Goal: Task Accomplishment & Management: Manage account settings

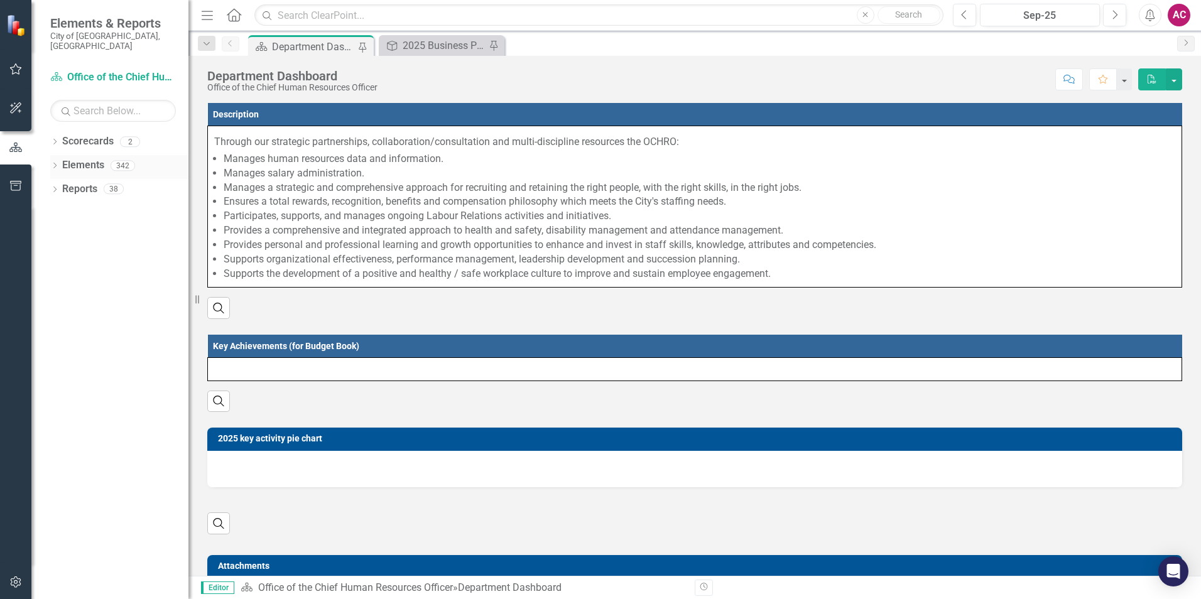
click at [50, 163] on icon "Dropdown" at bounding box center [54, 166] width 9 height 7
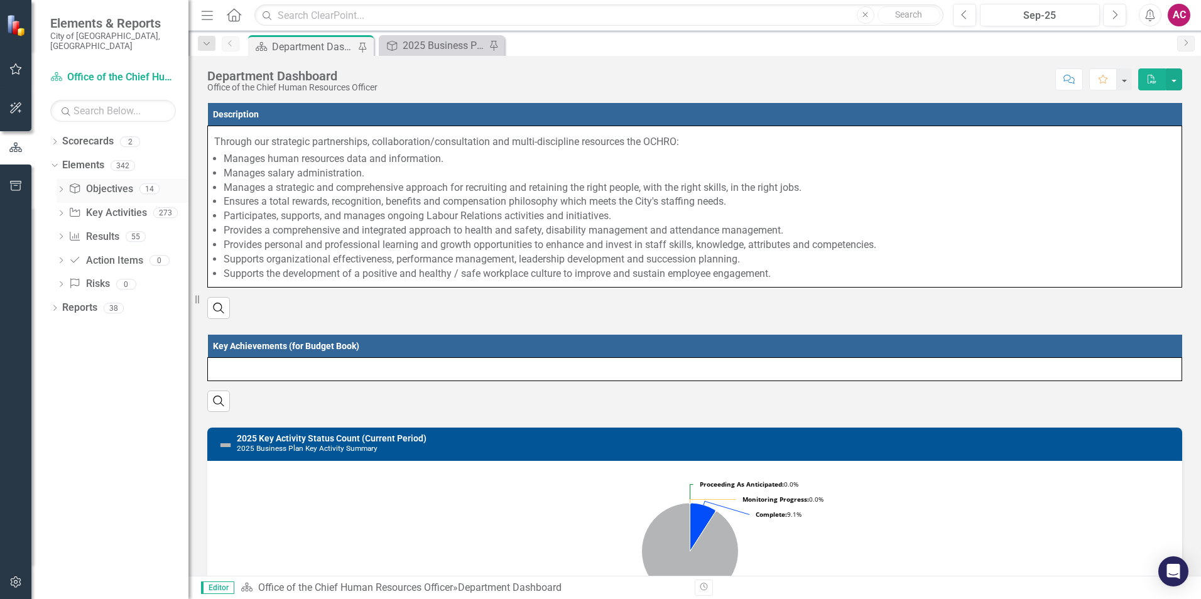
click at [60, 187] on icon "Dropdown" at bounding box center [61, 190] width 9 height 7
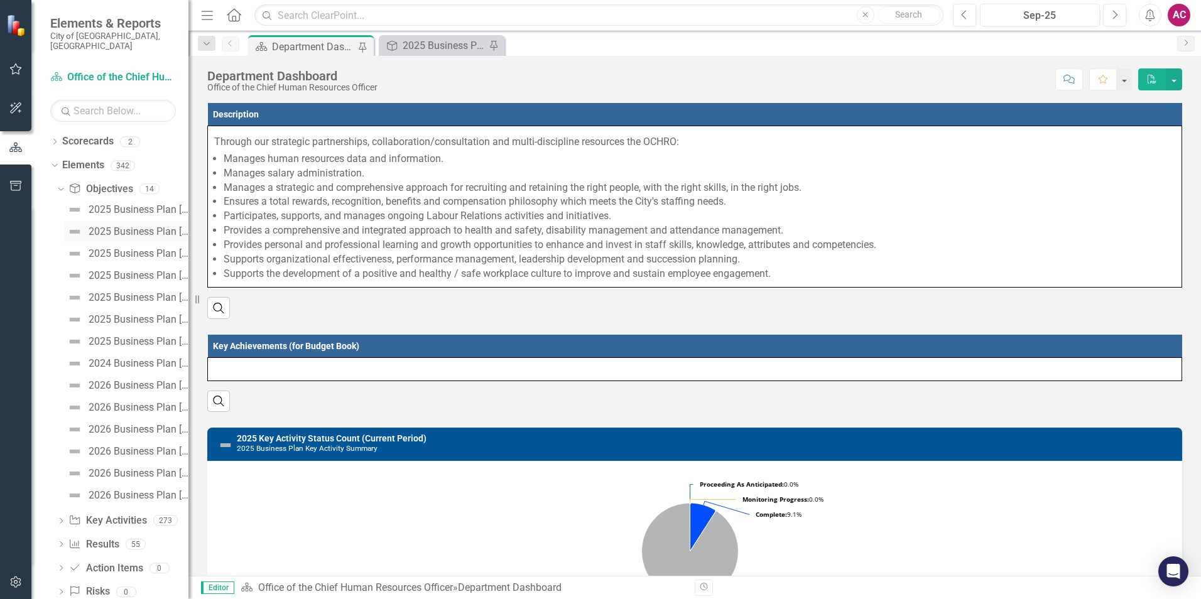
click at [129, 226] on div "2025 Business Plan [Objective #1]" at bounding box center [139, 231] width 100 height 11
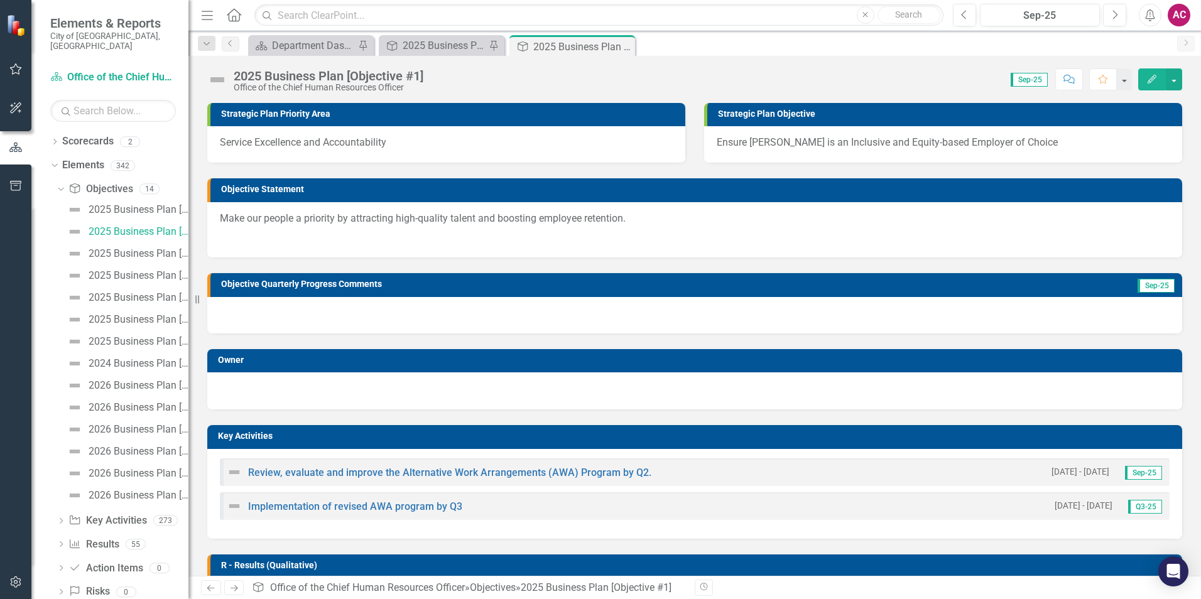
click at [220, 81] on img at bounding box center [217, 80] width 20 height 20
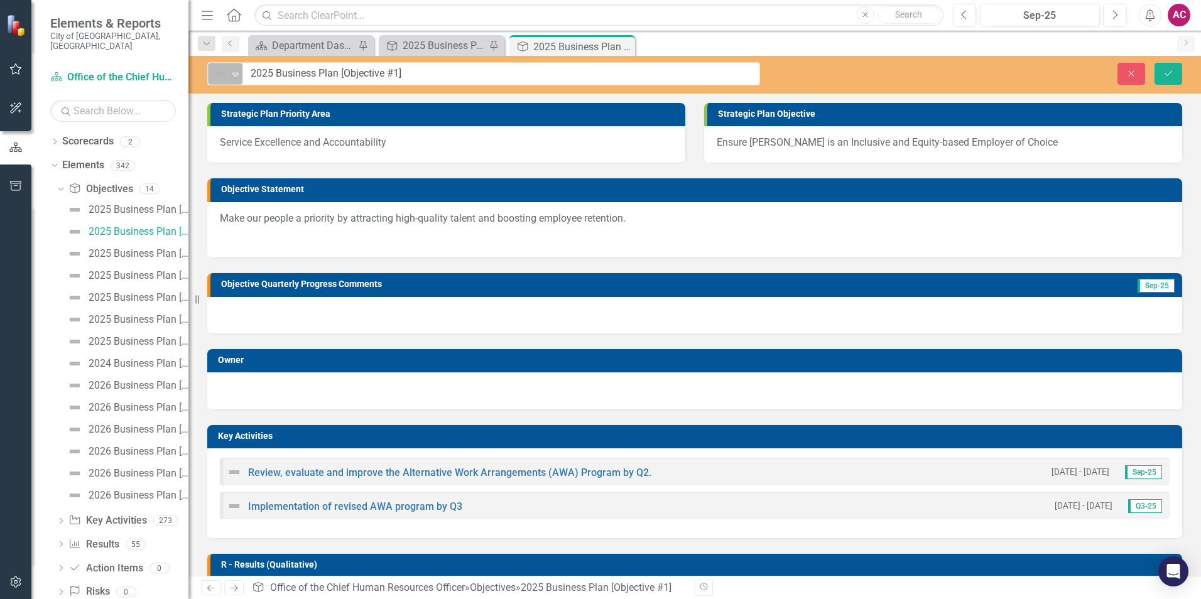
click at [221, 76] on img at bounding box center [219, 74] width 15 height 15
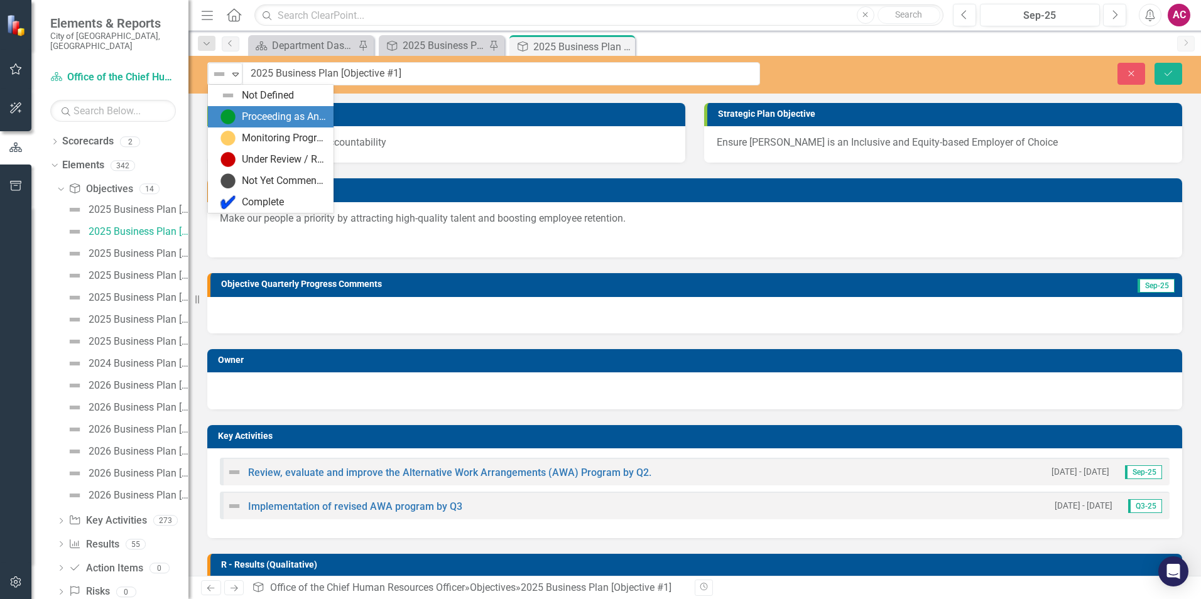
click at [268, 111] on div "Proceeding as Anticipated" at bounding box center [284, 117] width 84 height 14
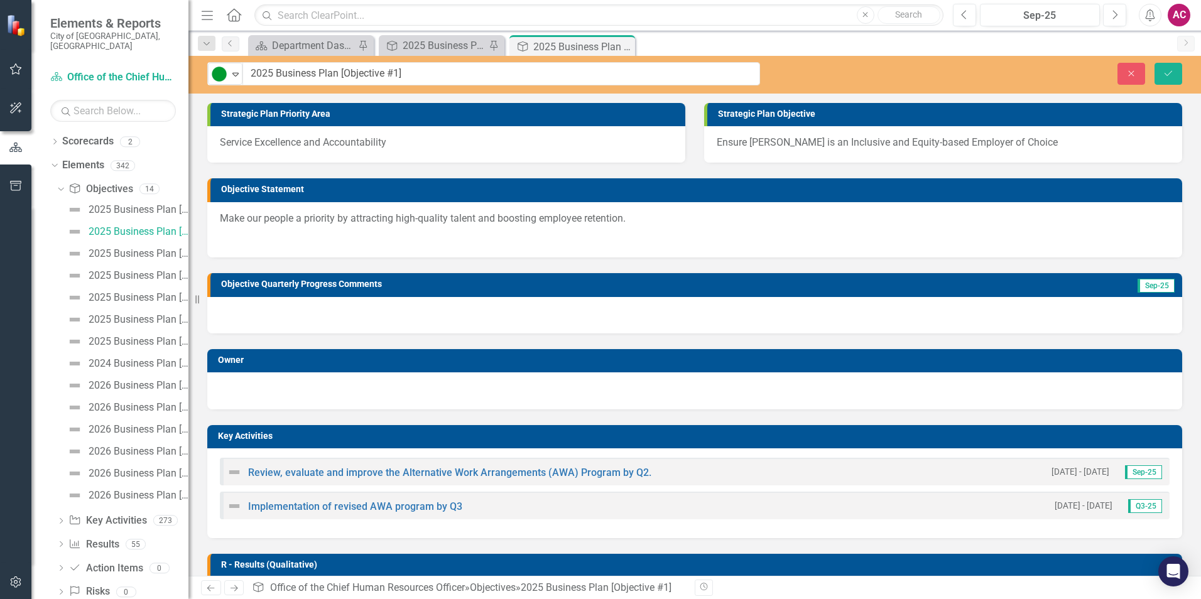
click at [243, 474] on div at bounding box center [237, 472] width 21 height 15
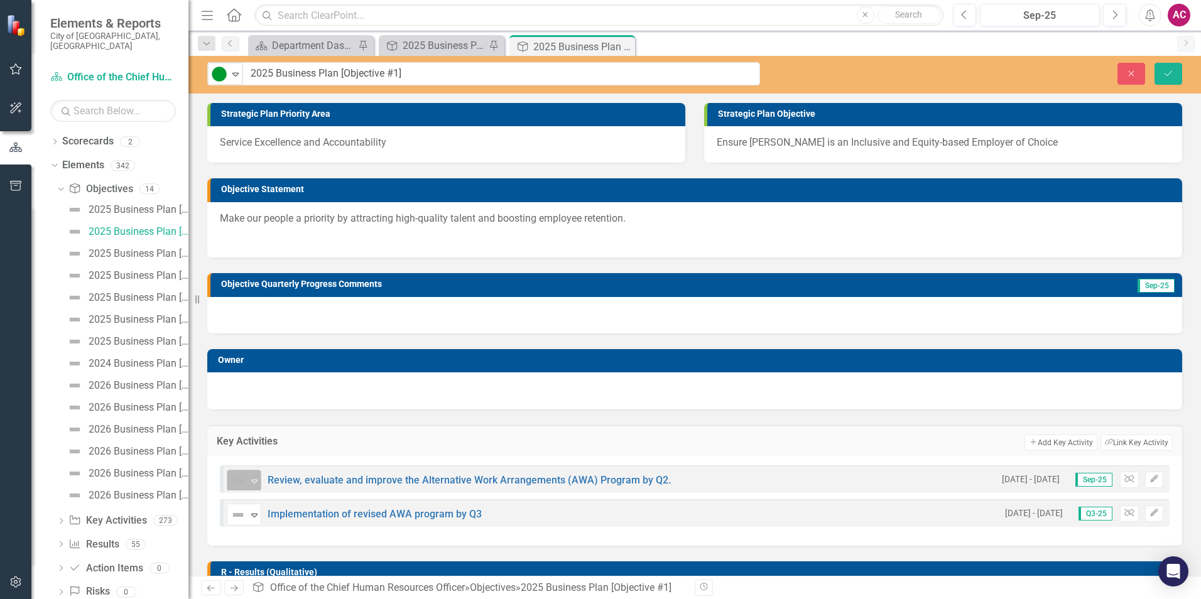
click at [241, 477] on img at bounding box center [238, 481] width 15 height 15
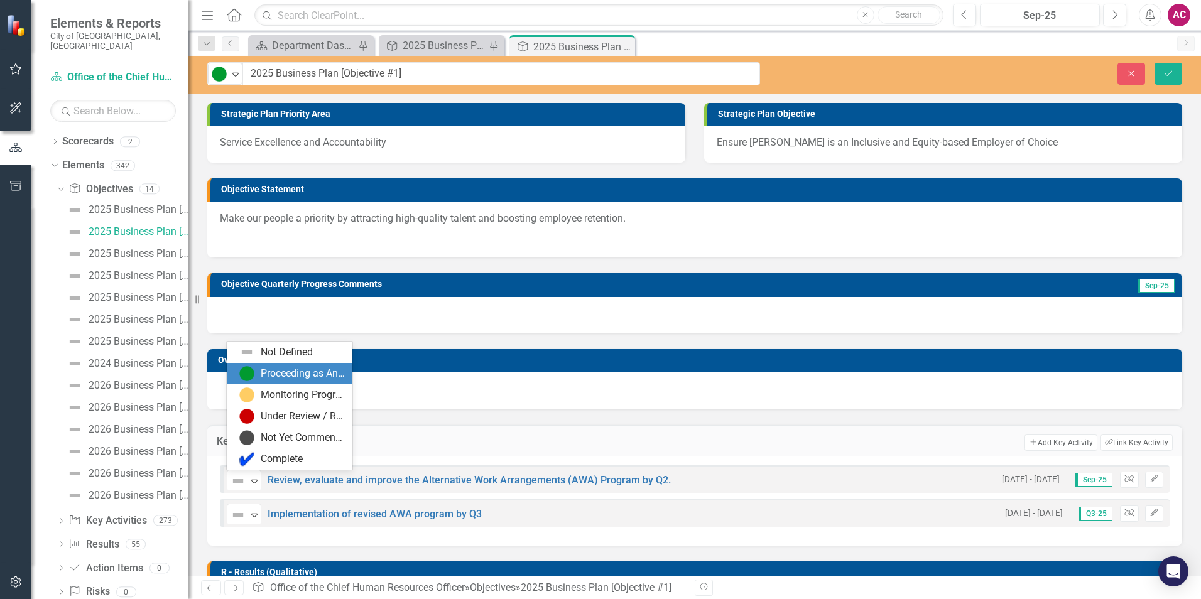
click at [459, 393] on div at bounding box center [695, 389] width 950 height 15
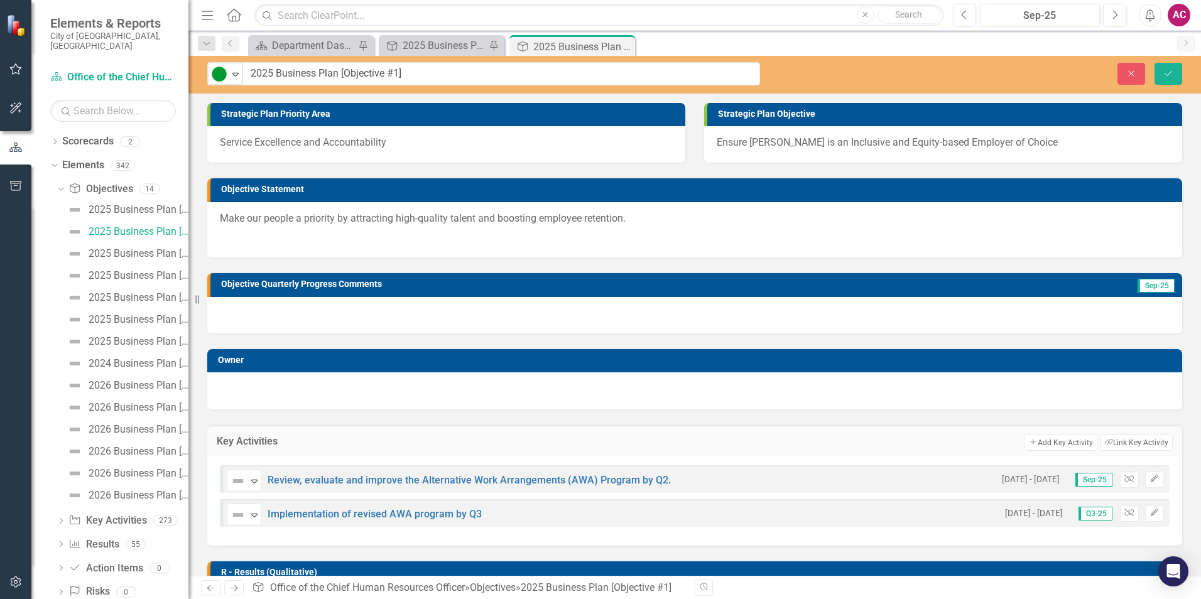
click at [900, 71] on div "Close Save" at bounding box center [989, 74] width 403 height 22
click at [857, 45] on div "Scorecard Department Dashboard Pin Objective 2025 Business Plan [Executive Summ…" at bounding box center [708, 45] width 925 height 20
click at [1128, 71] on icon "Close" at bounding box center [1131, 73] width 11 height 9
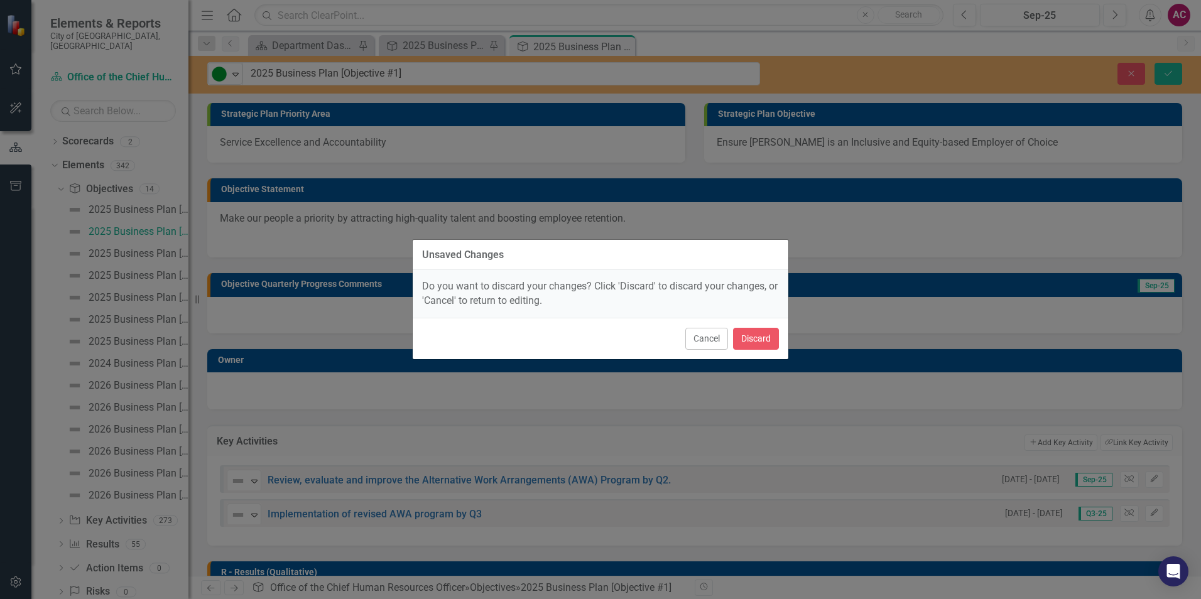
click at [783, 337] on div "Cancel Discard" at bounding box center [601, 338] width 376 height 41
click at [768, 341] on button "Discard" at bounding box center [756, 339] width 46 height 22
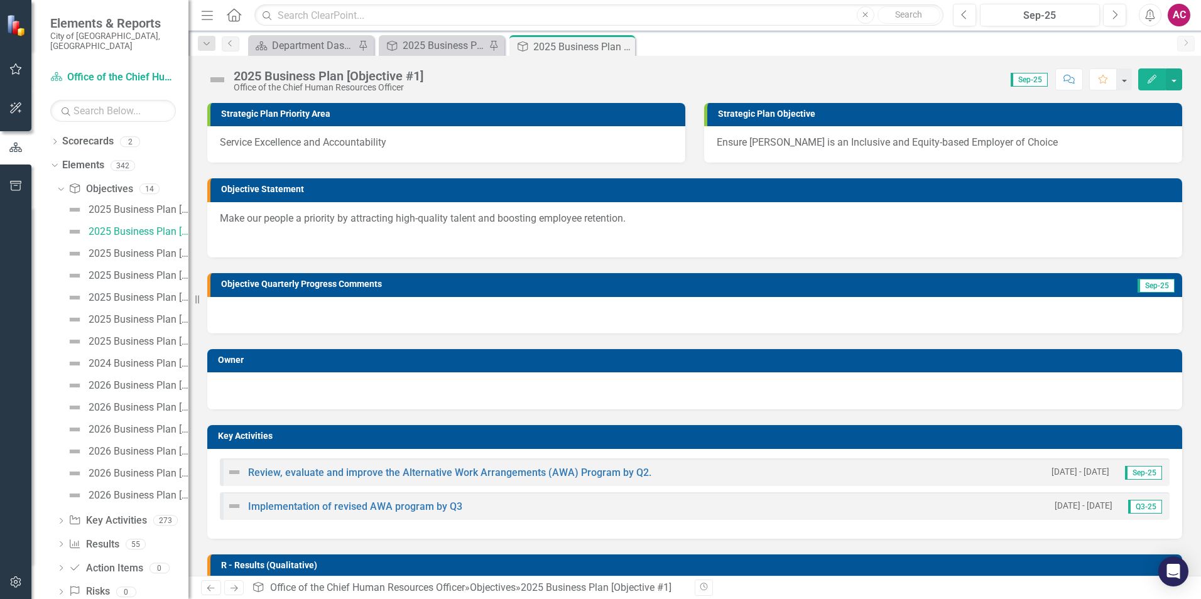
click at [1045, 80] on span "Sep-25" at bounding box center [1029, 80] width 37 height 14
click at [1022, 75] on span "Sep-25" at bounding box center [1029, 80] width 37 height 14
click at [1028, 14] on div "Sep-25" at bounding box center [1039, 15] width 111 height 15
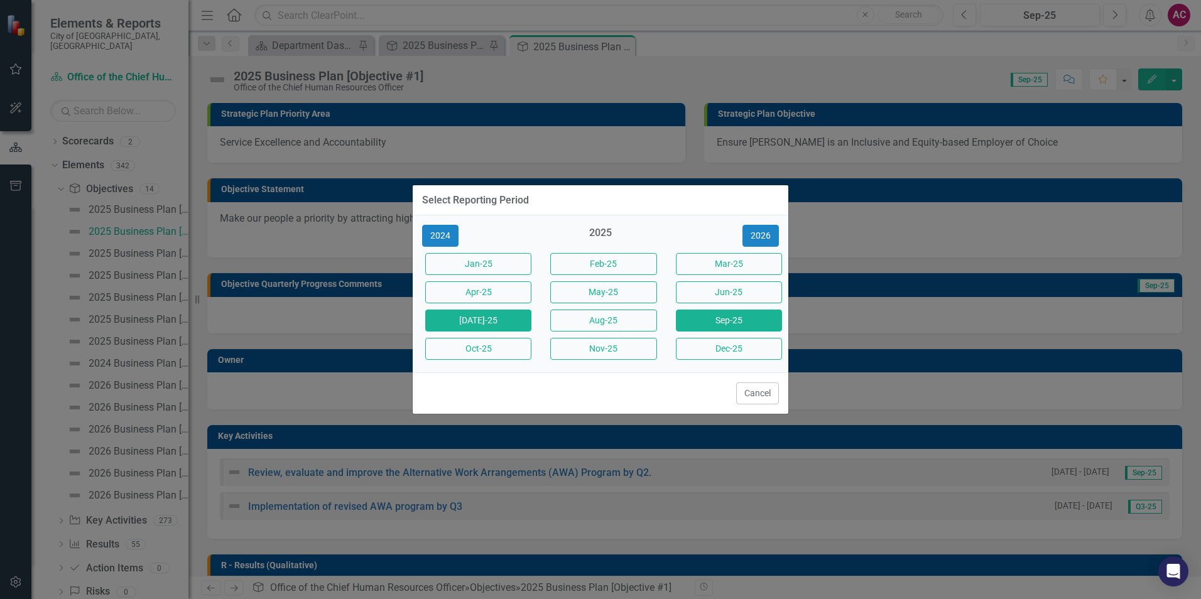
click at [499, 324] on button "[DATE]-25" at bounding box center [478, 321] width 106 height 22
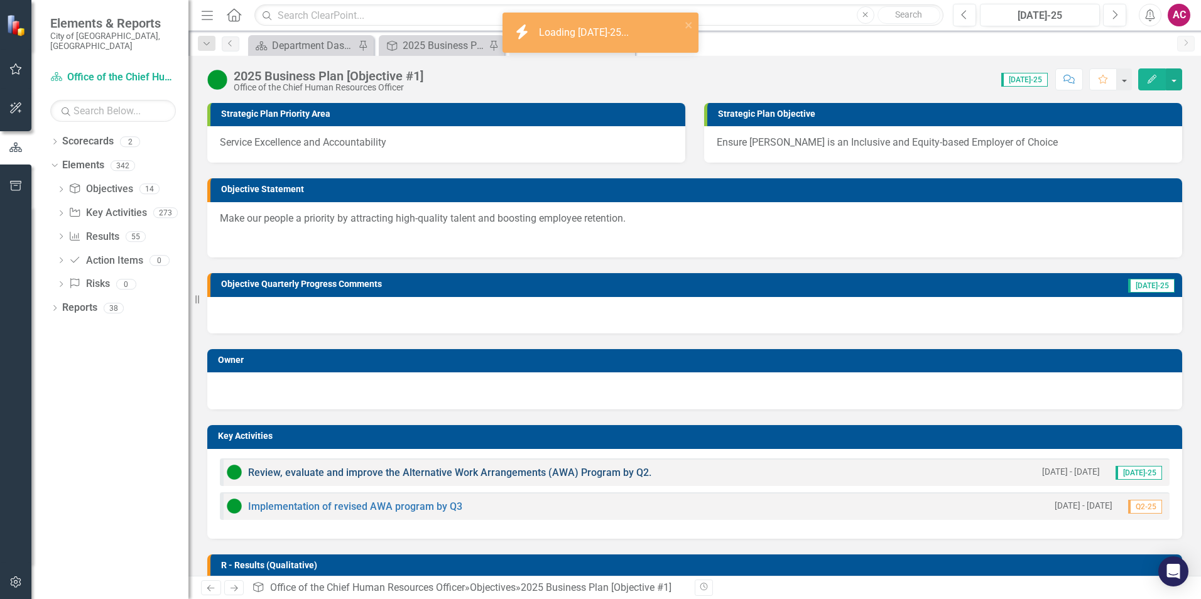
click at [526, 473] on link "Review, evaluate and improve the Alternative Work Arrangements (AWA) Program by…" at bounding box center [449, 473] width 403 height 12
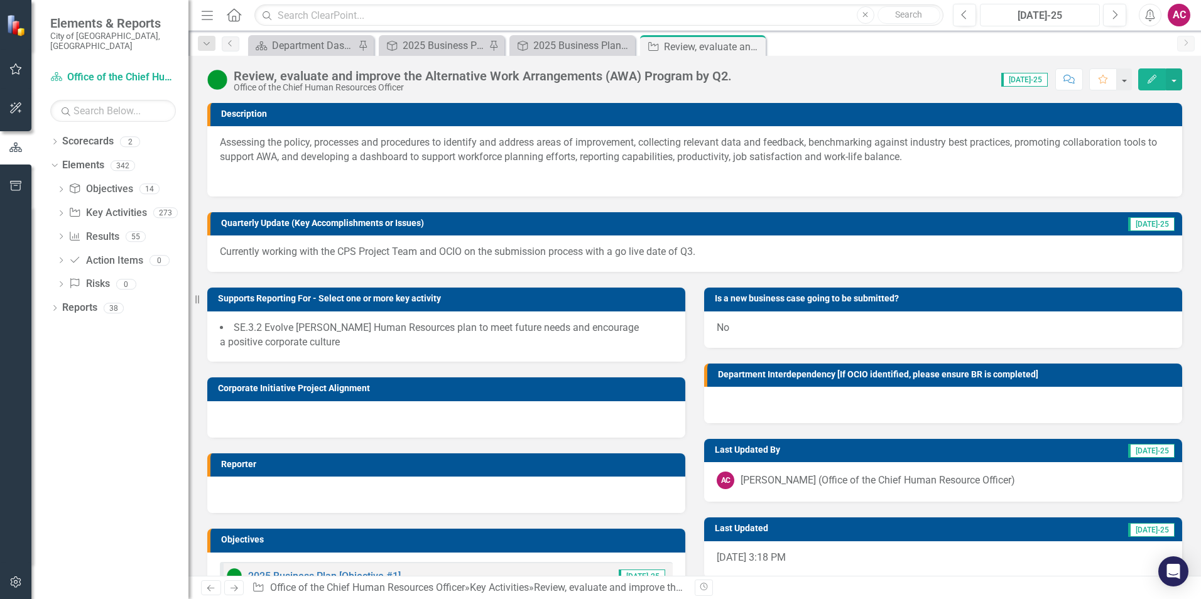
click at [1061, 20] on div "[DATE]-25" at bounding box center [1039, 15] width 111 height 15
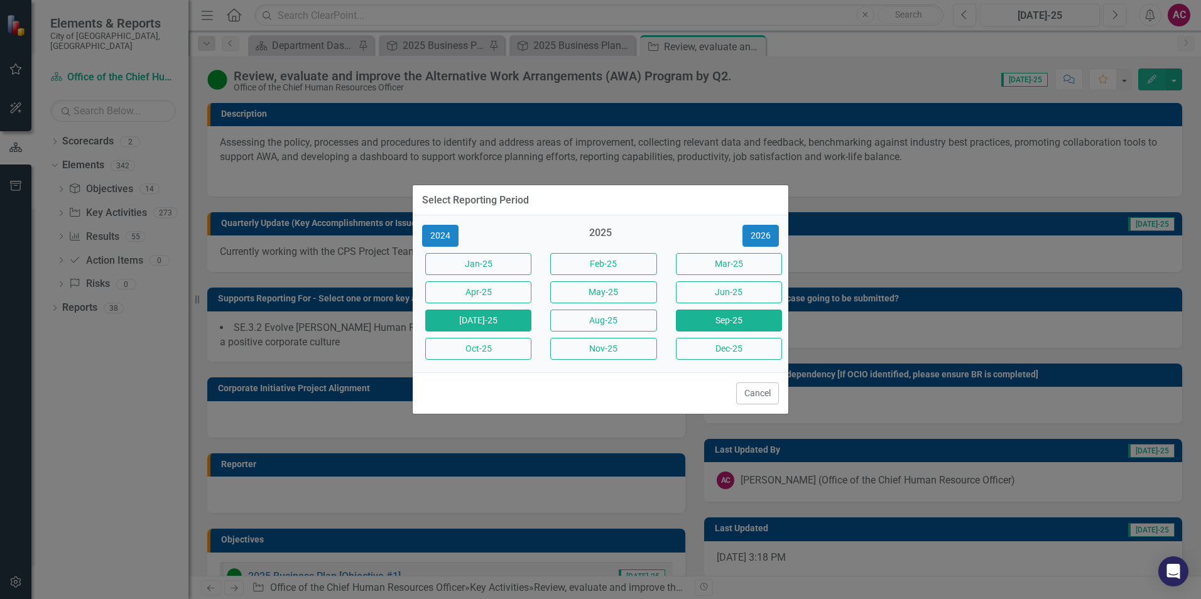
click at [731, 318] on button "Sep-25" at bounding box center [729, 321] width 106 height 22
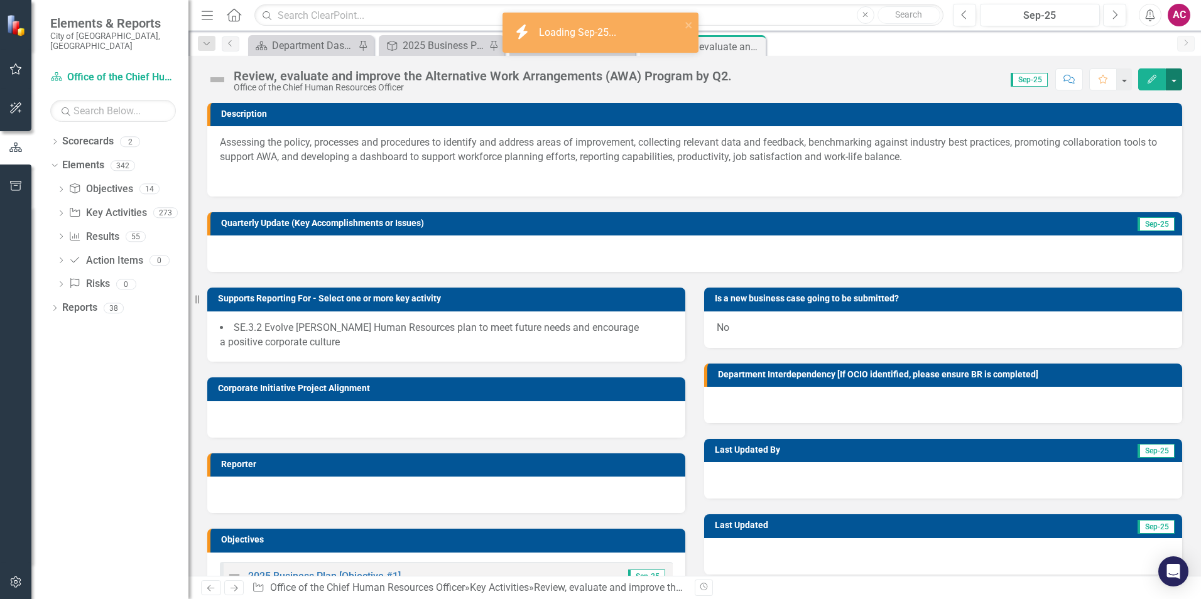
click at [1175, 75] on button "button" at bounding box center [1174, 79] width 16 height 22
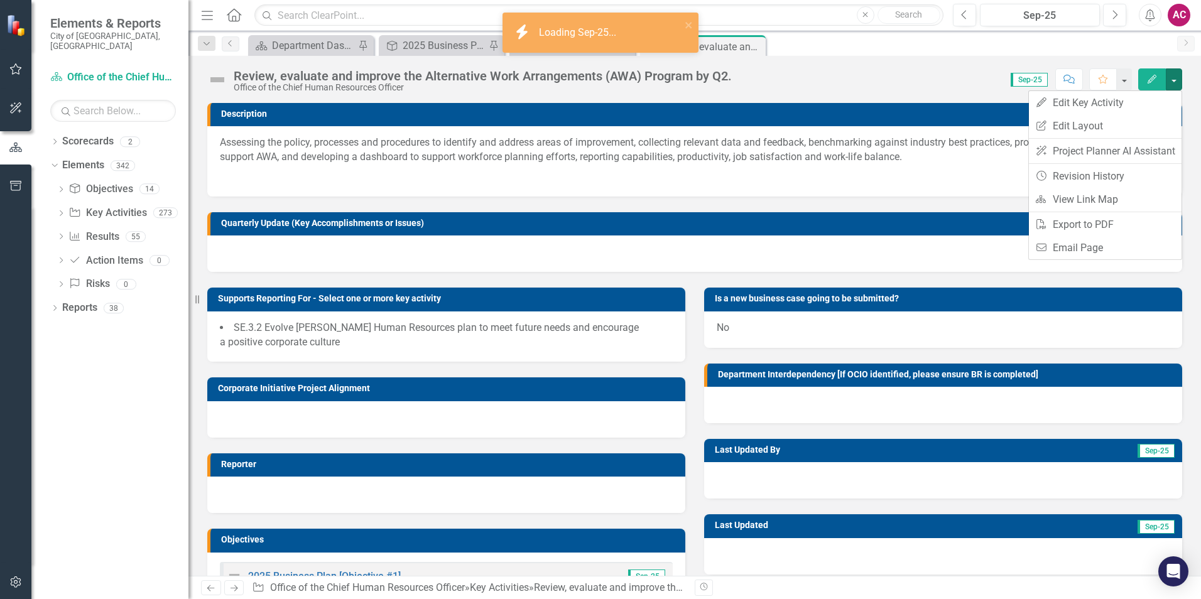
click at [1002, 56] on div "Review, evaluate and improve the Alternative Work Arrangements (AWA) Program by…" at bounding box center [694, 75] width 1013 height 38
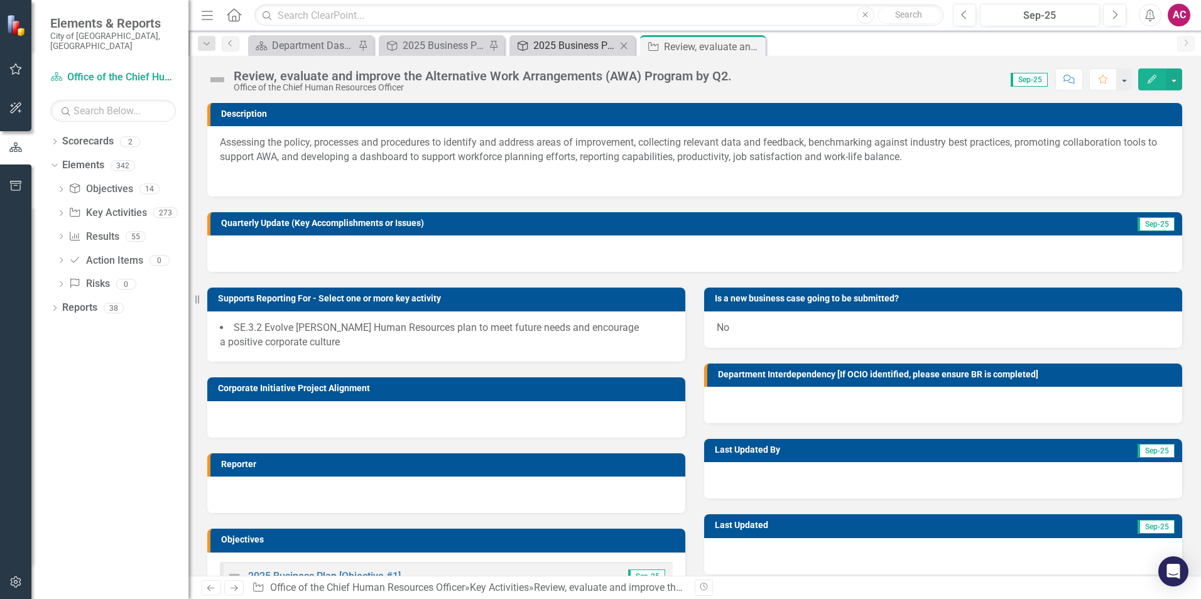
click at [582, 45] on div "2025 Business Plan [Objective #1]" at bounding box center [574, 46] width 83 height 16
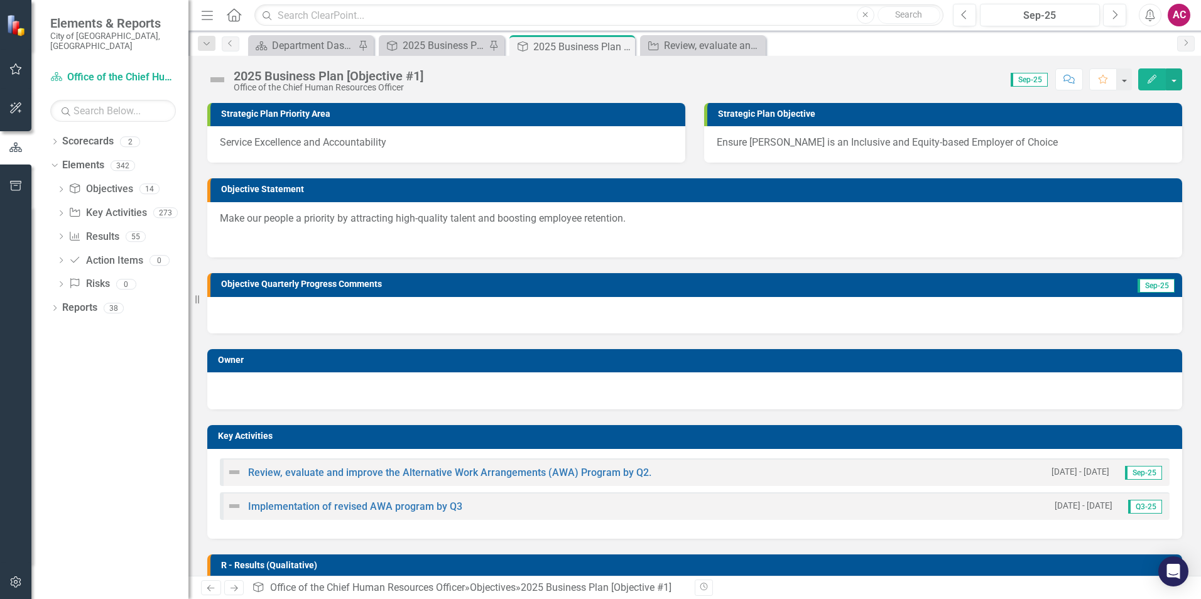
click at [215, 85] on img at bounding box center [217, 80] width 20 height 20
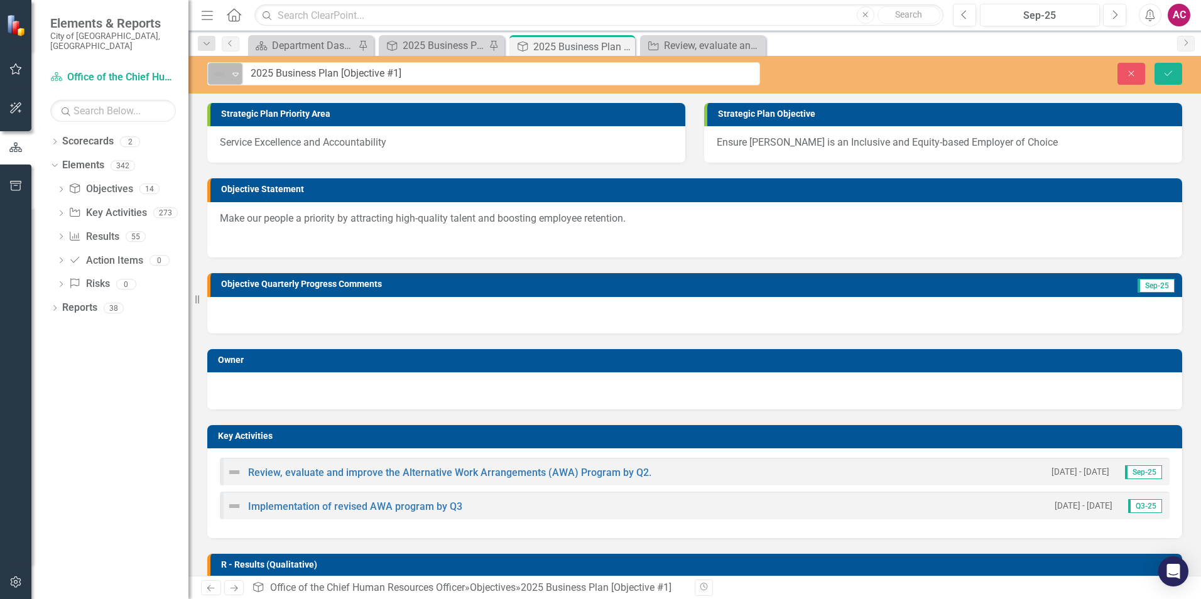
click at [216, 78] on img at bounding box center [219, 74] width 15 height 15
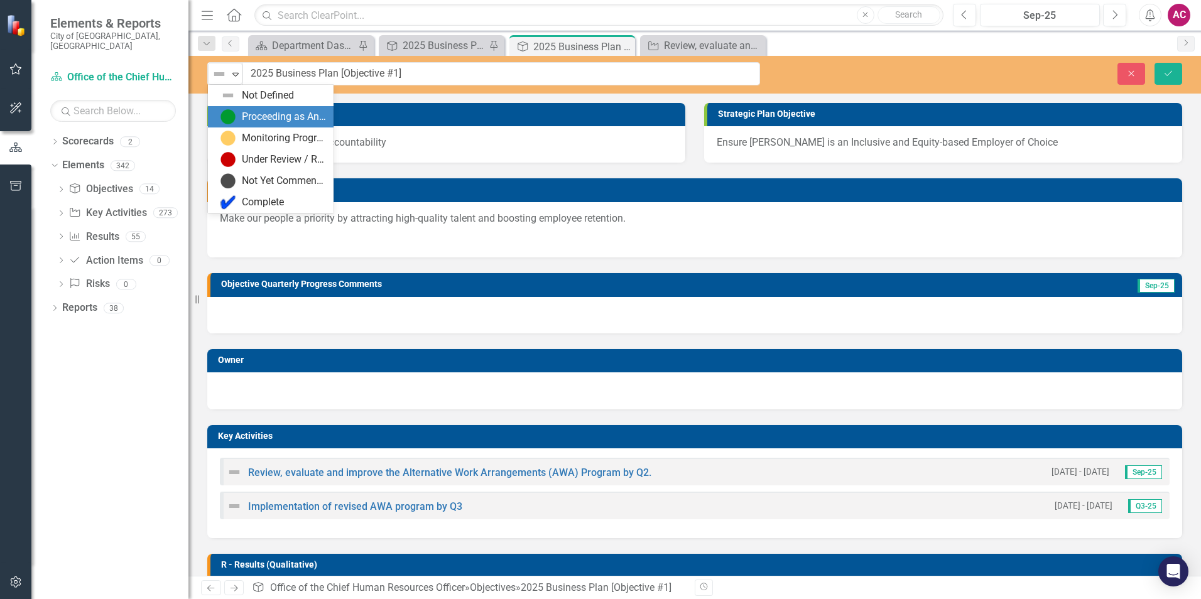
click at [252, 111] on div "Proceeding as Anticipated" at bounding box center [284, 117] width 84 height 14
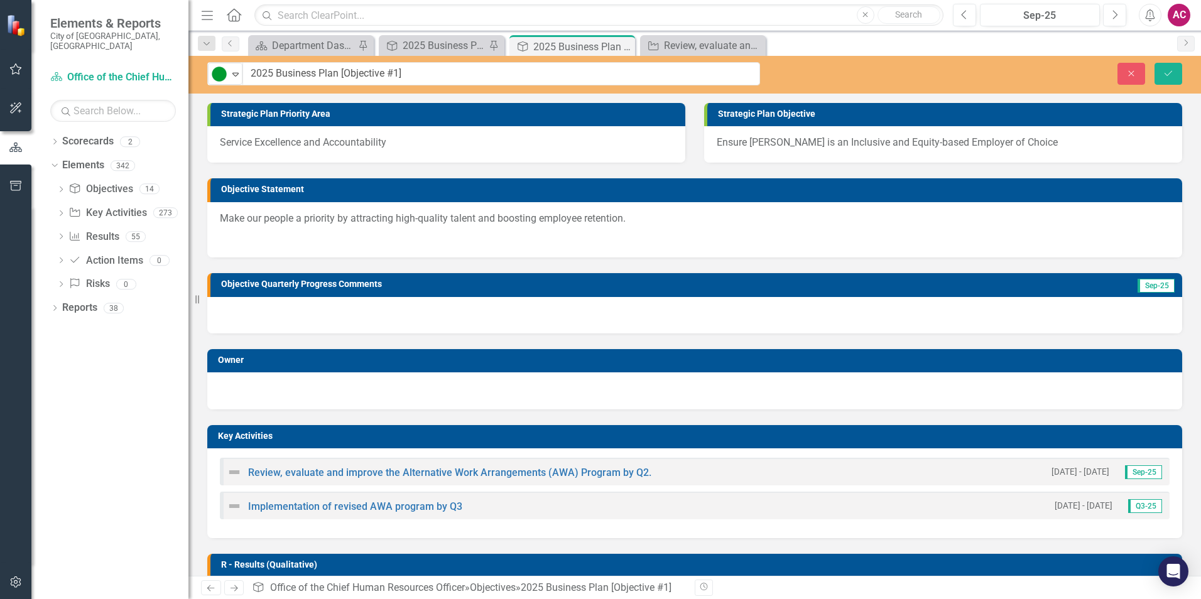
click at [234, 469] on img at bounding box center [234, 472] width 15 height 15
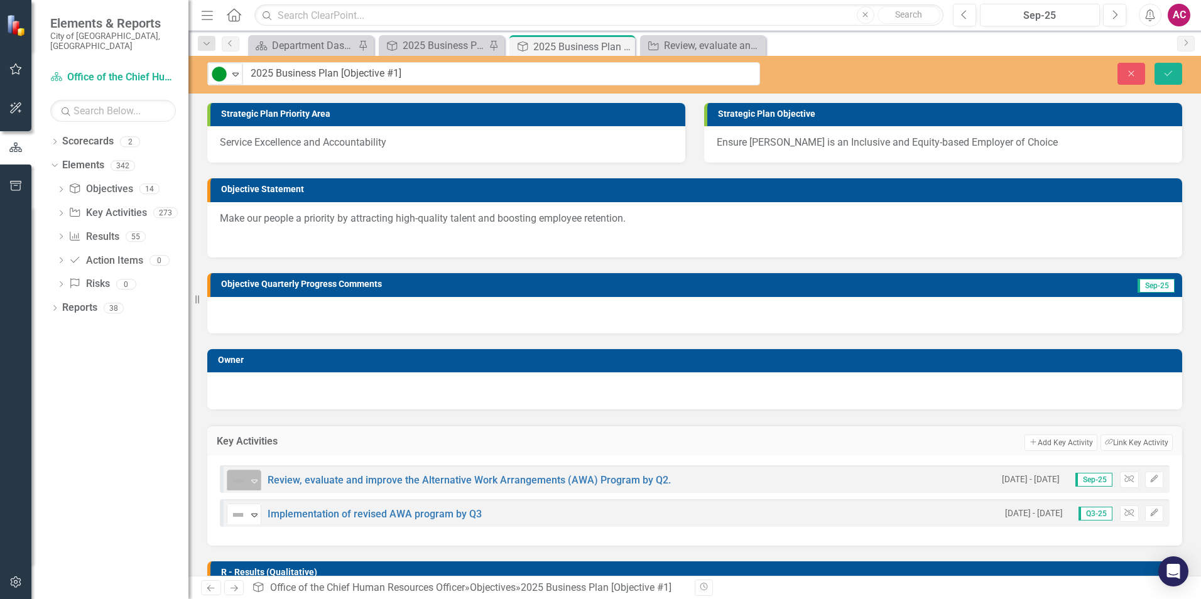
click at [250, 484] on icon "Expand" at bounding box center [254, 481] width 13 height 10
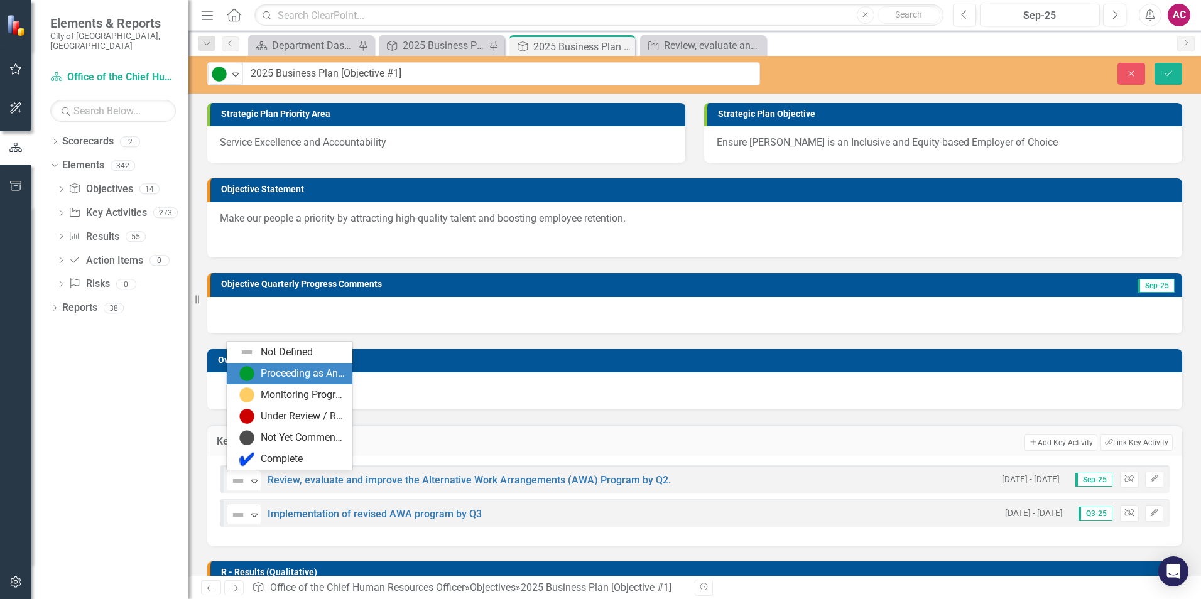
click at [281, 369] on div "Proceeding as Anticipated" at bounding box center [303, 374] width 84 height 14
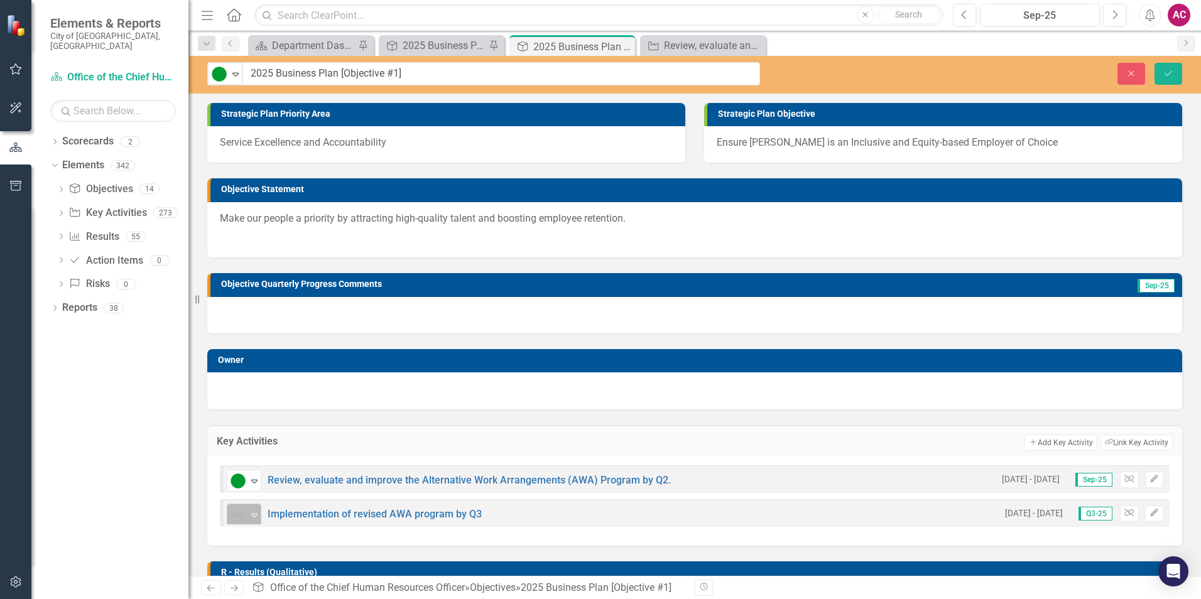
click at [236, 521] on img at bounding box center [238, 515] width 15 height 15
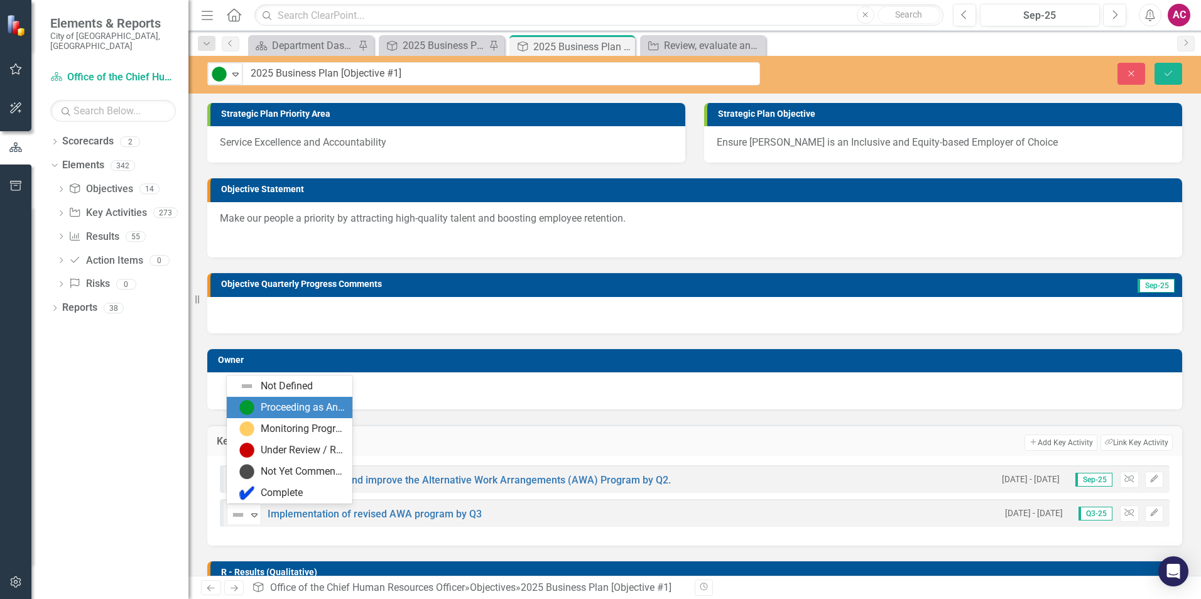
click at [293, 418] on div "Proceeding as Anticipated" at bounding box center [290, 407] width 126 height 21
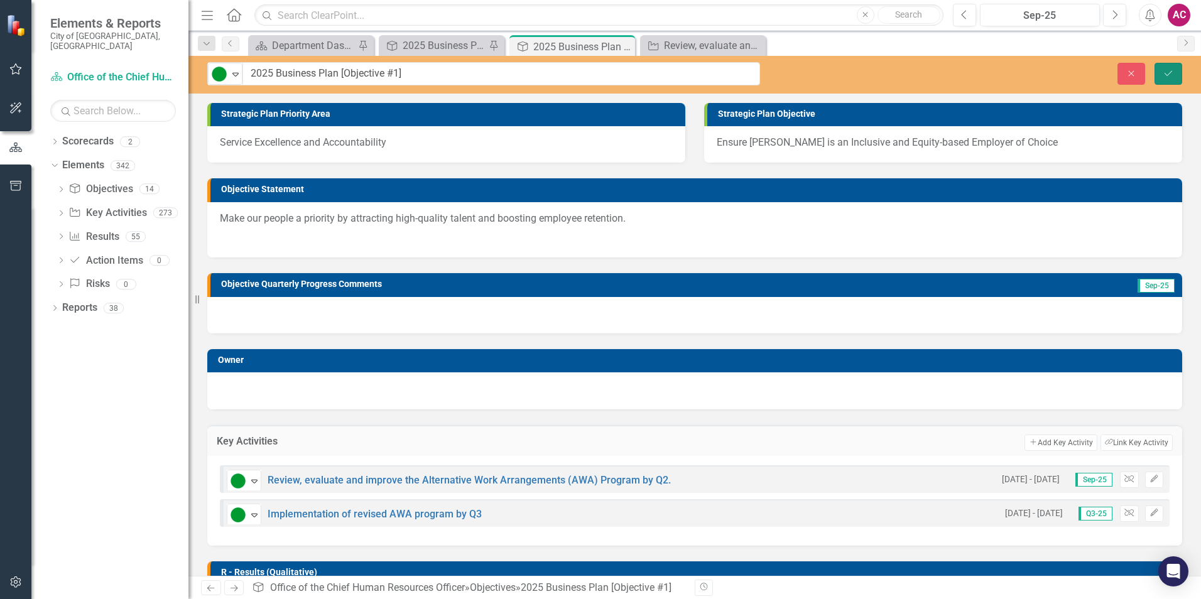
click at [1175, 72] on button "Save" at bounding box center [1169, 74] width 28 height 22
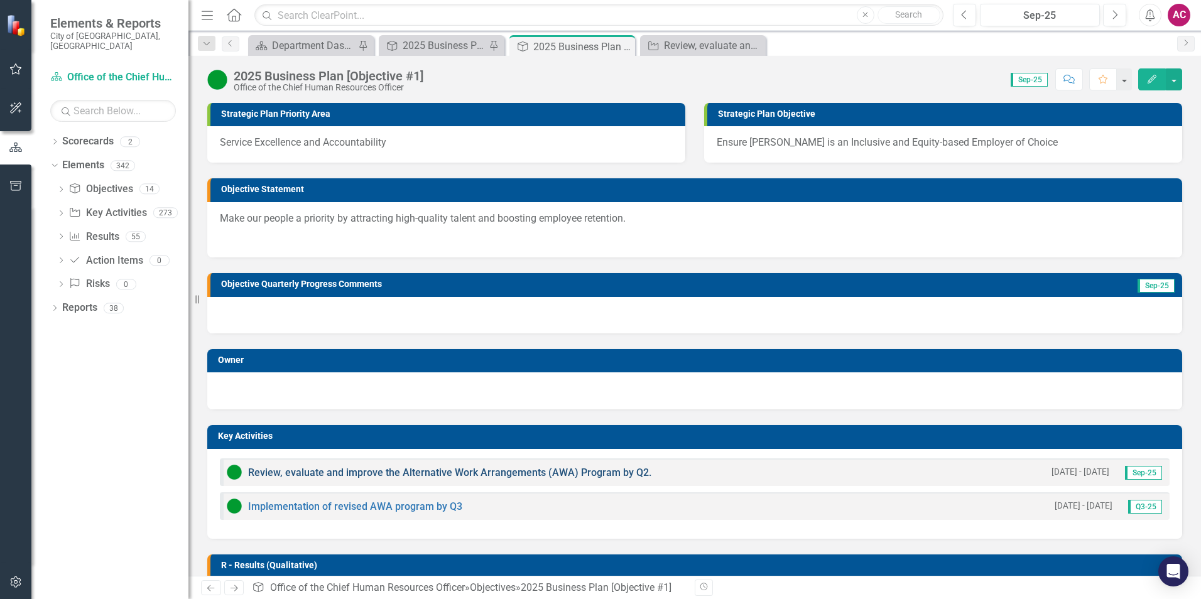
click at [384, 474] on link "Review, evaluate and improve the Alternative Work Arrangements (AWA) Program by…" at bounding box center [449, 473] width 403 height 12
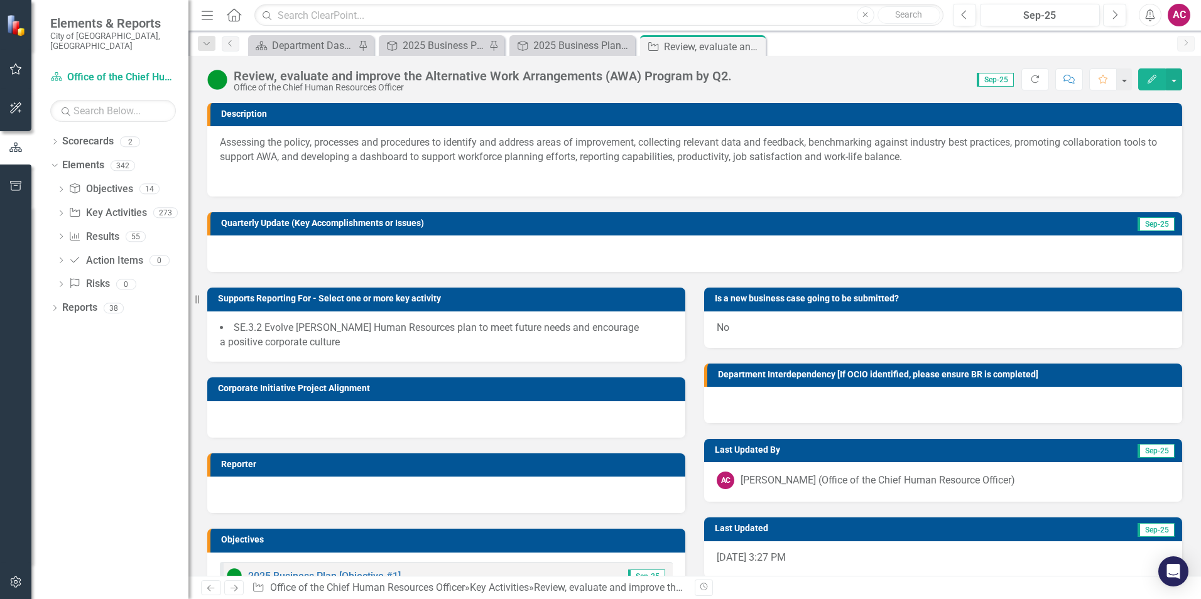
click at [330, 269] on div at bounding box center [694, 254] width 975 height 36
click at [333, 262] on div at bounding box center [694, 254] width 975 height 36
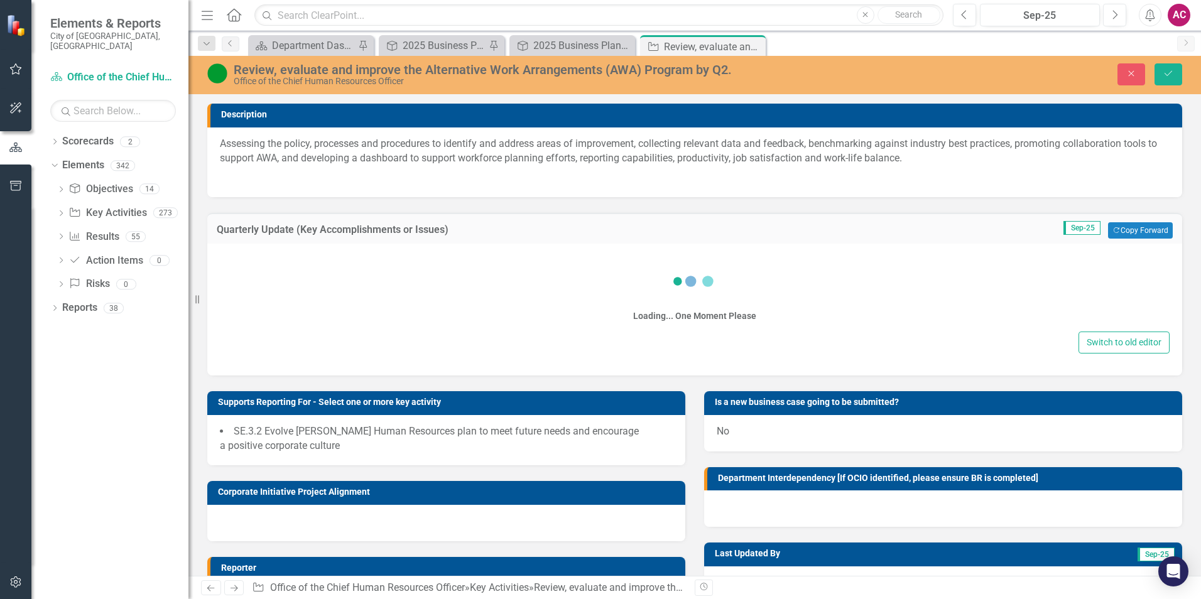
click at [294, 332] on div "Switch to old editor" at bounding box center [695, 343] width 950 height 22
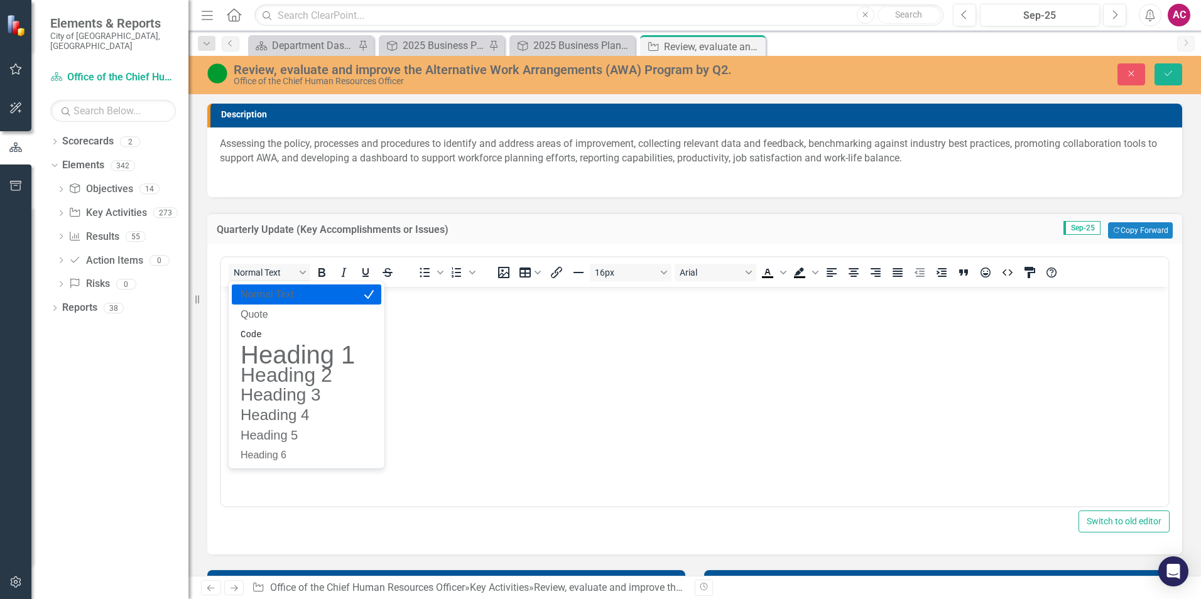
click at [482, 366] on body "Rich Text Area. Press ALT-0 for help." at bounding box center [694, 381] width 947 height 188
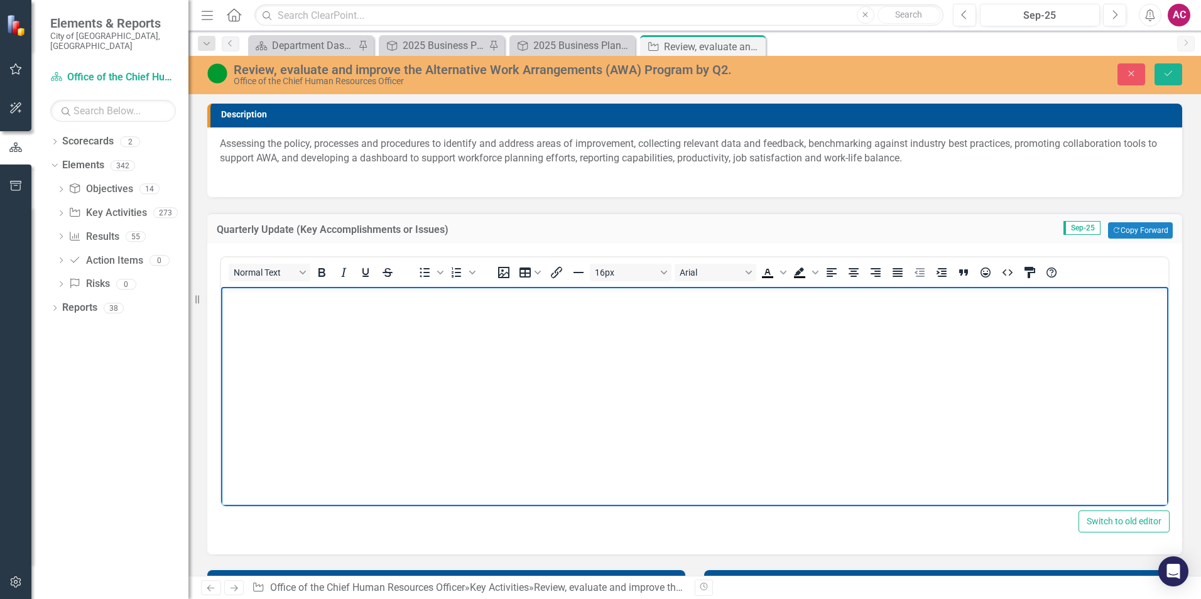
click at [387, 354] on body "Rich Text Area. Press ALT-0 for help." at bounding box center [694, 381] width 947 height 188
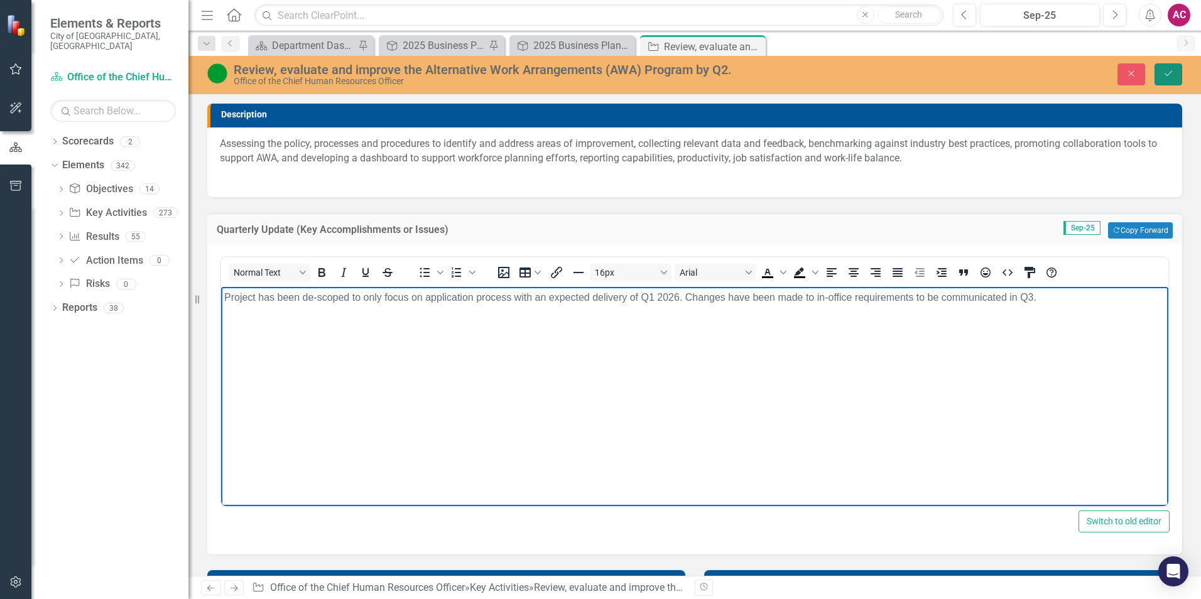
click at [1175, 71] on button "Save" at bounding box center [1169, 74] width 28 height 22
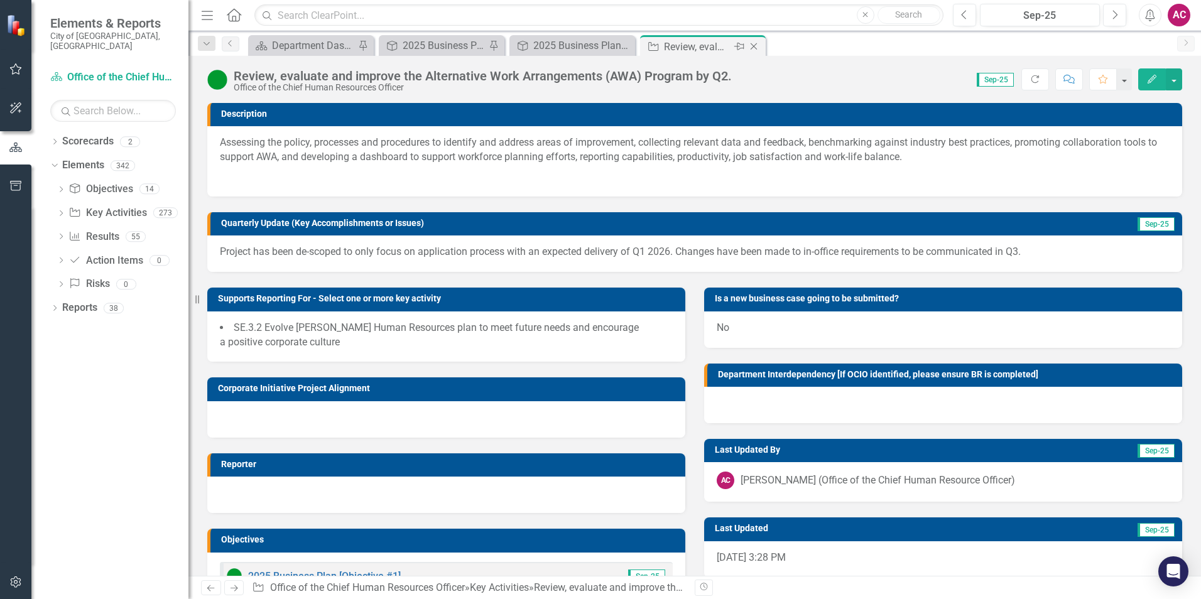
click at [753, 45] on icon "Close" at bounding box center [754, 46] width 13 height 10
click at [625, 45] on icon at bounding box center [623, 46] width 7 height 7
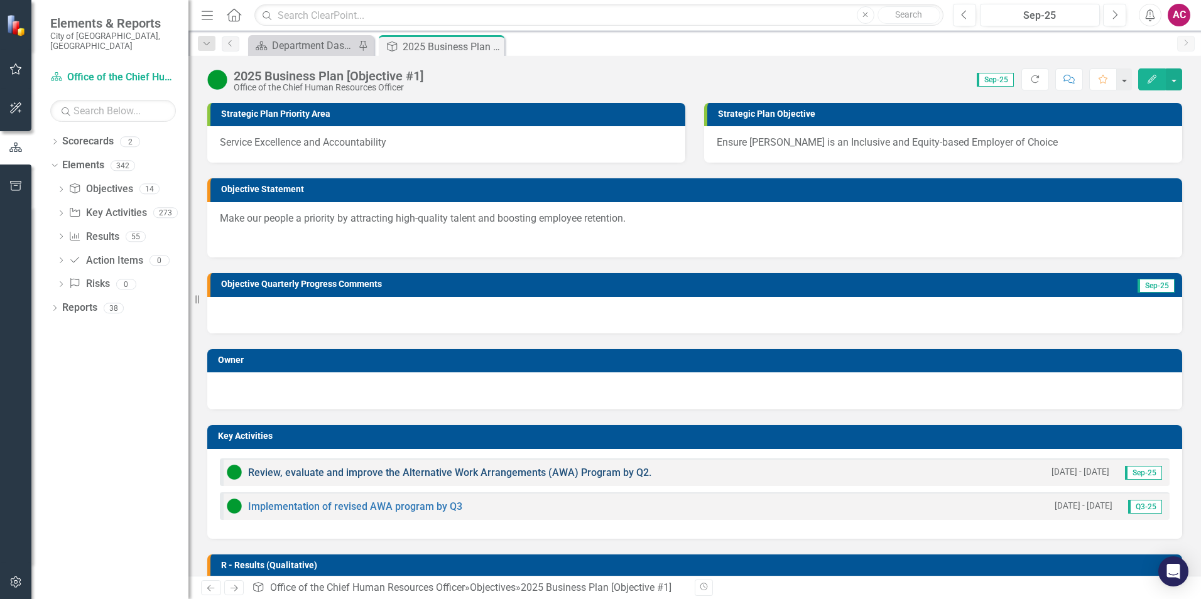
click at [416, 470] on link "Review, evaluate and improve the Alternative Work Arrangements (AWA) Program by…" at bounding box center [449, 473] width 403 height 12
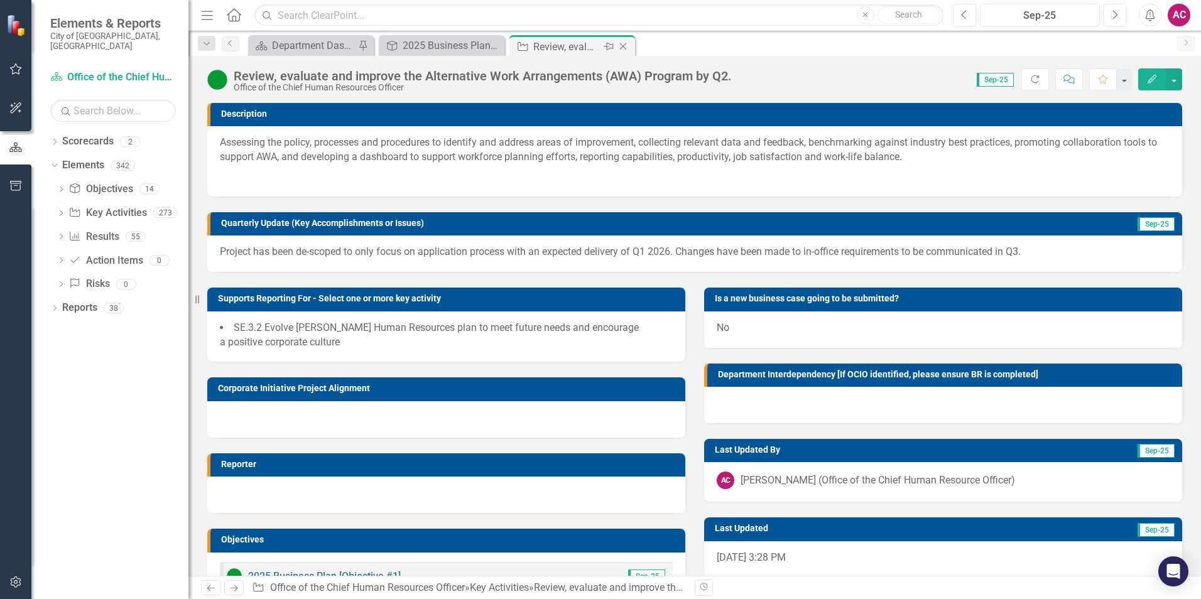
click at [624, 48] on icon "Close" at bounding box center [623, 46] width 13 height 10
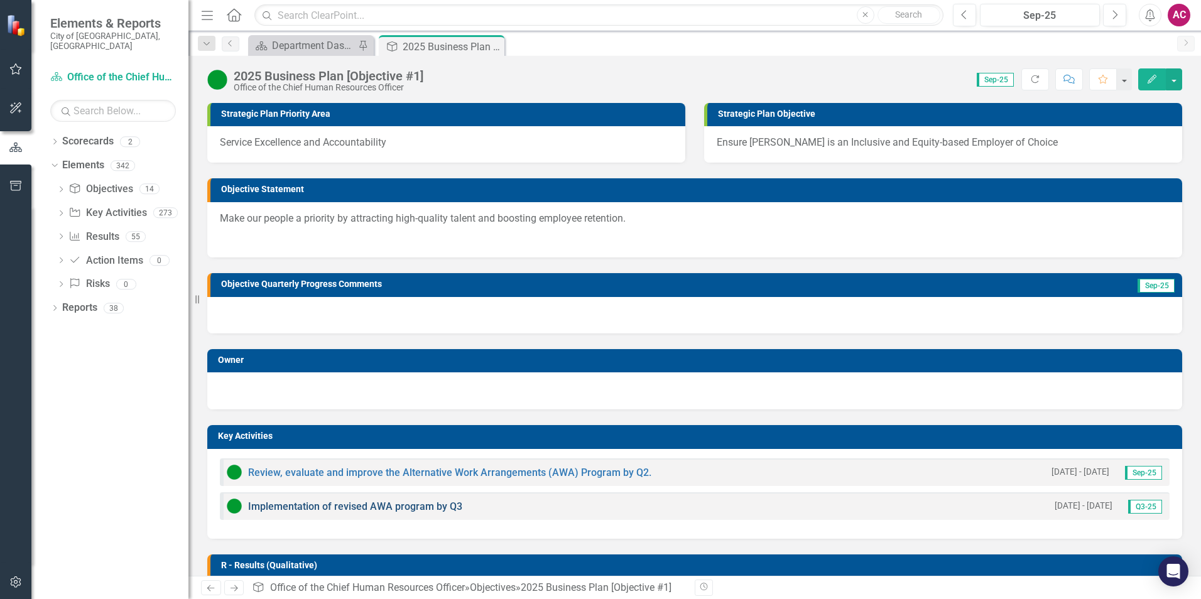
click at [340, 507] on link "Implementation of revised AWA program by Q3" at bounding box center [355, 507] width 214 height 12
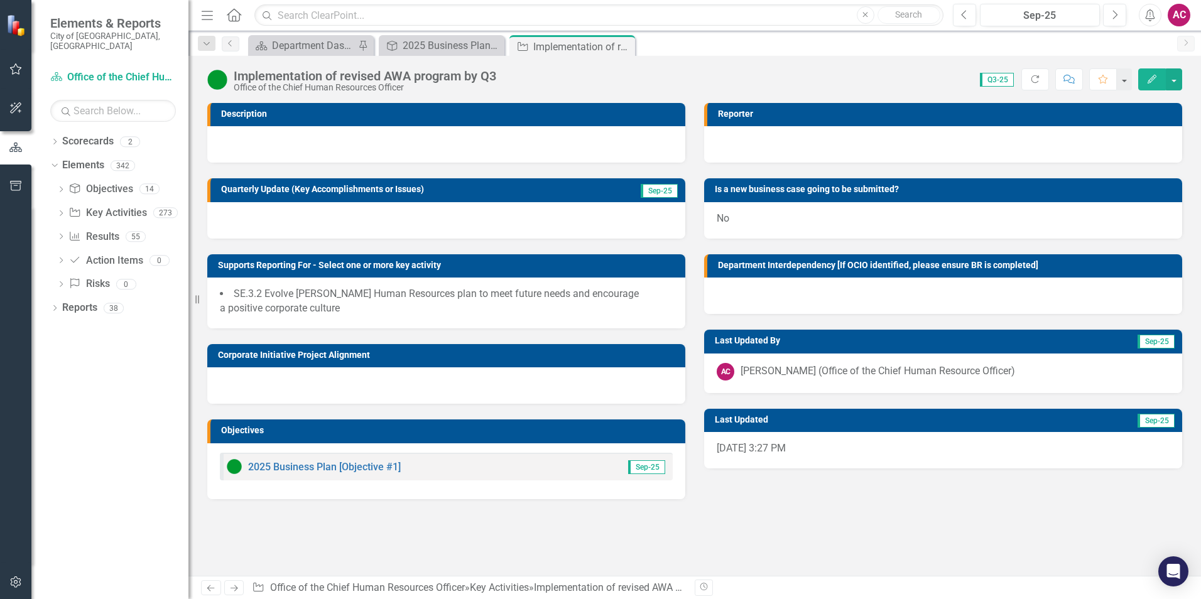
click at [315, 214] on div at bounding box center [446, 220] width 478 height 36
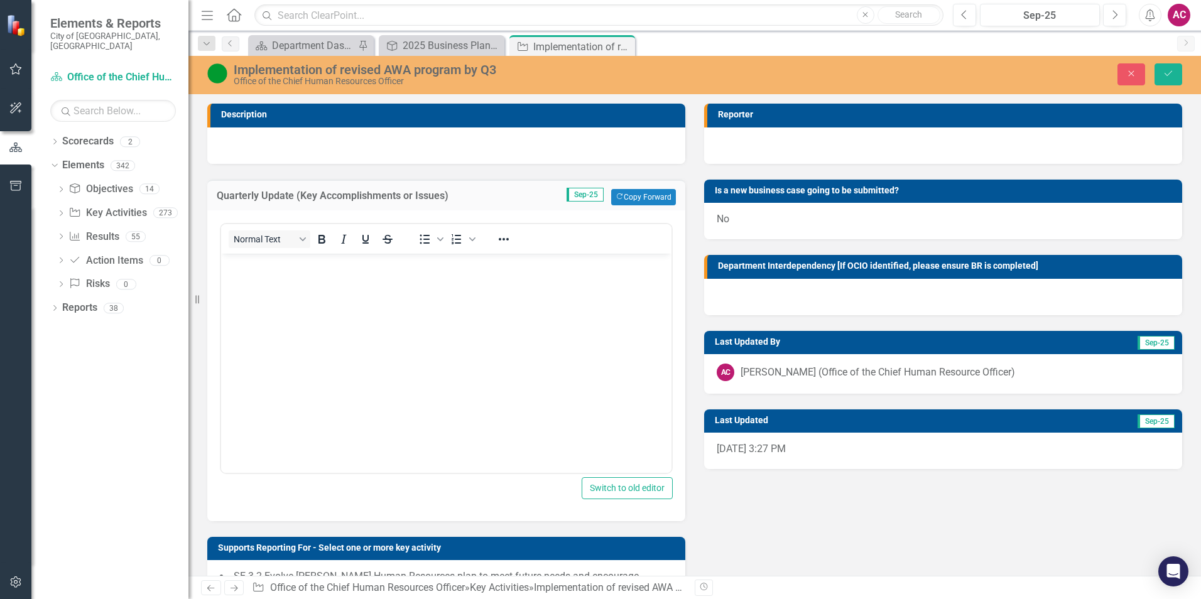
click at [285, 289] on body "Rich Text Area. Press ALT-0 for help." at bounding box center [446, 347] width 450 height 188
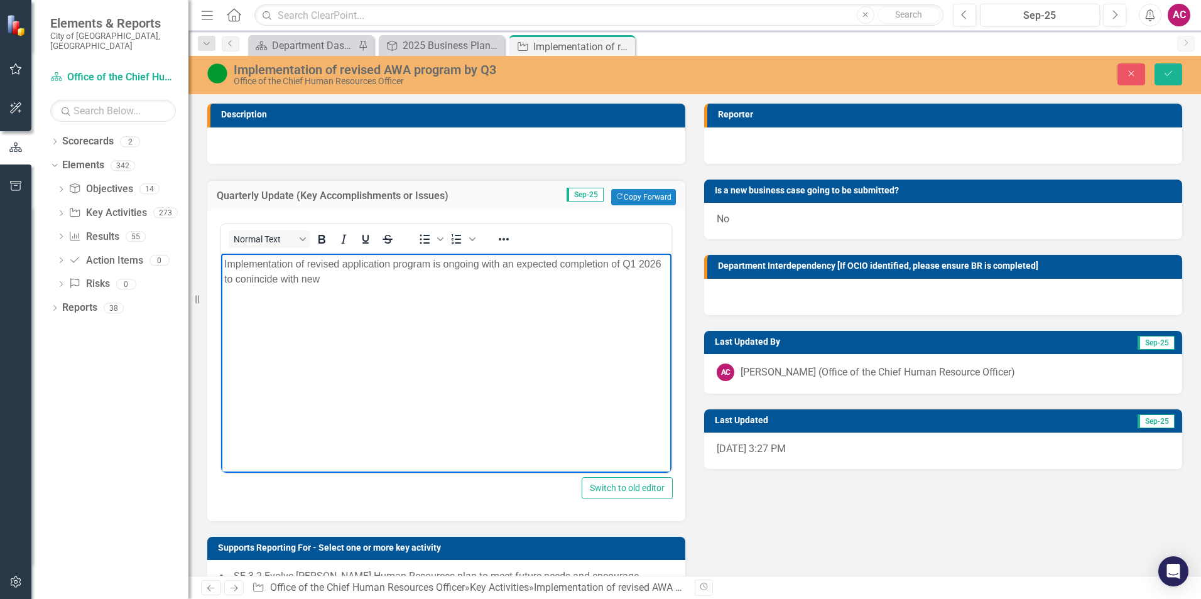
drag, startPoint x: 263, startPoint y: 281, endPoint x: 237, endPoint y: 261, distance: 32.2
click at [237, 261] on p "Implementation of revised application program is ongoing with an expected compl…" at bounding box center [446, 271] width 444 height 30
click at [348, 288] on body "Implementation of revised application program is ongoing with an expected compl…" at bounding box center [446, 347] width 450 height 188
click at [1178, 68] on button "Save" at bounding box center [1169, 74] width 28 height 22
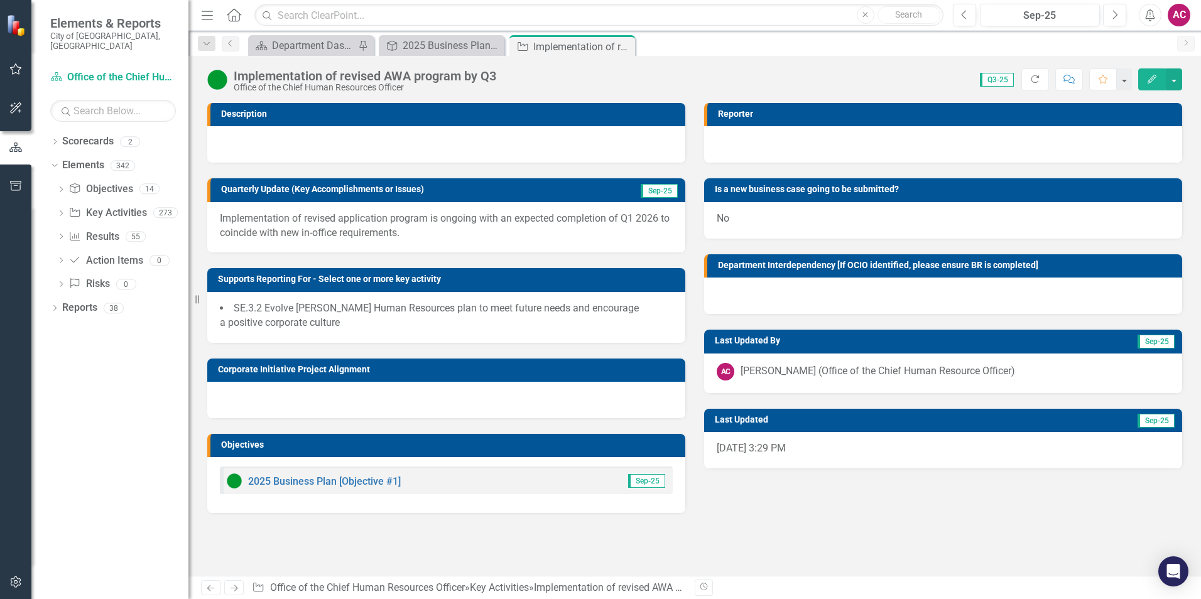
click at [0, 0] on div "Close" at bounding box center [0, 0] width 0 height 0
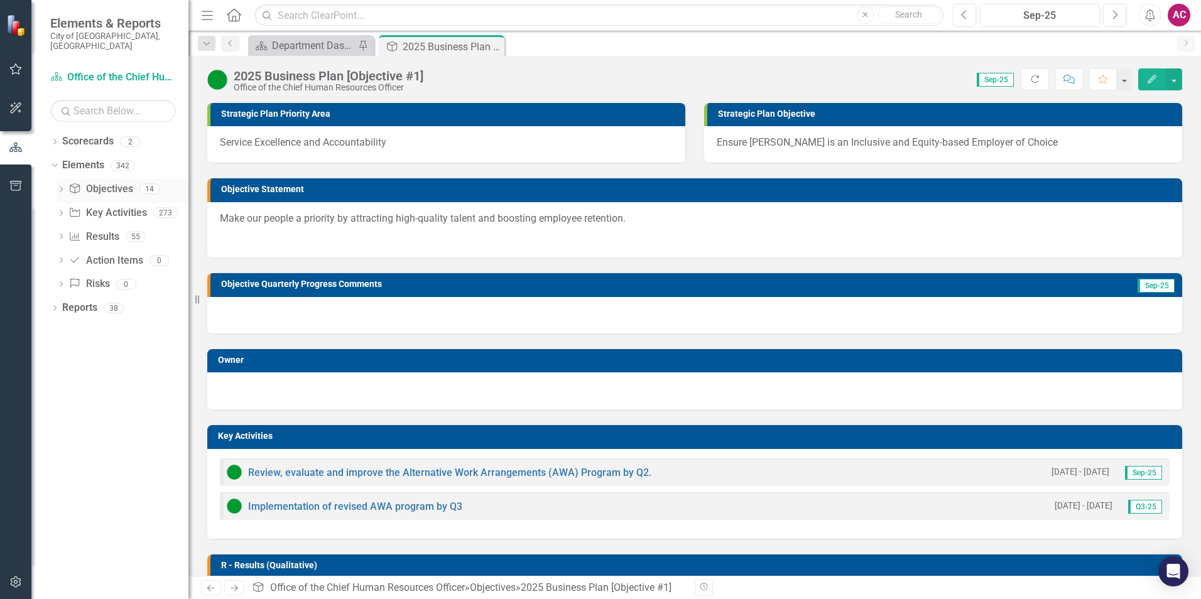
click at [64, 189] on div "Dropdown Objective Objectives 14" at bounding box center [123, 191] width 132 height 24
click at [66, 179] on div "Dropdown Objective Objectives 14" at bounding box center [123, 191] width 132 height 24
click at [65, 187] on icon "Dropdown" at bounding box center [61, 190] width 9 height 7
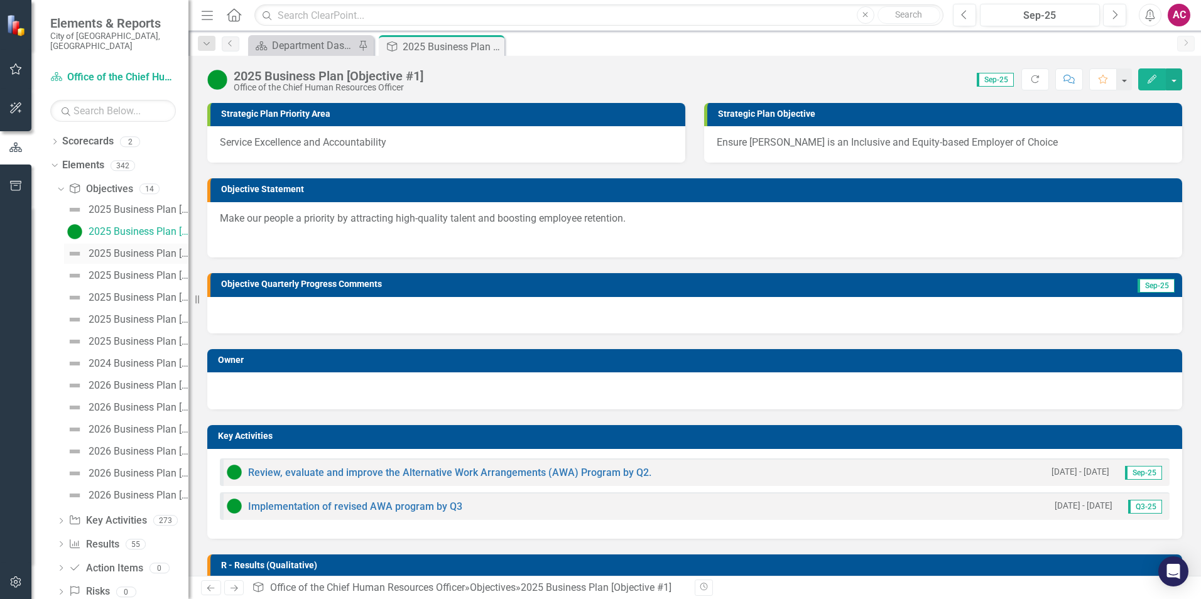
click at [119, 248] on div "2025 Business Plan [Objective #2]" at bounding box center [139, 253] width 100 height 11
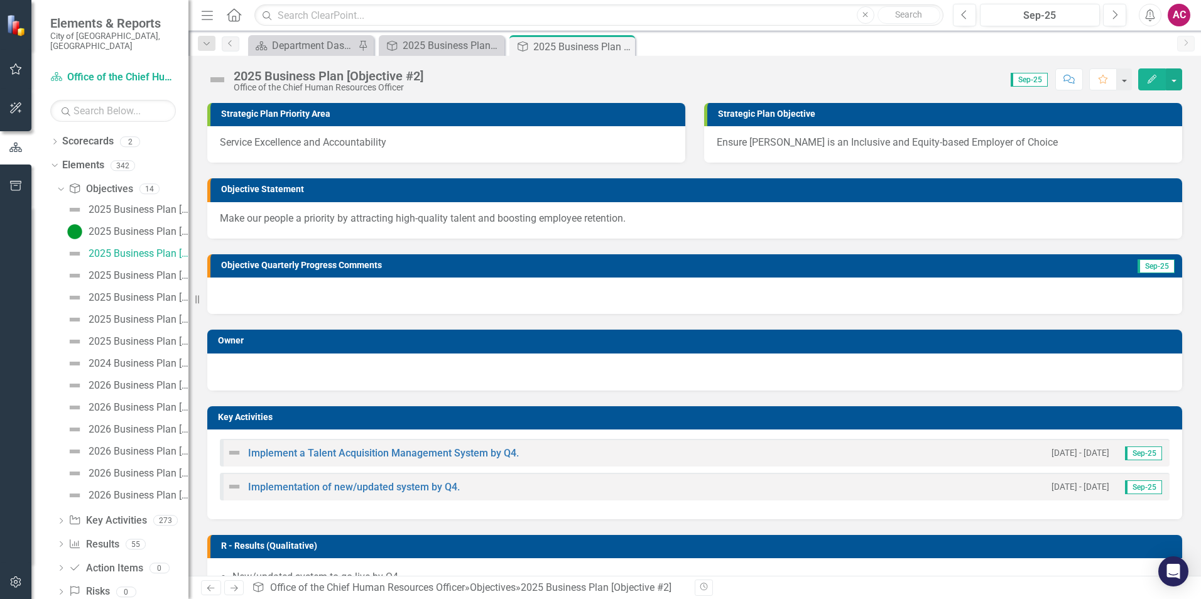
click at [1067, 47] on div "Scorecard Department Dashboard Pin Objective 2025 Business Plan [Objective #1] …" at bounding box center [708, 45] width 925 height 20
click at [322, 455] on link "Implement a Talent Acquisition Management System by Q4." at bounding box center [383, 453] width 271 height 12
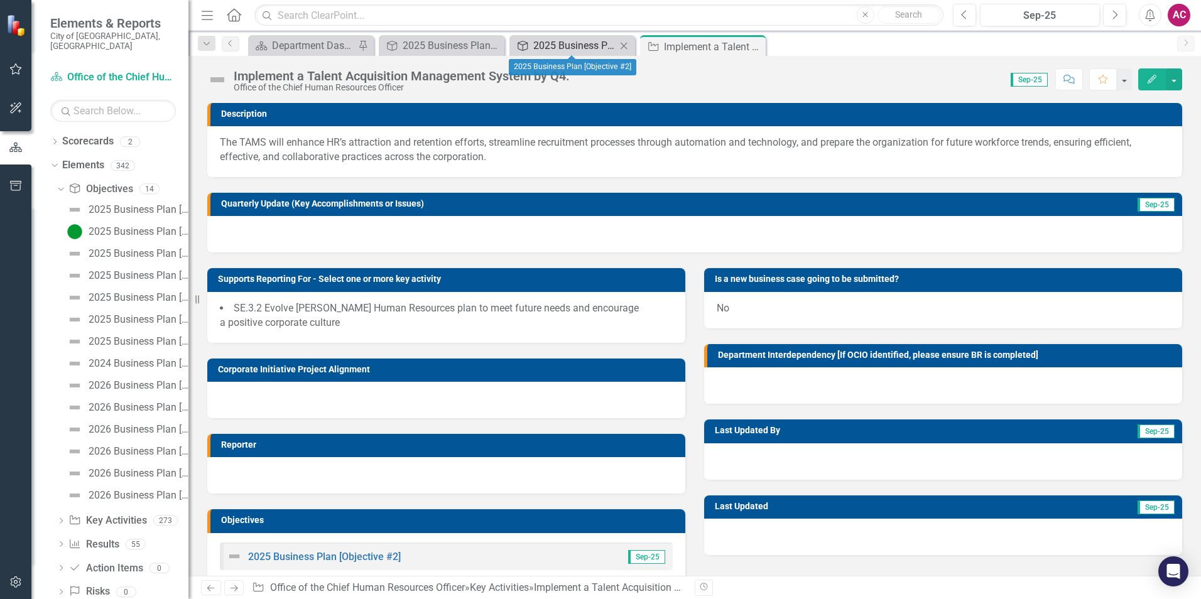
click at [572, 45] on div "2025 Business Plan [Objective #2]" at bounding box center [574, 46] width 83 height 16
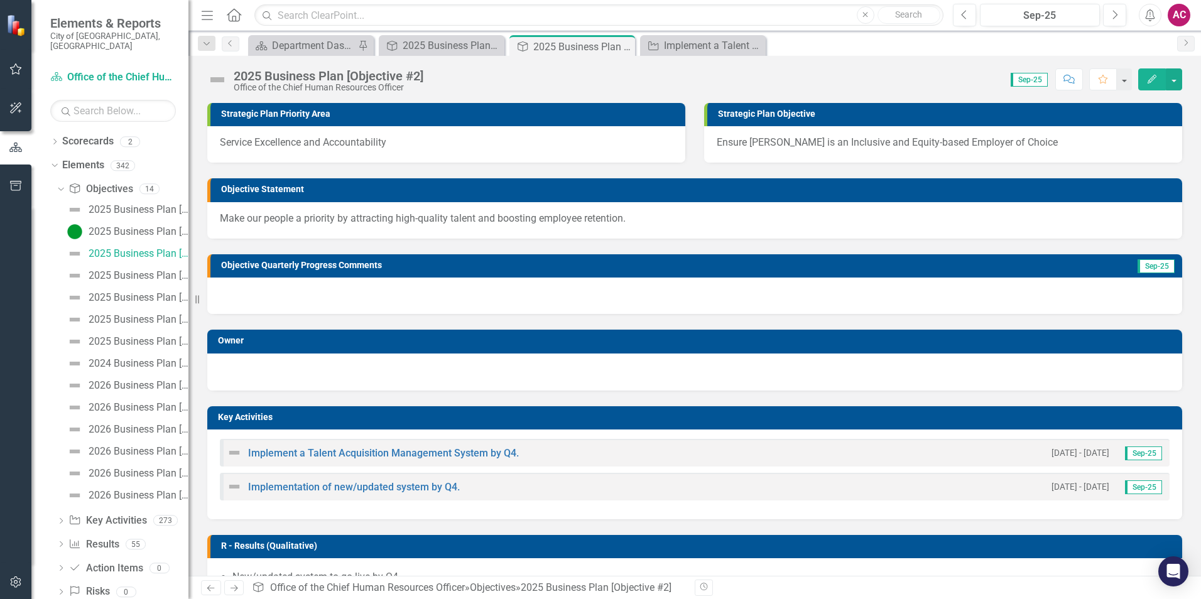
click at [223, 80] on img at bounding box center [217, 80] width 20 height 20
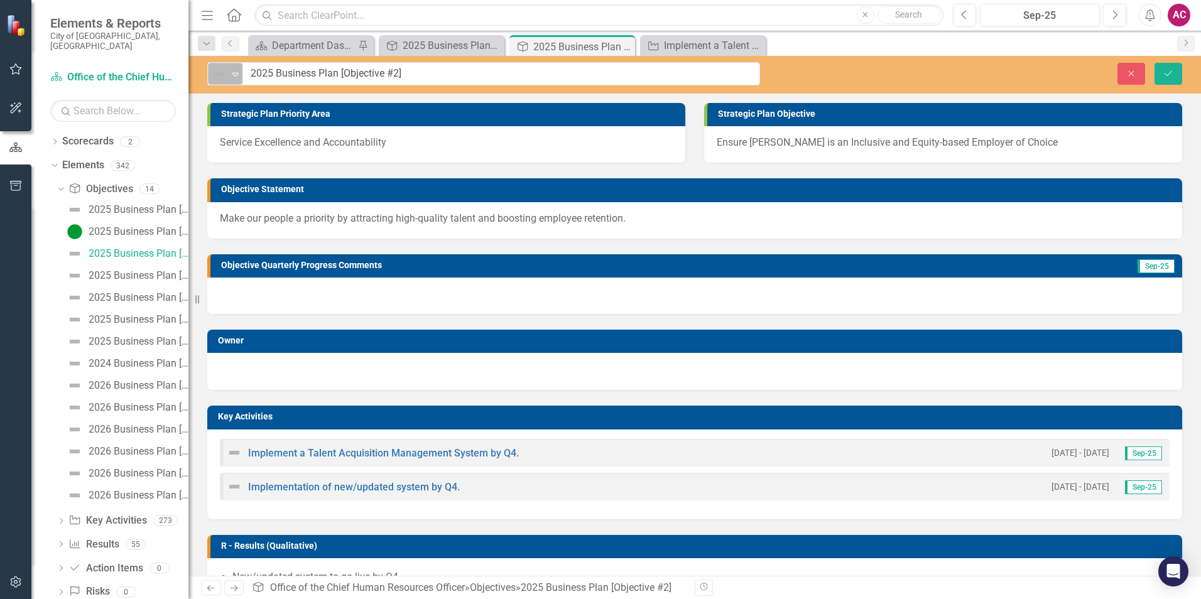
click at [222, 80] on img at bounding box center [219, 74] width 15 height 15
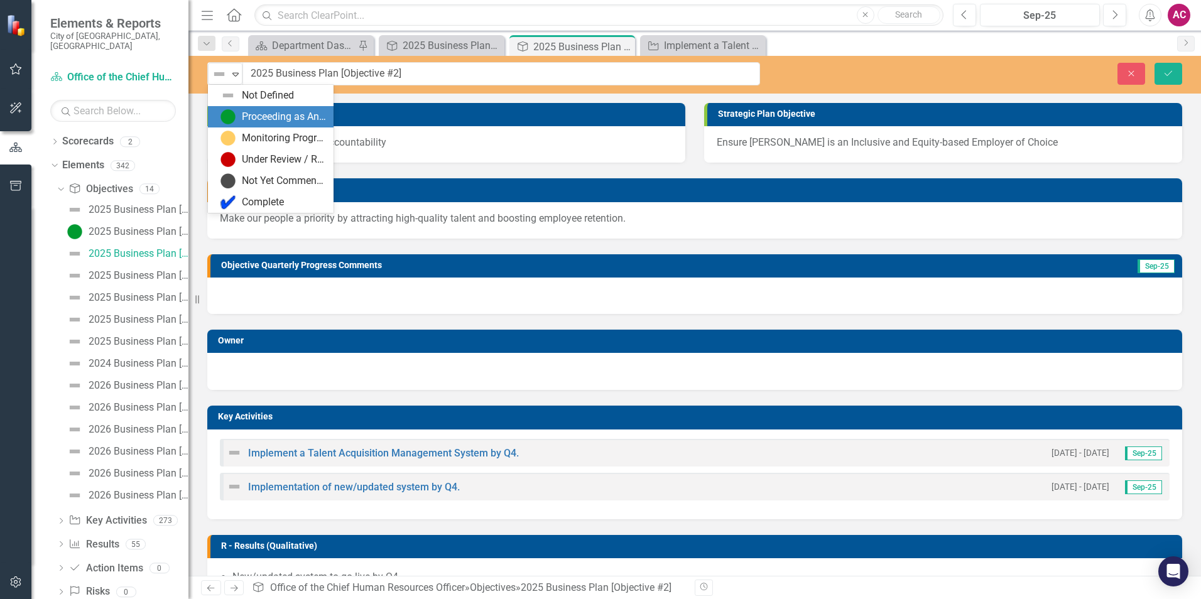
click at [258, 116] on div "Proceeding as Anticipated" at bounding box center [284, 117] width 84 height 14
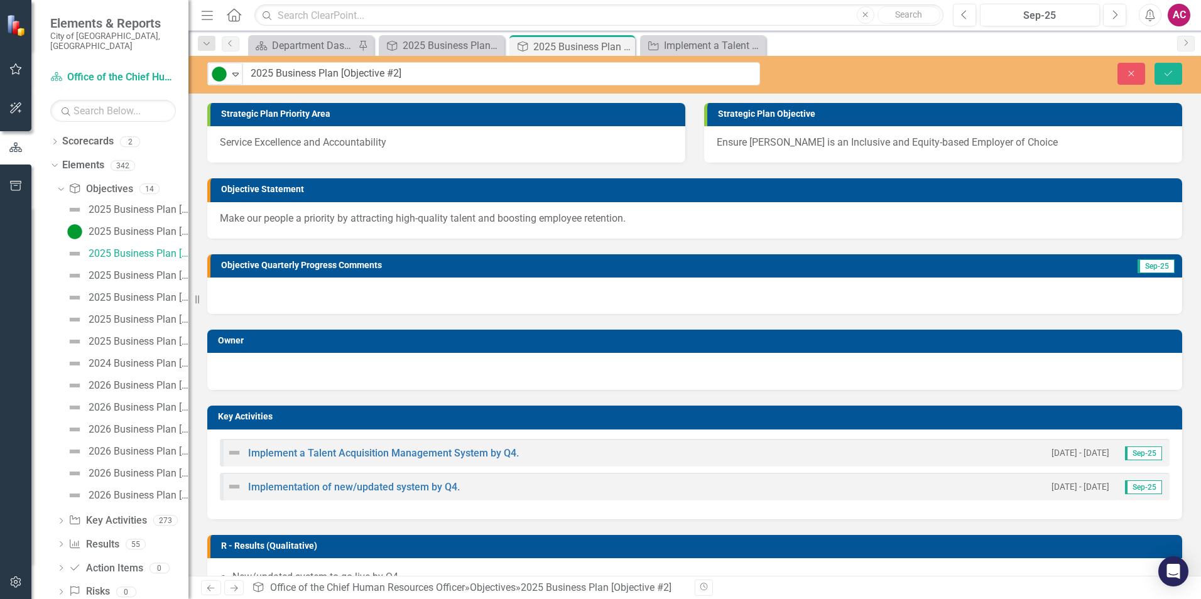
click at [227, 453] on img at bounding box center [234, 452] width 15 height 15
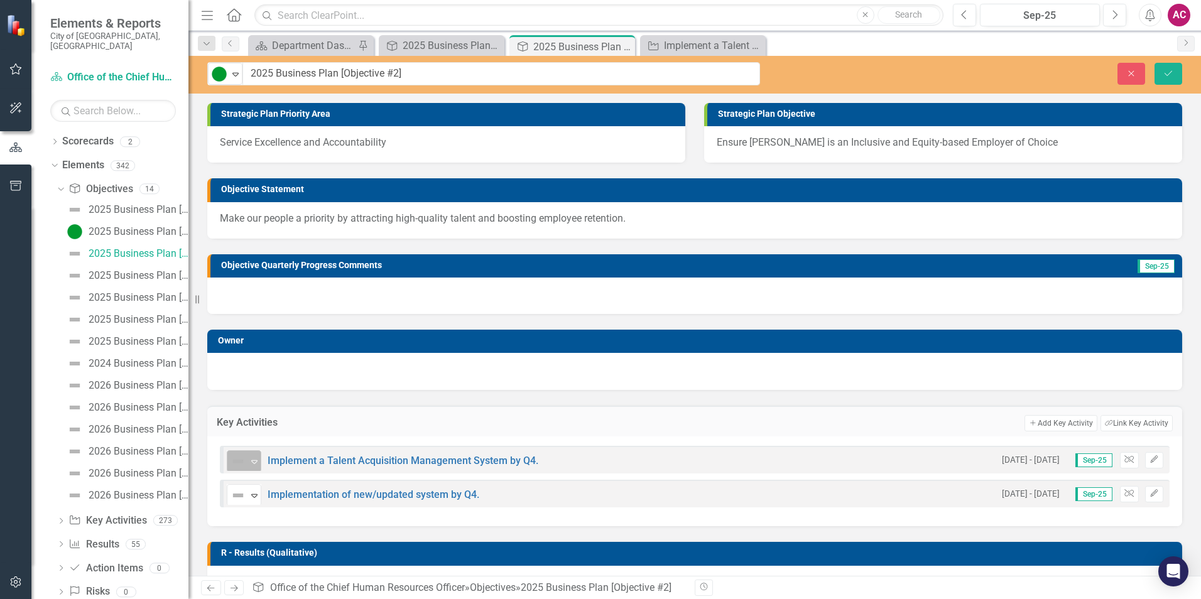
click at [259, 462] on icon "Expand" at bounding box center [254, 462] width 13 height 10
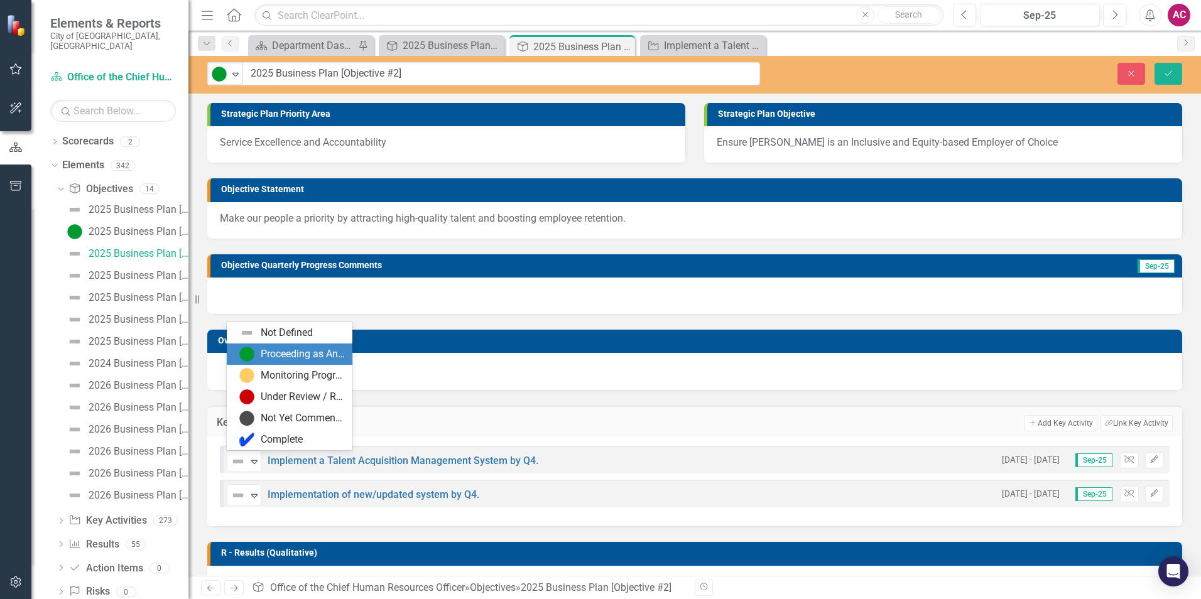
click at [301, 352] on div "Proceeding as Anticipated" at bounding box center [303, 354] width 84 height 14
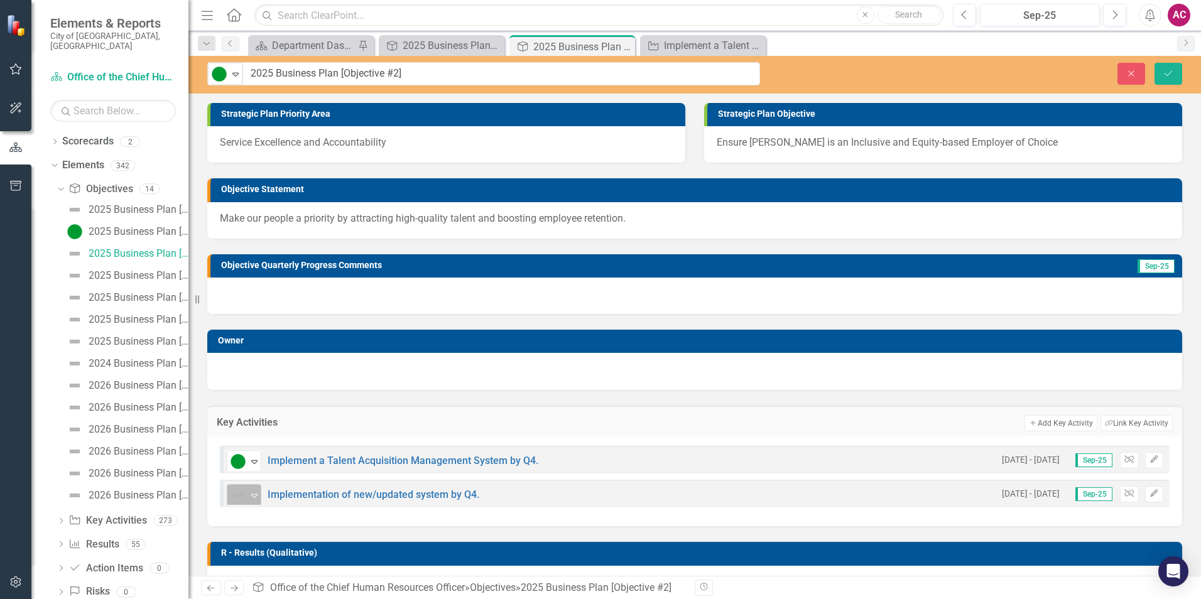
click at [247, 498] on div "Not Defined" at bounding box center [238, 496] width 19 height 18
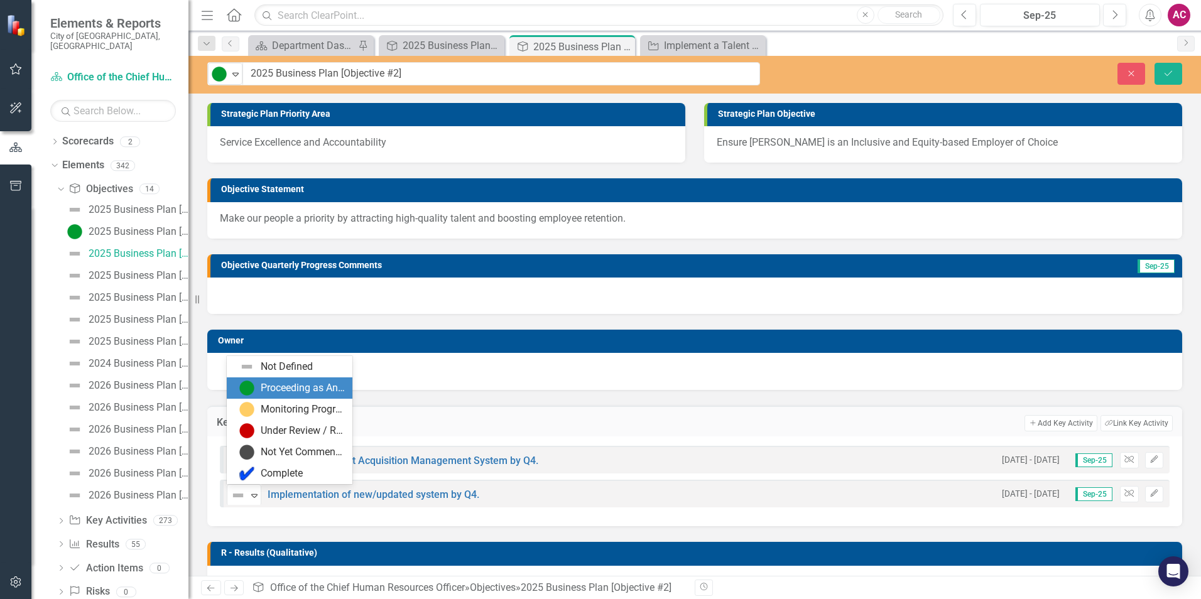
click at [315, 381] on div "Proceeding as Anticipated" at bounding box center [303, 388] width 84 height 14
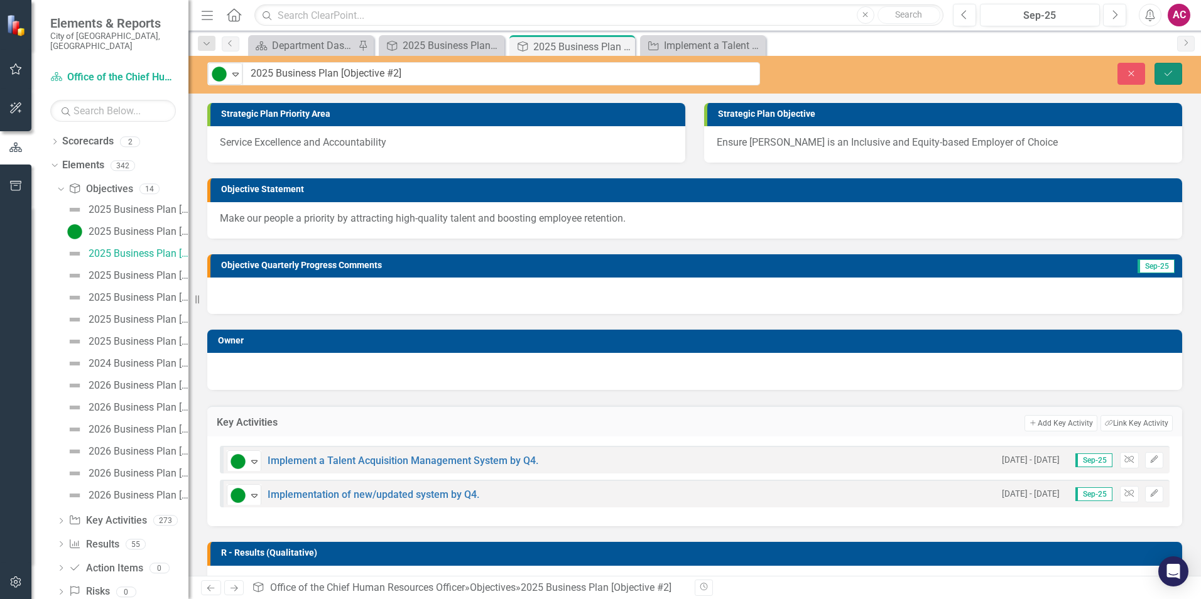
click at [1167, 75] on icon "submit" at bounding box center [1169, 72] width 8 height 5
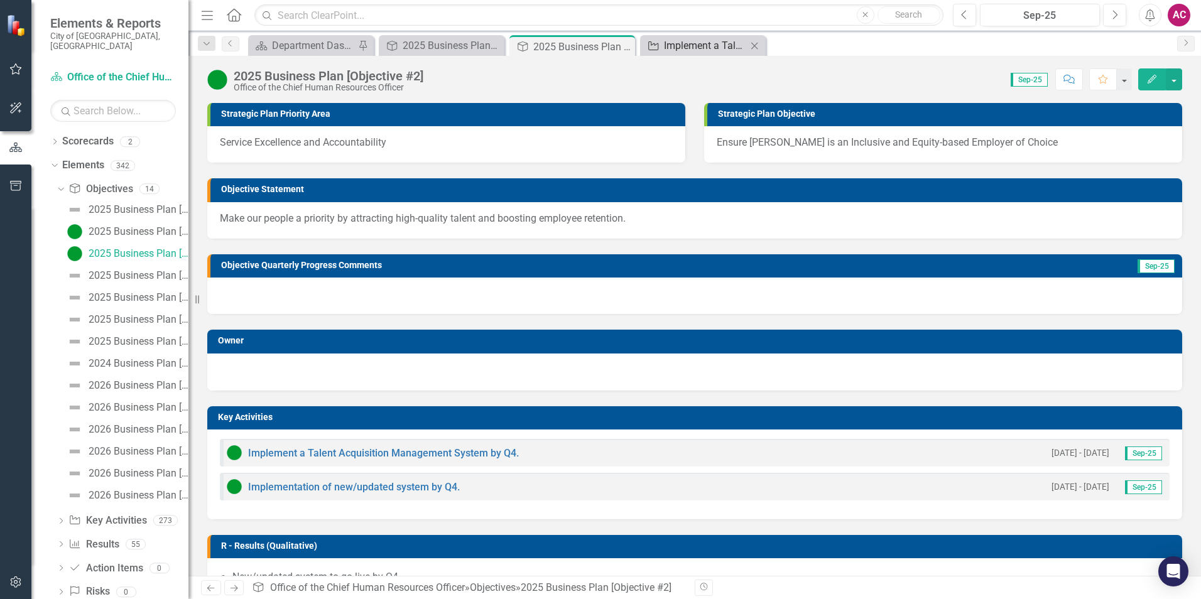
click at [664, 42] on div "Implement a Talent Acquisition Management System by Q4." at bounding box center [705, 46] width 83 height 16
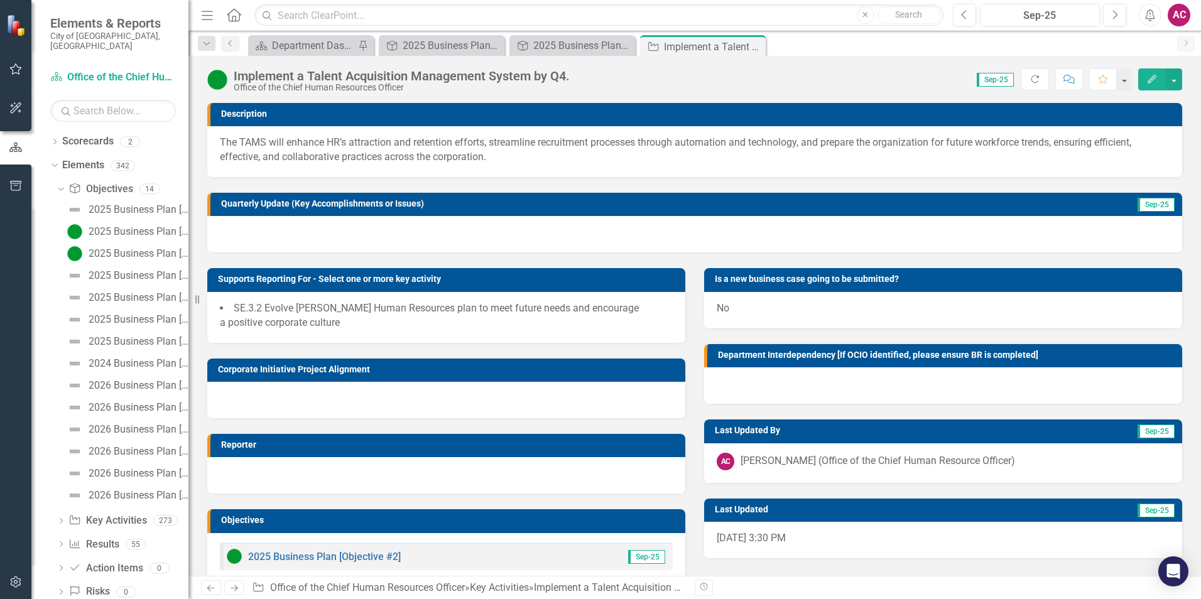
click at [248, 242] on div at bounding box center [694, 234] width 975 height 36
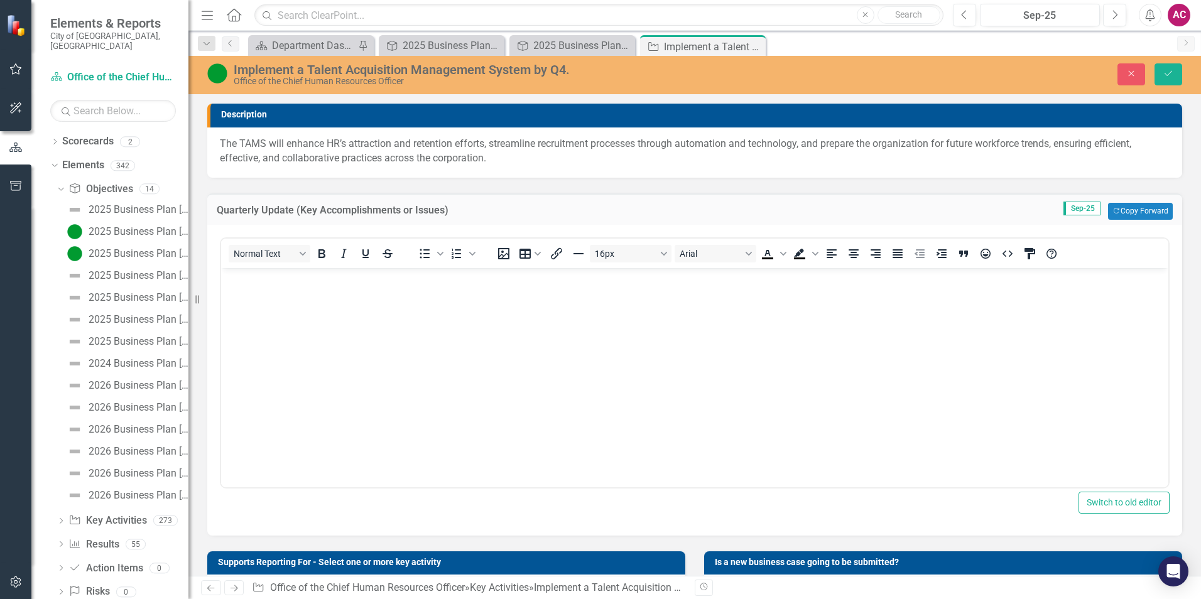
click at [296, 339] on body "Rich Text Area. Press ALT-0 for help." at bounding box center [694, 362] width 947 height 188
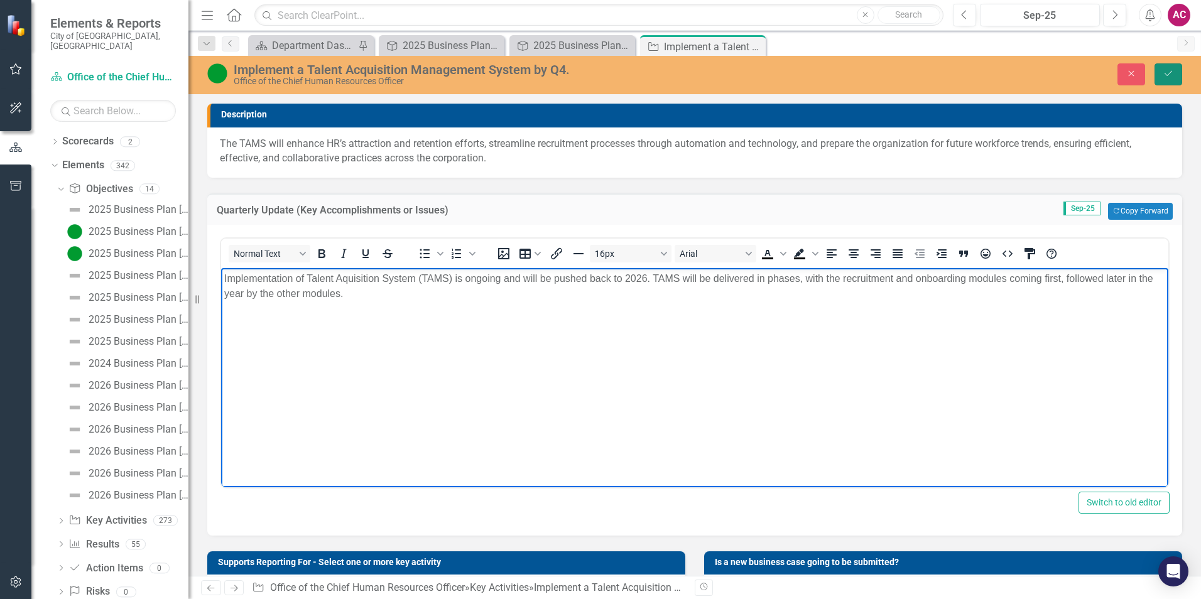
click at [1167, 69] on icon "Save" at bounding box center [1168, 73] width 11 height 9
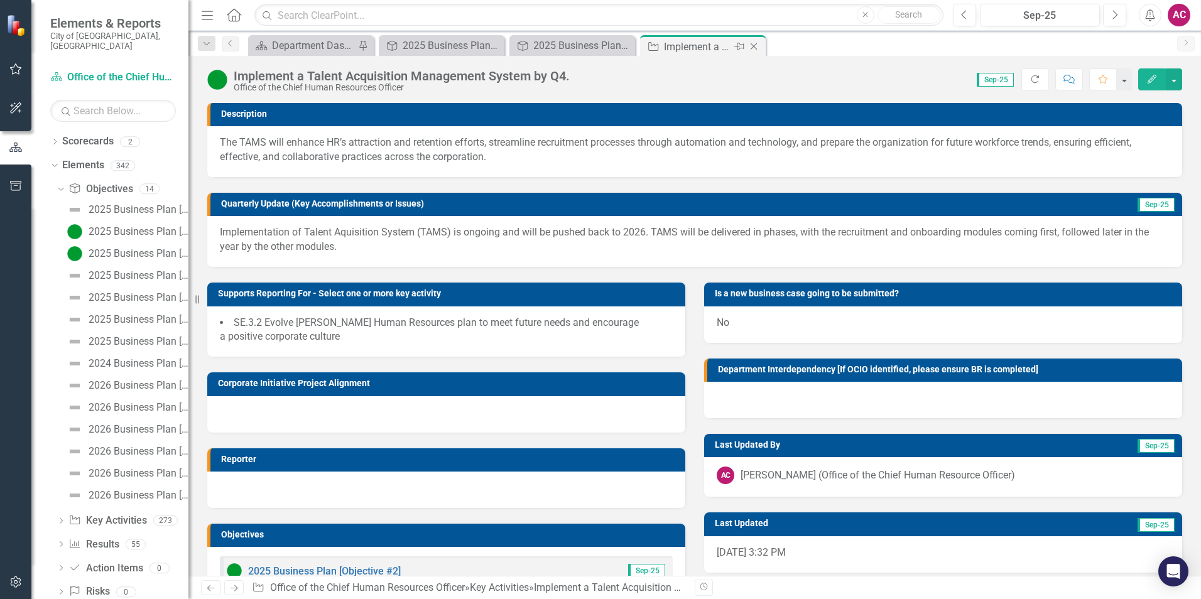
click at [756, 49] on icon "Close" at bounding box center [754, 46] width 13 height 10
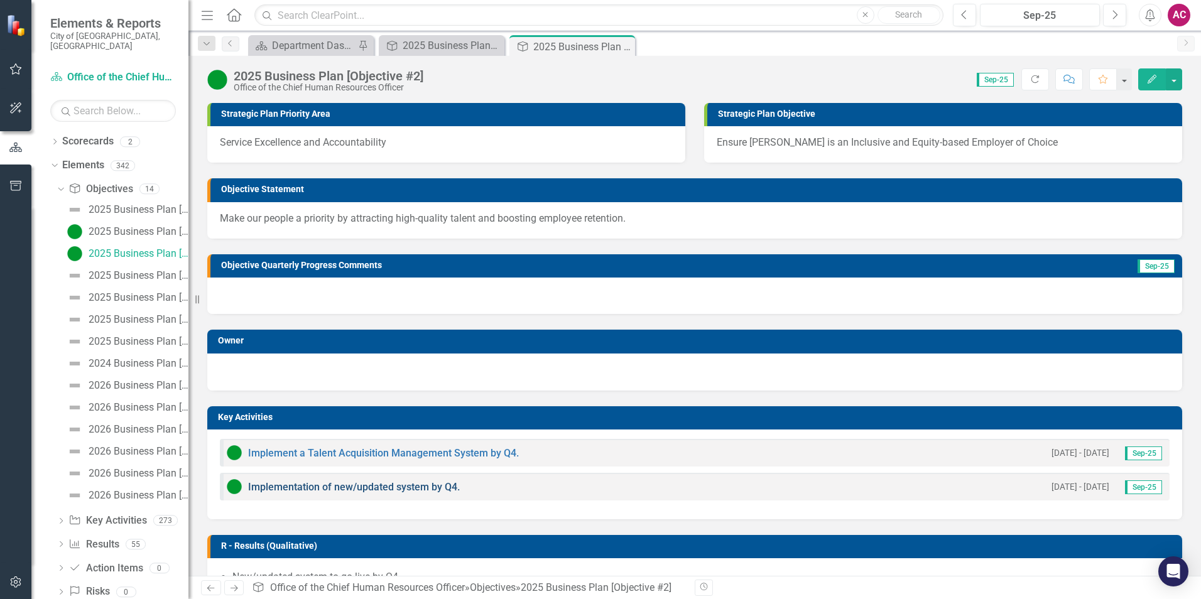
click at [315, 487] on link "Implementation of new/updated system by Q4." at bounding box center [354, 487] width 212 height 12
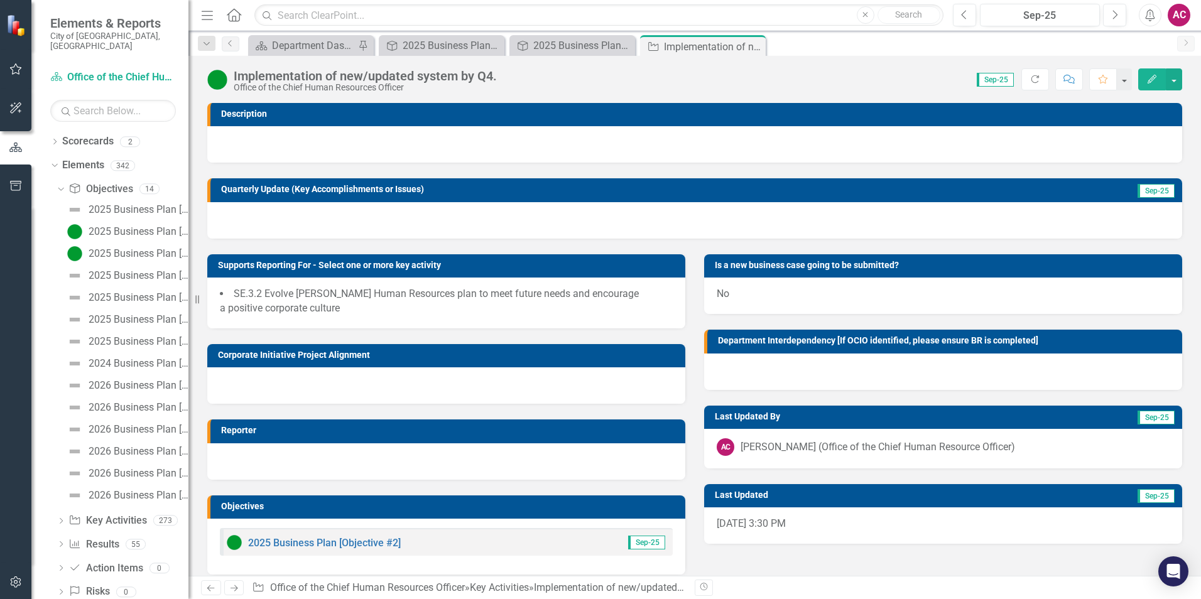
click at [253, 148] on div at bounding box center [694, 144] width 975 height 36
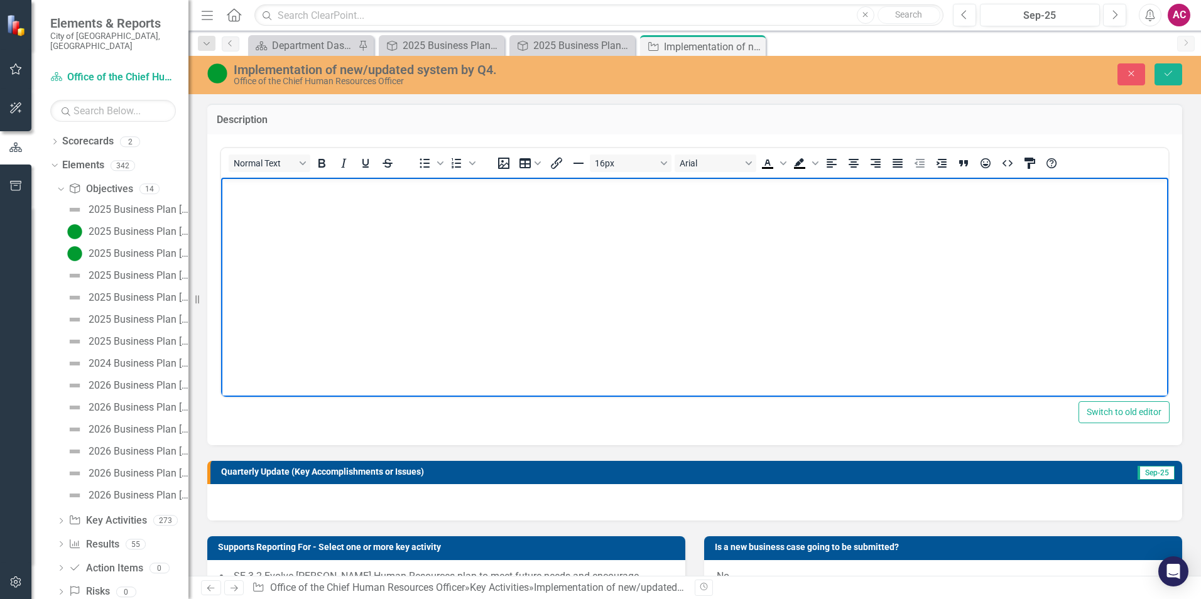
click at [375, 193] on p "Rich Text Area. Press ALT-0 for help." at bounding box center [694, 187] width 941 height 15
drag, startPoint x: 412, startPoint y: 180, endPoint x: 502, endPoint y: 189, distance: 90.3
click at [412, 180] on p "Implementation of system has been pushed back to 2026" at bounding box center [694, 187] width 941 height 15
click at [502, 189] on p "Implementation of system has been pushed back to 2026" at bounding box center [694, 187] width 941 height 15
click at [339, 190] on p "Implementation of system has been pushed back to 2026" at bounding box center [694, 187] width 941 height 15
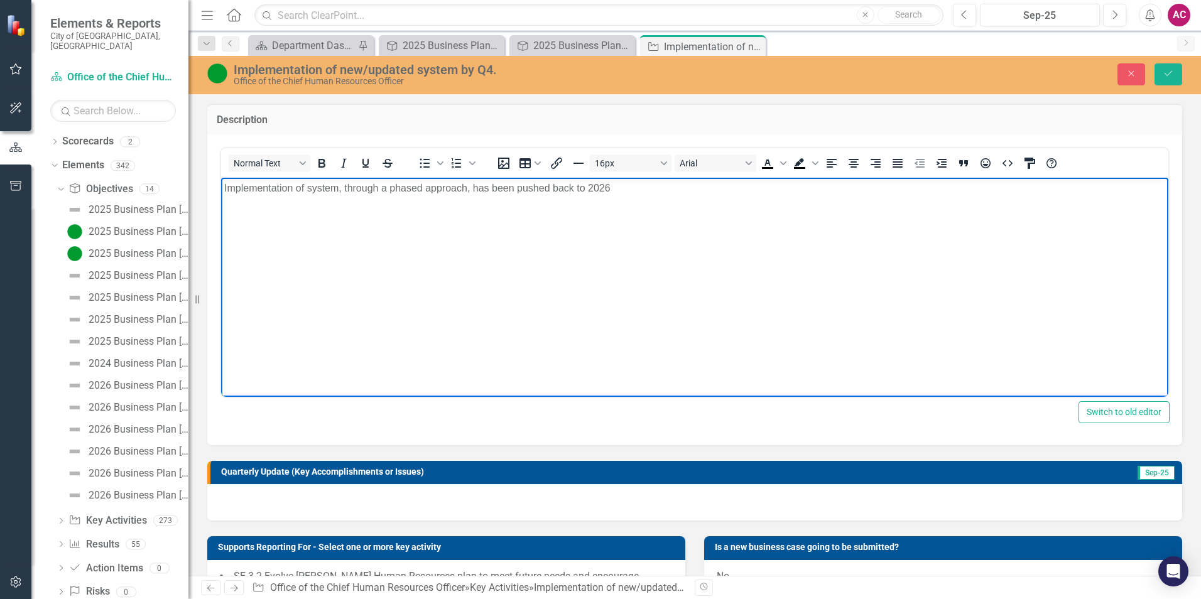
click at [651, 199] on body "Implementation of system, through a phased approach, has been pushed back to 20…" at bounding box center [694, 271] width 947 height 188
click at [1163, 77] on icon "Save" at bounding box center [1168, 73] width 11 height 9
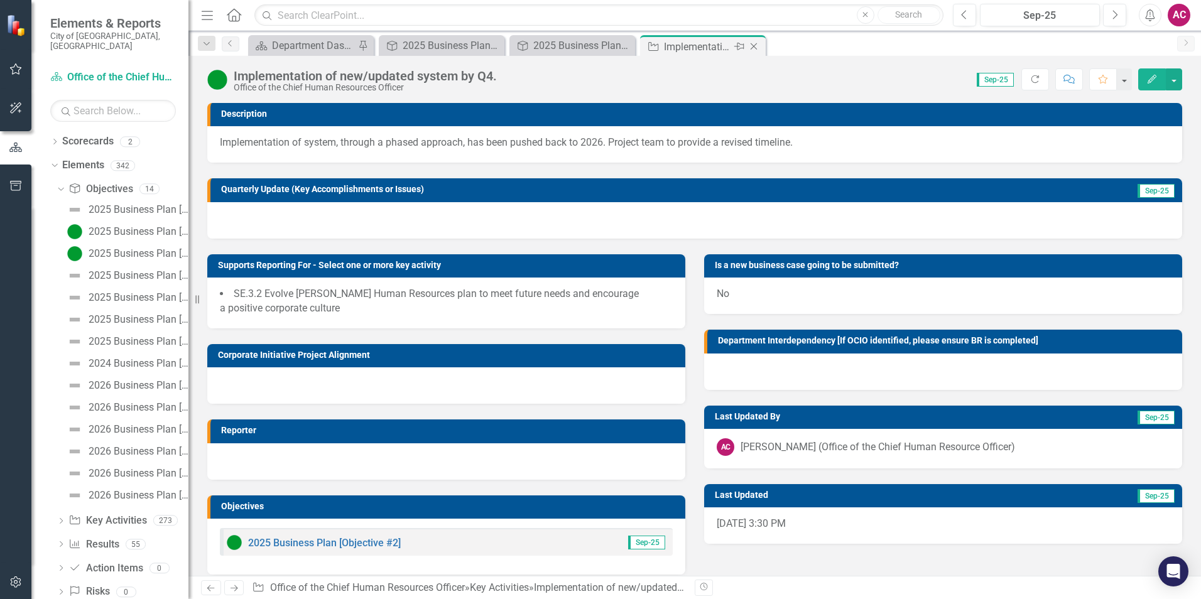
click at [754, 41] on icon "Close" at bounding box center [754, 46] width 13 height 10
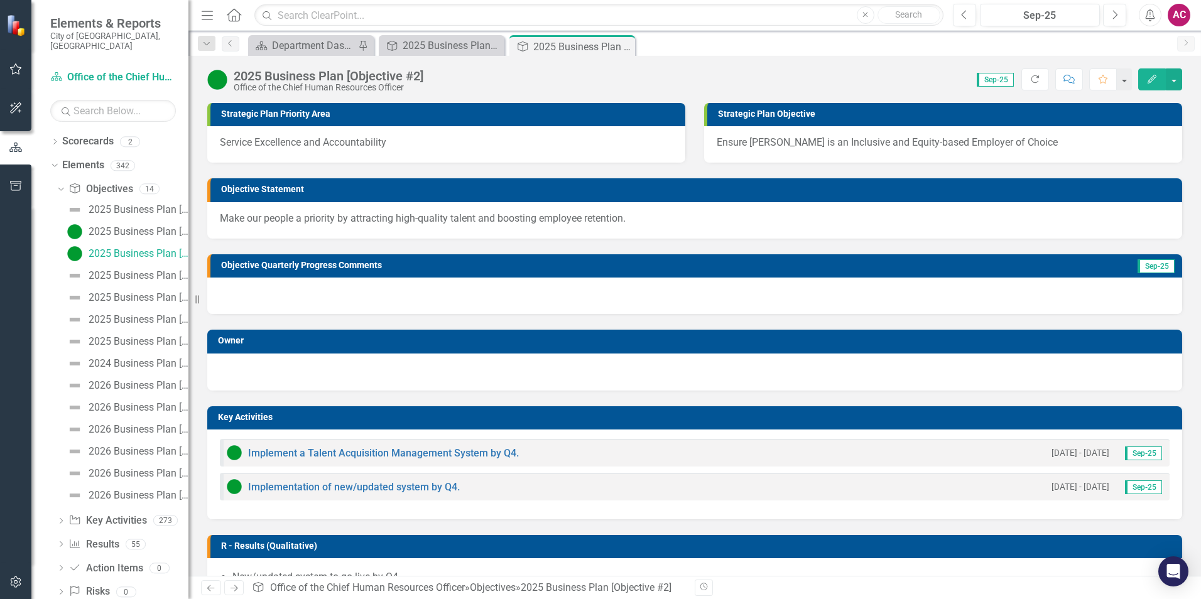
drag, startPoint x: 623, startPoint y: 44, endPoint x: 616, endPoint y: 52, distance: 11.1
click at [0, 0] on icon "Close" at bounding box center [0, 0] width 0 height 0
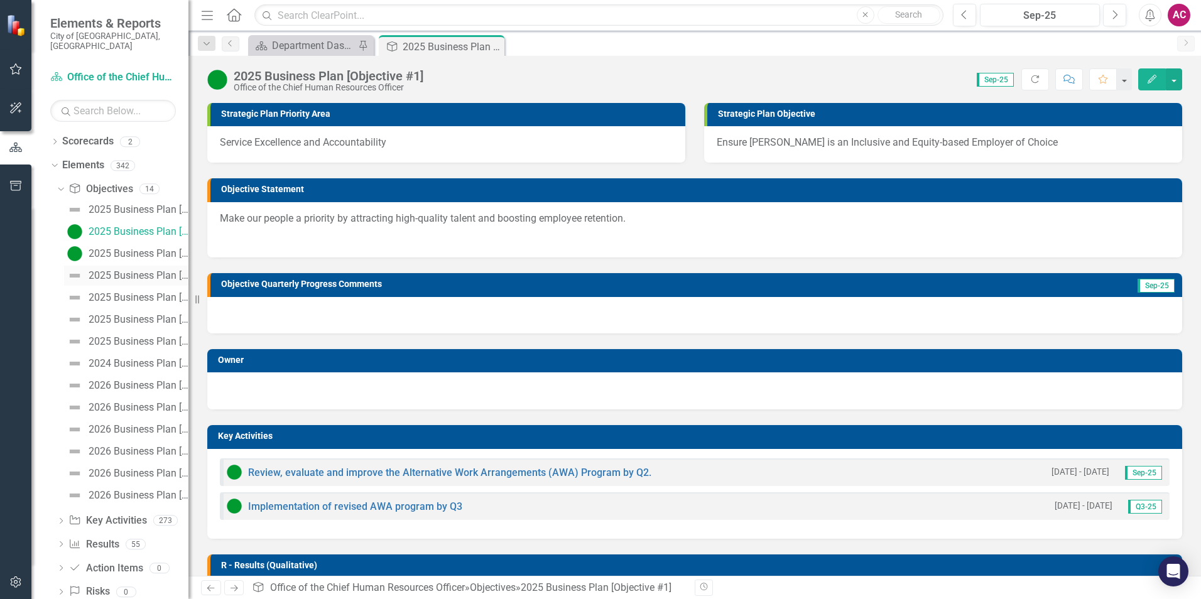
click at [124, 266] on link "2025 Business Plan [Objective #3]" at bounding box center [126, 276] width 124 height 20
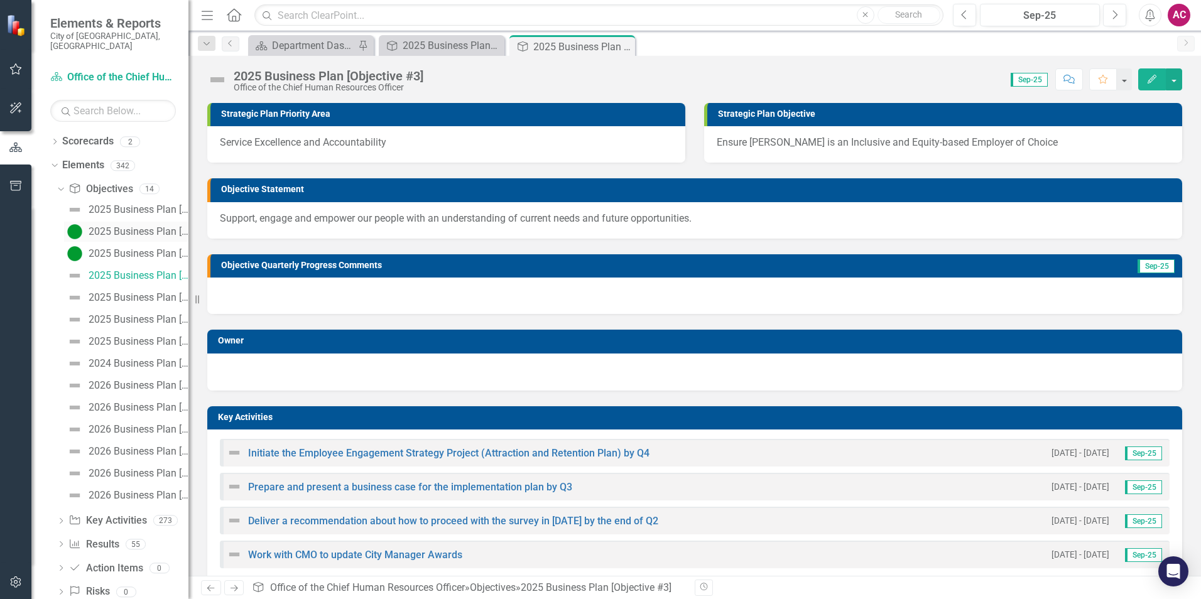
click at [141, 226] on div "2025 Business Plan [Objective #1]" at bounding box center [139, 231] width 100 height 11
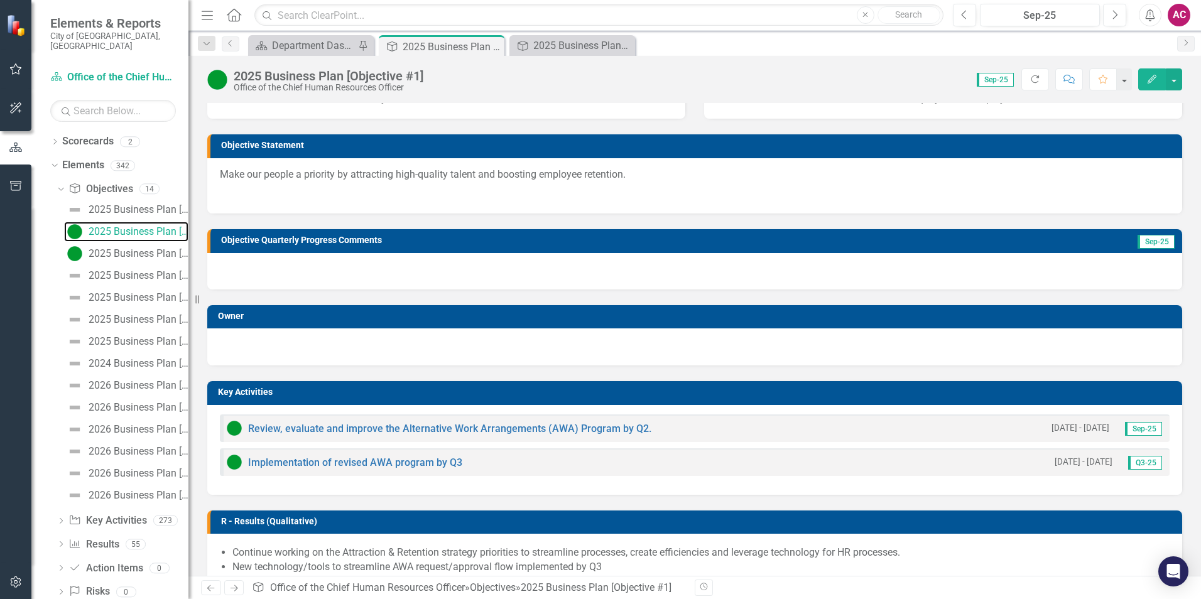
scroll to position [63, 0]
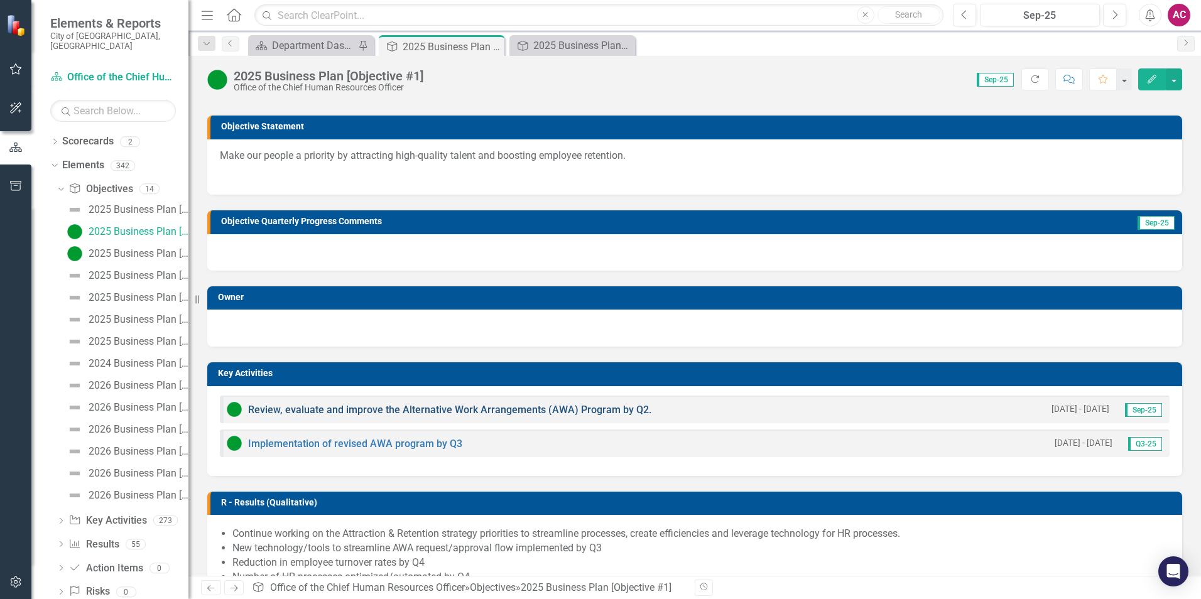
click at [422, 412] on link "Review, evaluate and improve the Alternative Work Arrangements (AWA) Program by…" at bounding box center [449, 410] width 403 height 12
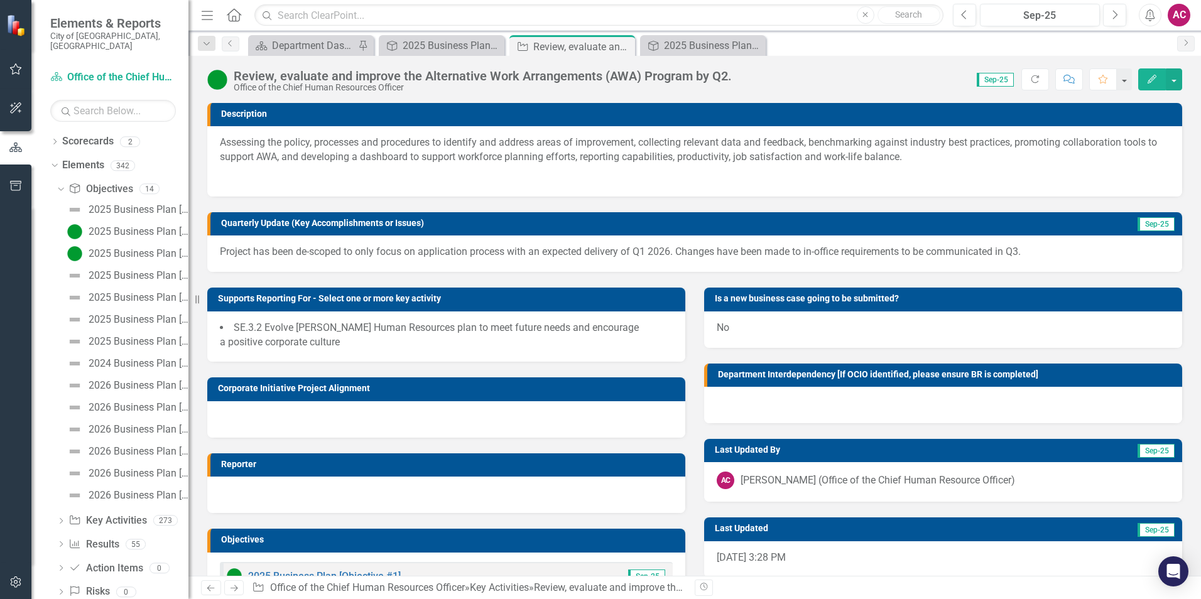
click at [1025, 248] on p "Project has been de-scoped to only focus on application process with an expecte…" at bounding box center [695, 252] width 950 height 14
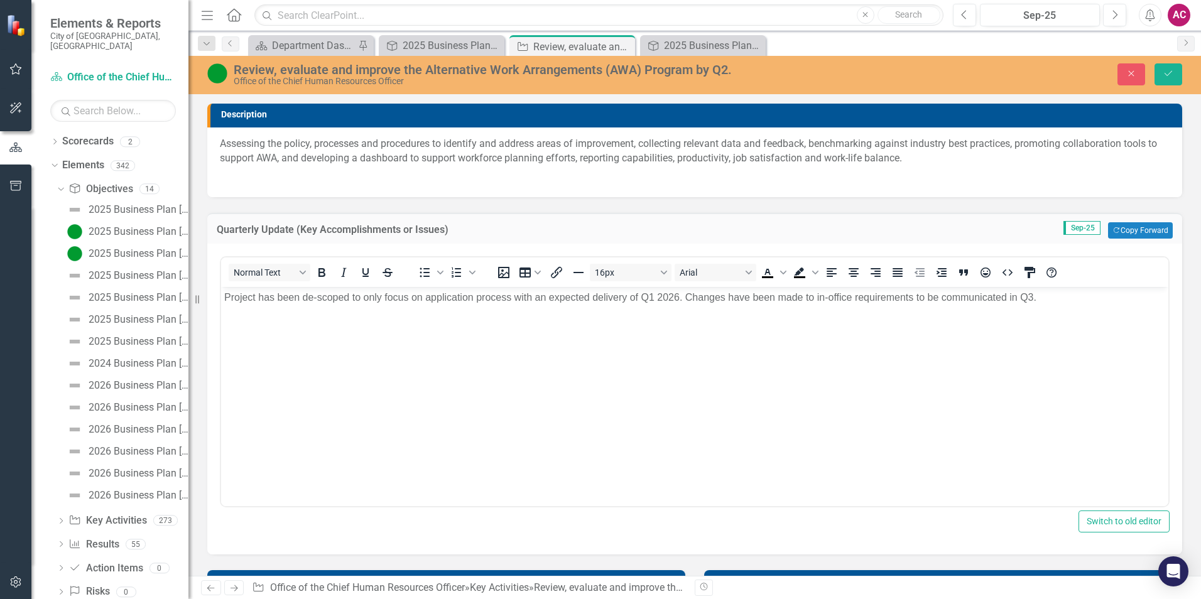
click at [1034, 298] on p "Project has been de-scoped to only focus on application process with an expecte…" at bounding box center [694, 297] width 941 height 15
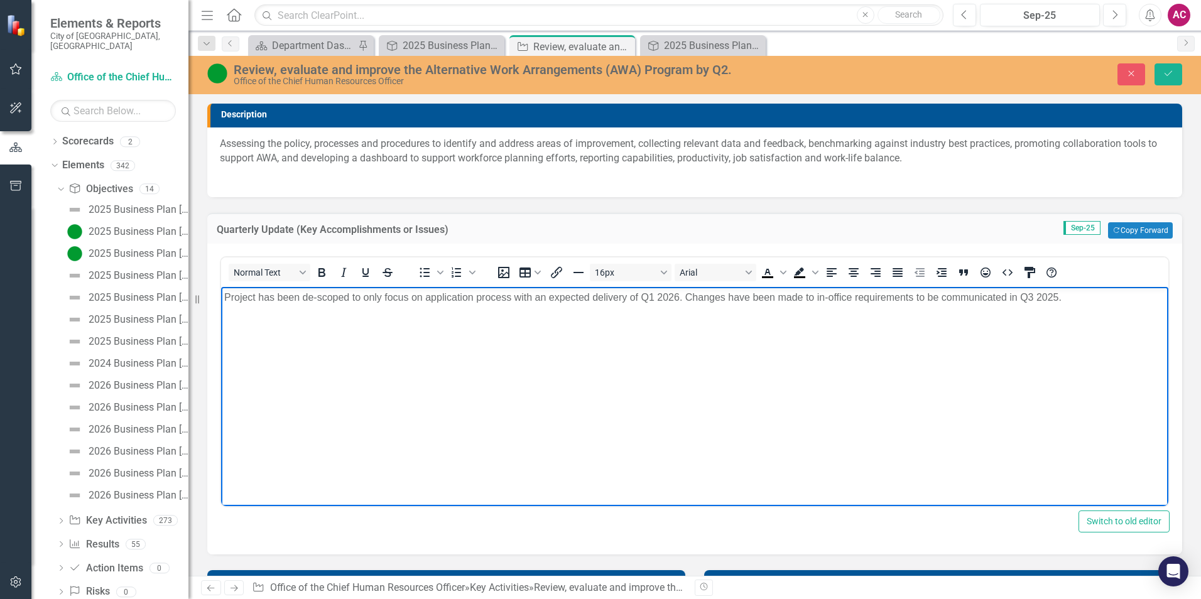
click at [645, 289] on body "Project has been de-scoped to only focus on application process with an expecte…" at bounding box center [694, 381] width 947 height 188
click at [645, 299] on p "Project has been de-scoped to only focus on application process with an expecte…" at bounding box center [694, 297] width 941 height 15
click at [667, 293] on p "Project has been de-scoped to only focus on application process with an expecte…" at bounding box center [694, 297] width 941 height 15
click at [670, 293] on p "Project has been de-scoped to only focus on application process with an expecte…" at bounding box center [694, 297] width 941 height 15
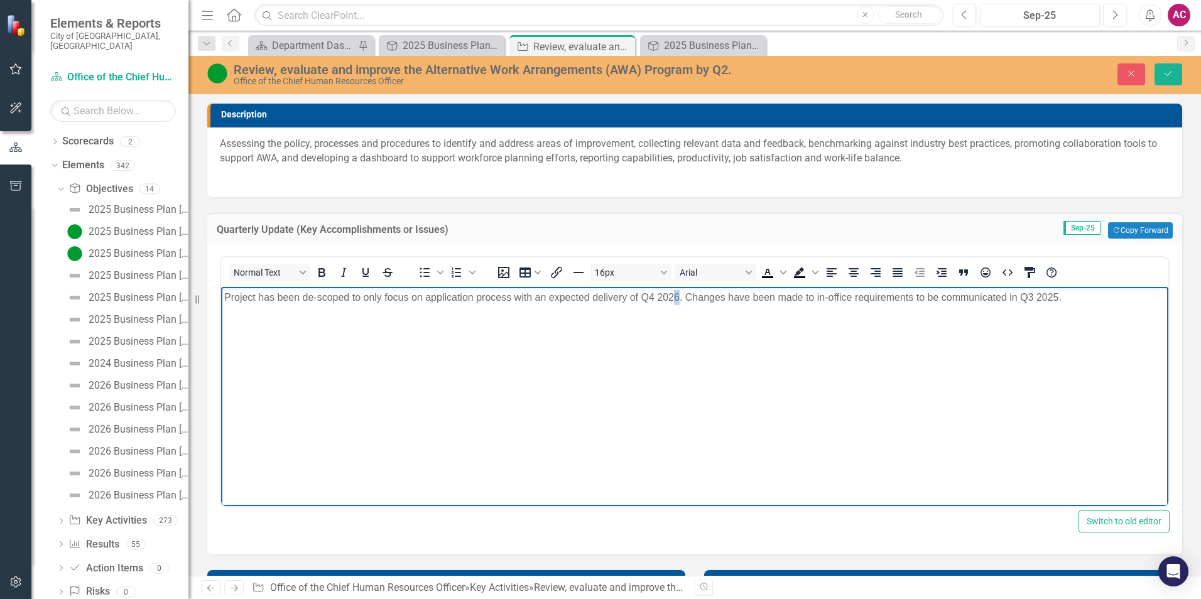
click at [678, 293] on p "Project has been de-scoped to only focus on application process with an expecte…" at bounding box center [694, 297] width 941 height 15
click at [1029, 298] on p "Project has been de-scoped to only focus on application process with an expecte…" at bounding box center [694, 297] width 941 height 15
drag, startPoint x: 224, startPoint y: 298, endPoint x: 422, endPoint y: 308, distance: 197.5
click at [422, 308] on body "Project has been de-scoped to only focus on application process with an expecte…" at bounding box center [694, 381] width 947 height 188
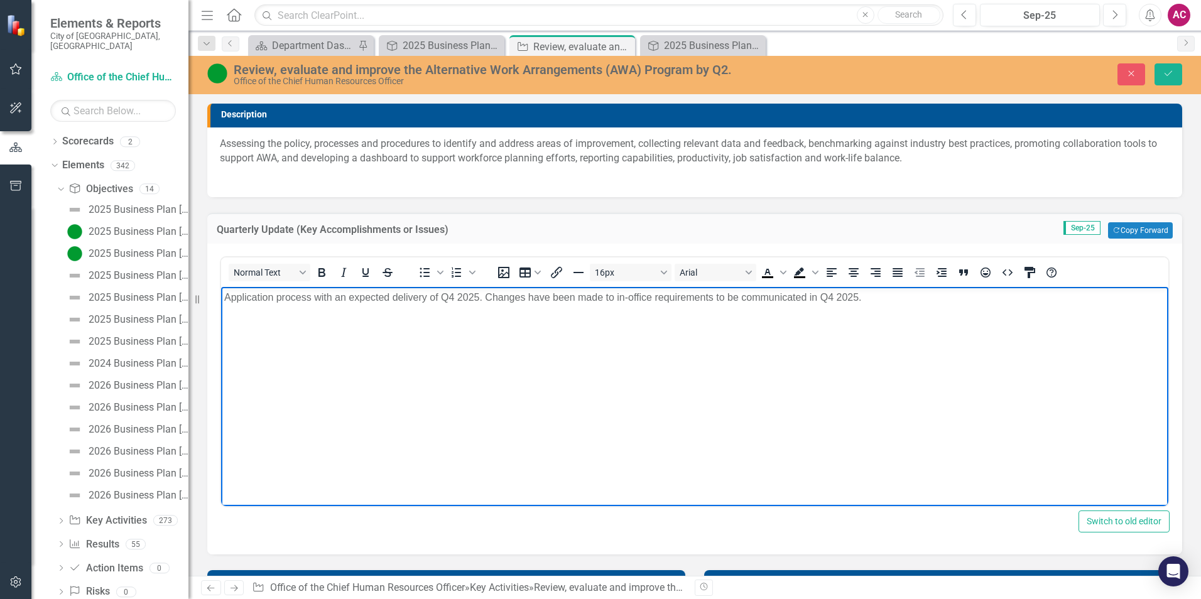
click at [315, 299] on p "Application process with an expected delivery of Q4 2025. Changes have been mad…" at bounding box center [694, 297] width 941 height 15
click at [383, 300] on p "Application process and eForm, with in-office requirements to be communicated b…" at bounding box center [694, 297] width 941 height 15
click at [526, 296] on p "Application process and eForm, with updated in-office requirements to be commun…" at bounding box center [694, 297] width 941 height 15
drag, startPoint x: 923, startPoint y: 294, endPoint x: 685, endPoint y: 296, distance: 238.1
click at [685, 296] on p "Application process and eForm, with updated in-office requirements, to be commu…" at bounding box center [694, 297] width 941 height 15
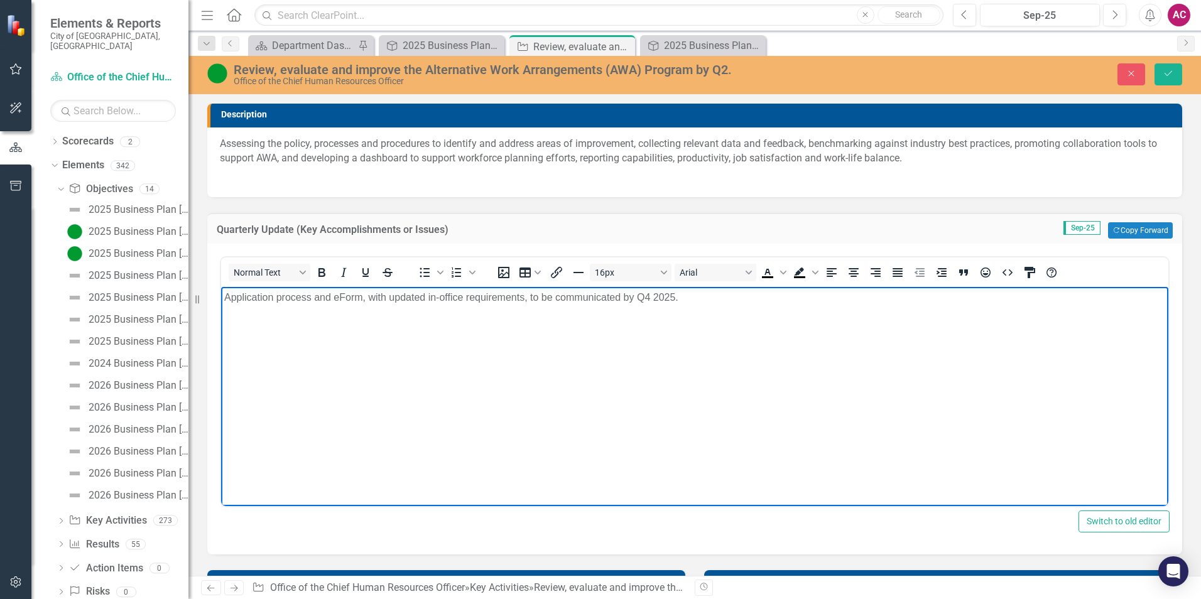
click at [623, 293] on p "Application process and eForm, with updated in-office requirements, to be commu…" at bounding box center [694, 297] width 941 height 15
click at [1168, 72] on icon "Save" at bounding box center [1168, 73] width 11 height 9
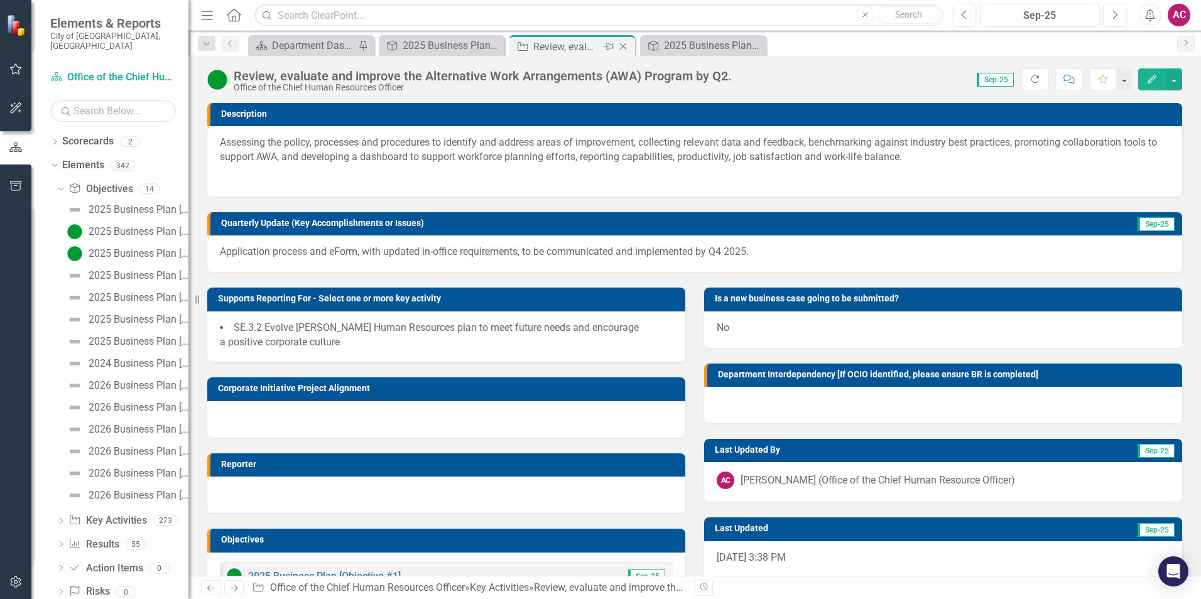
click at [619, 46] on icon "Close" at bounding box center [623, 46] width 13 height 10
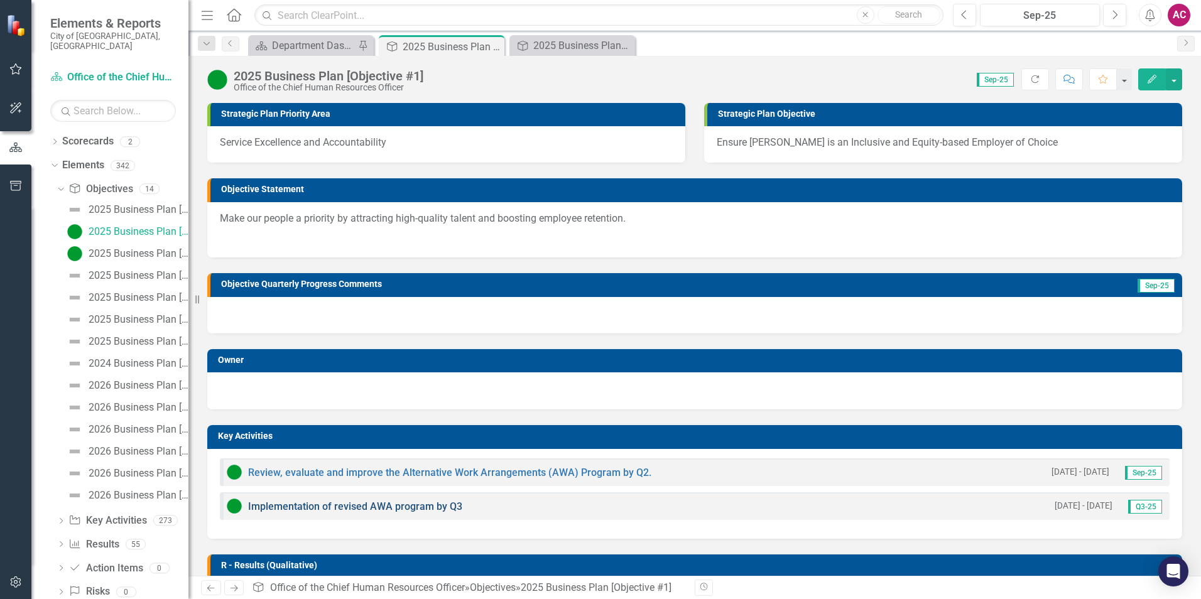
click at [354, 506] on link "Implementation of revised AWA program by Q3" at bounding box center [355, 507] width 214 height 12
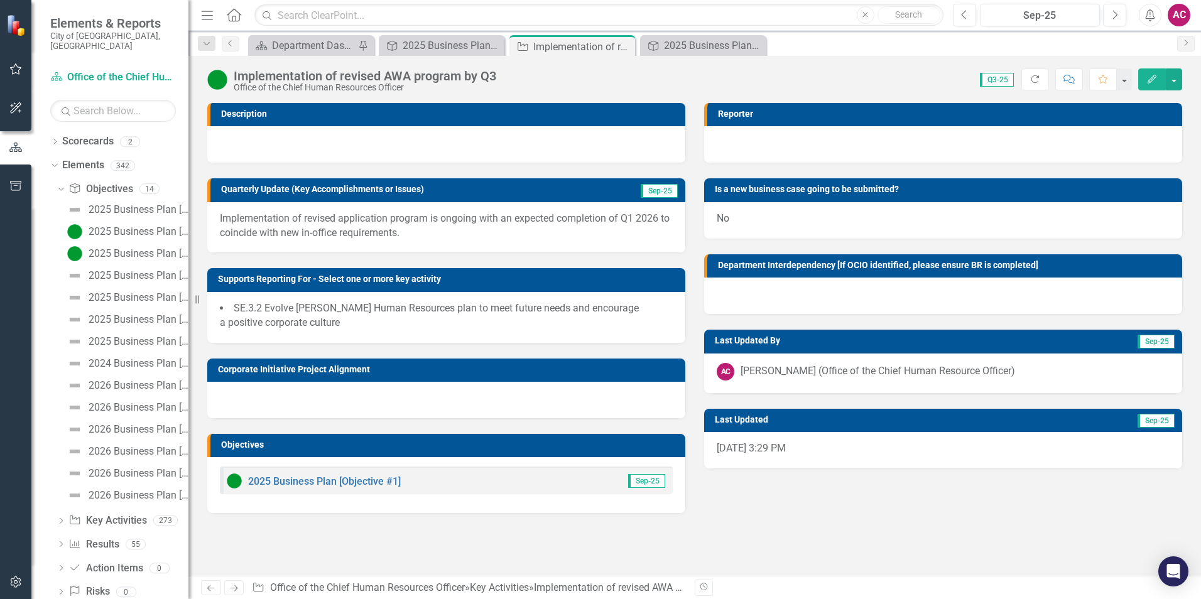
click at [597, 216] on p "Implementation of revised application program is ongoing with an expected compl…" at bounding box center [446, 226] width 453 height 29
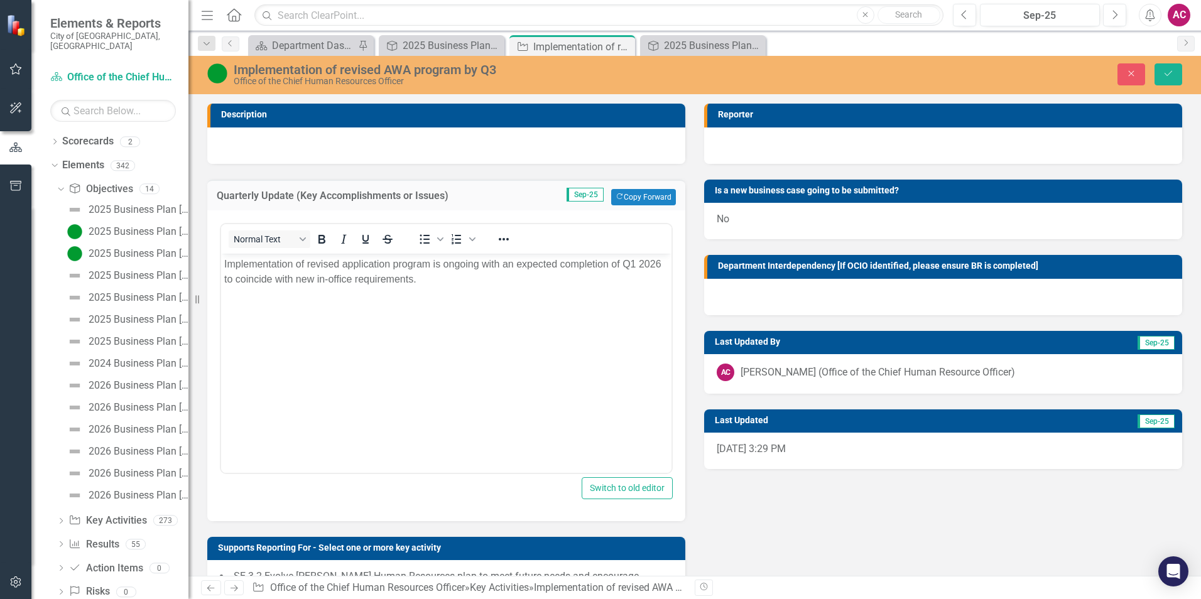
click at [625, 258] on p "Implementation of revised application program is ongoing with an expected compl…" at bounding box center [446, 271] width 444 height 30
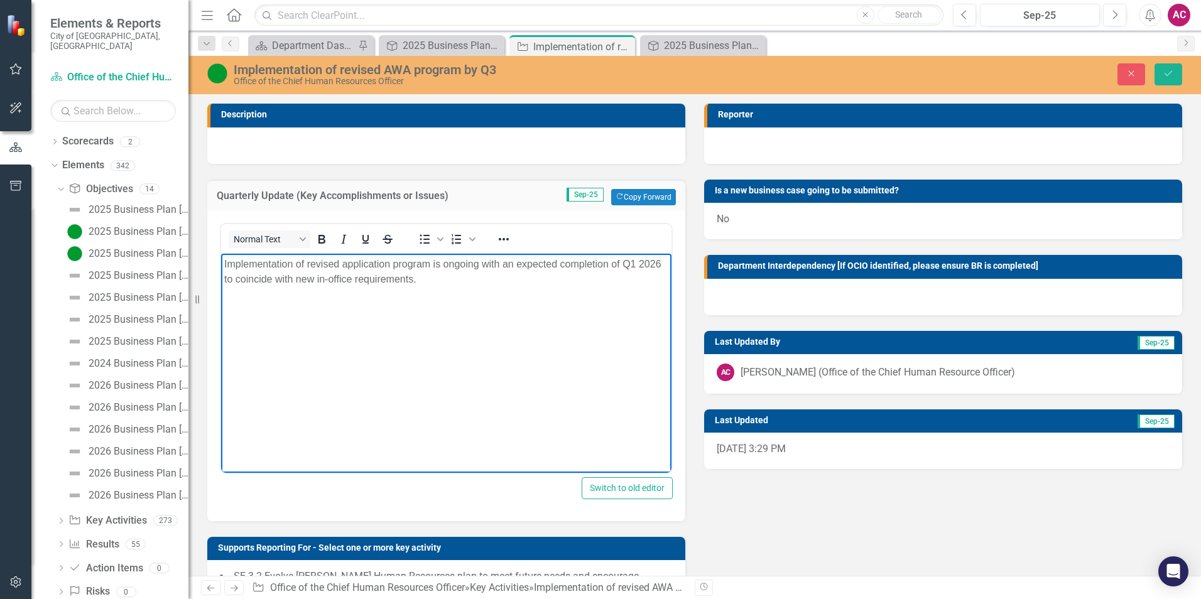
click at [635, 265] on p "Implementation of revised application program is ongoing with an expected compl…" at bounding box center [446, 271] width 444 height 30
click at [628, 265] on p "Implementation of revised application program is ongoing with an expected compl…" at bounding box center [446, 271] width 444 height 30
click at [650, 264] on p "Implementation of revised application program is ongoing with an expected compl…" at bounding box center [446, 271] width 444 height 30
click at [424, 282] on p "Implementation of revised application program is ongoing with an expected compl…" at bounding box center [446, 271] width 444 height 30
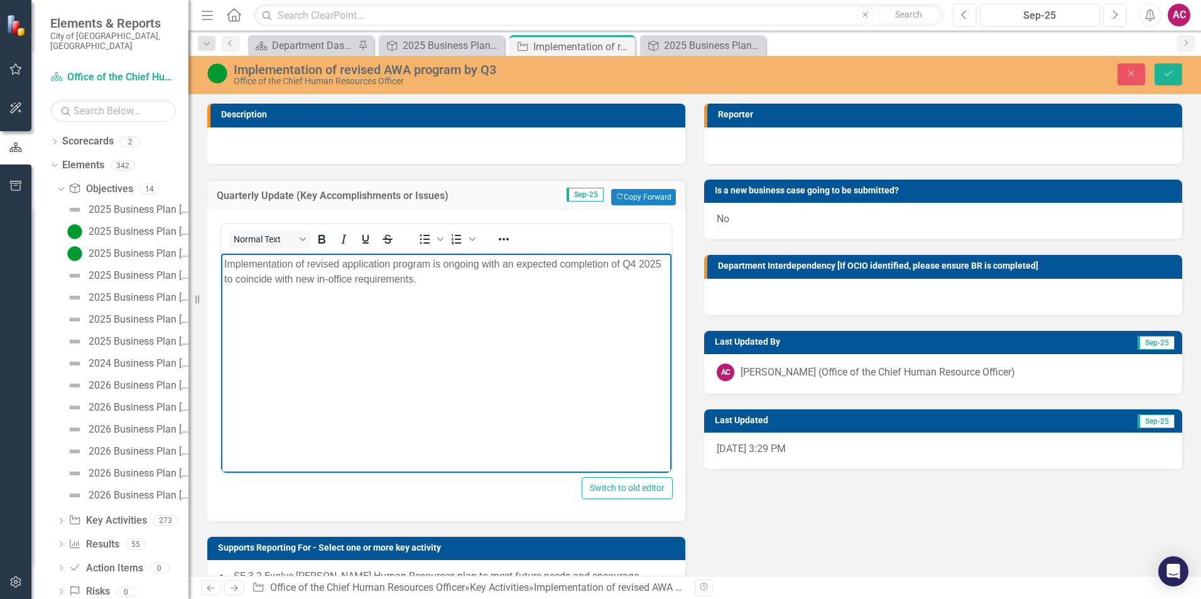
click at [515, 282] on p "Implementation of revised application program is ongoing with an expected compl…" at bounding box center [446, 271] width 444 height 30
click at [410, 263] on p "Implementation of revised application program is ongoing with an expected compl…" at bounding box center [446, 271] width 444 height 30
click at [452, 294] on body "Implementation of revised application process is ongoing with an expected compl…" at bounding box center [446, 347] width 450 height 188
drag, startPoint x: 1173, startPoint y: 70, endPoint x: 978, endPoint y: 89, distance: 195.6
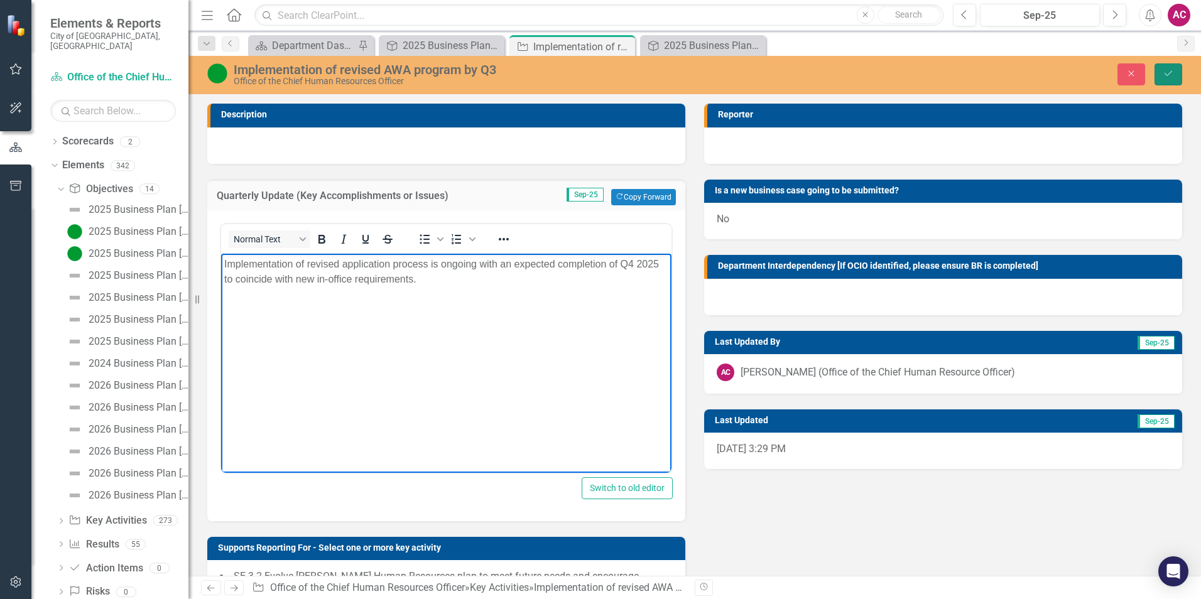
click at [1173, 71] on icon "Save" at bounding box center [1168, 73] width 11 height 9
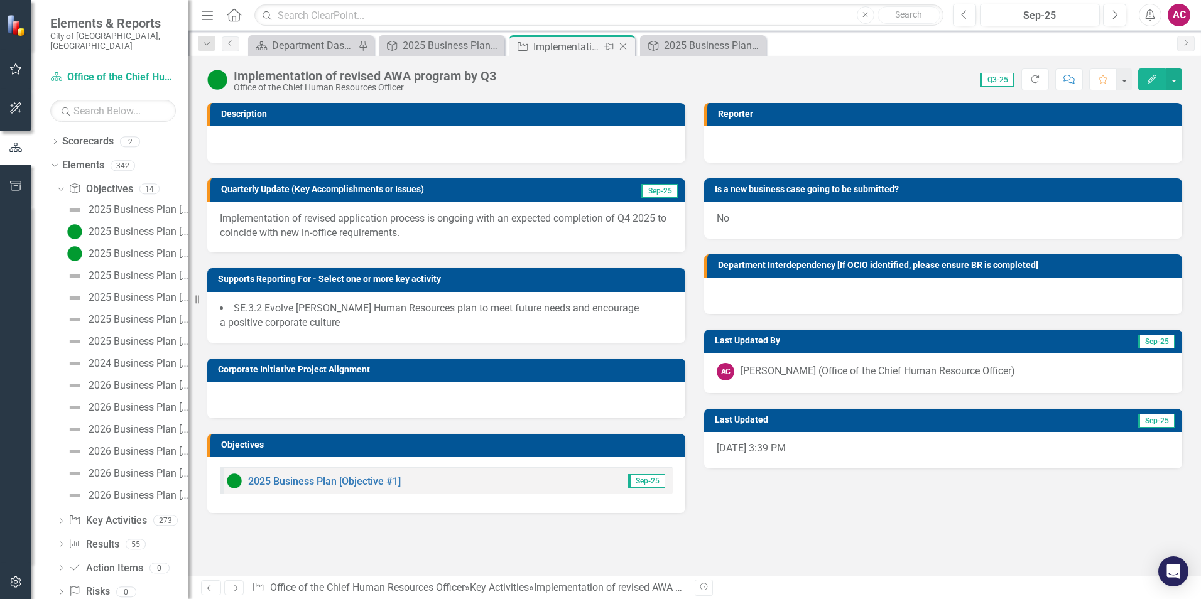
click at [622, 45] on icon "Close" at bounding box center [623, 46] width 13 height 10
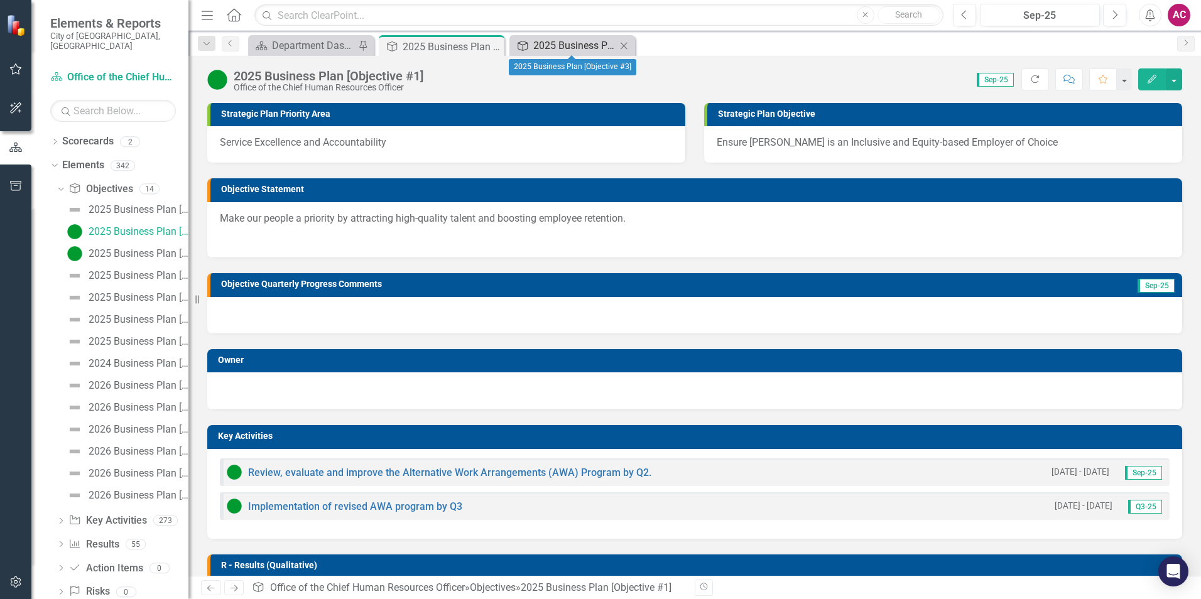
click at [568, 45] on div "2025 Business Plan [Objective #3]" at bounding box center [574, 46] width 83 height 16
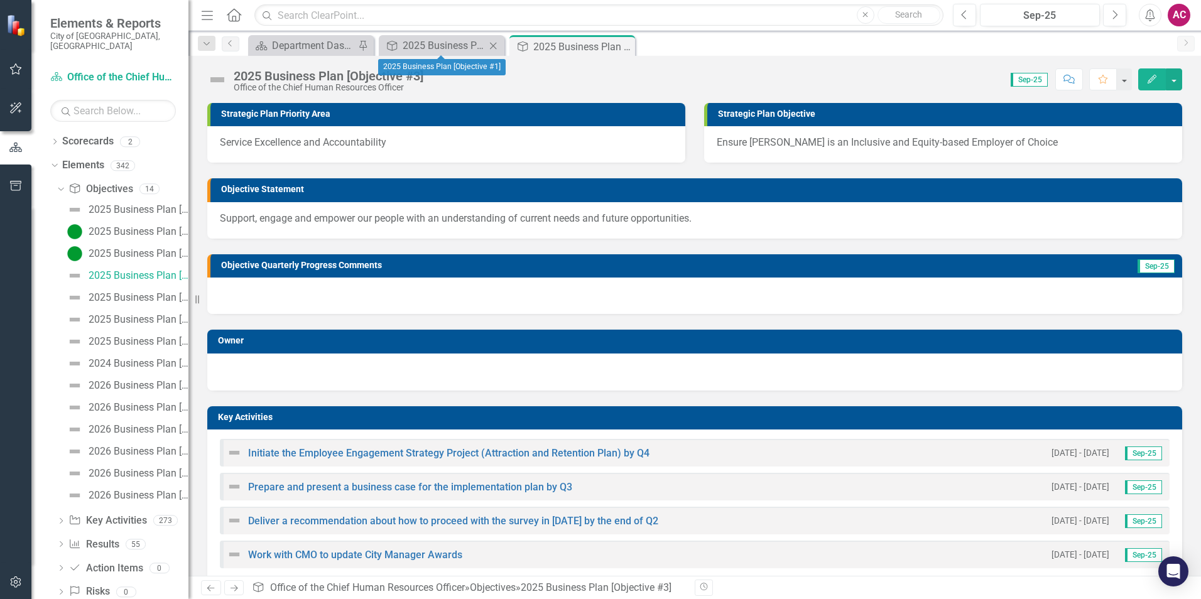
click at [494, 47] on icon "Close" at bounding box center [493, 46] width 13 height 10
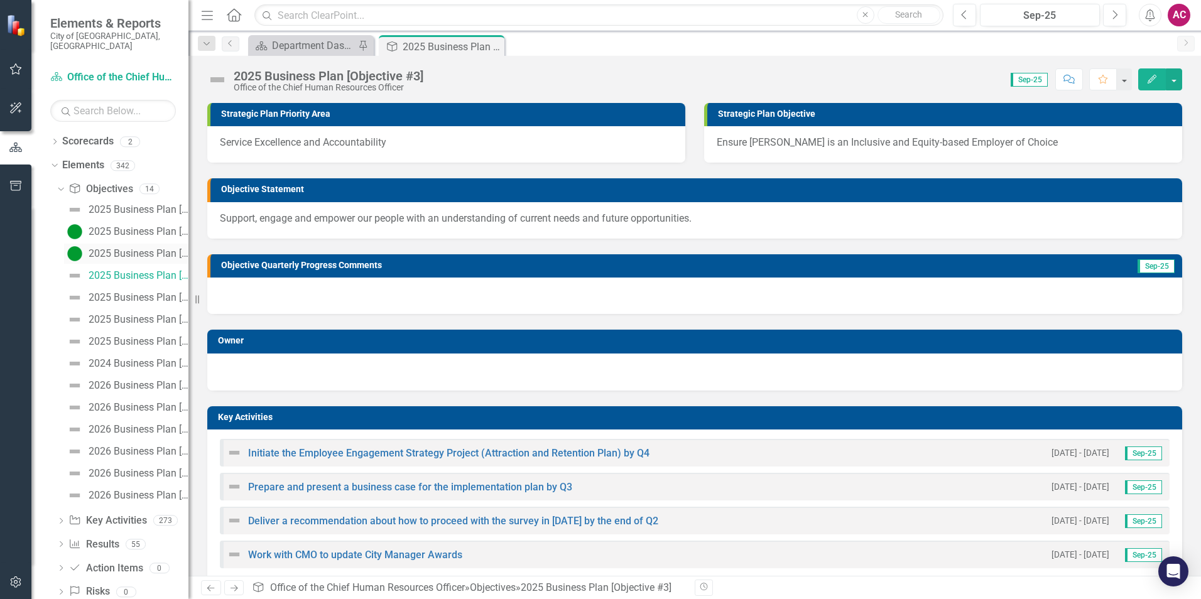
click at [94, 250] on link "2025 Business Plan [Objective #2]" at bounding box center [126, 254] width 124 height 20
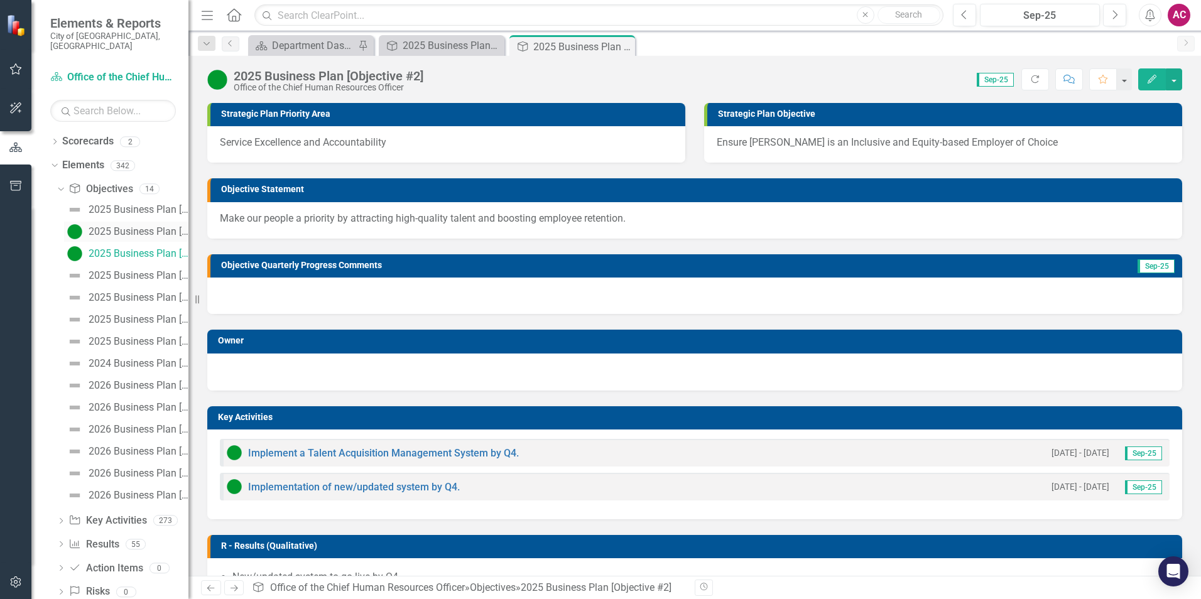
click at [112, 222] on link "2025 Business Plan [Objective #1]" at bounding box center [126, 232] width 124 height 20
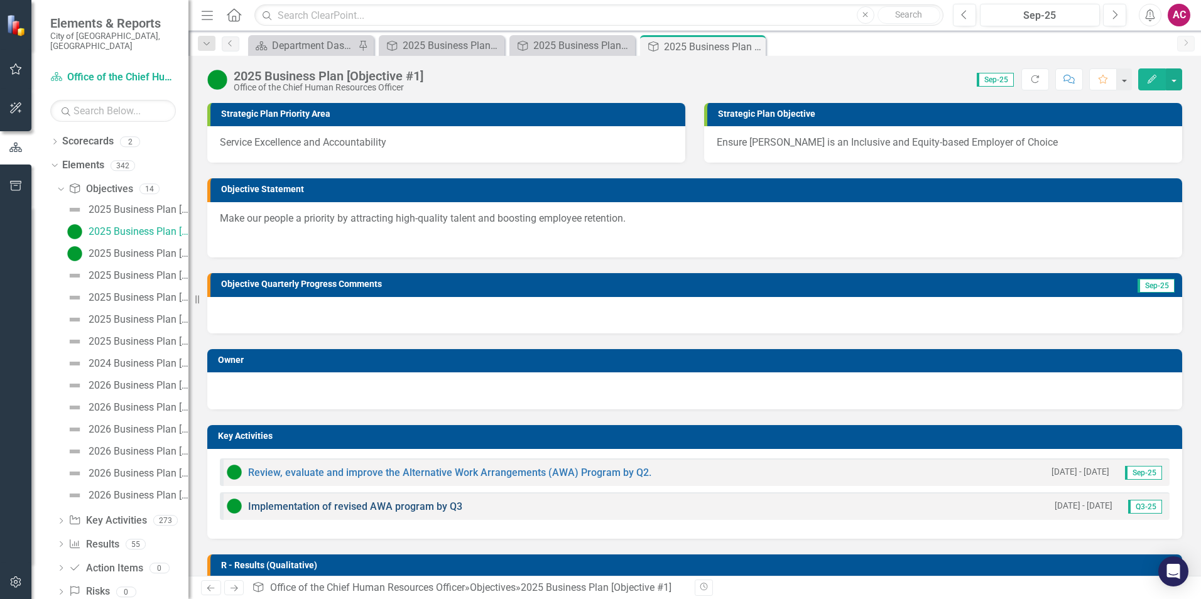
click at [387, 508] on link "Implementation of revised AWA program by Q3" at bounding box center [355, 507] width 214 height 12
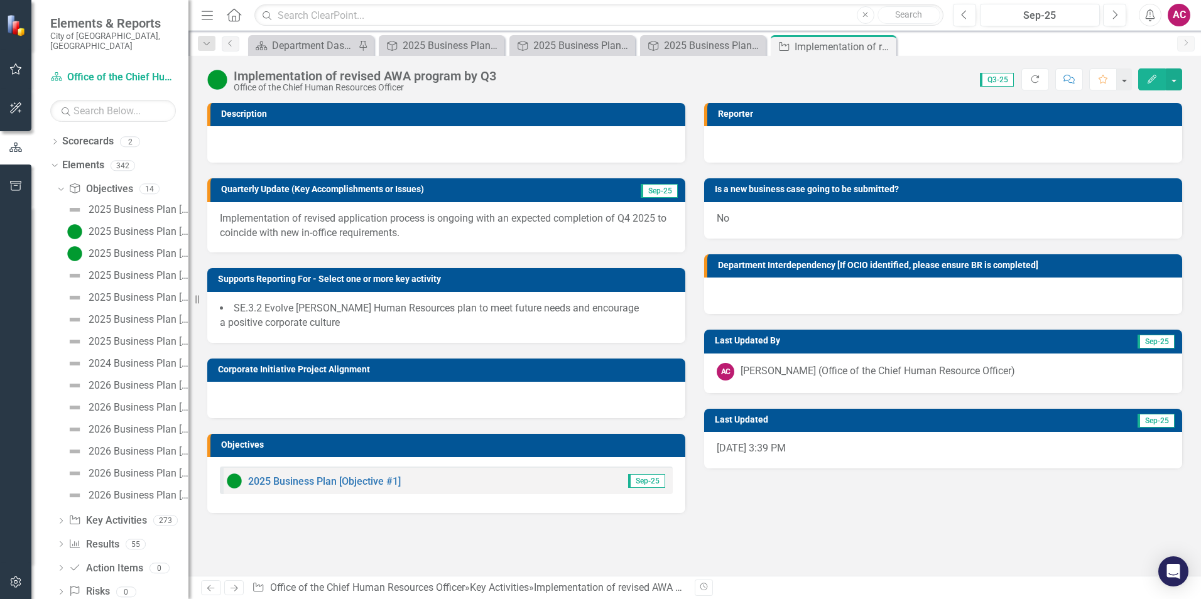
click at [469, 222] on p "Implementation of revised application process is ongoing with an expected compl…" at bounding box center [446, 226] width 453 height 29
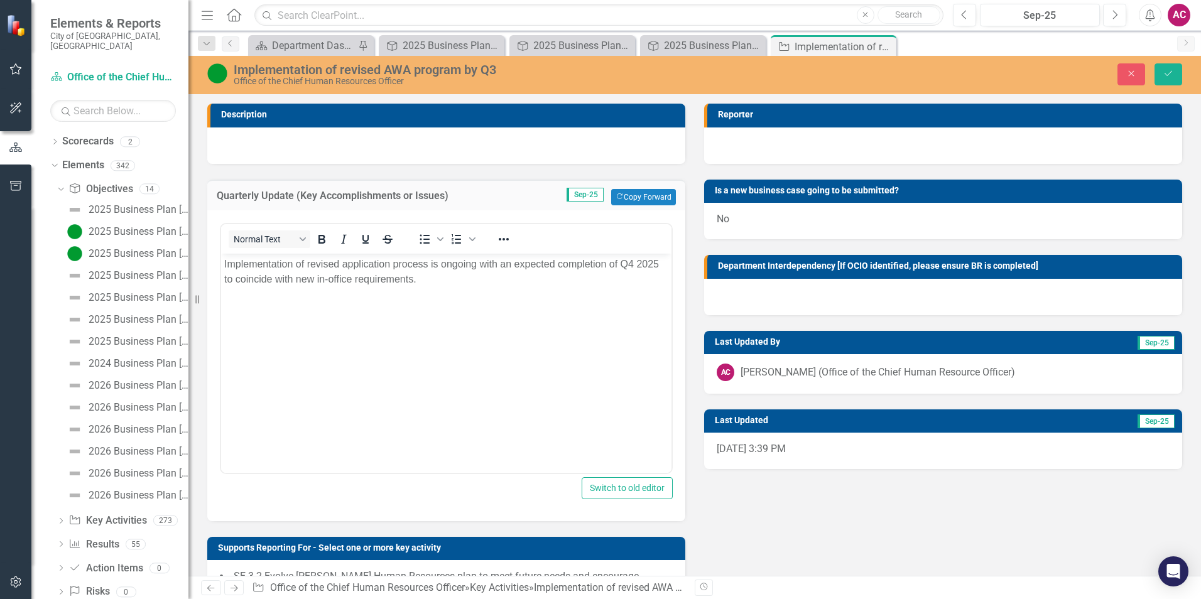
click at [421, 280] on p "Implementation of revised application process is ongoing with an expected compl…" at bounding box center [446, 271] width 444 height 30
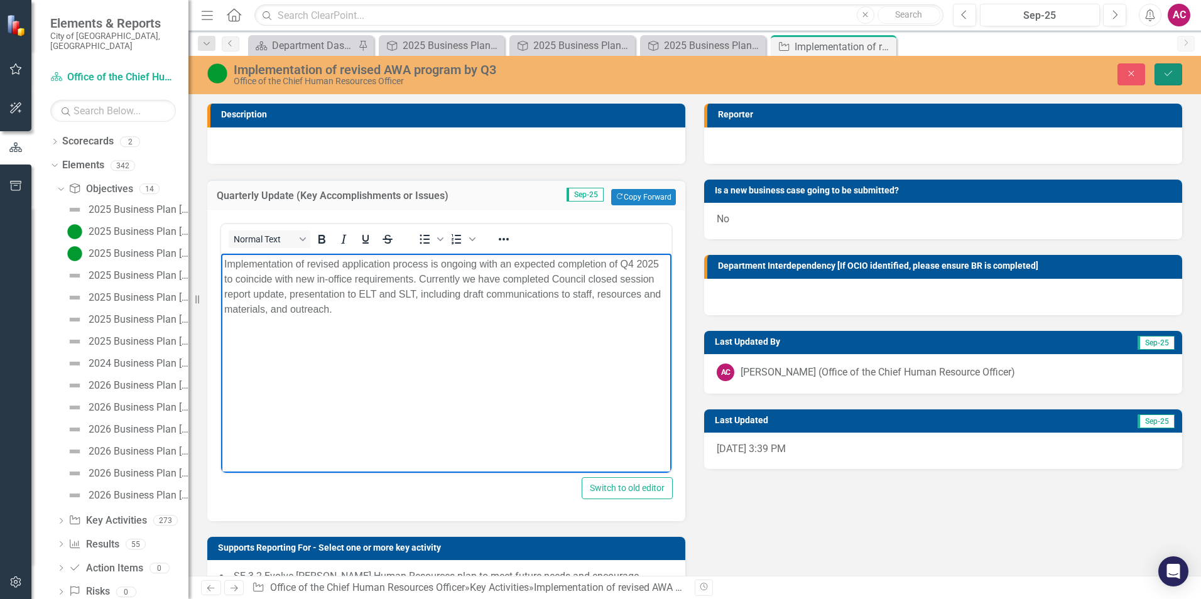
click at [1180, 69] on button "Save" at bounding box center [1169, 74] width 28 height 22
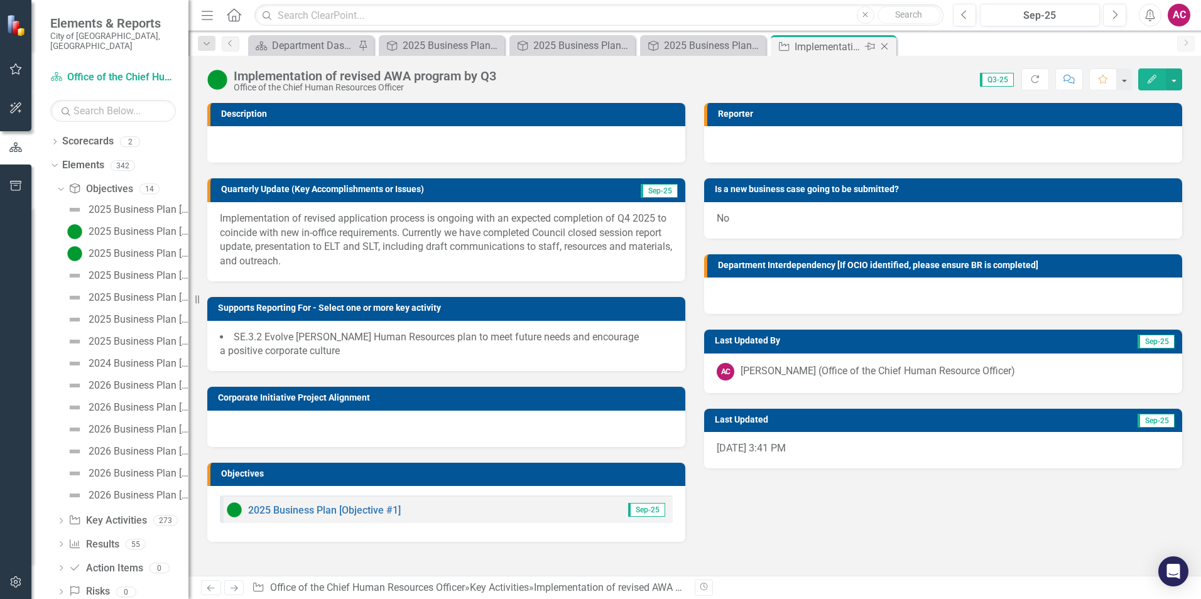
click at [884, 46] on icon "Close" at bounding box center [884, 46] width 13 height 10
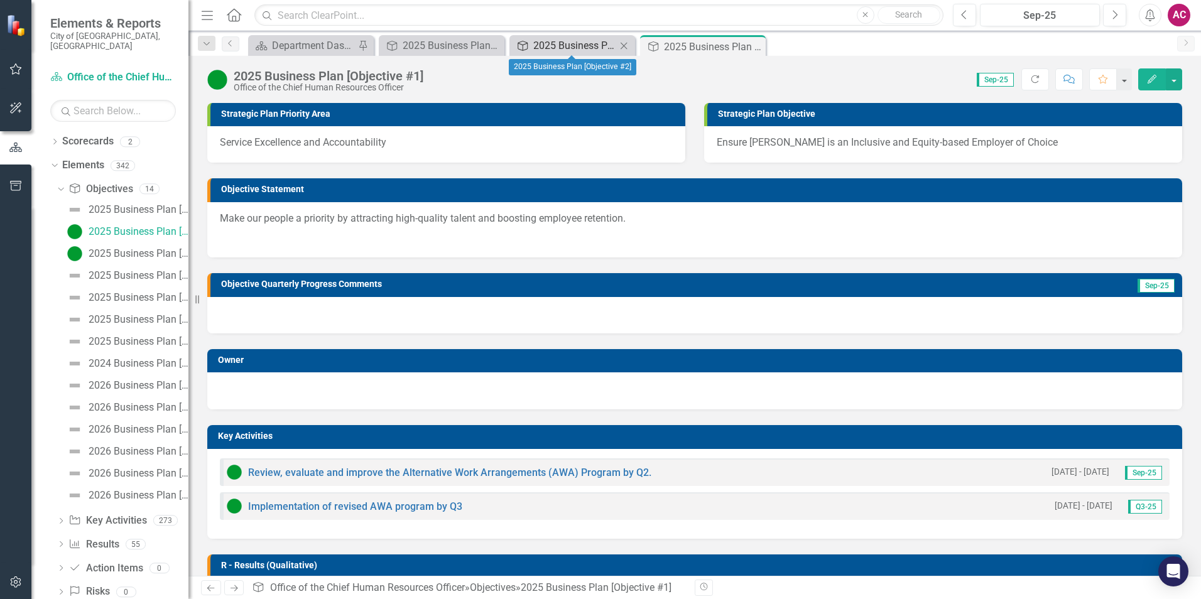
click at [593, 46] on div "2025 Business Plan [Objective #2]" at bounding box center [574, 46] width 83 height 16
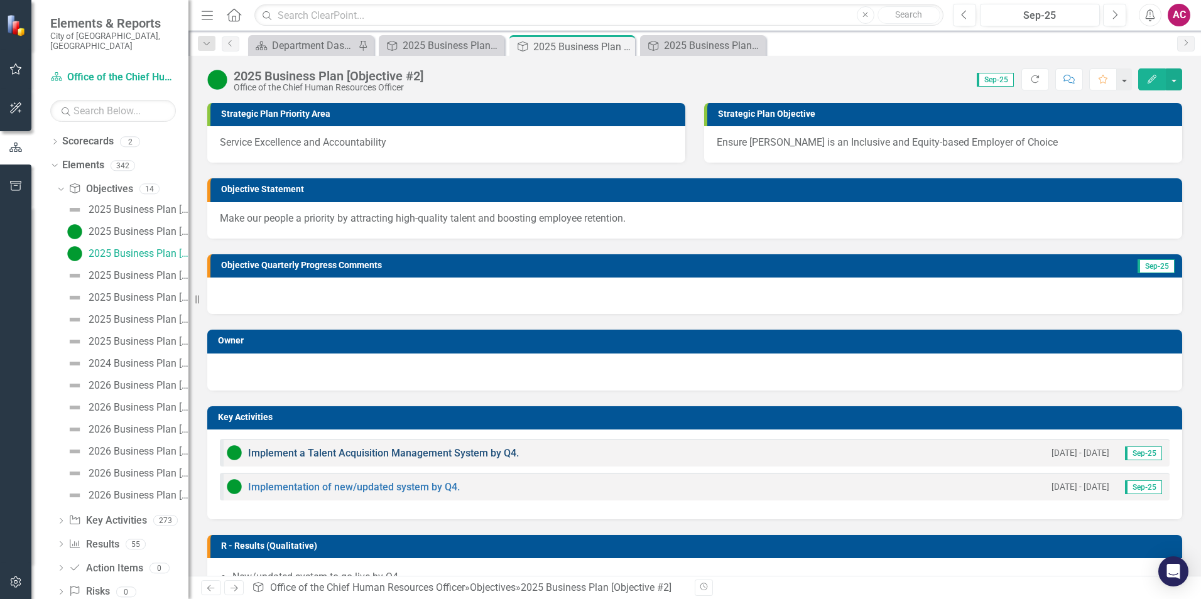
click at [463, 452] on link "Implement a Talent Acquisition Management System by Q4." at bounding box center [383, 453] width 271 height 12
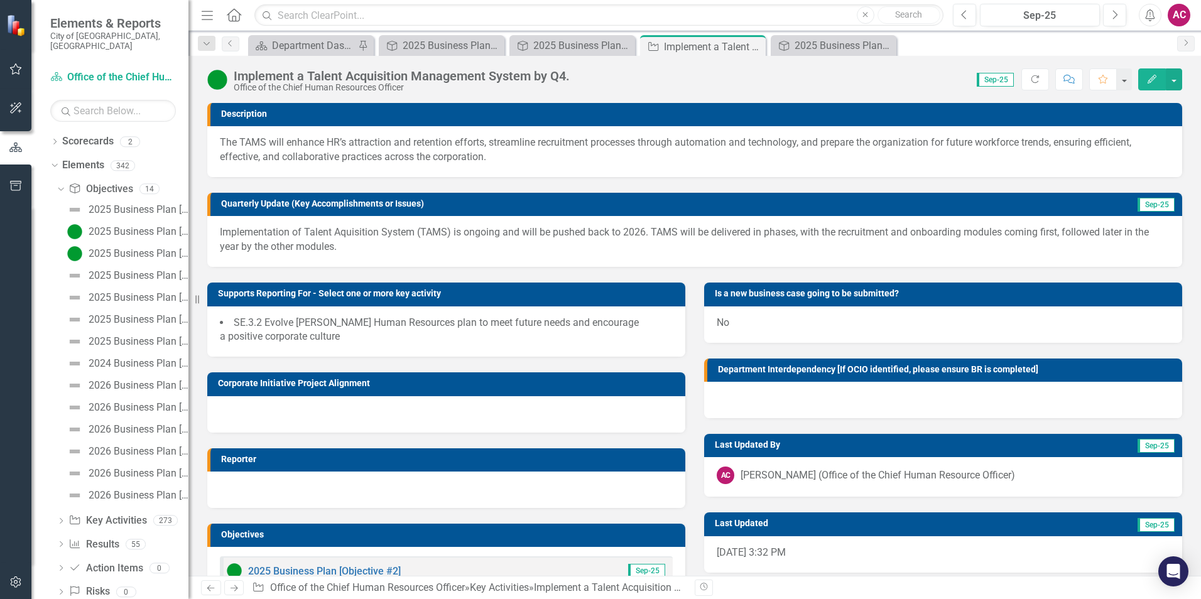
click at [402, 247] on p "Implementation of Talent Aquisition System (TAMS) is ongoing and will be pushed…" at bounding box center [695, 240] width 950 height 29
click at [417, 242] on p "Implementation of Talent Aquisition System (TAMS) is ongoing and will be pushed…" at bounding box center [695, 240] width 950 height 29
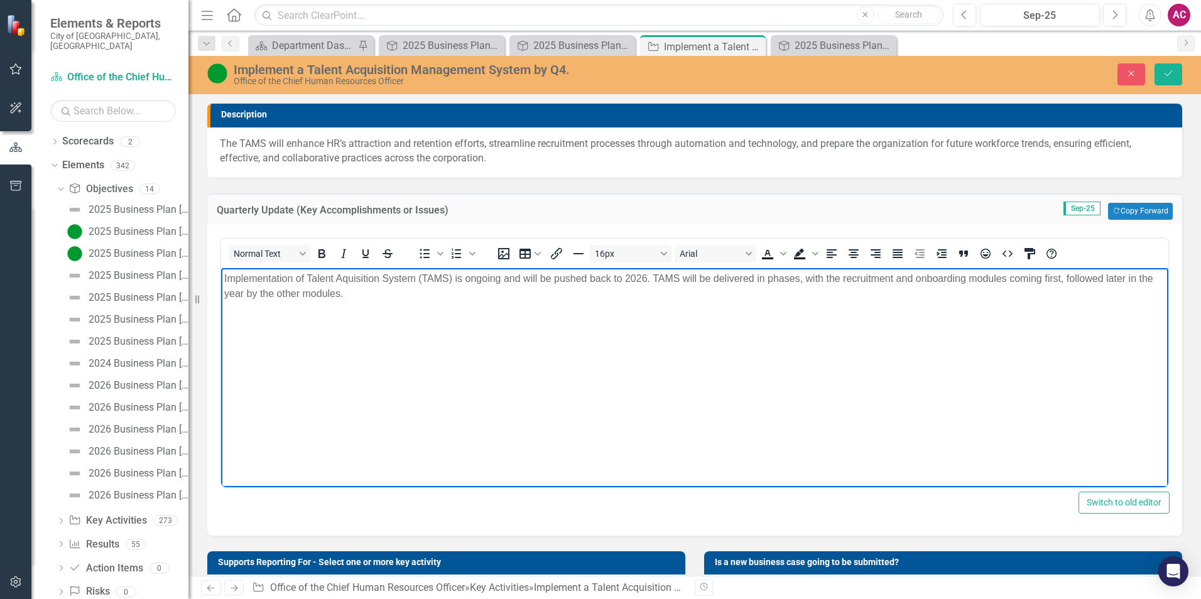
click at [423, 302] on body "Implementation of Talent Aquisition System (TAMS) is ongoing and will be pushed…" at bounding box center [694, 362] width 947 height 188
click at [328, 295] on p "Implementation of Talent Aquisition System (TAMS) is ongoing and will be pushed…" at bounding box center [694, 286] width 941 height 30
click at [355, 291] on p "Implementation of Talent Aquisition System (TAMS) is ongoing and will be pushed…" at bounding box center [694, 286] width 941 height 30
click at [641, 276] on p "Implementation of Talent Aquisition System (TAMS) is ongoing and will be pushed…" at bounding box center [694, 286] width 941 height 30
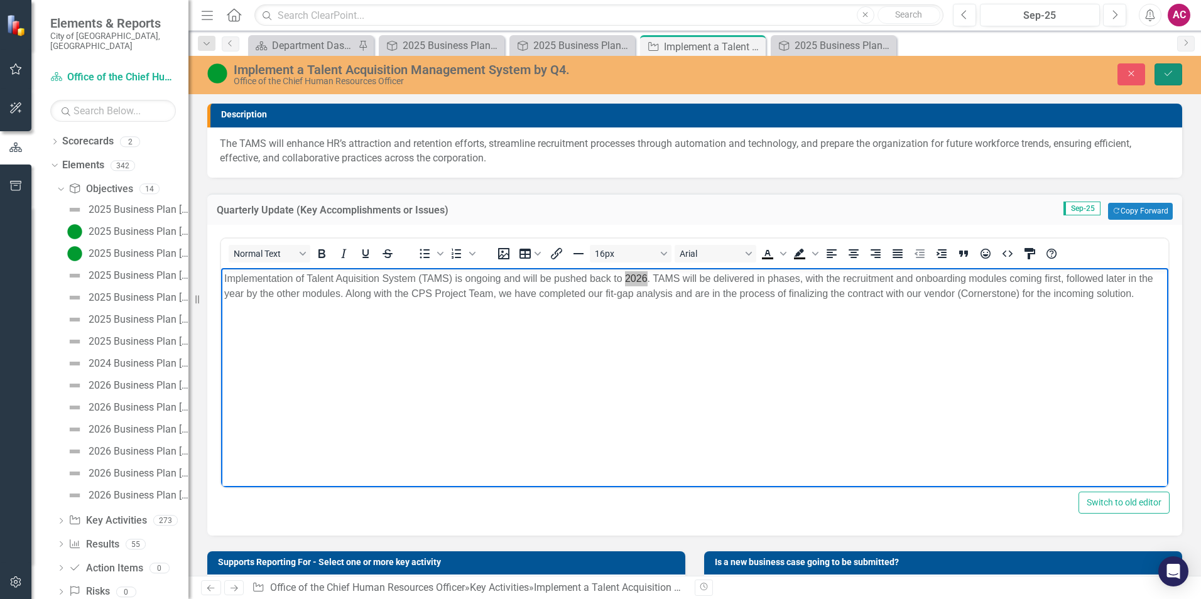
click at [1170, 68] on button "Save" at bounding box center [1169, 74] width 28 height 22
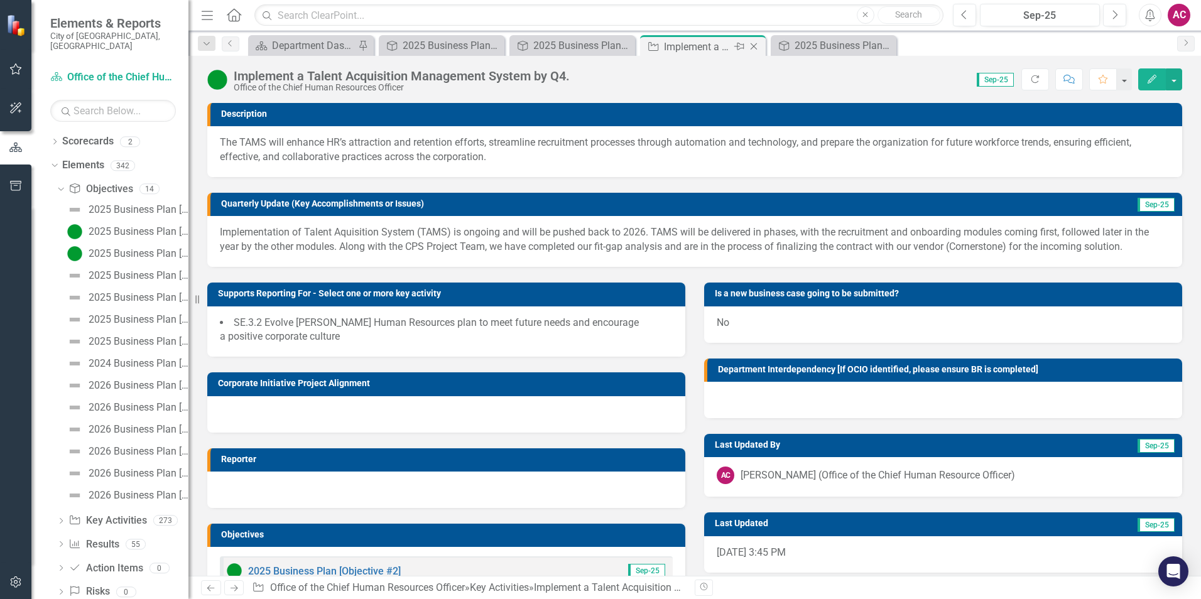
click at [756, 43] on icon "Close" at bounding box center [754, 46] width 13 height 10
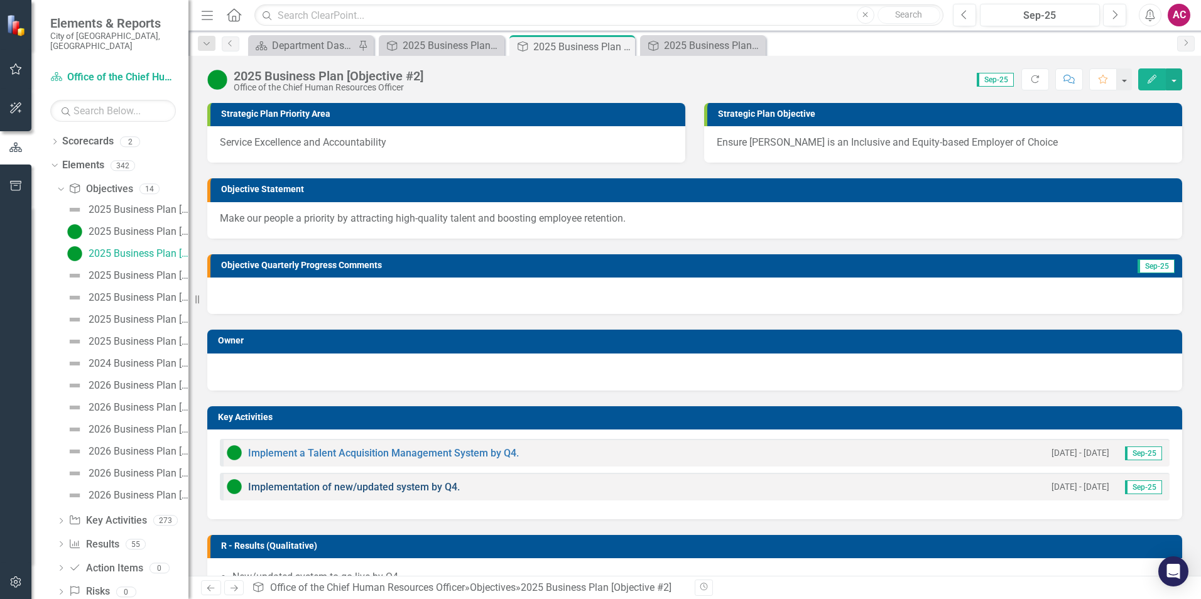
click at [415, 484] on link "Implementation of new/updated system by Q4." at bounding box center [354, 487] width 212 height 12
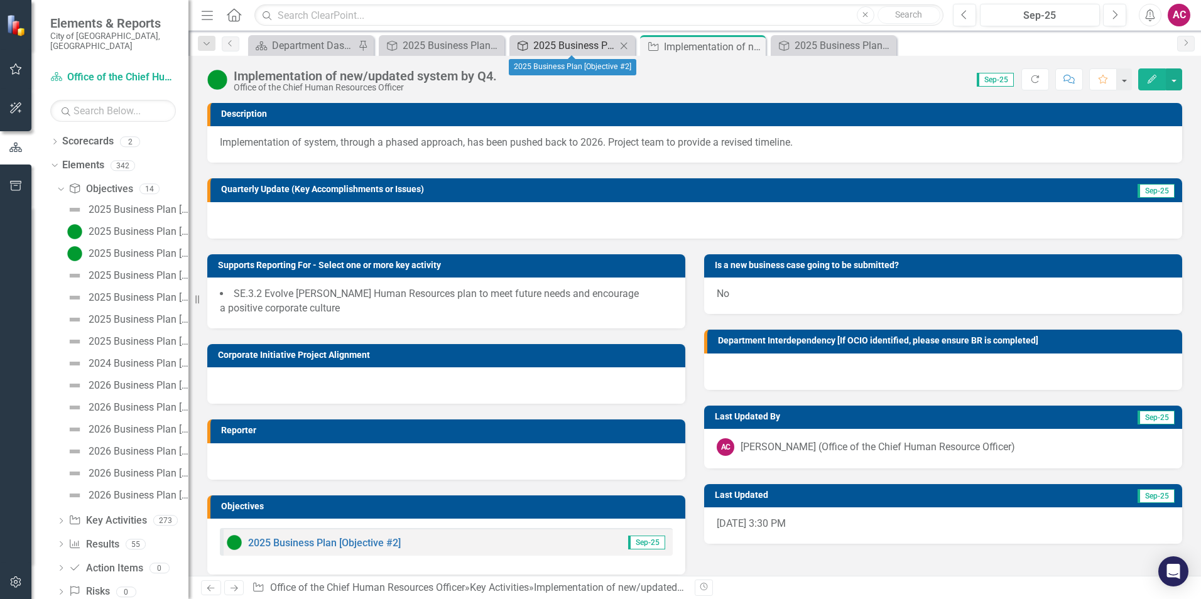
click at [558, 47] on div "2025 Business Plan [Objective #2]" at bounding box center [574, 46] width 83 height 16
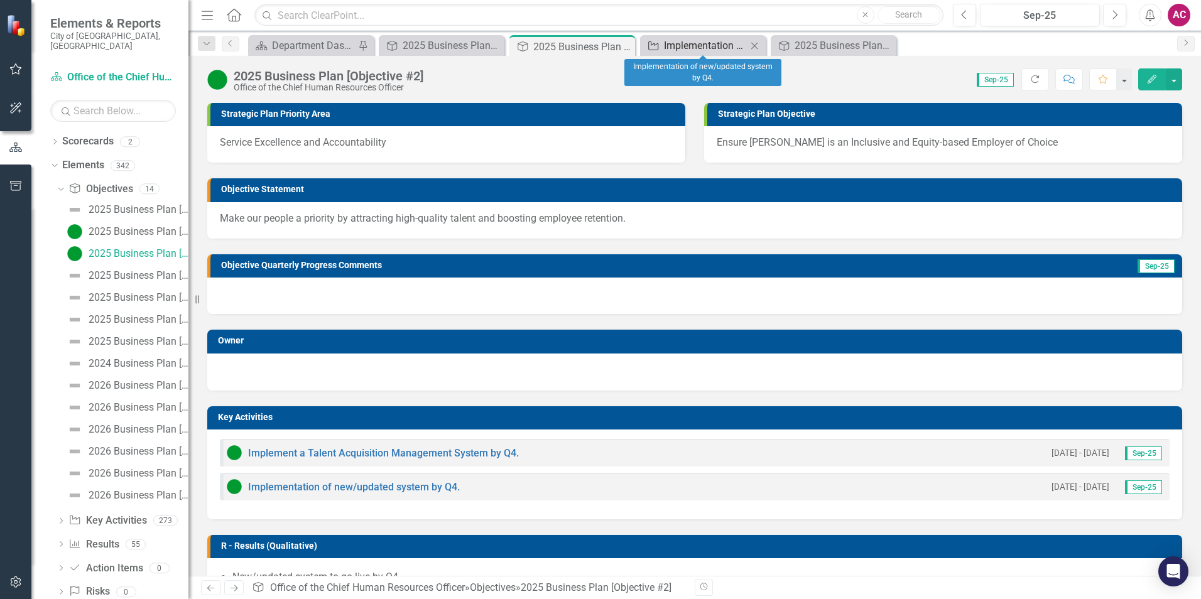
click at [669, 51] on div "Implementation of new/updated system by Q4." at bounding box center [705, 46] width 83 height 16
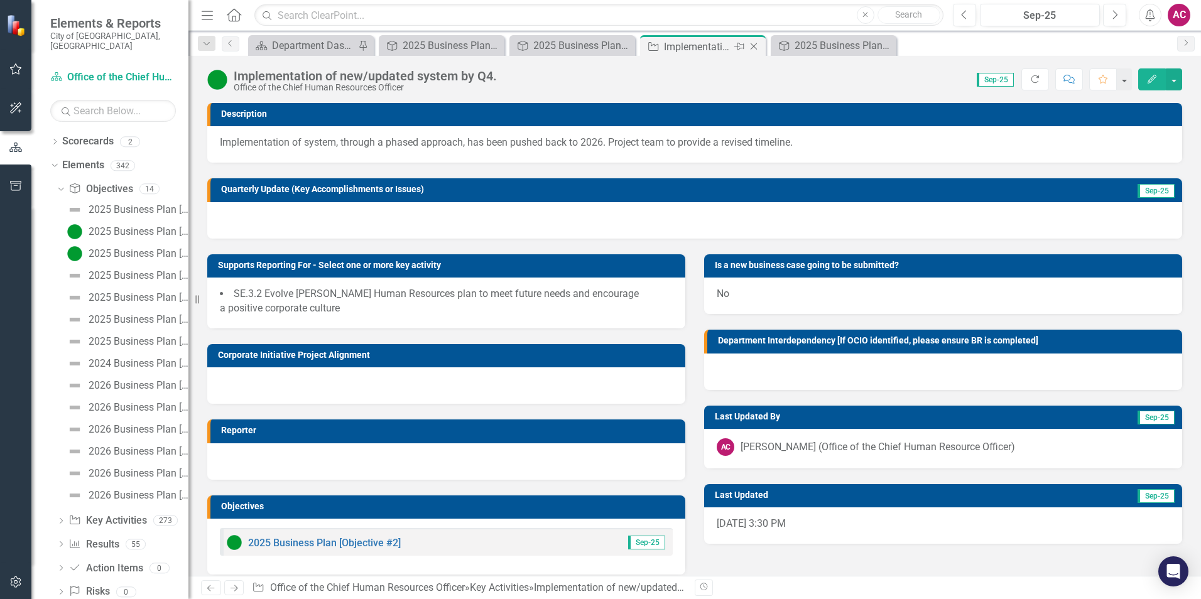
click at [751, 45] on icon "Close" at bounding box center [754, 46] width 13 height 10
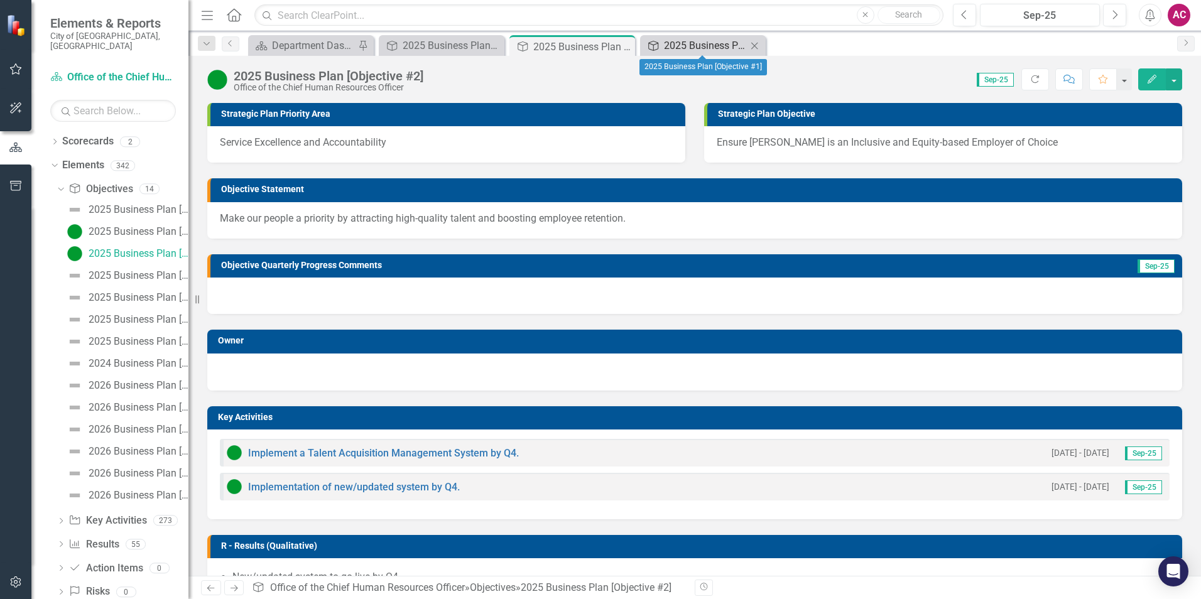
click at [695, 42] on div "2025 Business Plan [Objective #1]" at bounding box center [705, 46] width 83 height 16
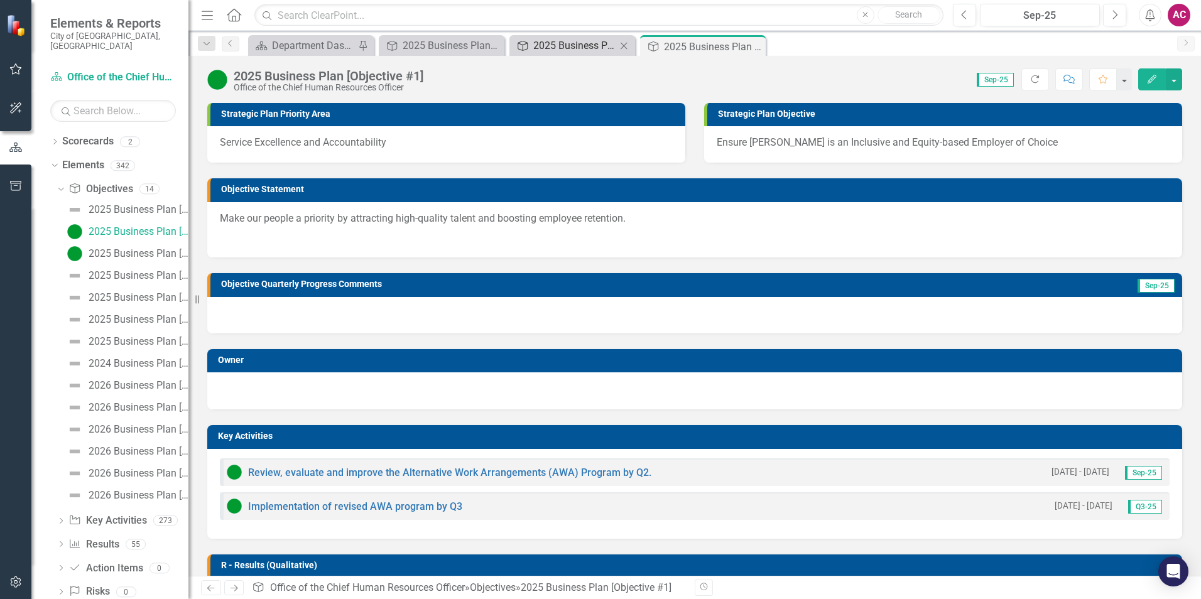
click at [611, 46] on div "2025 Business Plan [Objective #2]" at bounding box center [574, 46] width 83 height 16
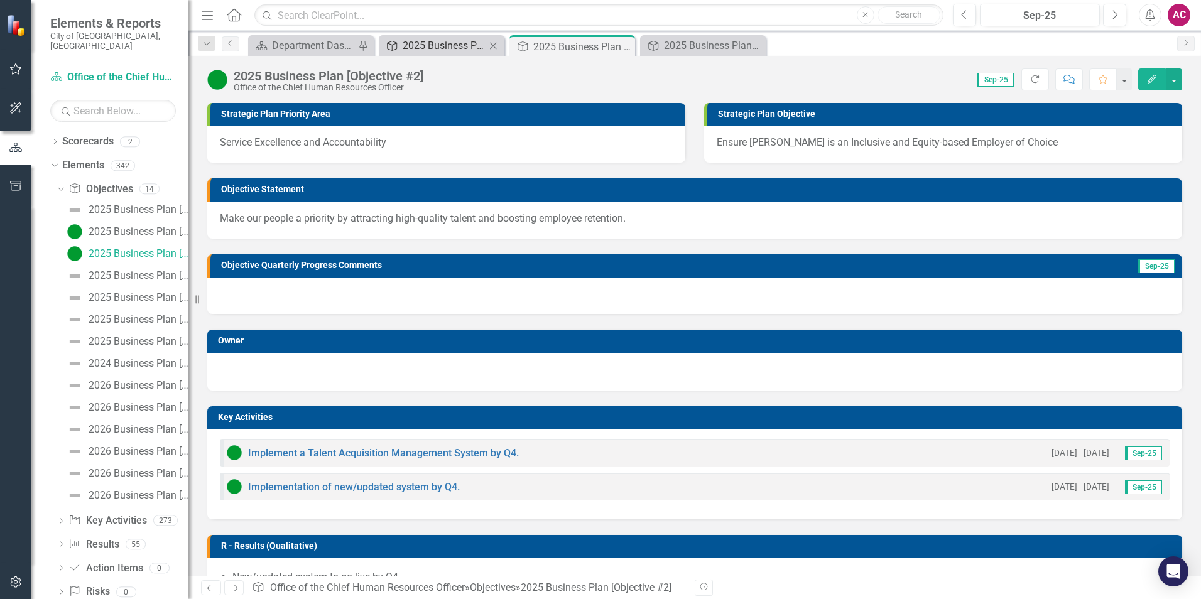
click at [450, 50] on div "2025 Business Plan [Objective #3]" at bounding box center [444, 46] width 83 height 16
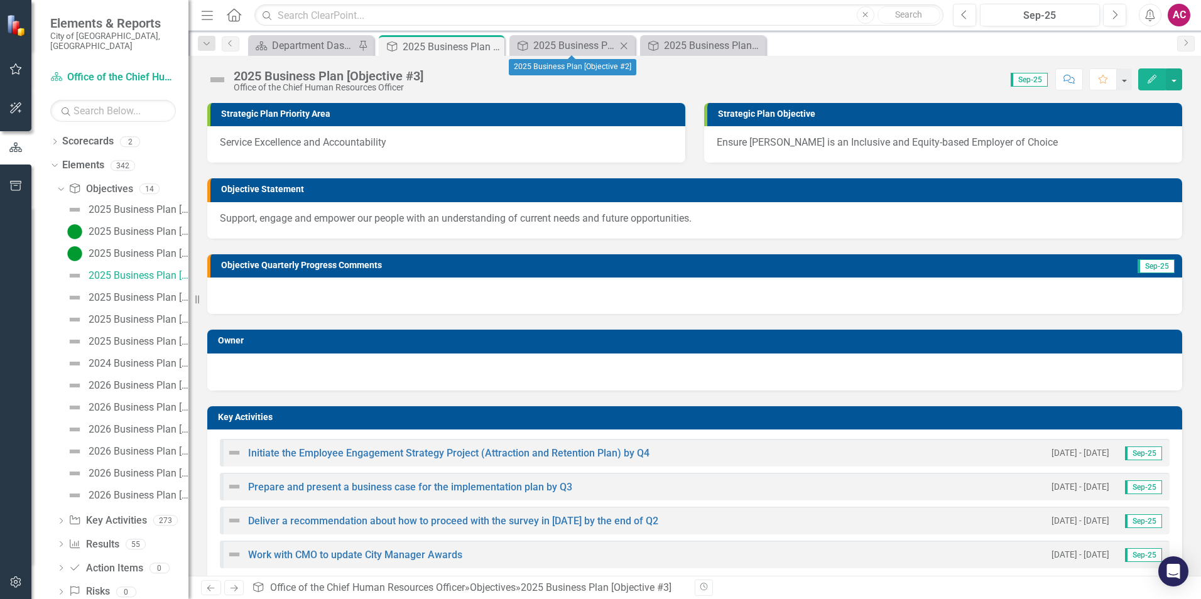
click at [623, 45] on icon "Close" at bounding box center [623, 46] width 13 height 10
click at [0, 0] on icon at bounding box center [0, 0] width 0 height 0
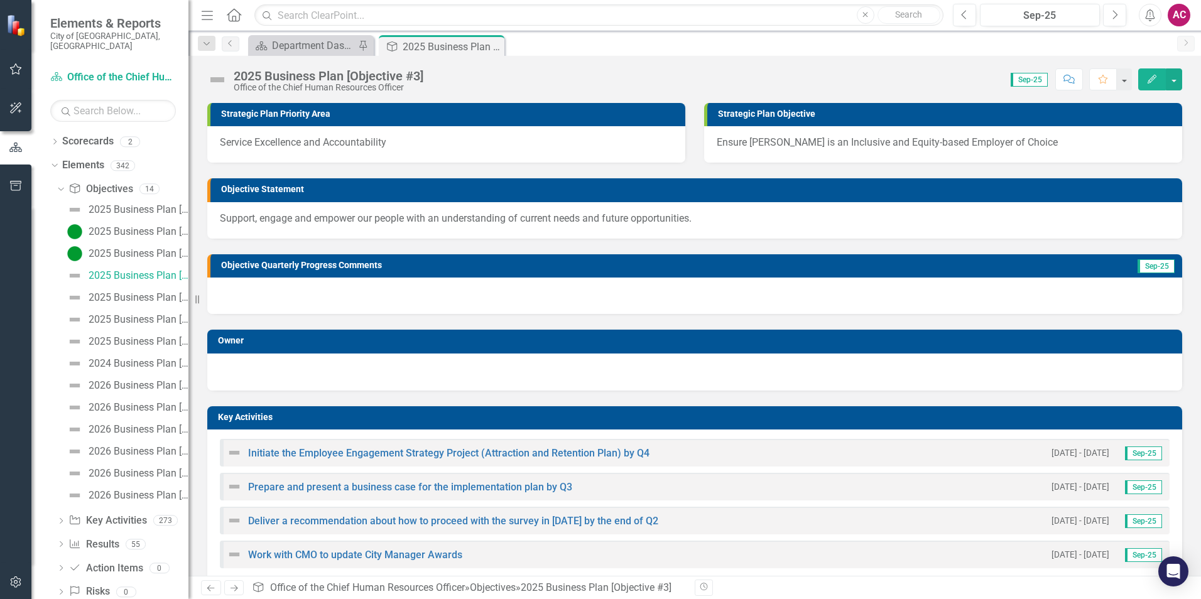
click at [215, 80] on img at bounding box center [217, 80] width 20 height 20
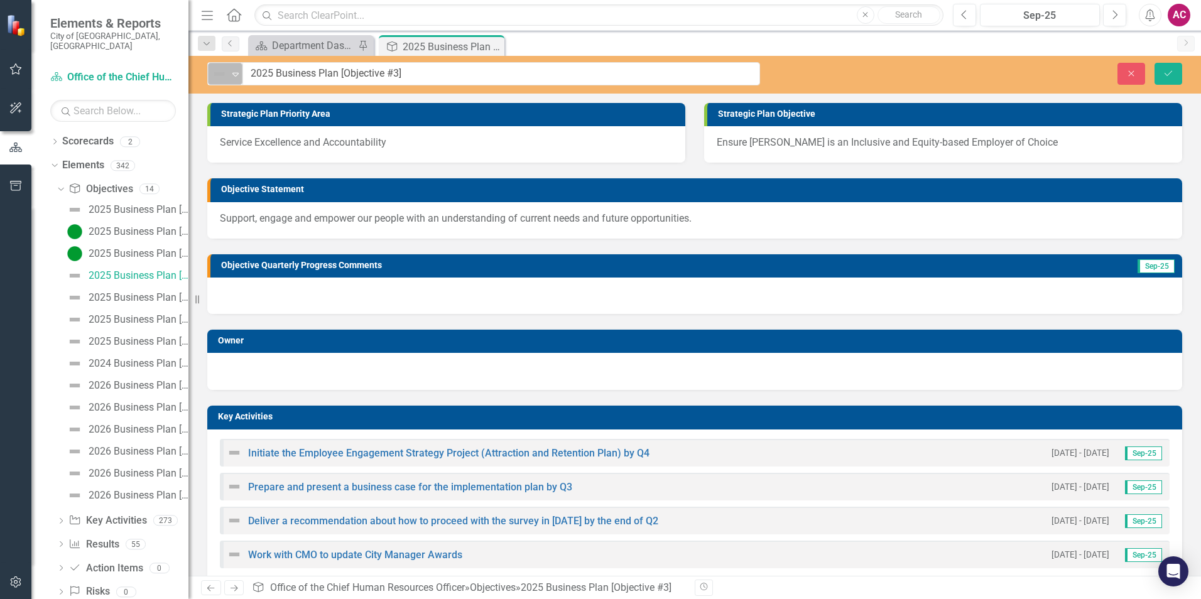
click at [232, 83] on div "Expand" at bounding box center [235, 73] width 13 height 21
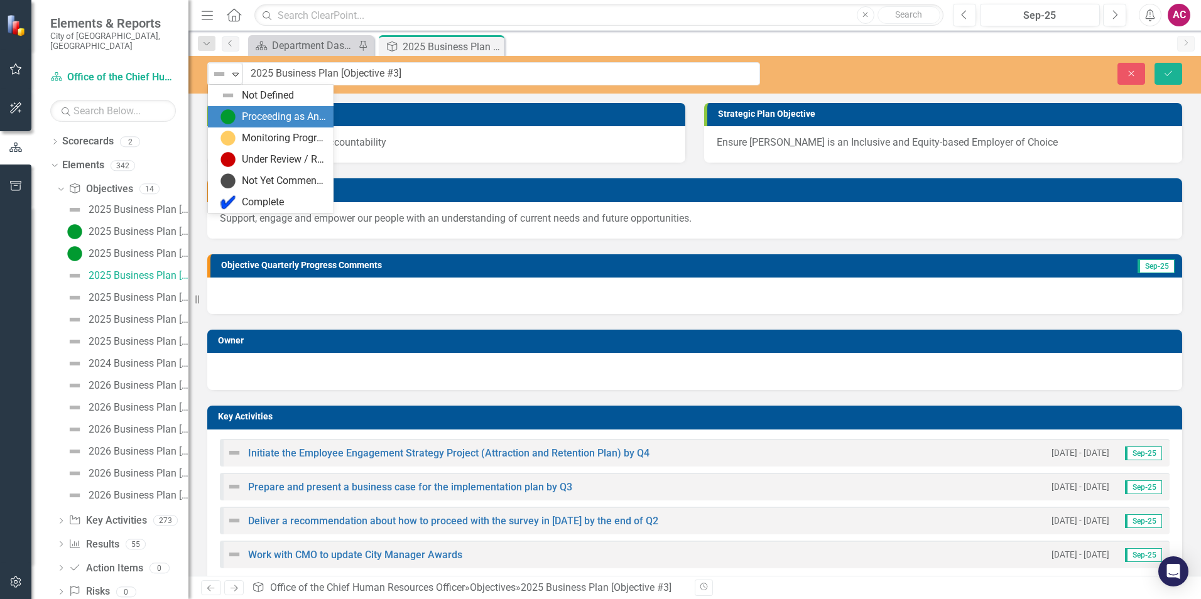
click at [251, 119] on div "Proceeding as Anticipated" at bounding box center [284, 117] width 84 height 14
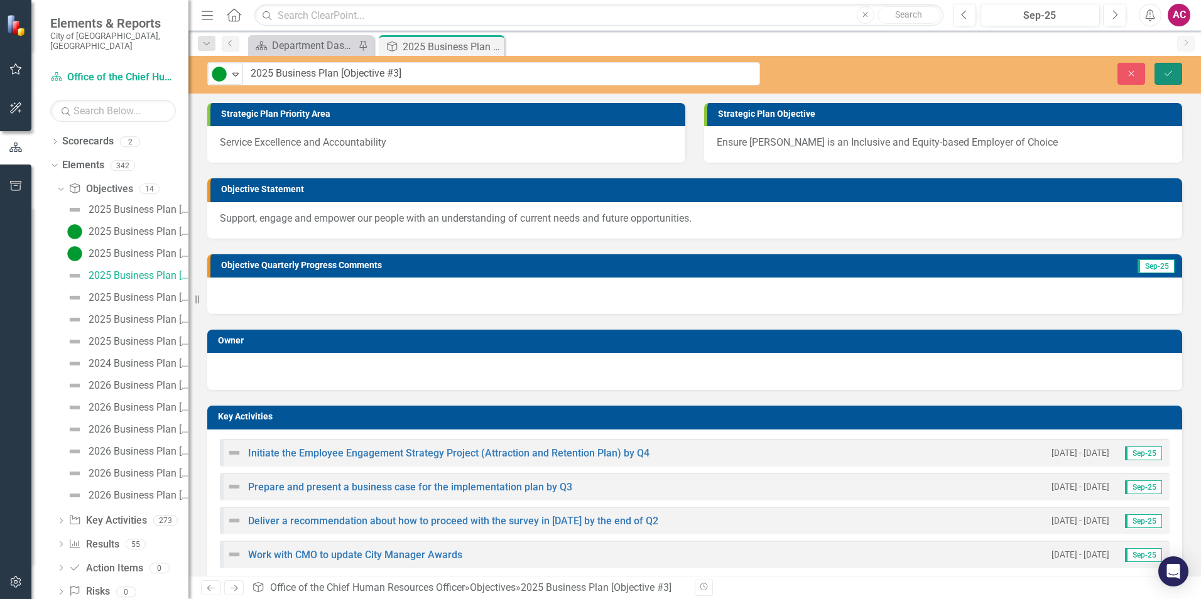
click at [1158, 75] on button "Save" at bounding box center [1169, 74] width 28 height 22
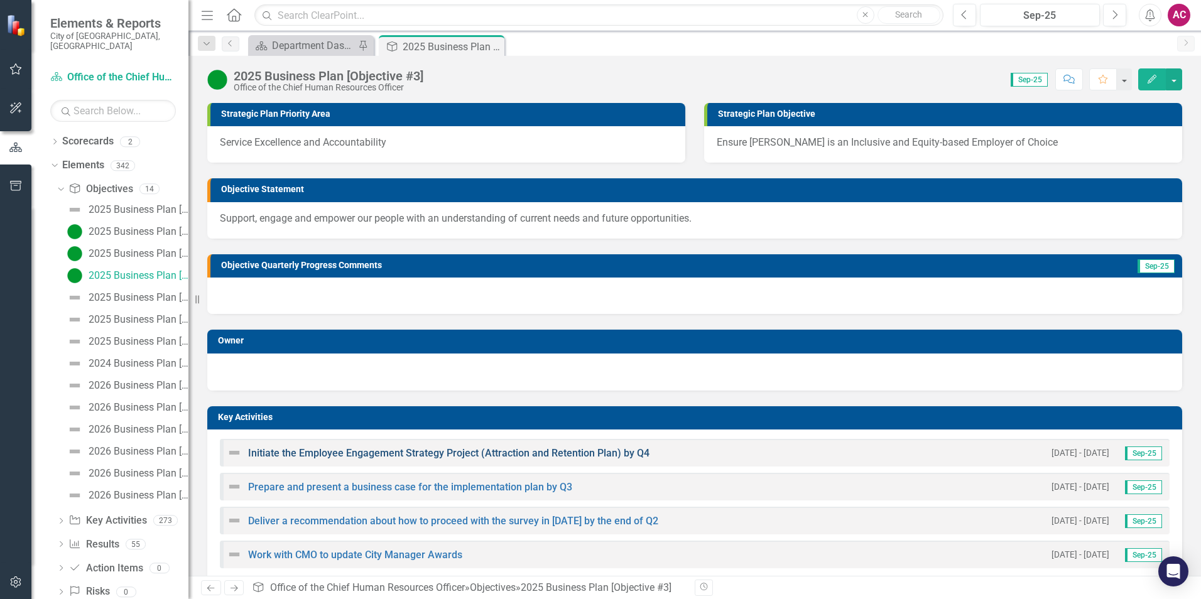
click at [344, 458] on link "Initiate the Employee Engagement Strategy Project (Attraction and Retention Pla…" at bounding box center [448, 453] width 401 height 12
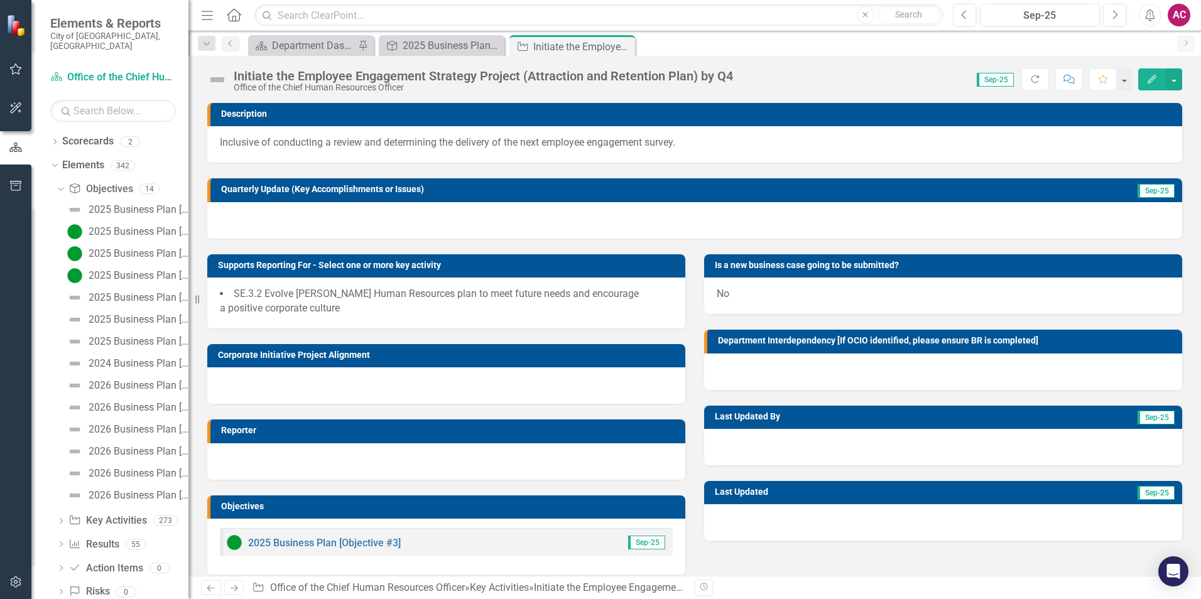
click at [216, 78] on img at bounding box center [217, 80] width 20 height 20
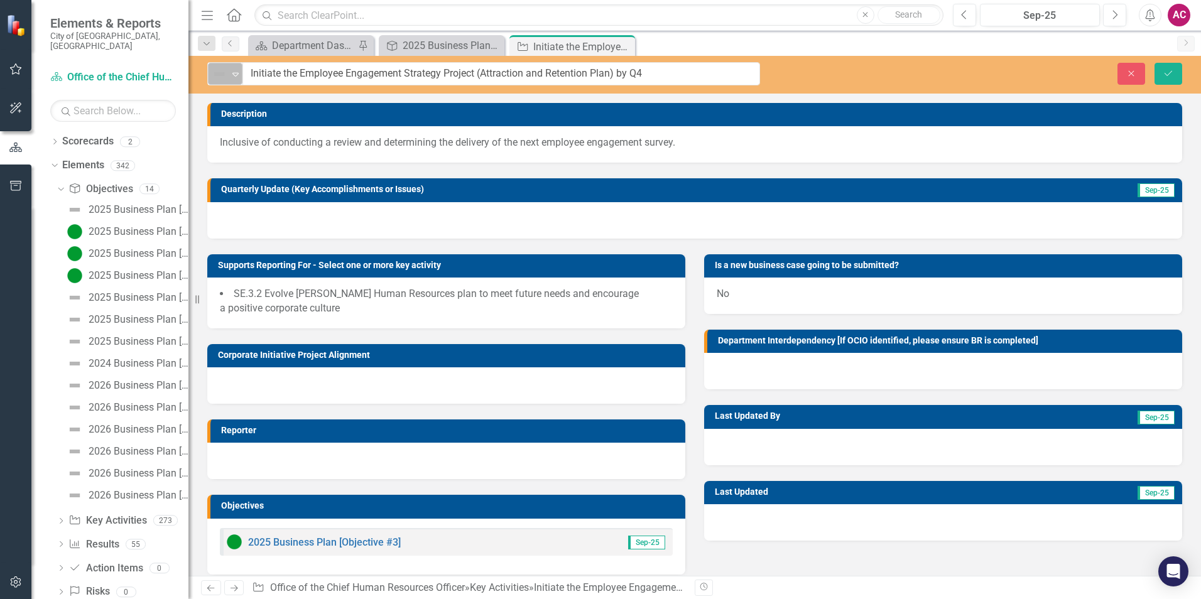
click at [217, 78] on img at bounding box center [219, 74] width 15 height 15
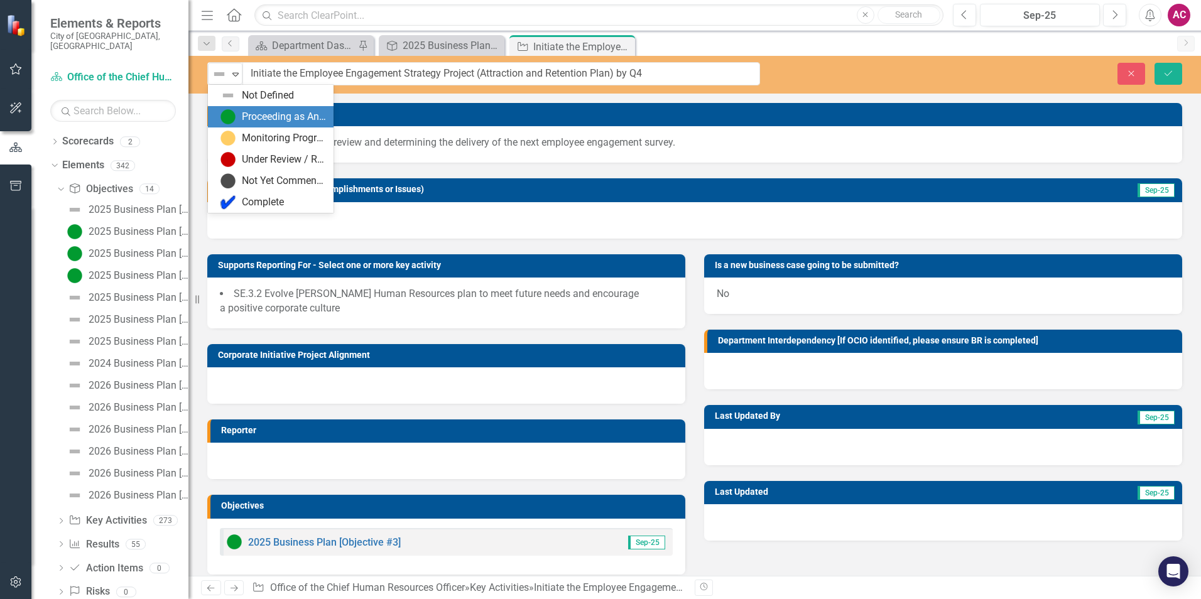
click at [236, 111] on div "Proceeding as Anticipated" at bounding box center [273, 116] width 106 height 15
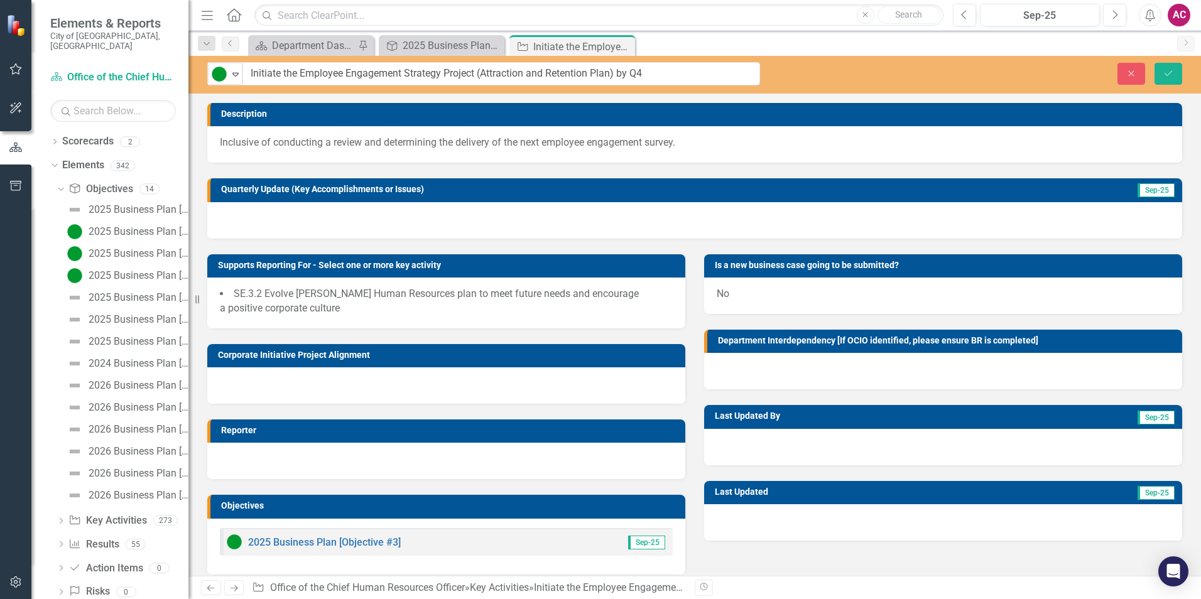
click at [320, 217] on div at bounding box center [694, 220] width 975 height 36
click at [312, 219] on div at bounding box center [694, 220] width 975 height 36
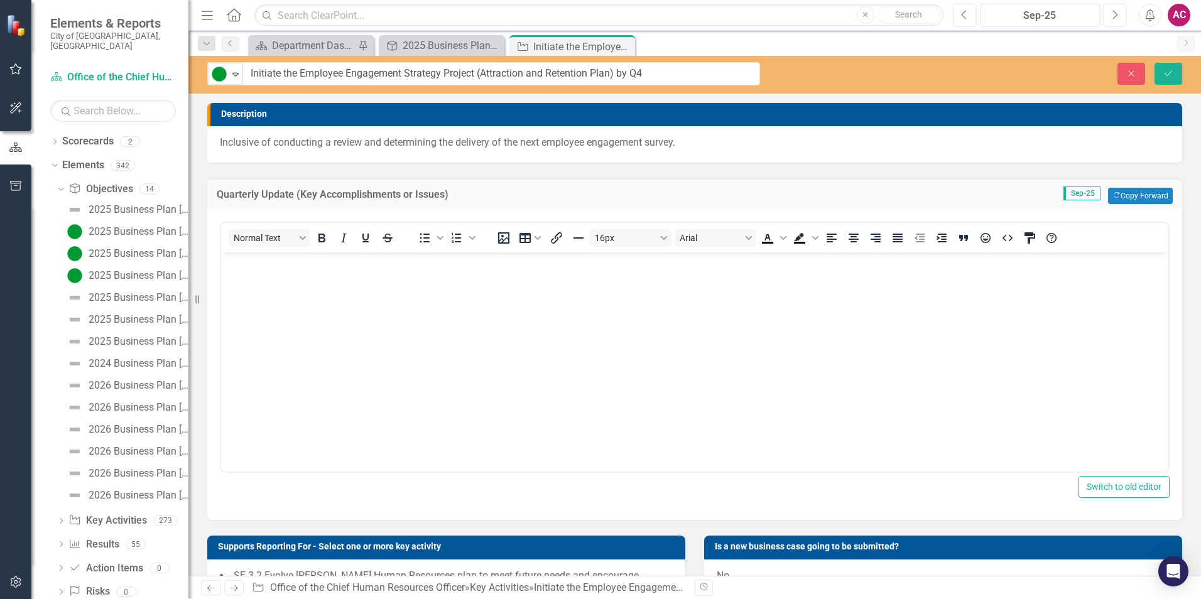
click at [267, 278] on body "Rich Text Area. Press ALT-0 for help." at bounding box center [694, 347] width 947 height 188
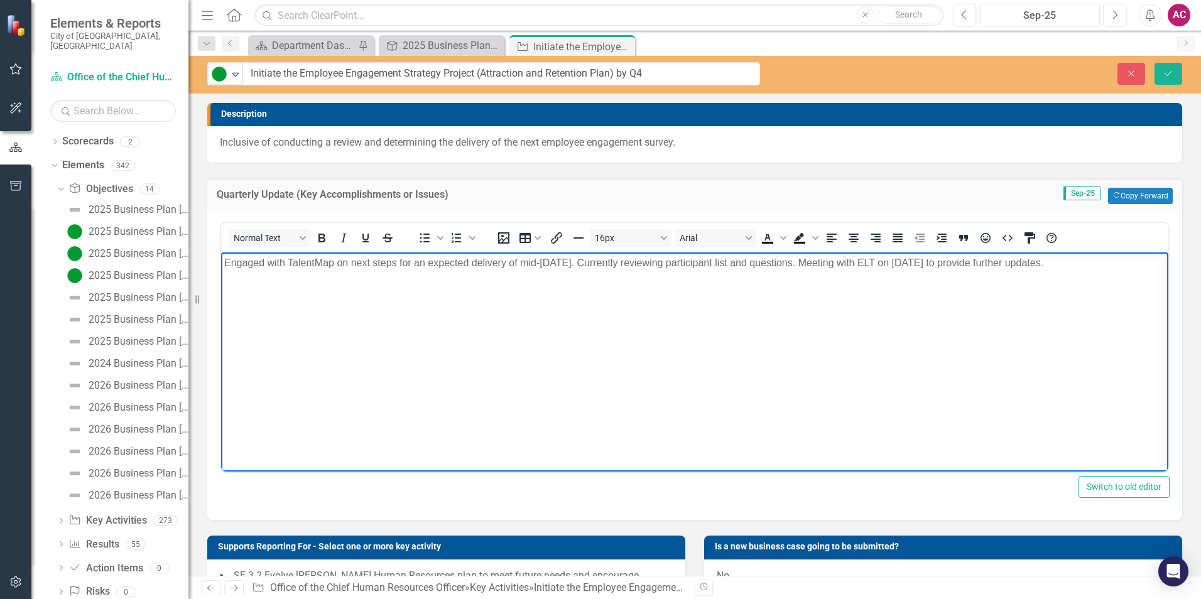
click at [1114, 264] on p "Engaged with TalentMap on next steps for an expected delivery of mid-[DATE]. Cu…" at bounding box center [694, 263] width 941 height 15
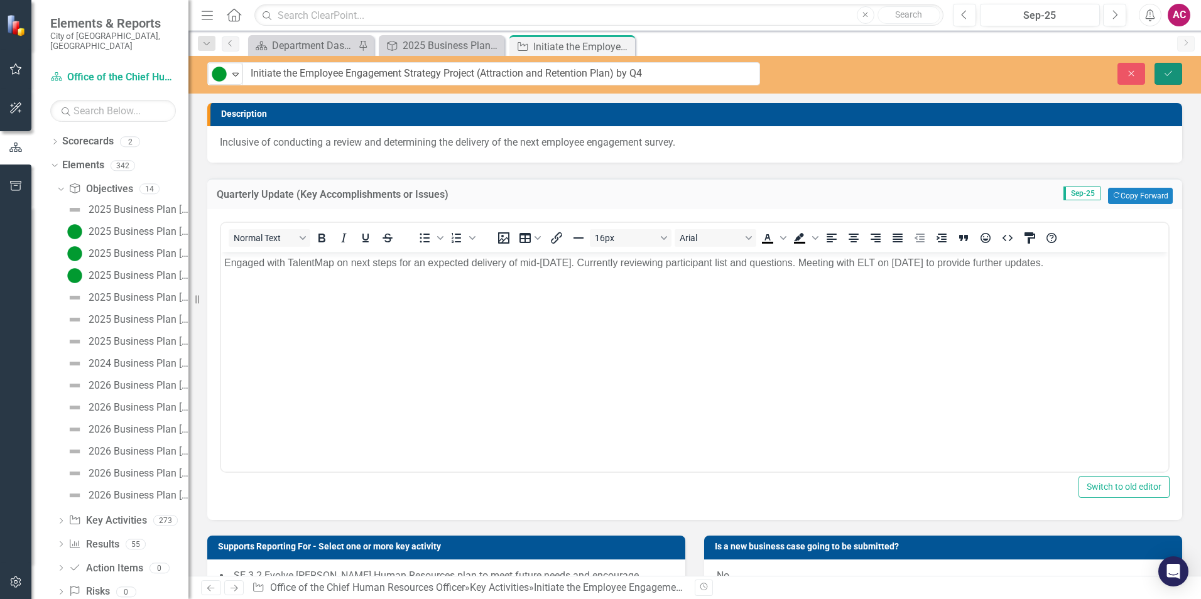
click at [1160, 68] on button "Save" at bounding box center [1169, 74] width 28 height 22
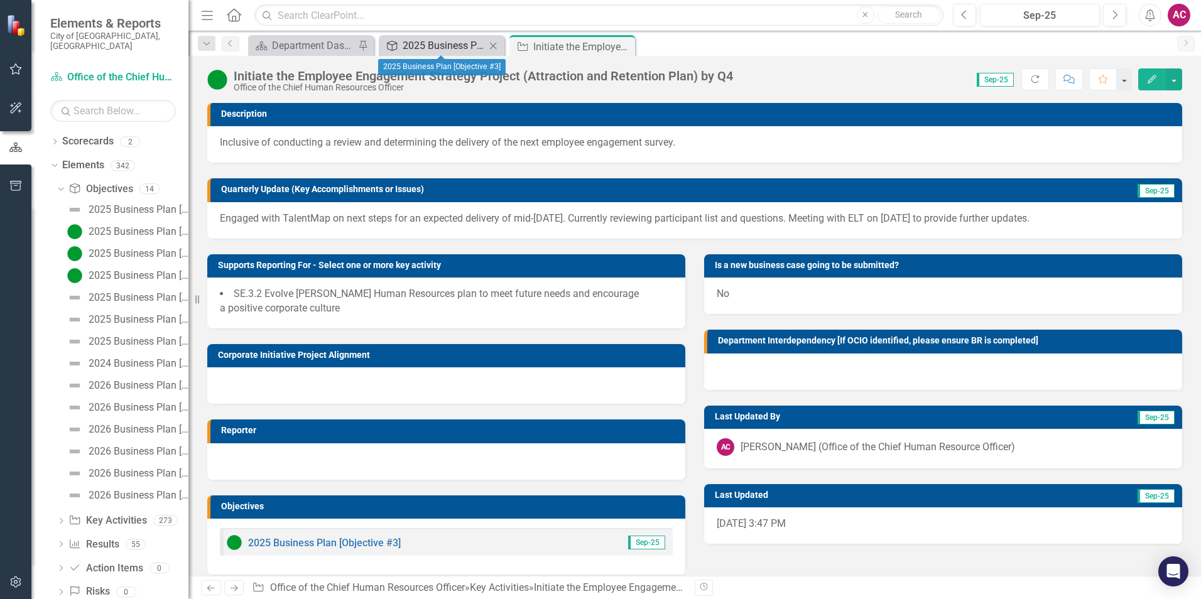
click at [420, 42] on div "2025 Business Plan [Objective #3]" at bounding box center [444, 46] width 83 height 16
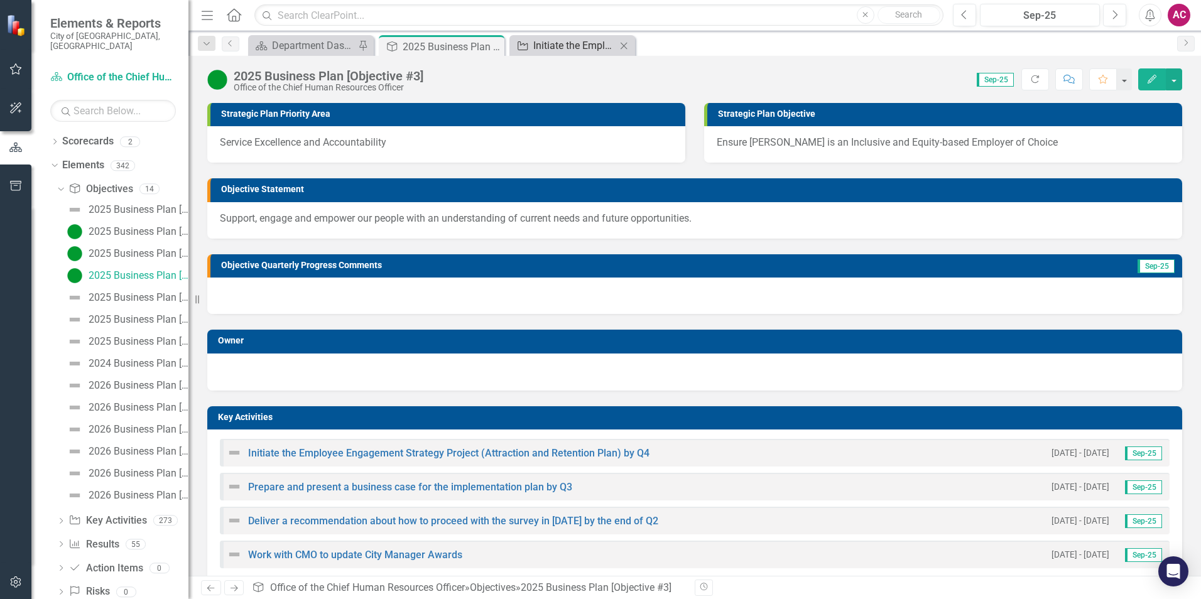
click at [561, 48] on div "Initiate the Employee Engagement Strategy Project (Attraction and Retention Pla…" at bounding box center [574, 46] width 83 height 16
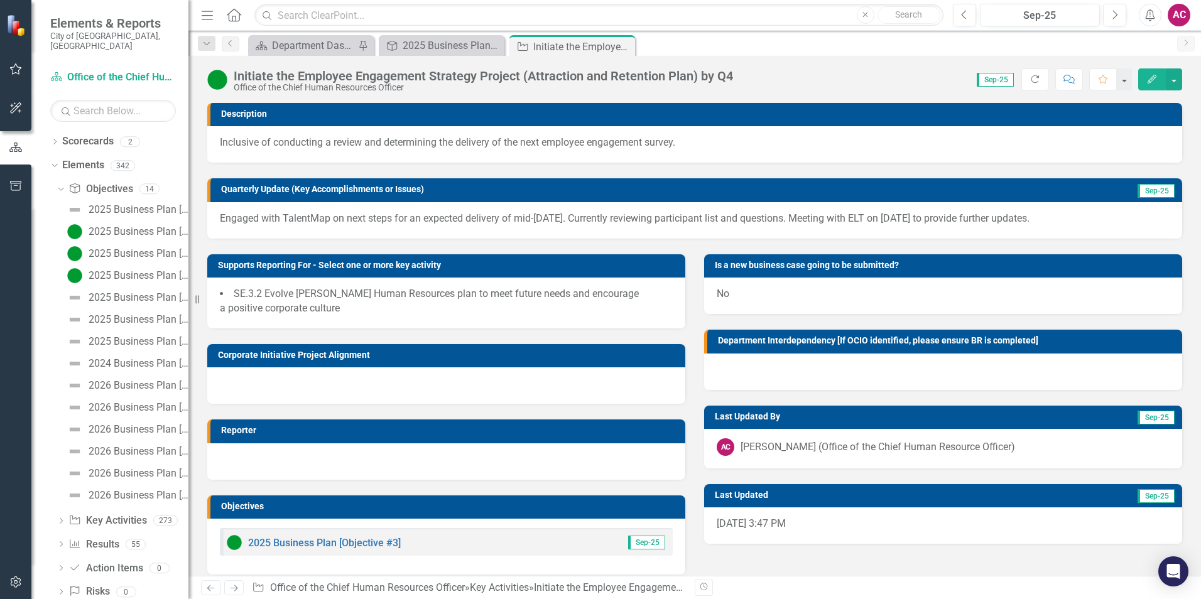
click at [0, 0] on icon "Close" at bounding box center [0, 0] width 0 height 0
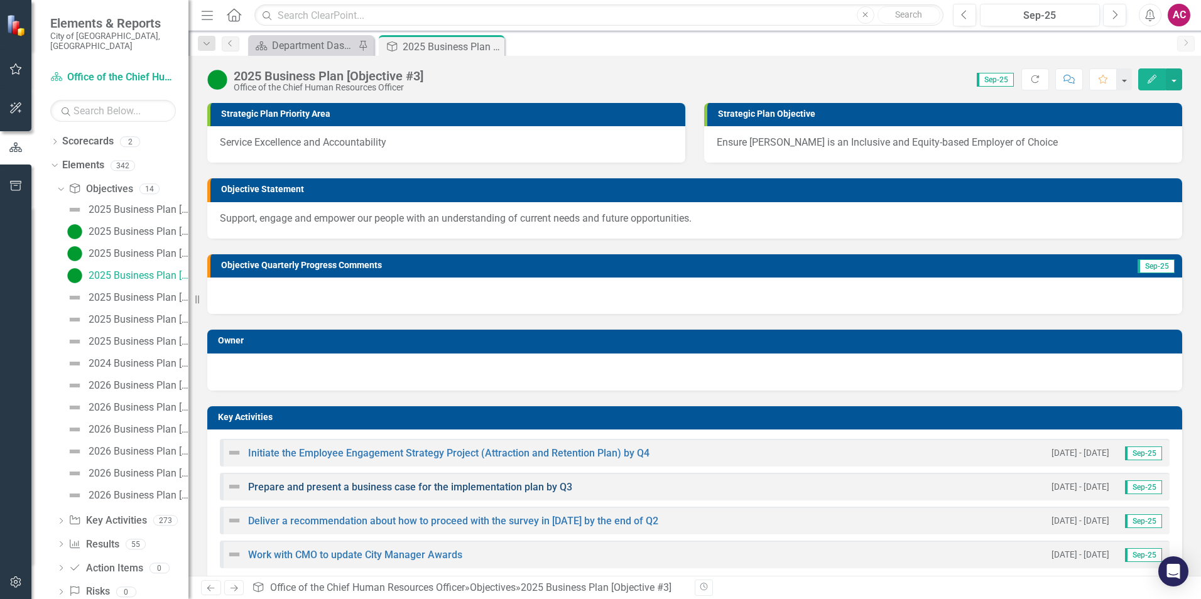
click at [320, 491] on link "Prepare and present a business case for the implementation plan by Q3" at bounding box center [410, 487] width 324 height 12
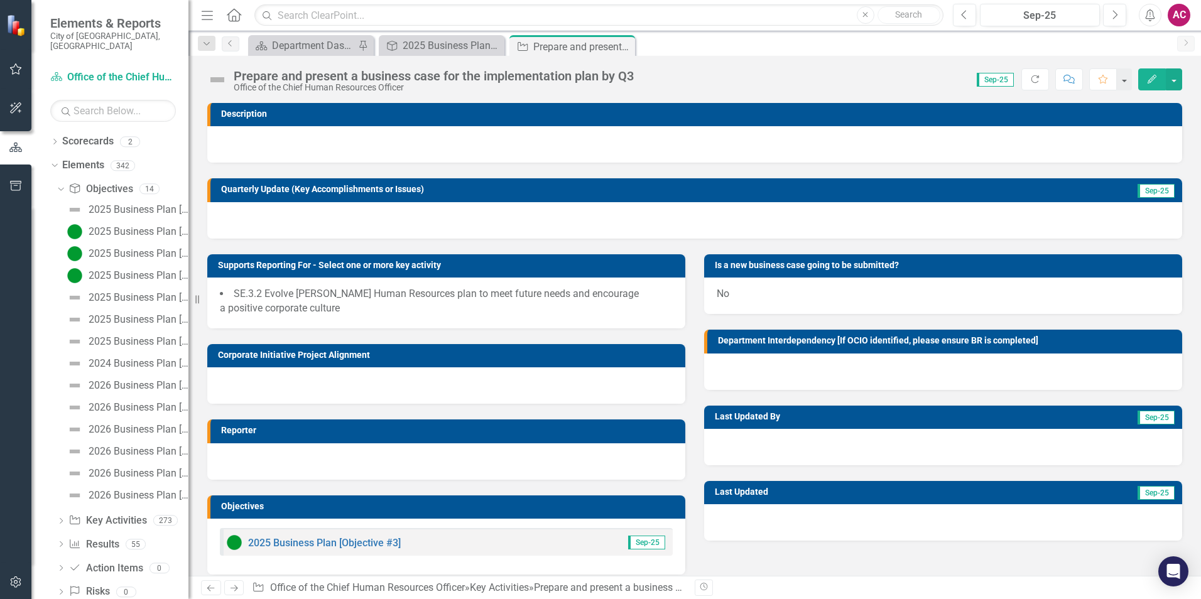
click at [220, 76] on img at bounding box center [217, 80] width 20 height 20
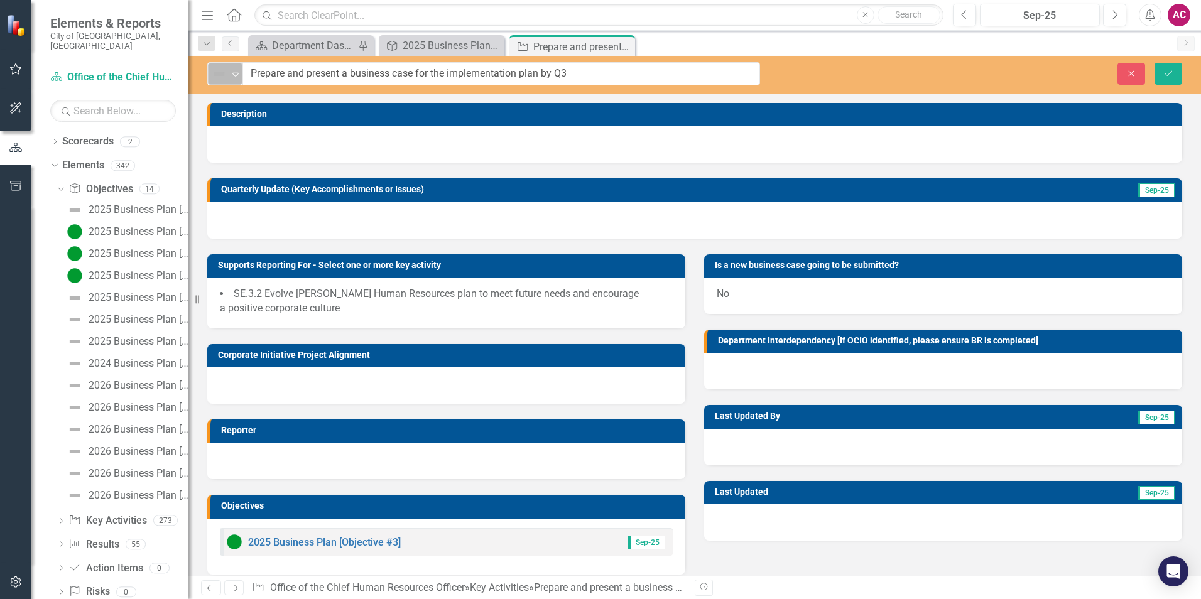
click at [219, 81] on img at bounding box center [219, 74] width 15 height 15
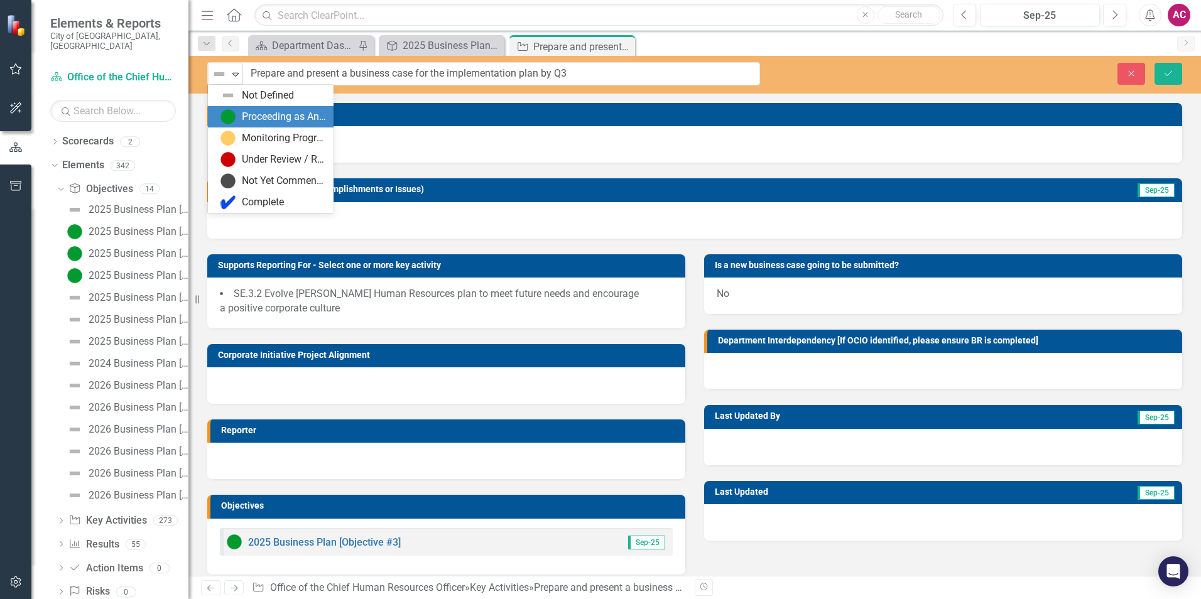
click at [239, 120] on div "Proceeding as Anticipated" at bounding box center [273, 116] width 106 height 15
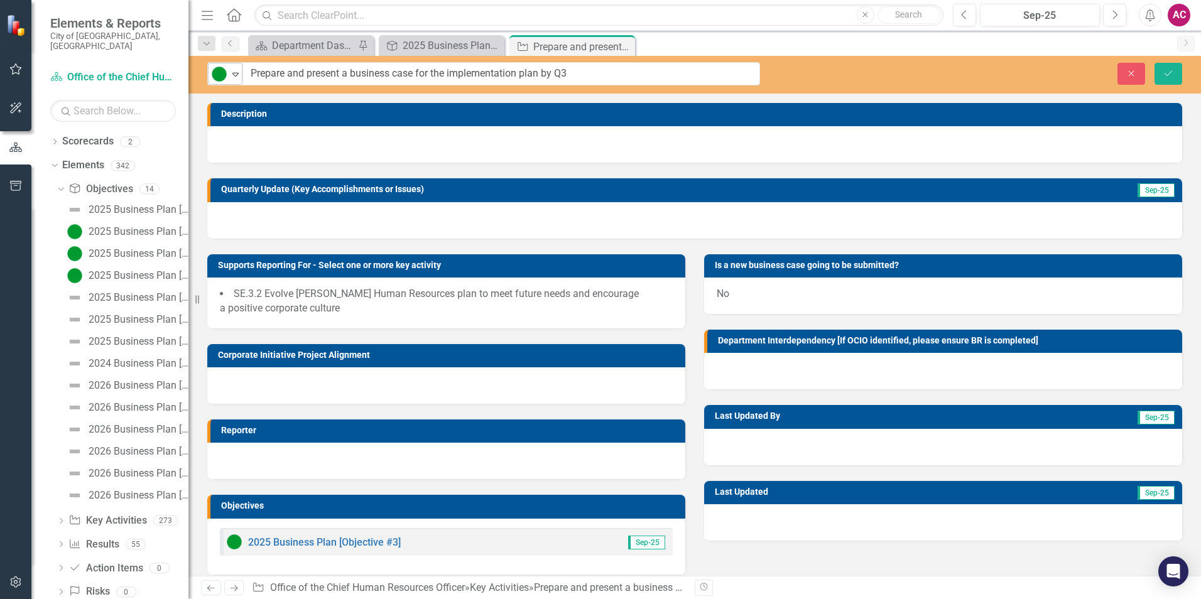
click at [237, 76] on icon "Expand" at bounding box center [235, 74] width 13 height 10
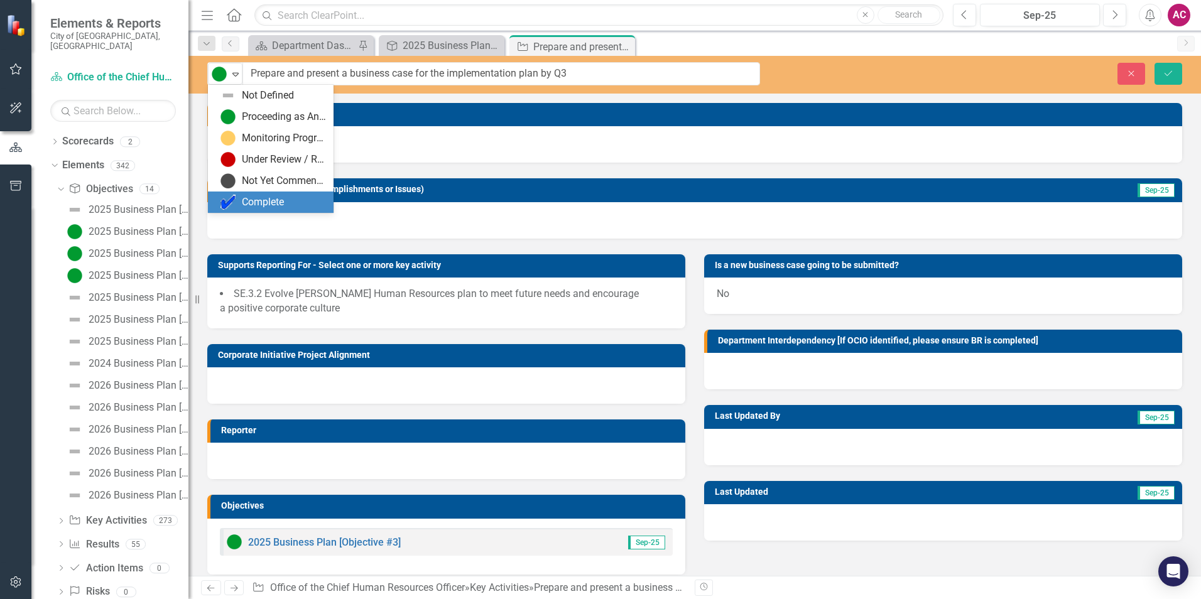
click at [270, 197] on div "Complete" at bounding box center [263, 202] width 42 height 14
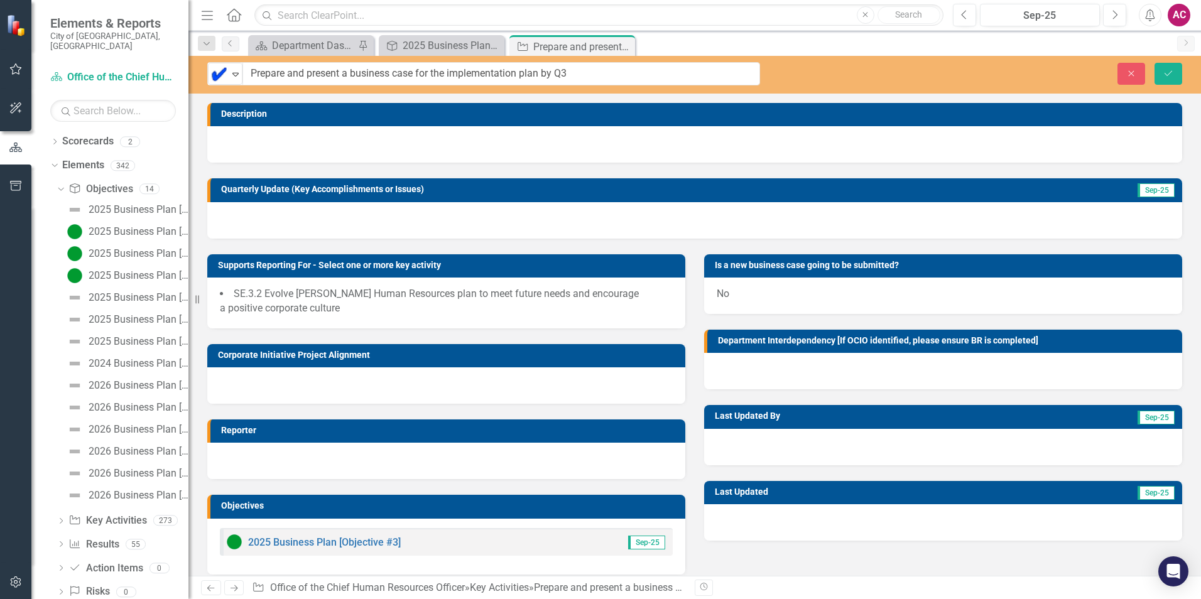
click at [340, 152] on div at bounding box center [694, 144] width 975 height 36
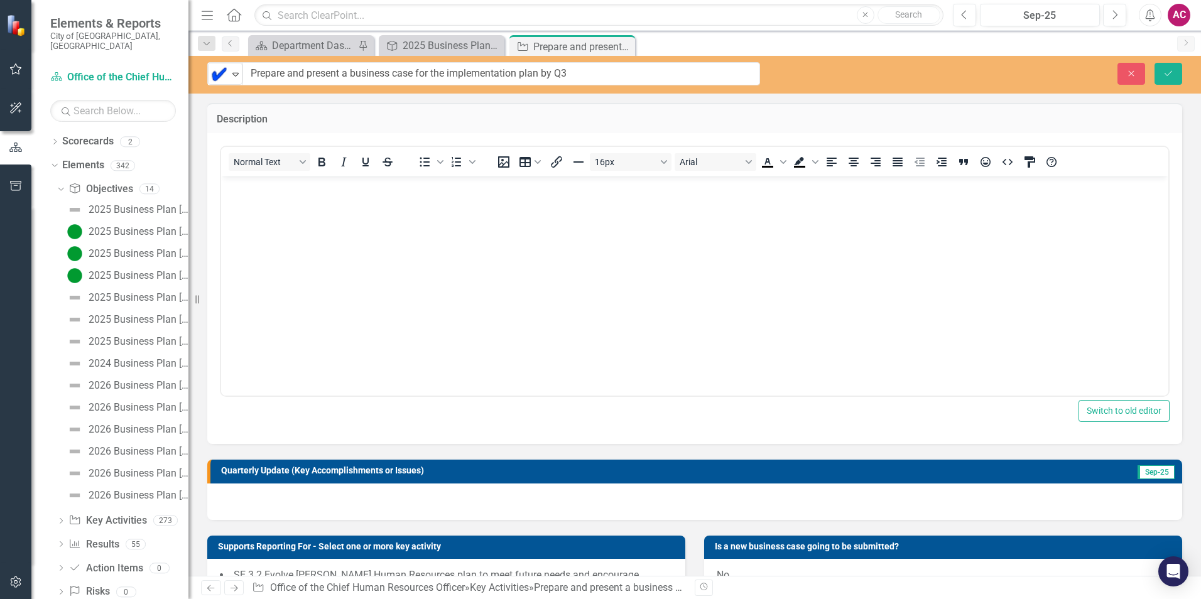
click at [307, 189] on p "Rich Text Area. Press ALT-0 for help." at bounding box center [694, 187] width 941 height 15
click at [1027, 16] on div "Sep-25" at bounding box center [1039, 15] width 111 height 15
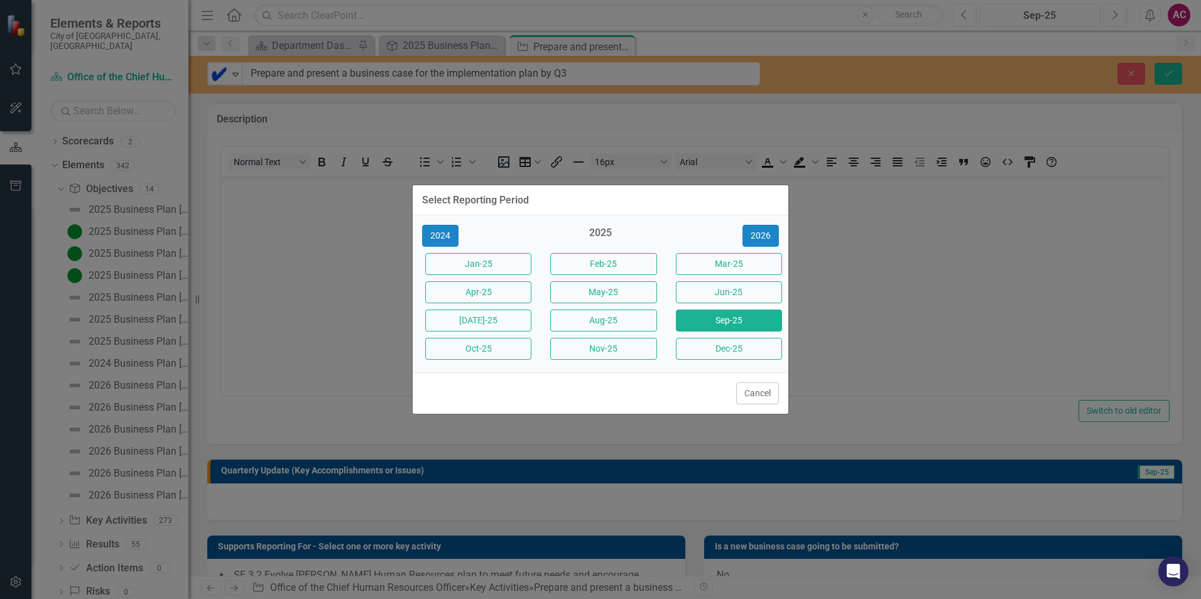
drag, startPoint x: 264, startPoint y: 142, endPoint x: 0, endPoint y: 403, distance: 371.3
click at [485, 319] on button "[DATE]-25" at bounding box center [478, 321] width 106 height 22
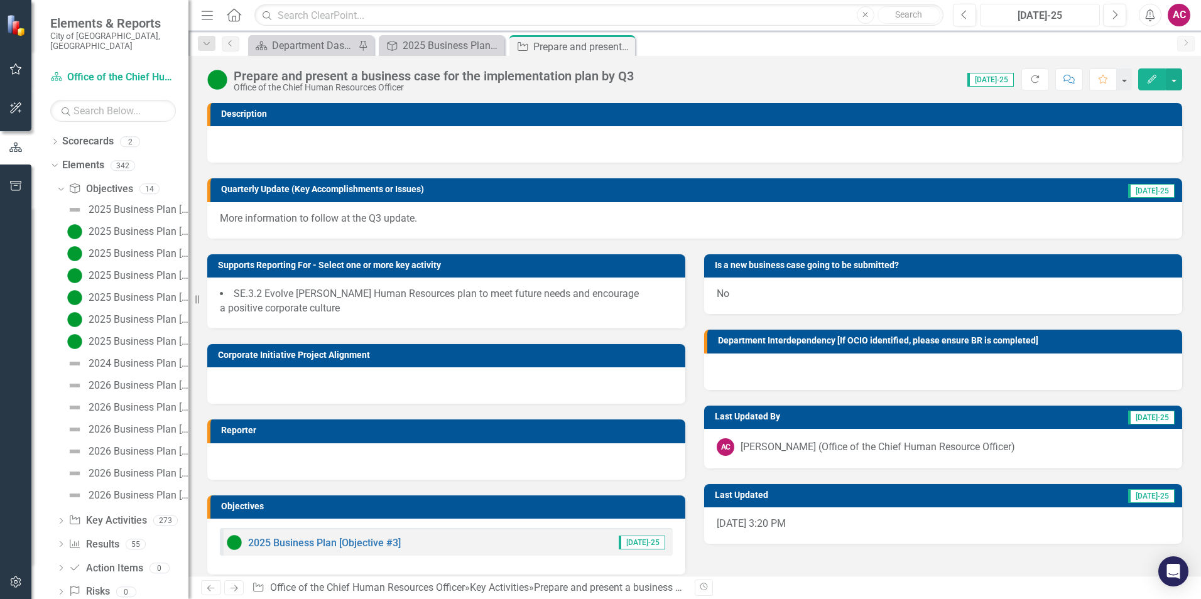
click at [1055, 13] on div "[DATE]-25" at bounding box center [1039, 15] width 111 height 15
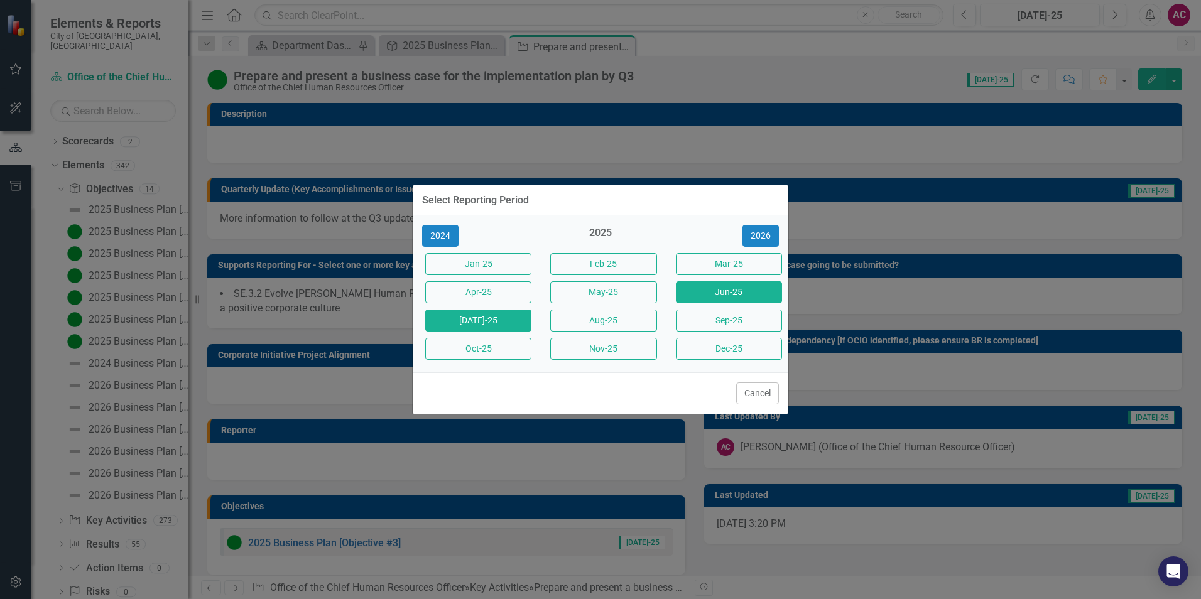
click at [740, 294] on button "Jun-25" at bounding box center [729, 292] width 106 height 22
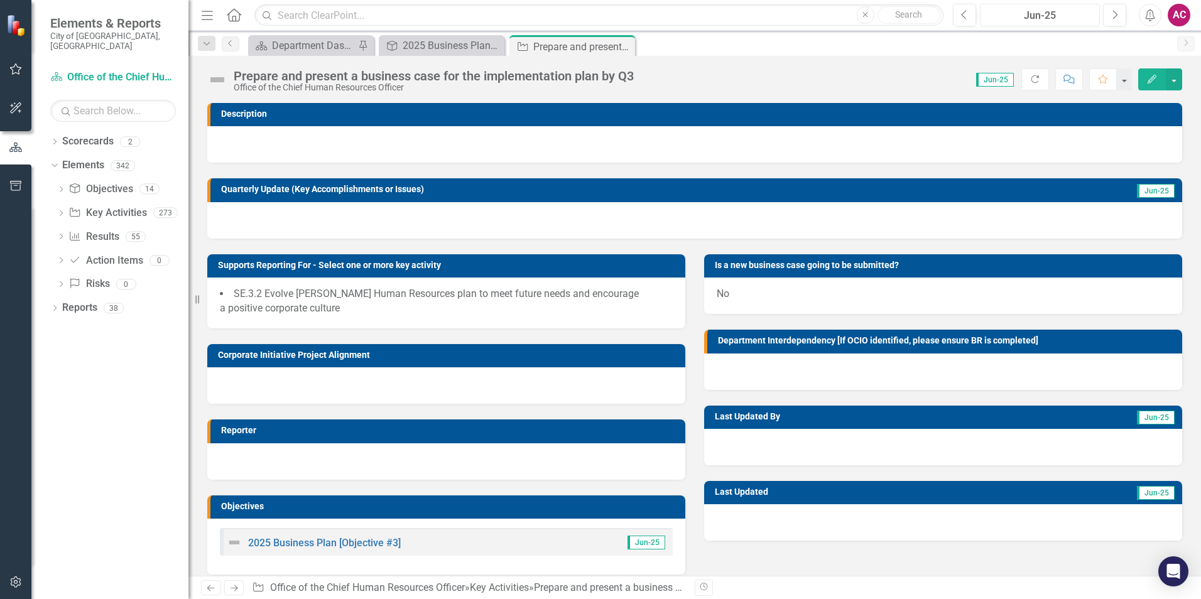
click at [1045, 14] on div "Jun-25" at bounding box center [1039, 15] width 111 height 15
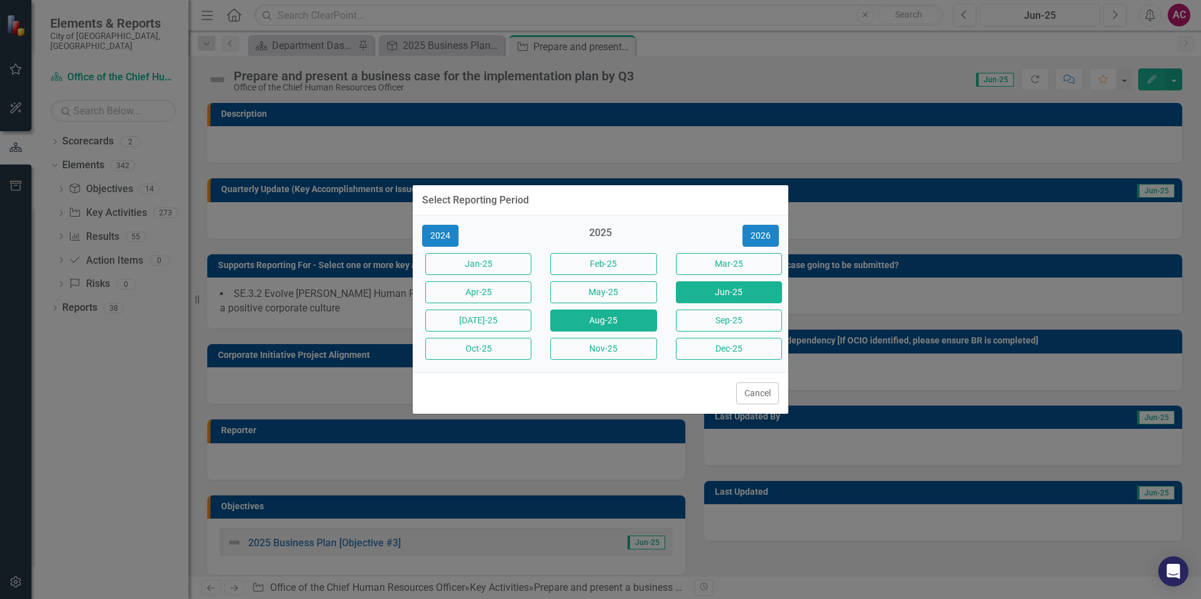
click at [579, 320] on button "Aug-25" at bounding box center [603, 321] width 106 height 22
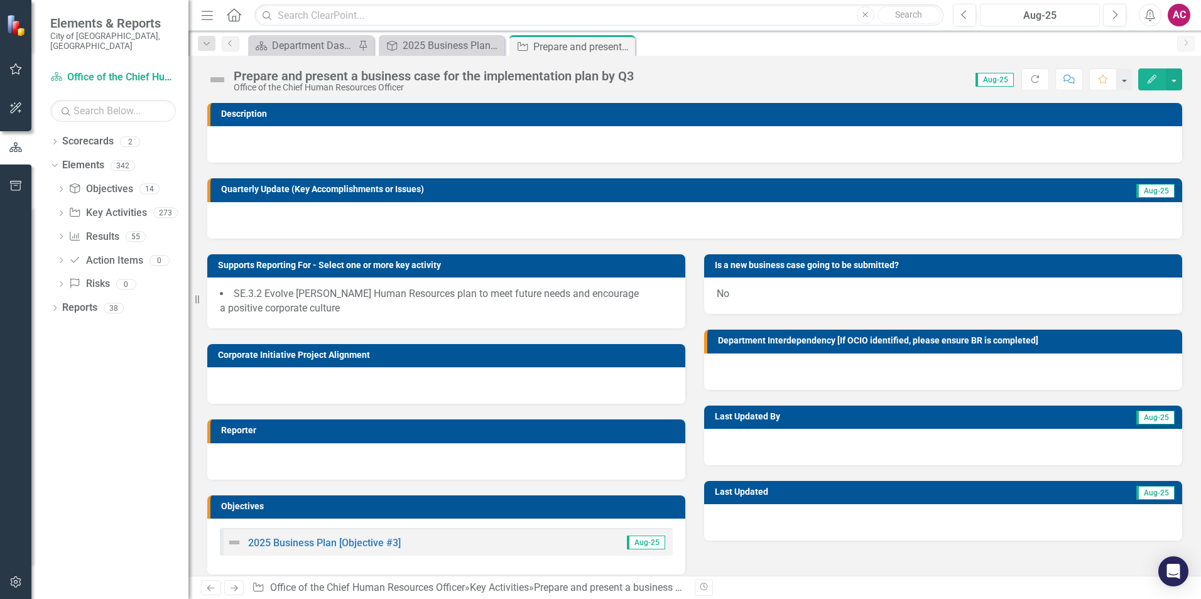
click at [1067, 10] on div "Aug-25" at bounding box center [1039, 15] width 111 height 15
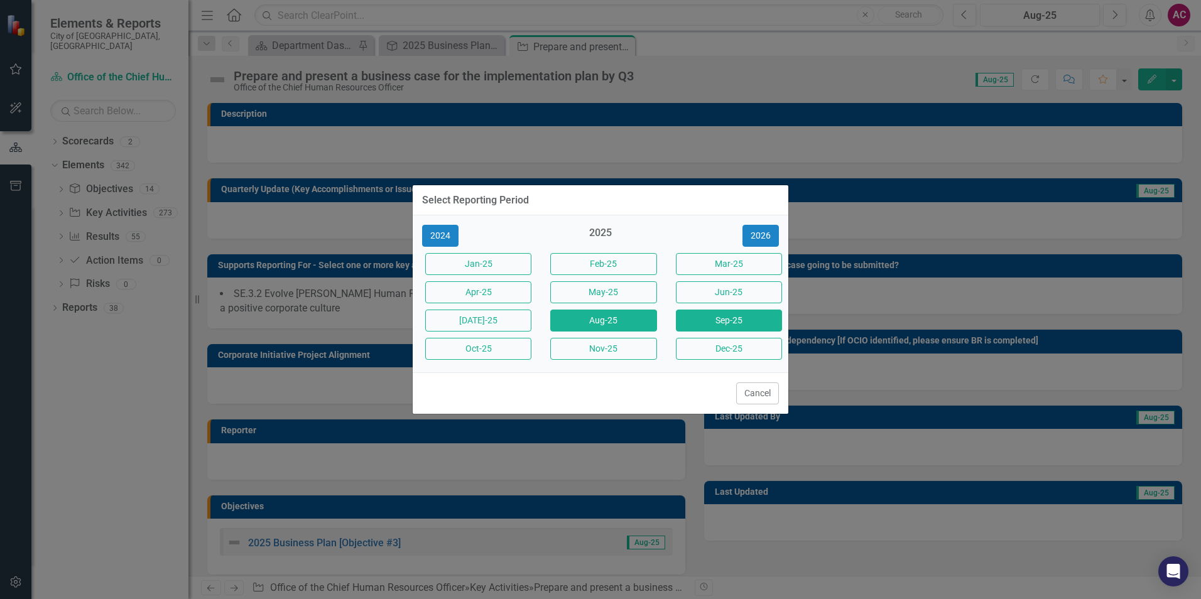
click at [702, 318] on button "Sep-25" at bounding box center [729, 321] width 106 height 22
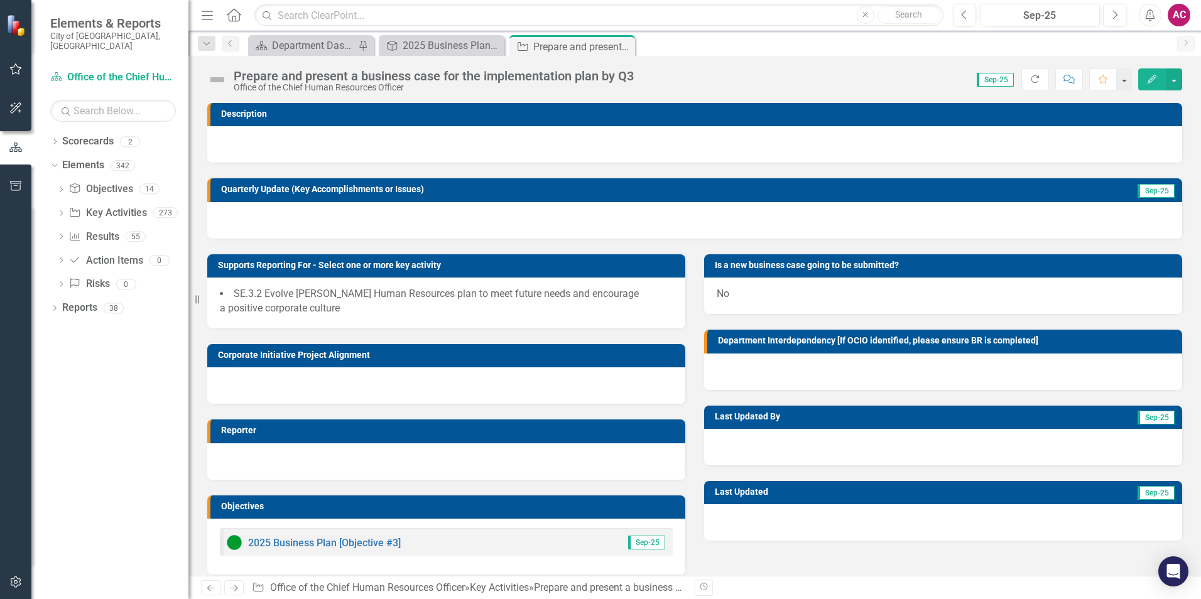
click at [219, 80] on img at bounding box center [217, 80] width 20 height 20
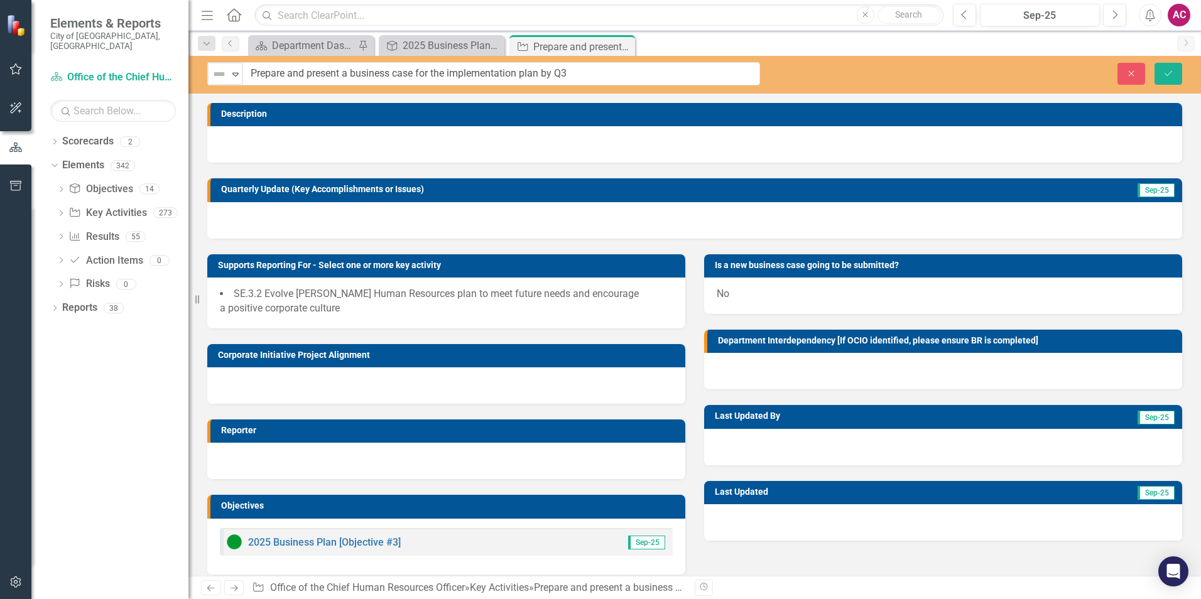
click at [219, 80] on img at bounding box center [219, 74] width 15 height 15
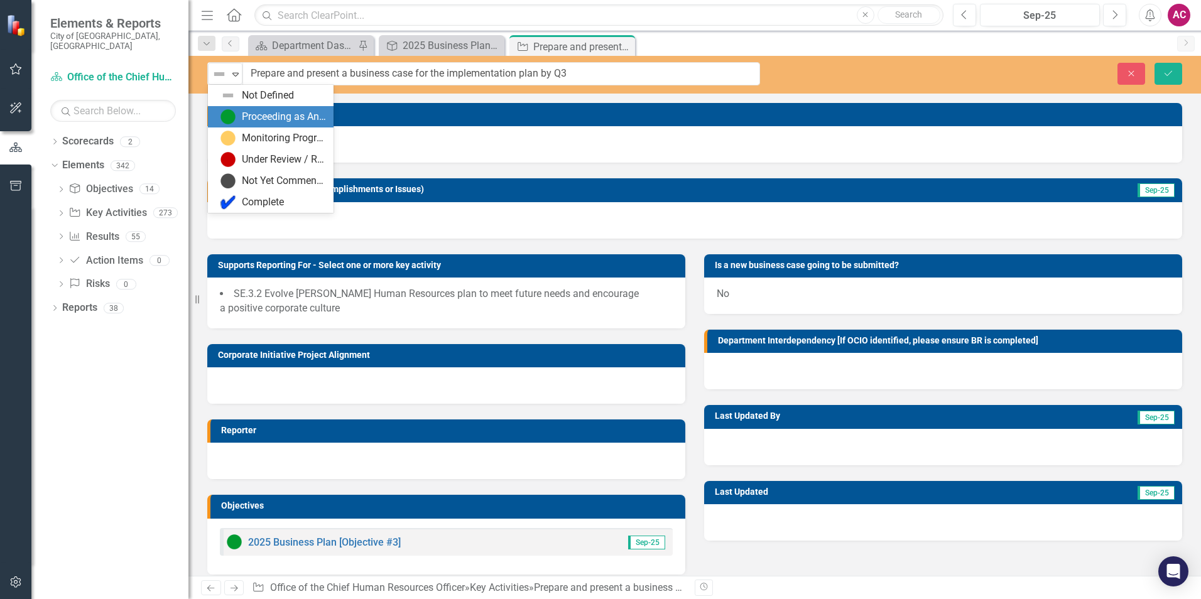
click at [246, 110] on div "Proceeding as Anticipated" at bounding box center [284, 117] width 84 height 14
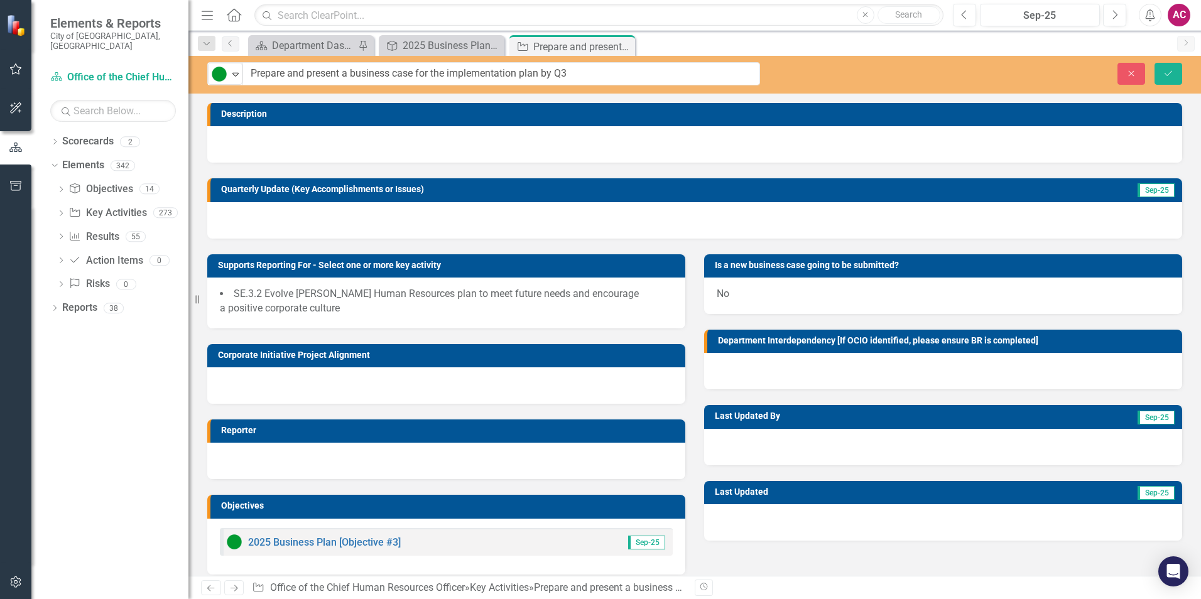
click at [294, 139] on div at bounding box center [694, 144] width 975 height 36
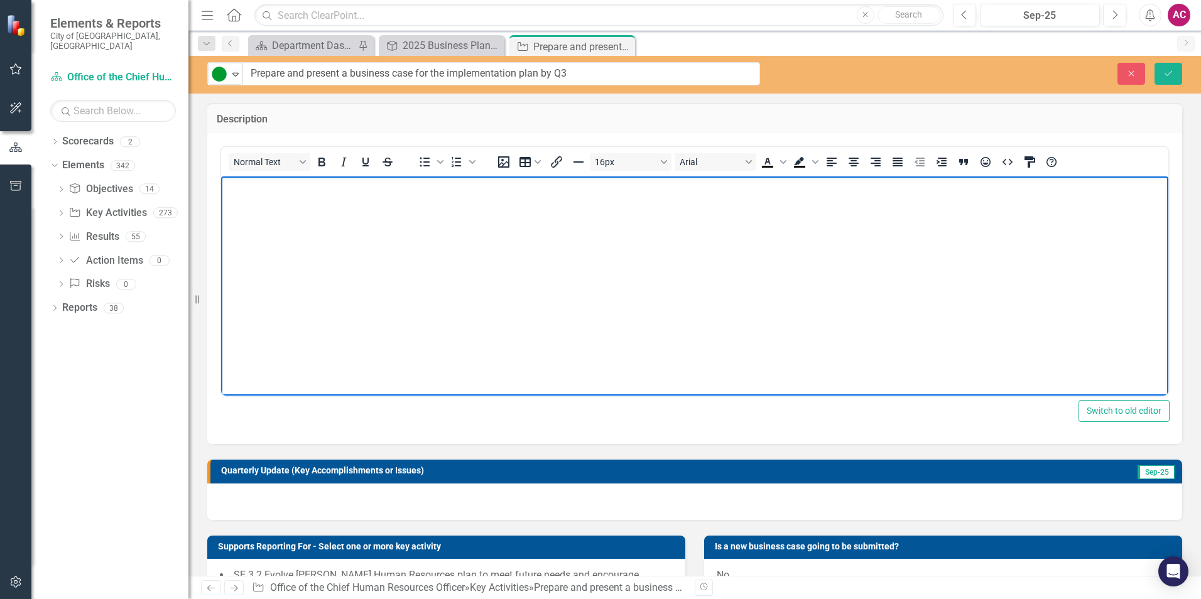
click at [333, 220] on body "Rich Text Area. Press ALT-0 for help." at bounding box center [694, 271] width 947 height 188
click at [477, 183] on p "Currently ongoing as we with CPS Project Team on developing implementation plan" at bounding box center [694, 187] width 941 height 15
click at [704, 209] on body "Currently ongoing as we with CPS Project Team on developing implementation plan" at bounding box center [694, 271] width 947 height 188
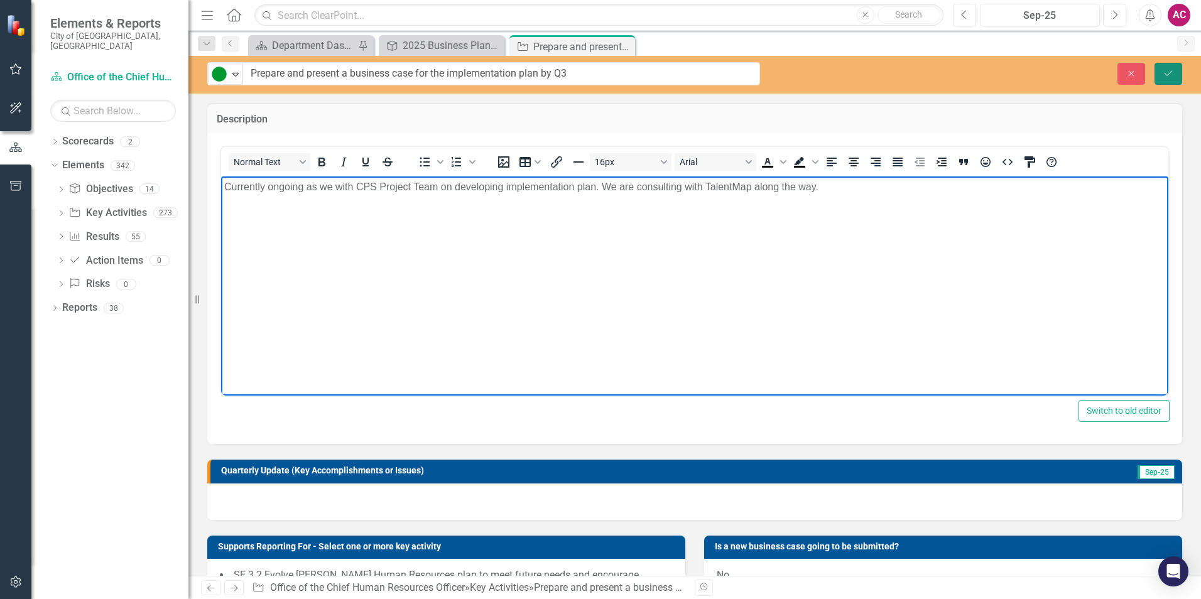
click at [1165, 68] on button "Save" at bounding box center [1169, 74] width 28 height 22
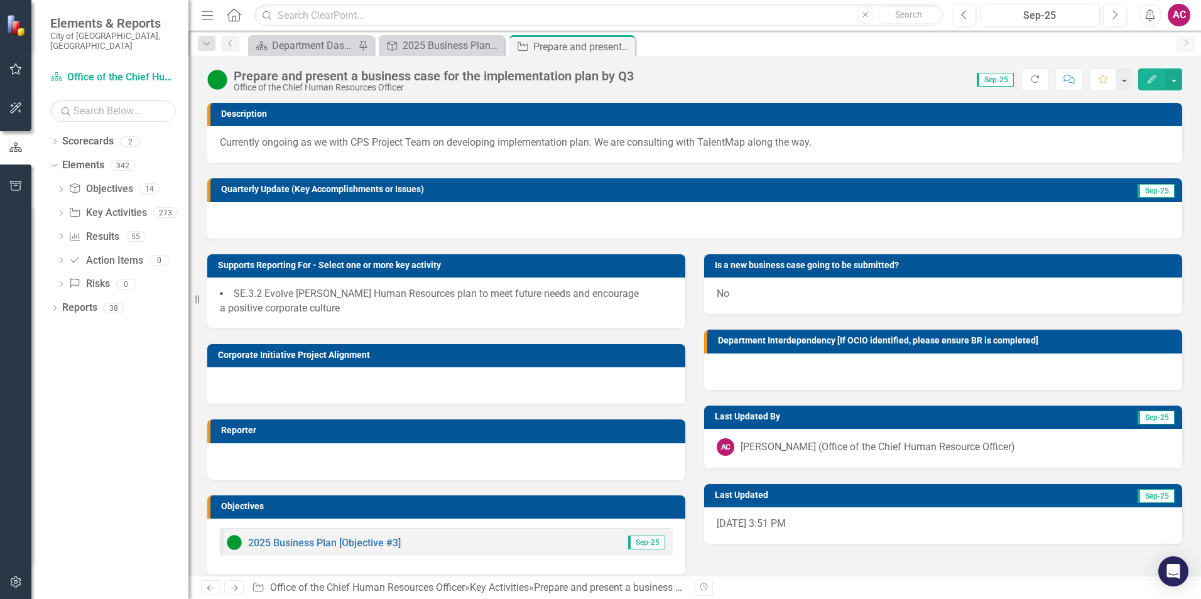
click at [0, 0] on icon "Close" at bounding box center [0, 0] width 0 height 0
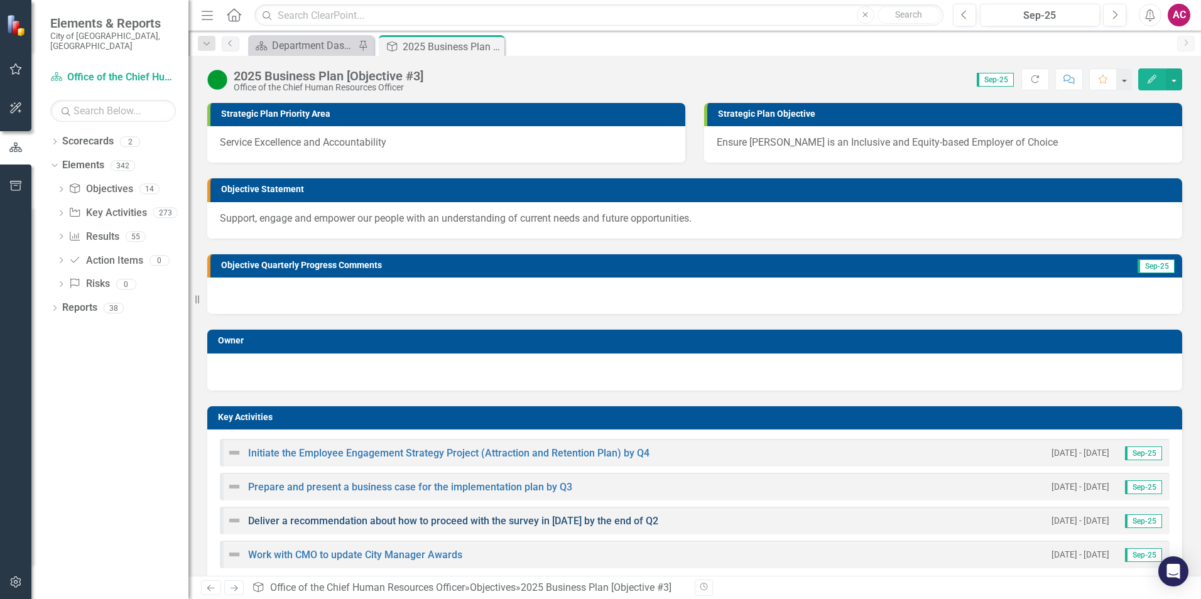
click at [313, 523] on link "Deliver a recommendation about how to proceed with the survey in [DATE] by the …" at bounding box center [453, 521] width 410 height 12
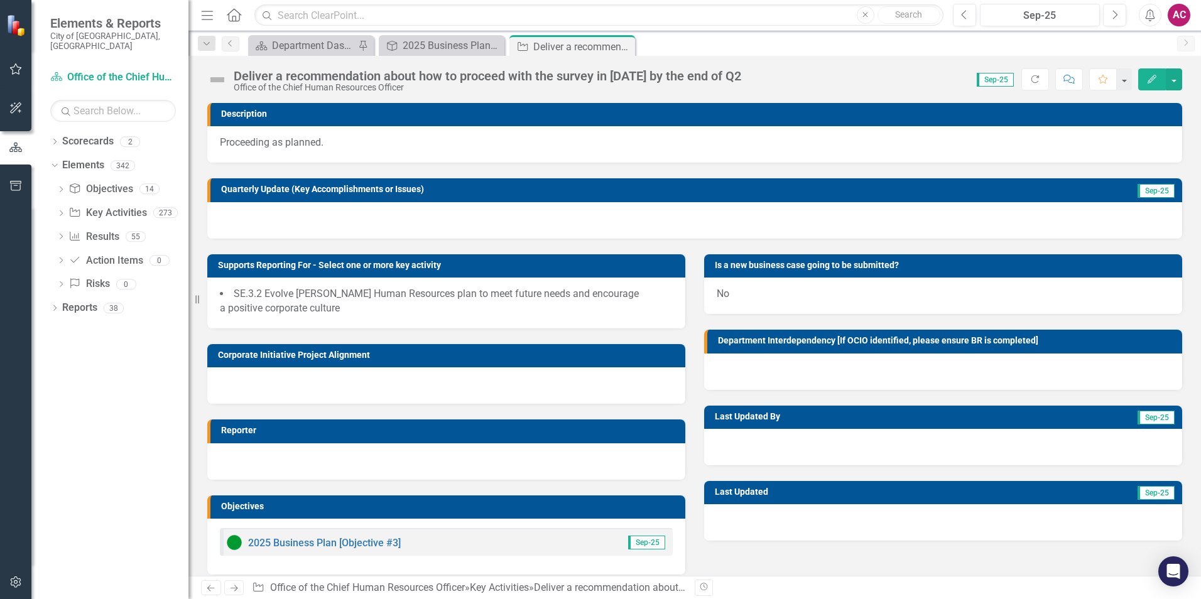
click at [344, 142] on p "Proceeding as planned." at bounding box center [695, 143] width 950 height 14
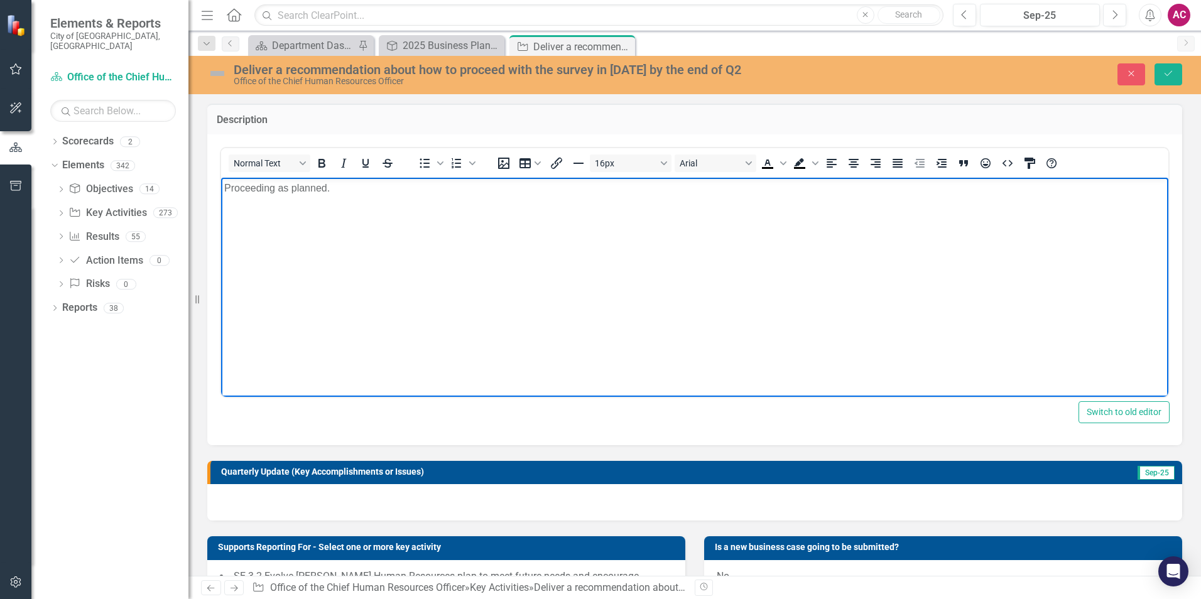
click at [354, 190] on p "Proceeding as planned." at bounding box center [694, 187] width 941 height 15
drag, startPoint x: 287, startPoint y: 192, endPoint x: 86, endPoint y: 178, distance: 201.5
click at [221, 178] on html "Proceeding as planned." at bounding box center [694, 271] width 947 height 188
drag, startPoint x: 242, startPoint y: 72, endPoint x: 227, endPoint y: 75, distance: 16.0
click at [242, 72] on div "Deliver a recommendation about how to proceed with the survey in [DATE] by the …" at bounding box center [494, 70] width 520 height 14
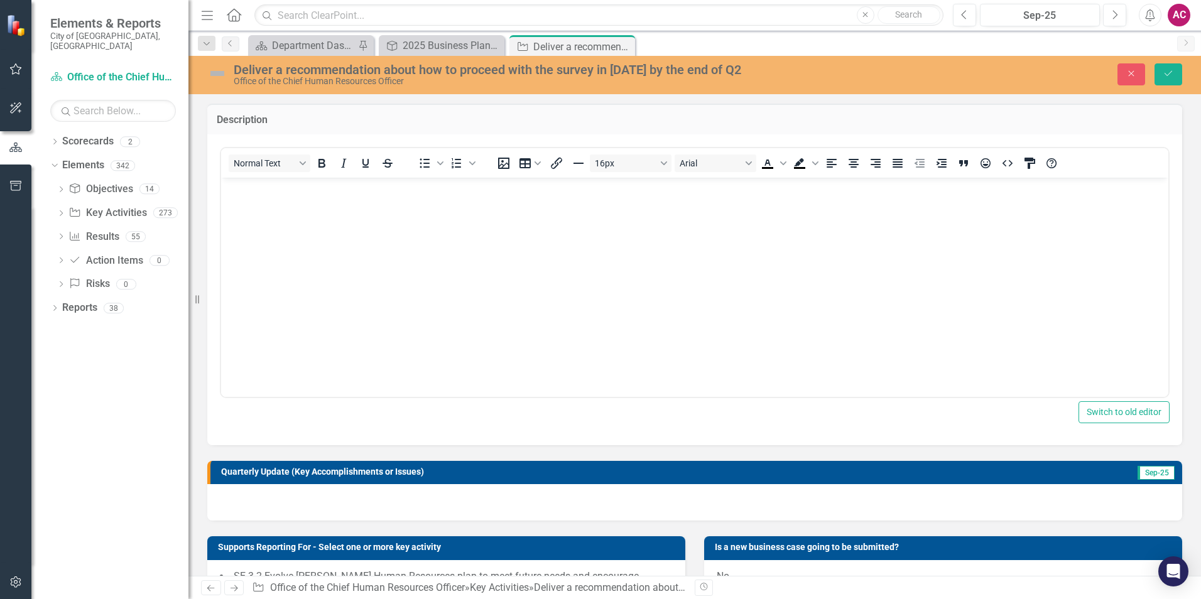
click at [223, 77] on img at bounding box center [217, 73] width 20 height 20
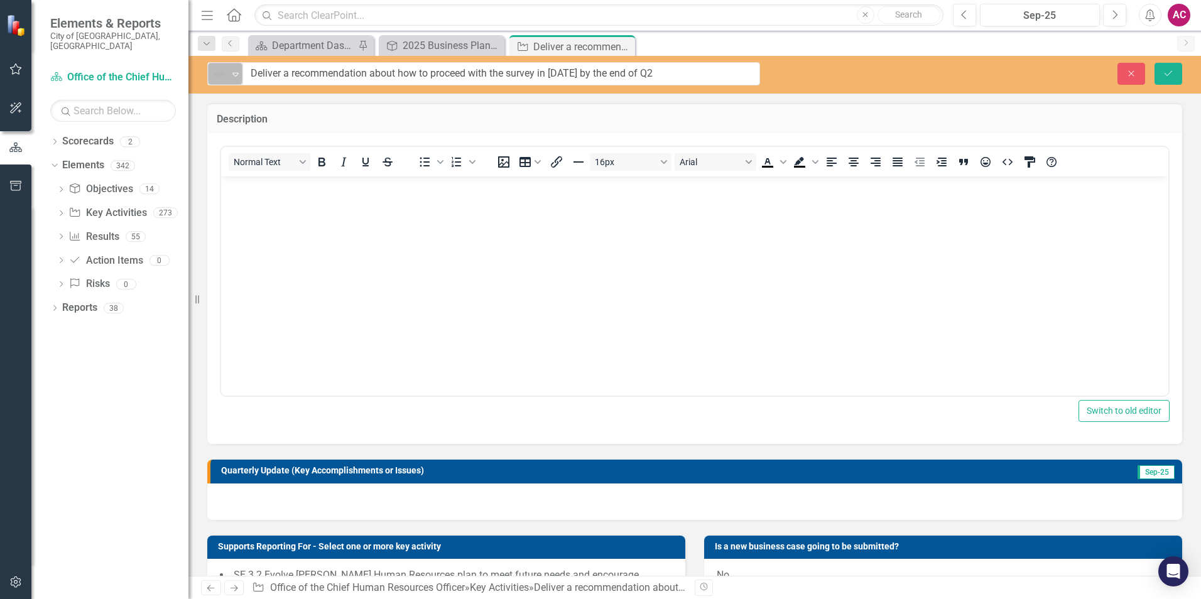
click at [221, 77] on img at bounding box center [219, 74] width 15 height 15
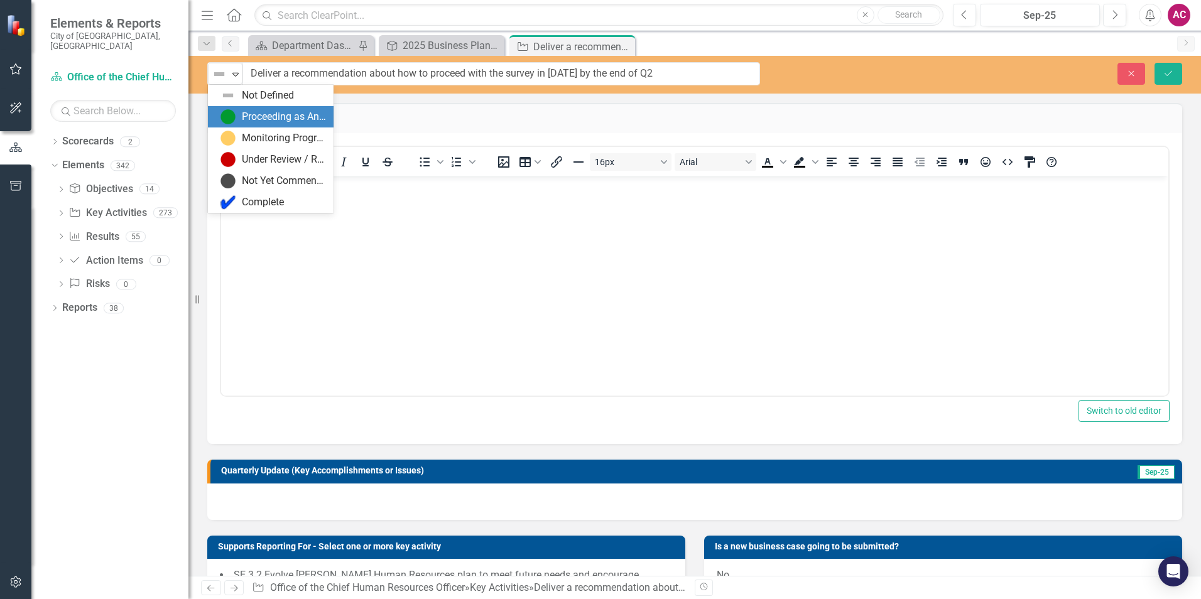
click at [239, 112] on div "Proceeding as Anticipated" at bounding box center [273, 116] width 106 height 15
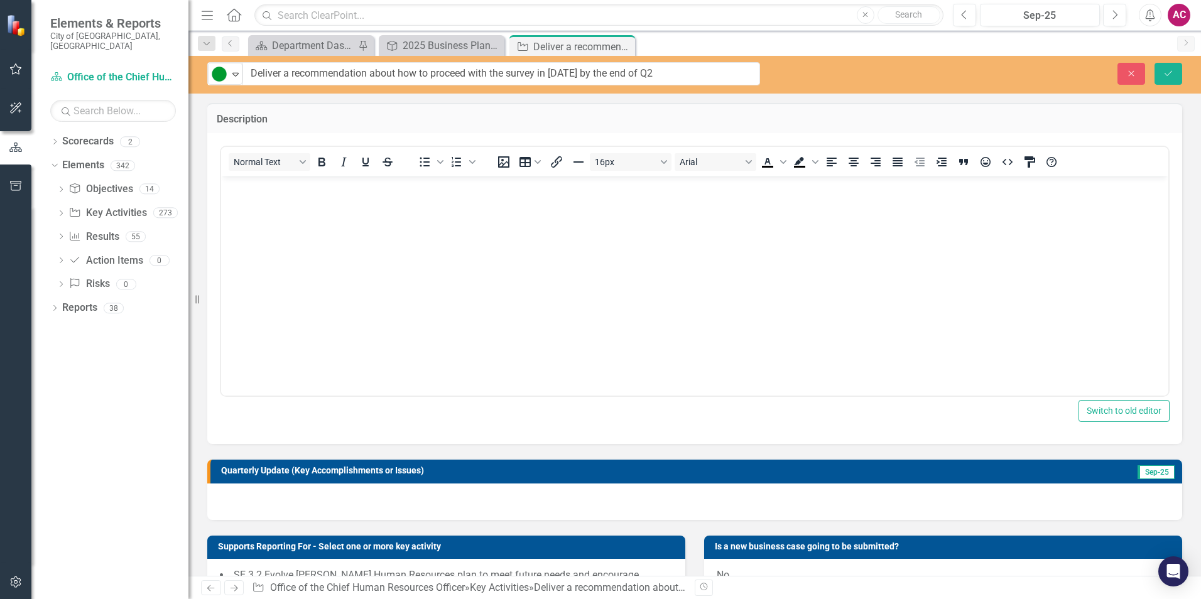
click at [293, 222] on body "Rich Text Area. Press ALT-0 for help." at bounding box center [694, 271] width 947 height 188
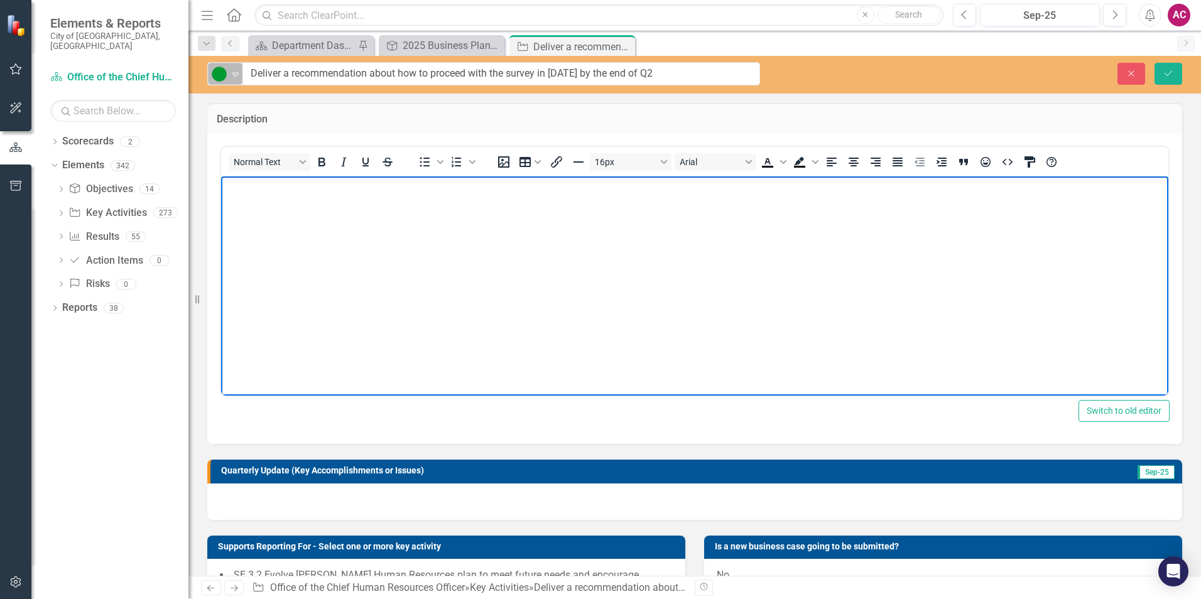
click at [231, 75] on icon "Expand" at bounding box center [235, 74] width 13 height 10
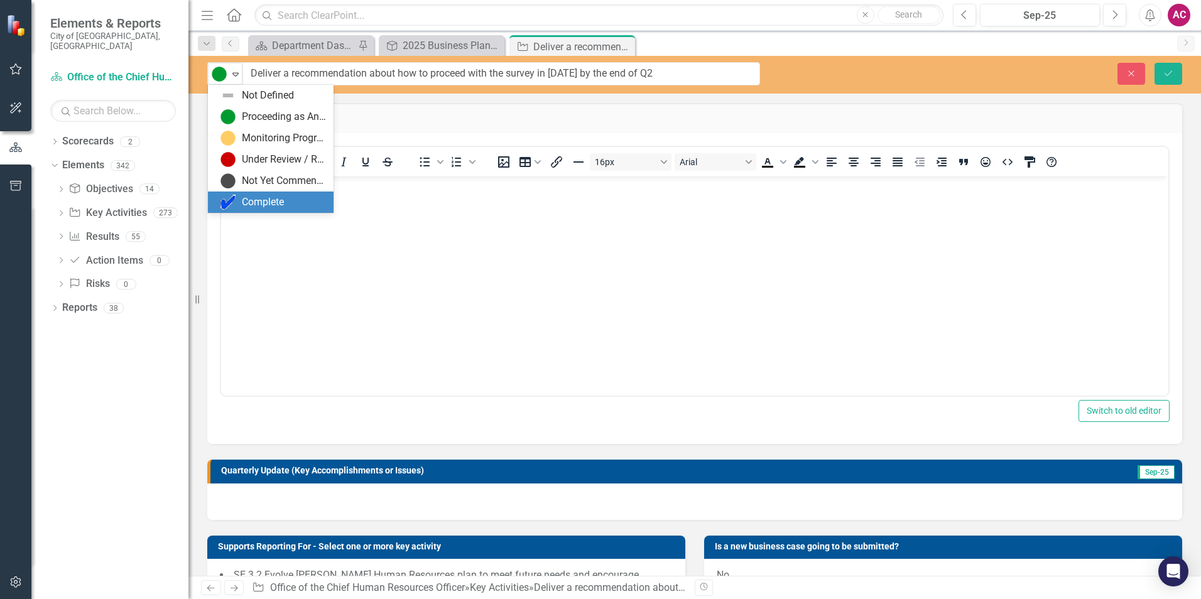
click at [273, 199] on div "Complete" at bounding box center [263, 202] width 42 height 14
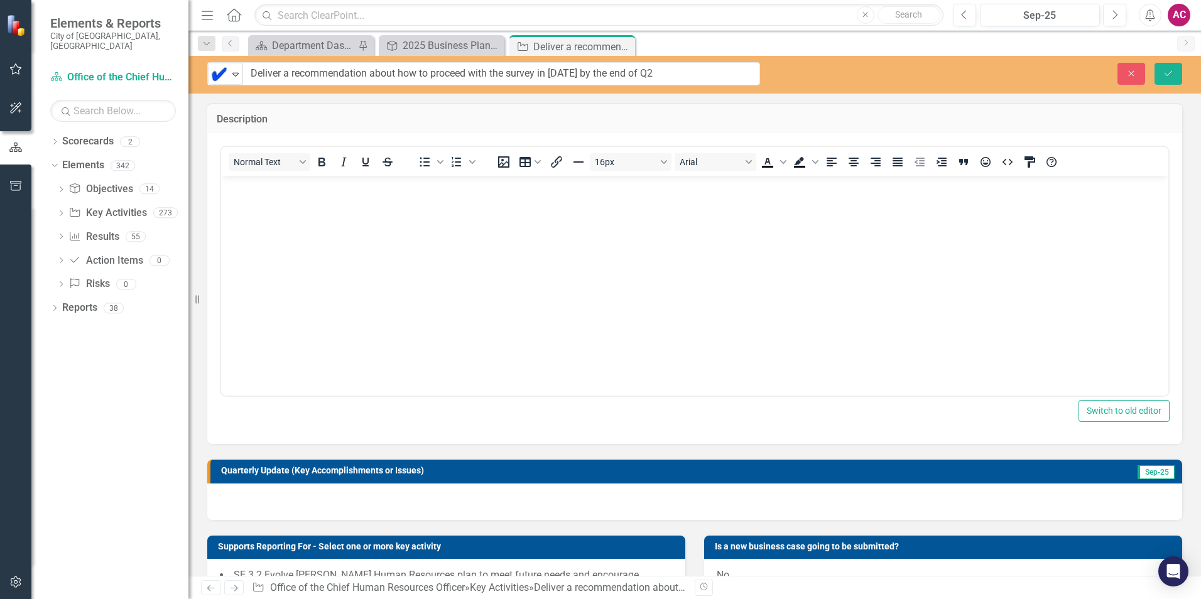
click at [265, 208] on body "Rich Text Area. Press ALT-0 for help." at bounding box center [694, 271] width 947 height 188
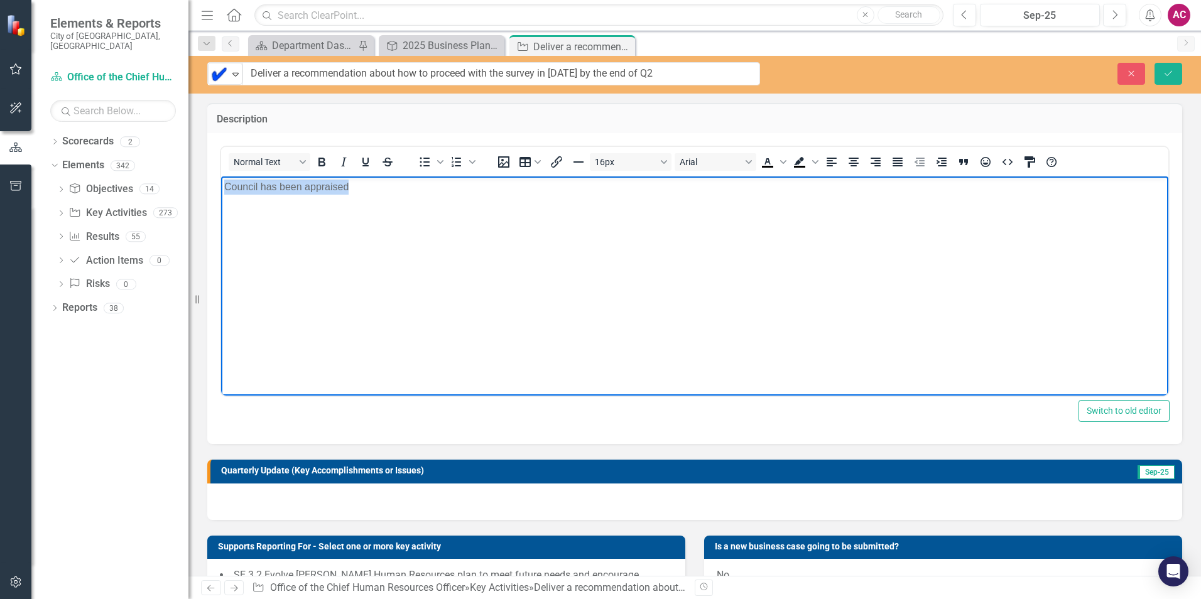
drag, startPoint x: 406, startPoint y: 204, endPoint x: 163, endPoint y: 202, distance: 243.1
click at [221, 202] on html "Council has been appraised" at bounding box center [694, 271] width 947 height 188
click at [230, 75] on icon "Expand" at bounding box center [235, 74] width 13 height 10
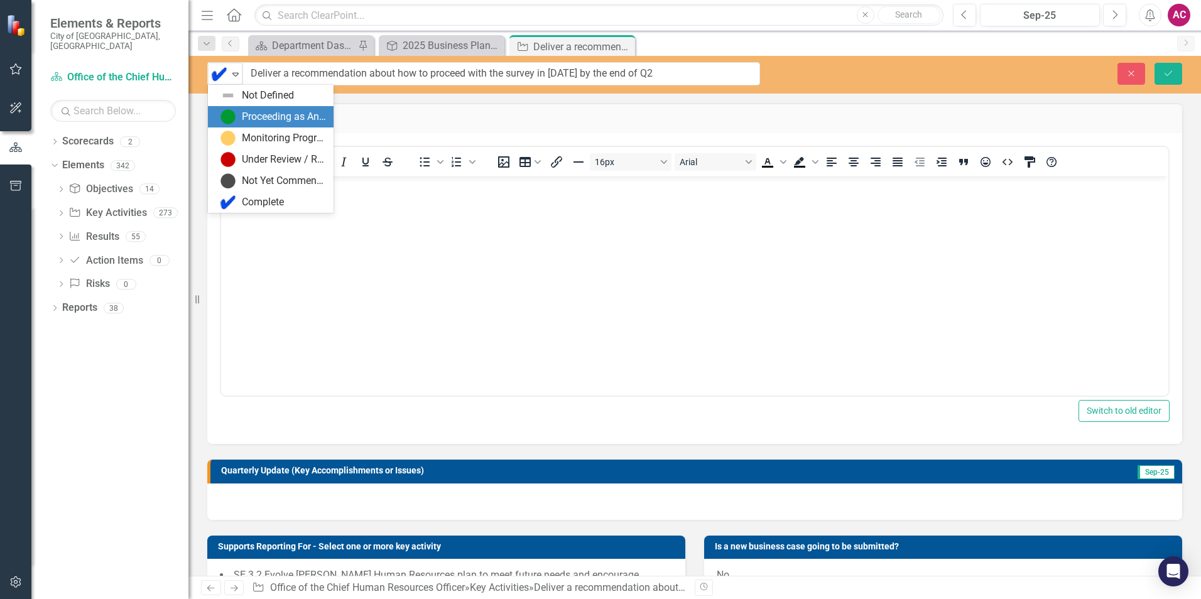
click at [269, 119] on div "Proceeding as Anticipated" at bounding box center [284, 117] width 84 height 14
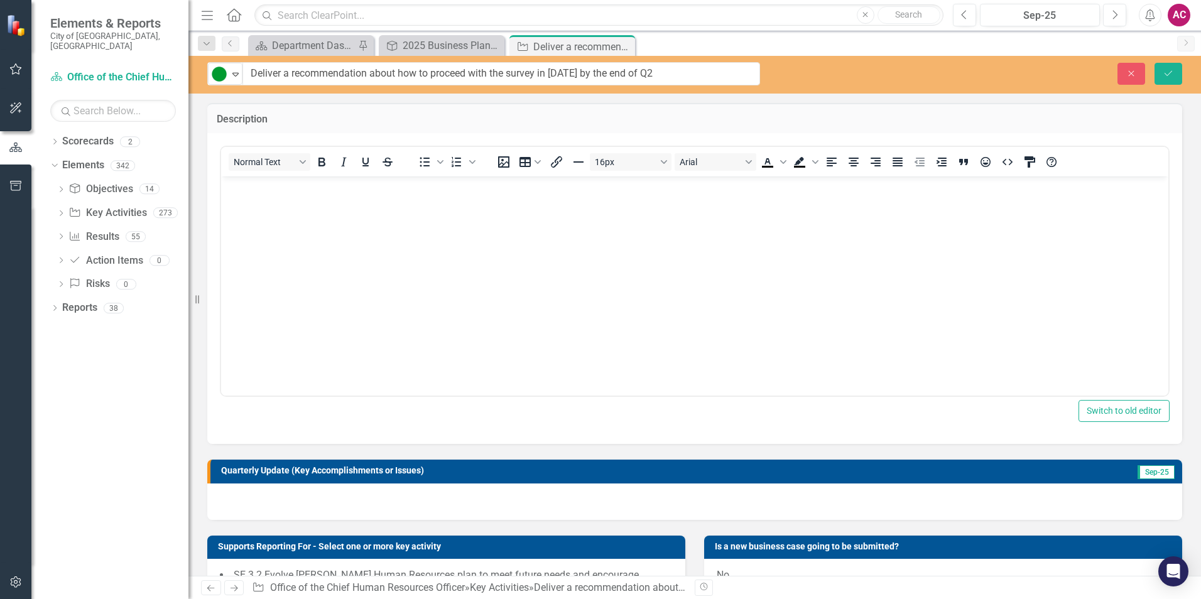
click at [327, 224] on body "Rich Text Area. Press ALT-0 for help." at bounding box center [694, 271] width 947 height 188
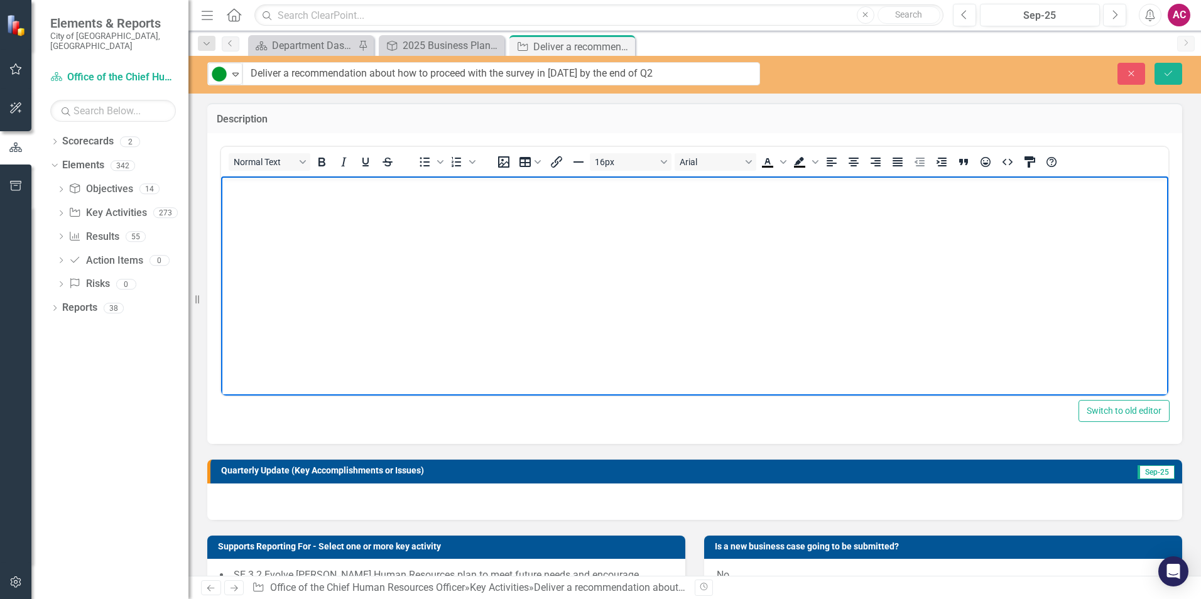
click at [295, 253] on body "Rich Text Area. Press ALT-0 for help." at bounding box center [694, 271] width 947 height 188
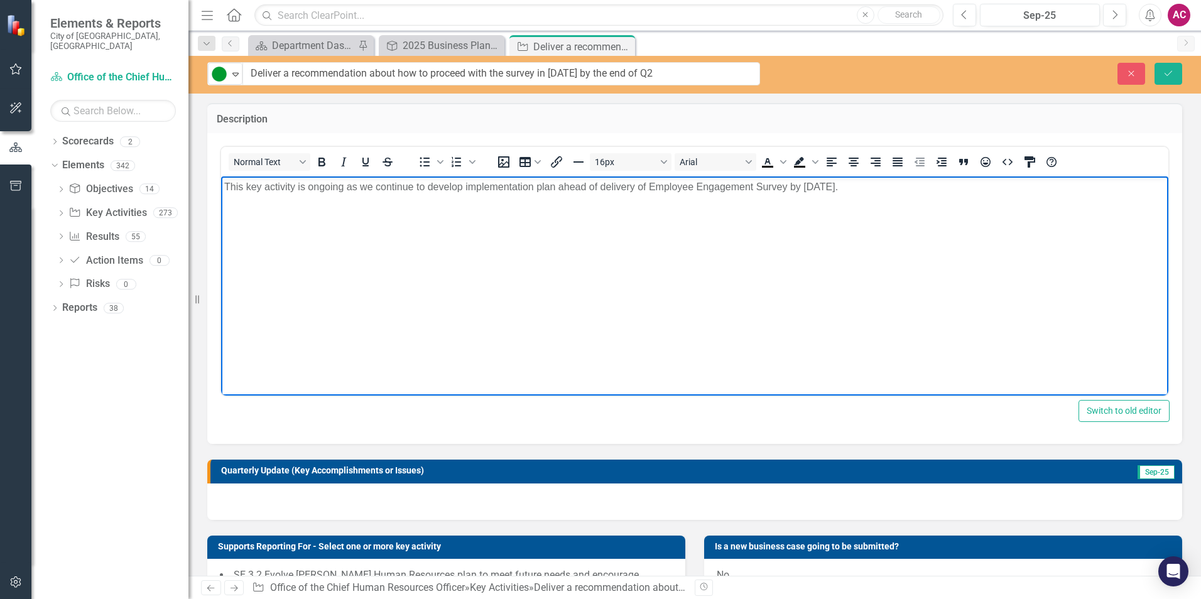
click at [939, 199] on body "This key activity is ongoing as we continue to develop implementation plan ahea…" at bounding box center [694, 271] width 947 height 188
drag, startPoint x: 905, startPoint y: 187, endPoint x: 223, endPoint y: 200, distance: 682.3
click at [223, 200] on body "This key activity is ongoing as we continue to develop implementation plan ahea…" at bounding box center [694, 271] width 947 height 188
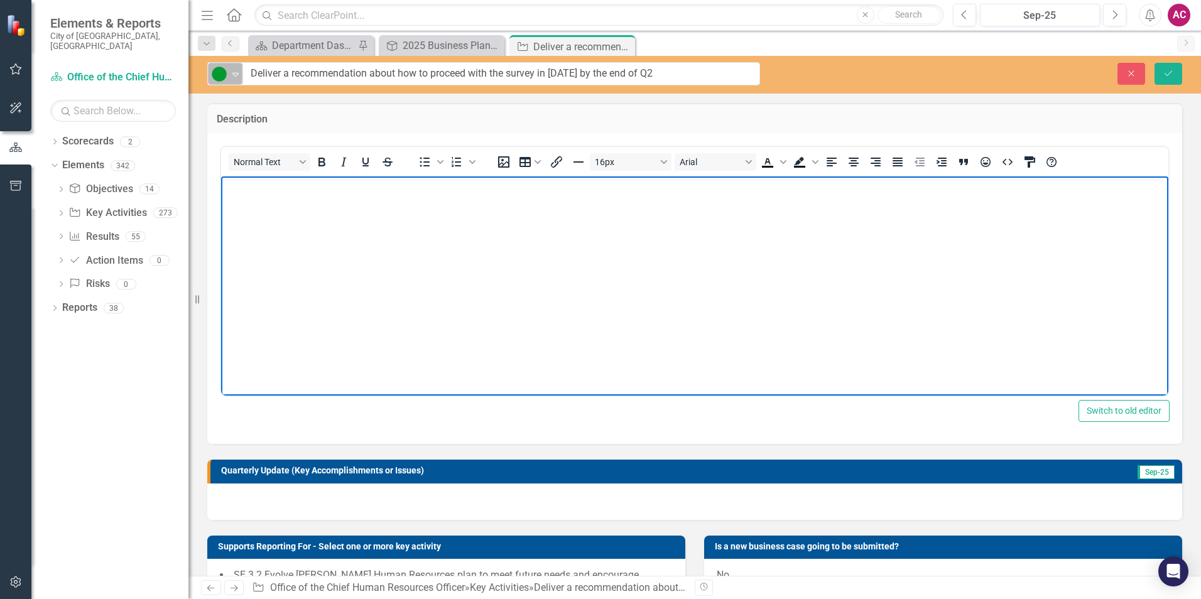
click at [223, 73] on img at bounding box center [219, 74] width 15 height 15
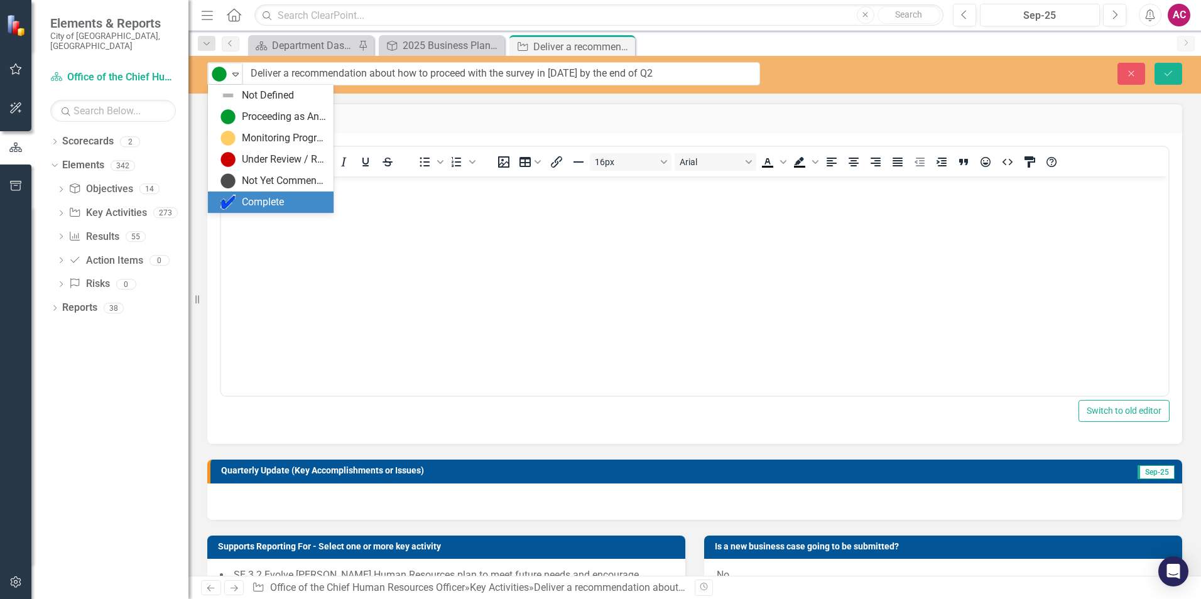
click at [258, 200] on div "Complete" at bounding box center [263, 202] width 42 height 14
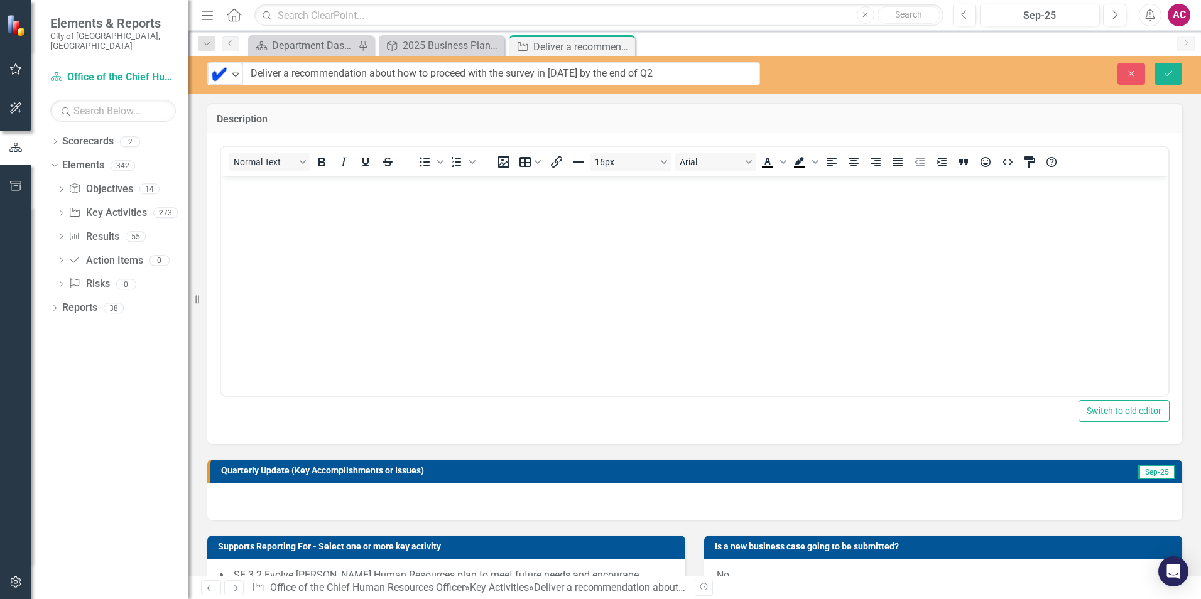
click at [254, 197] on body "Rich Text Area. Press ALT-0 for help." at bounding box center [694, 271] width 947 height 188
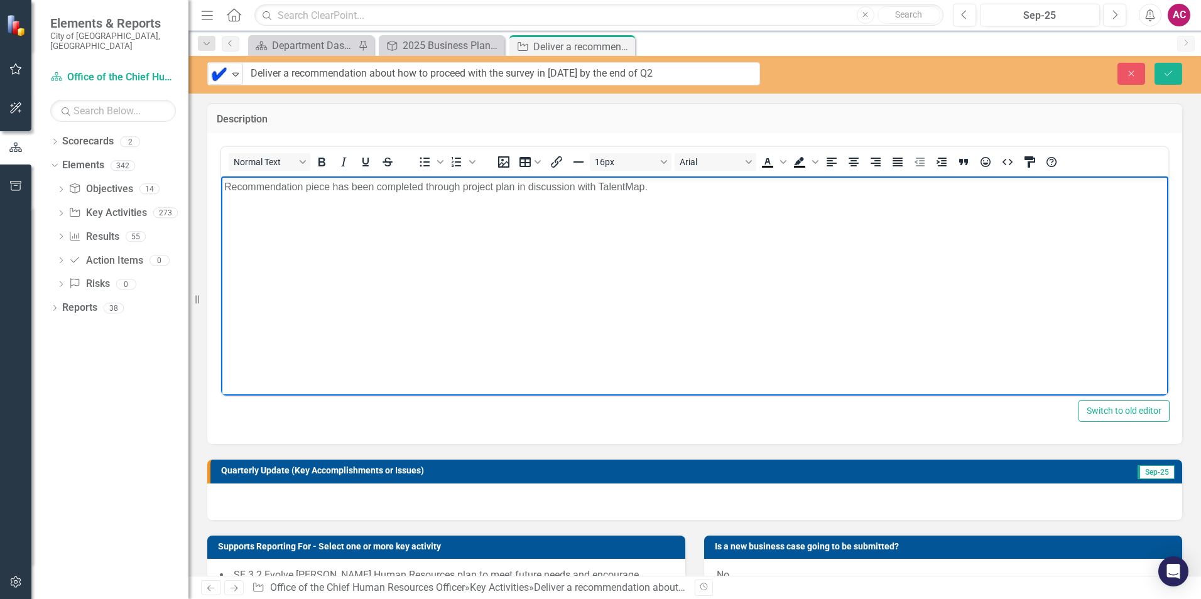
click at [723, 192] on p "Recommendation piece has been completed through project plan in discussion with…" at bounding box center [694, 187] width 941 height 15
click at [1175, 76] on button "Save" at bounding box center [1169, 74] width 28 height 22
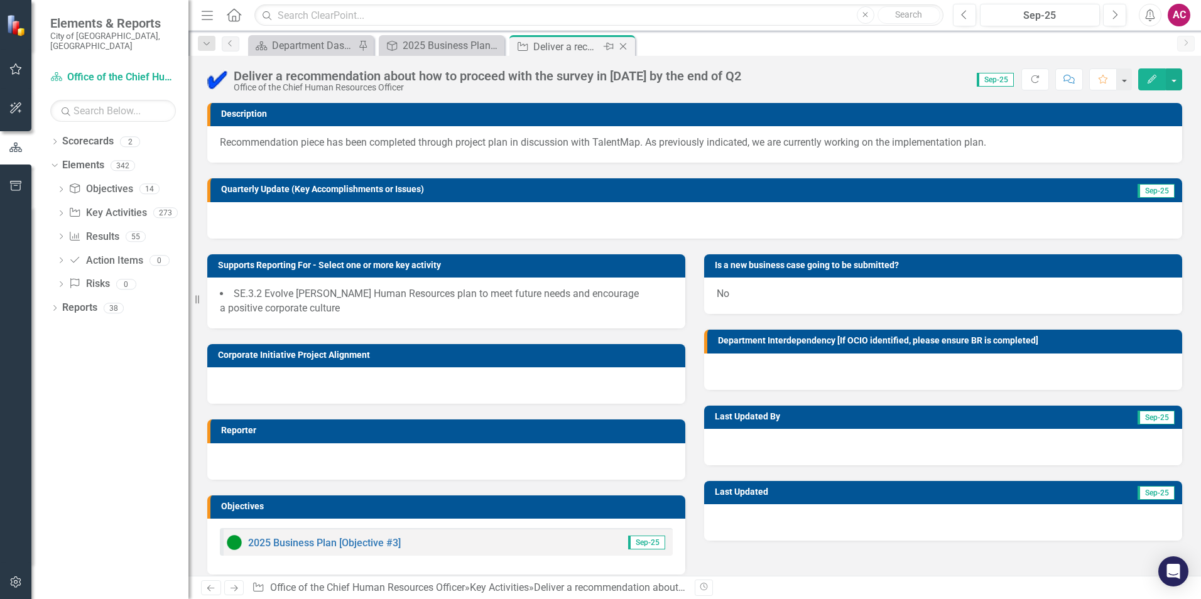
click at [623, 48] on icon "Close" at bounding box center [623, 46] width 13 height 10
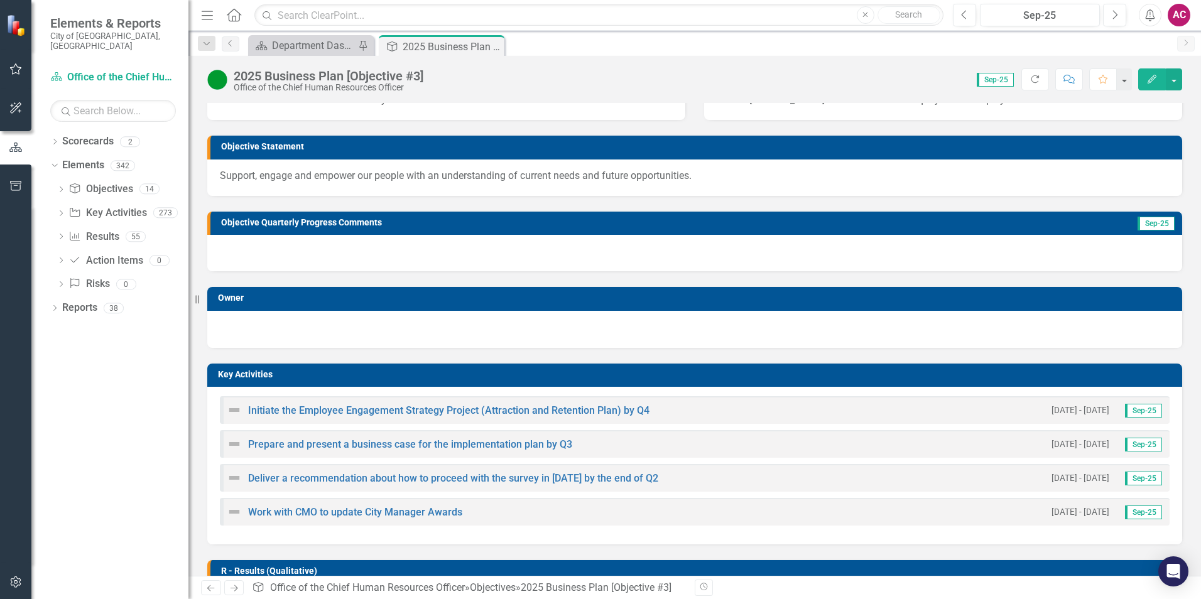
scroll to position [63, 0]
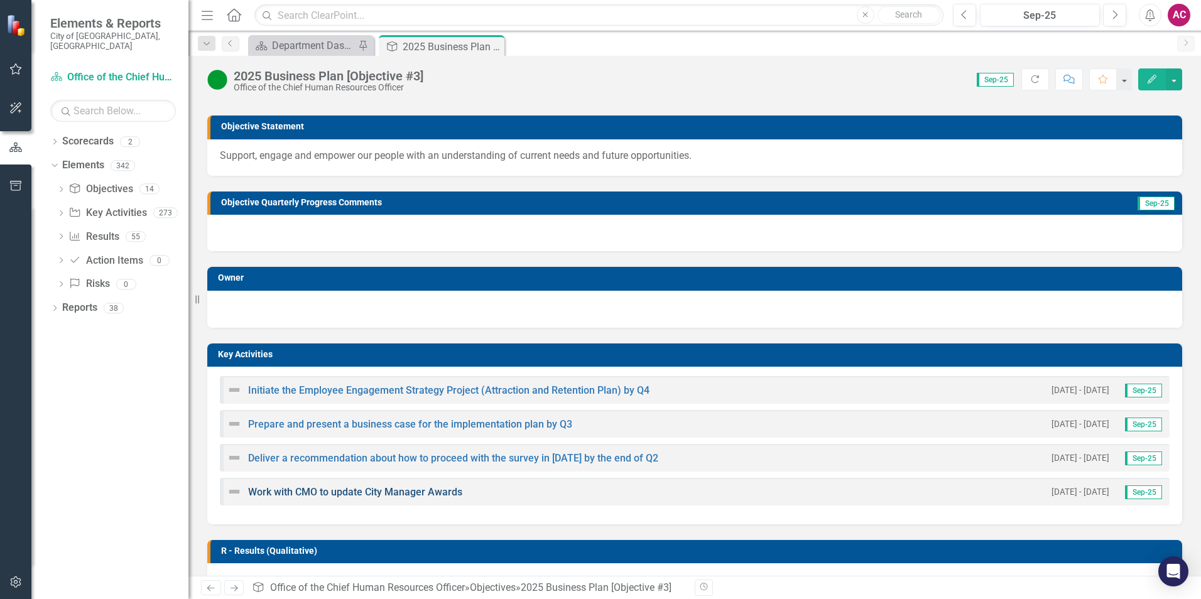
click at [307, 496] on link "Work with CMO to update City Manager Awards" at bounding box center [355, 492] width 214 height 12
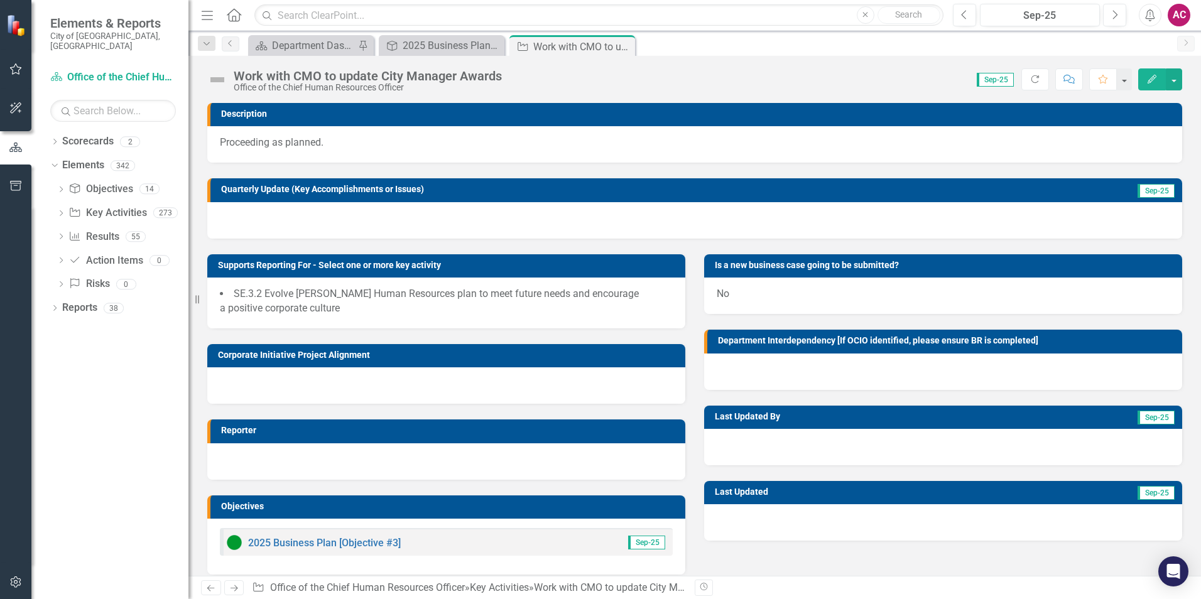
click at [1050, 3] on div "Menu Home Search Close Search Previous Sep-25 Next Alerts AC User Edit Profile …" at bounding box center [694, 15] width 1013 height 31
click at [1047, 11] on div "Sep-25" at bounding box center [1039, 15] width 111 height 15
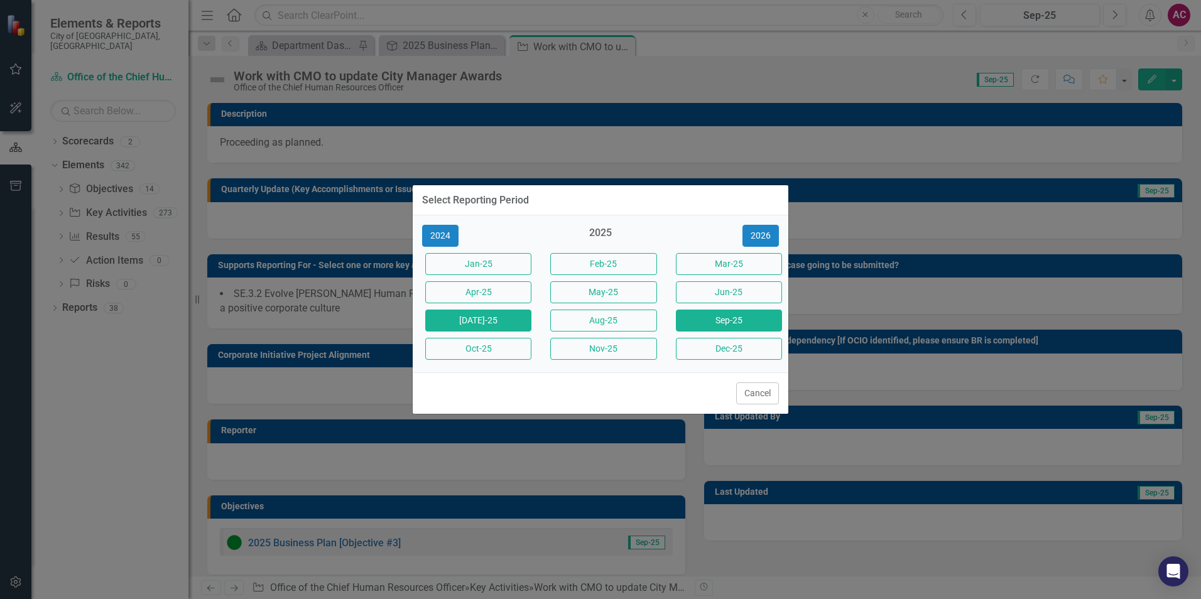
click at [507, 316] on button "[DATE]-25" at bounding box center [478, 321] width 106 height 22
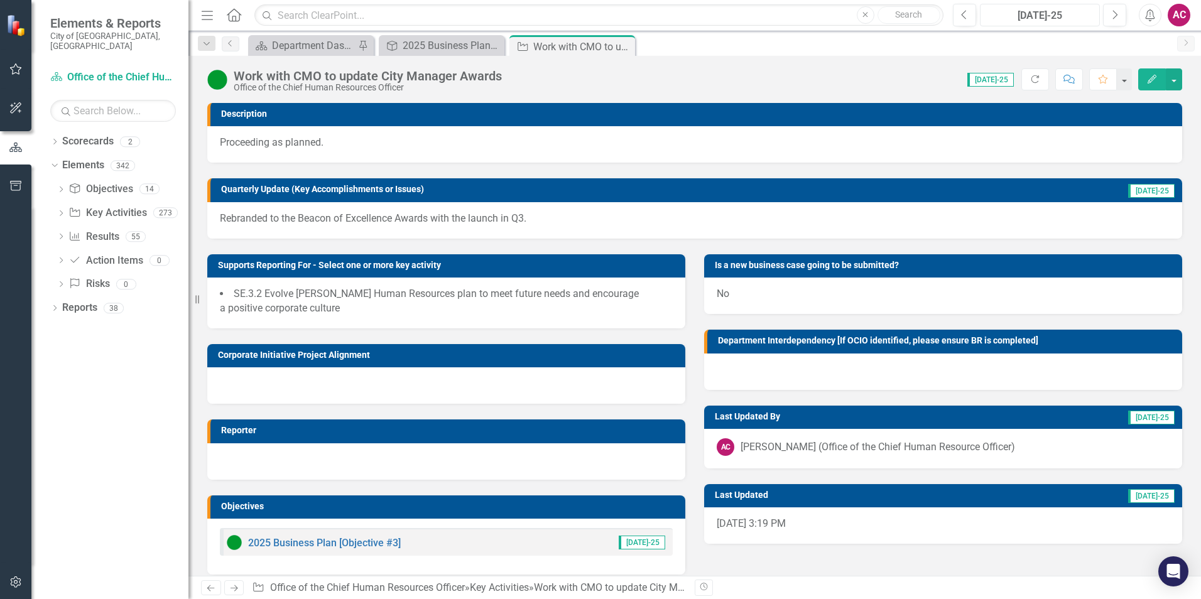
click at [1055, 17] on div "[DATE]-25" at bounding box center [1039, 15] width 111 height 15
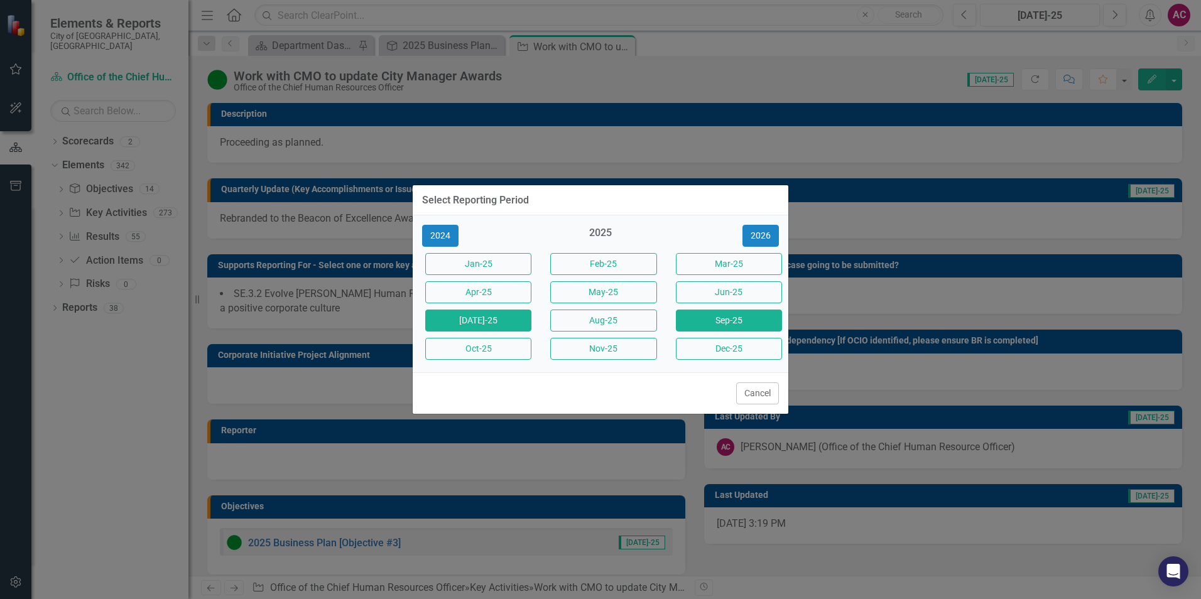
click at [738, 321] on button "Sep-25" at bounding box center [729, 321] width 106 height 22
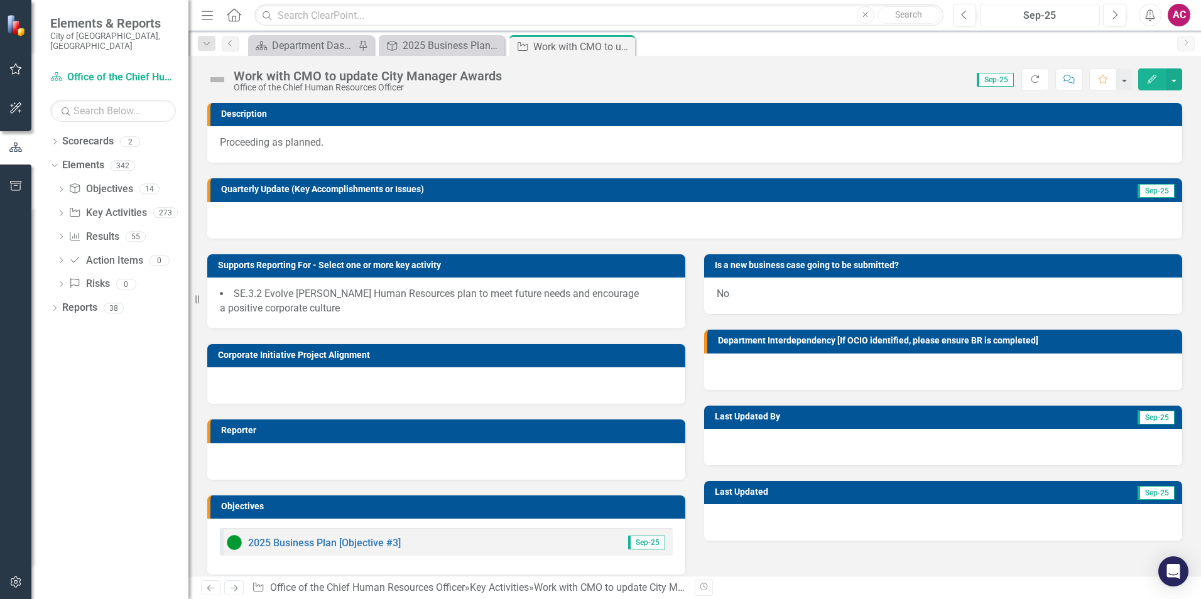
click at [1058, 13] on div "Sep-25" at bounding box center [1039, 15] width 111 height 15
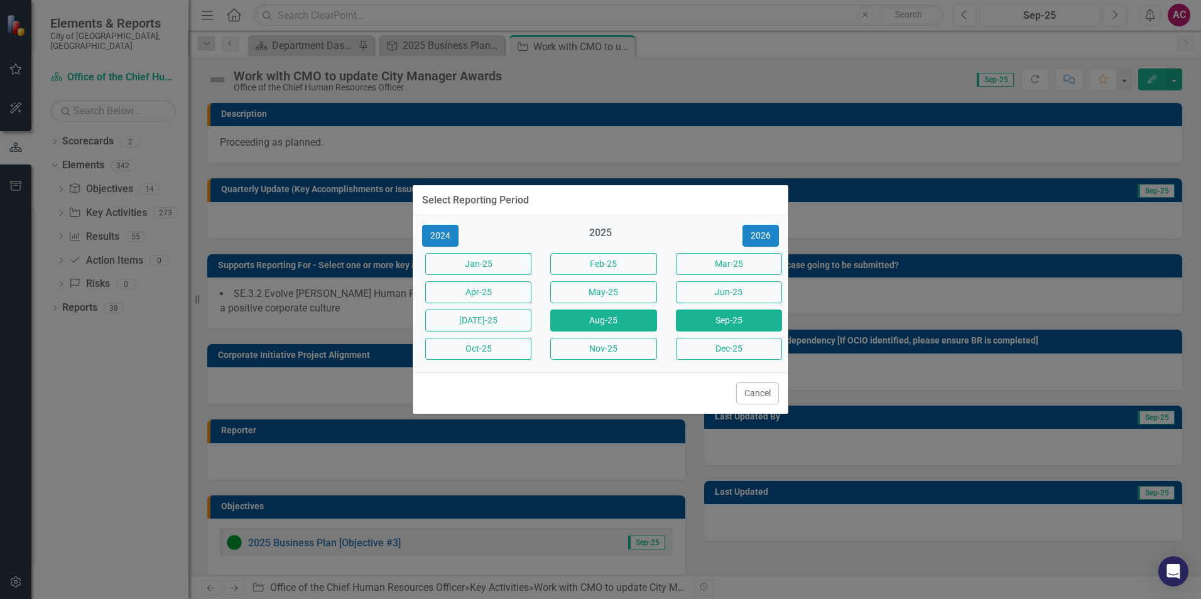
click at [579, 319] on button "Aug-25" at bounding box center [603, 321] width 106 height 22
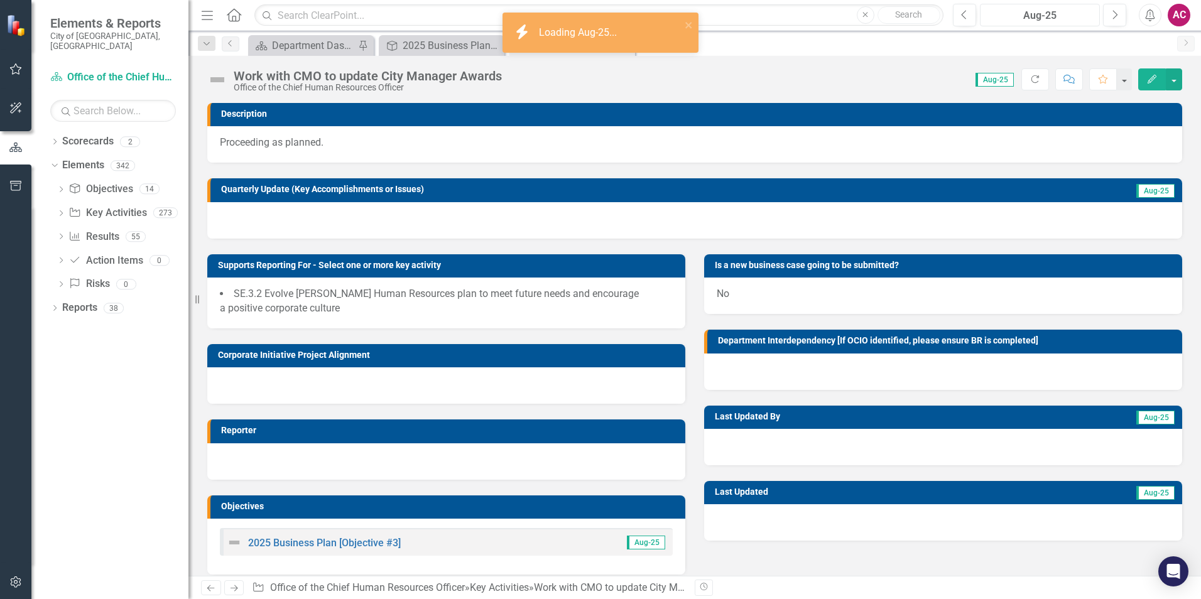
click at [1074, 14] on div "Aug-25" at bounding box center [1039, 15] width 111 height 15
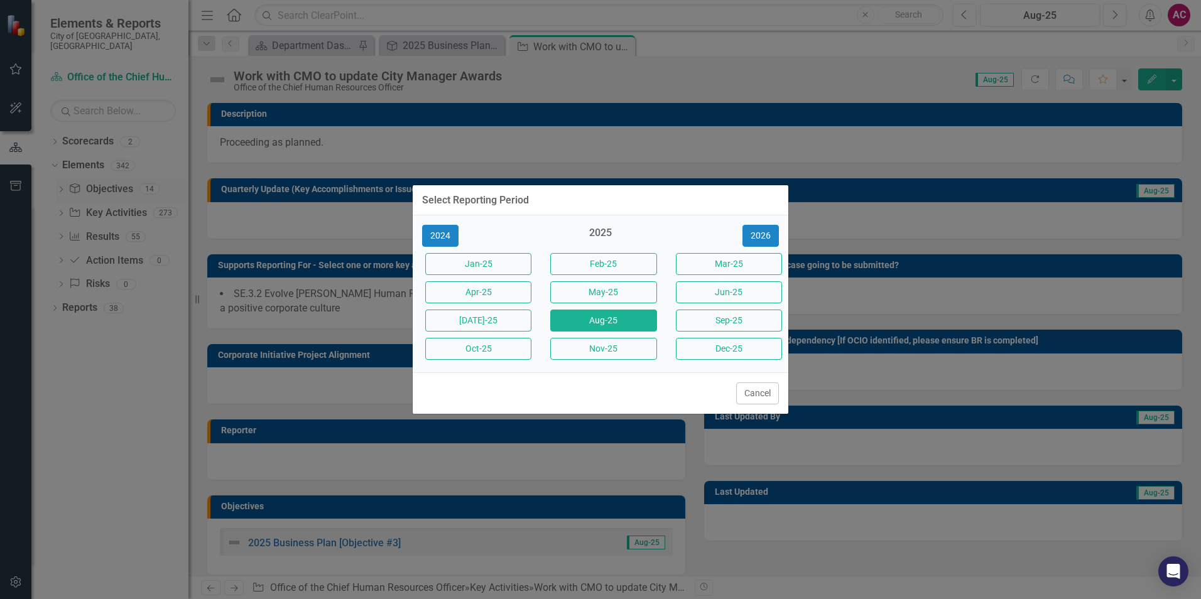
click at [755, 319] on button "Sep-25" at bounding box center [729, 321] width 106 height 22
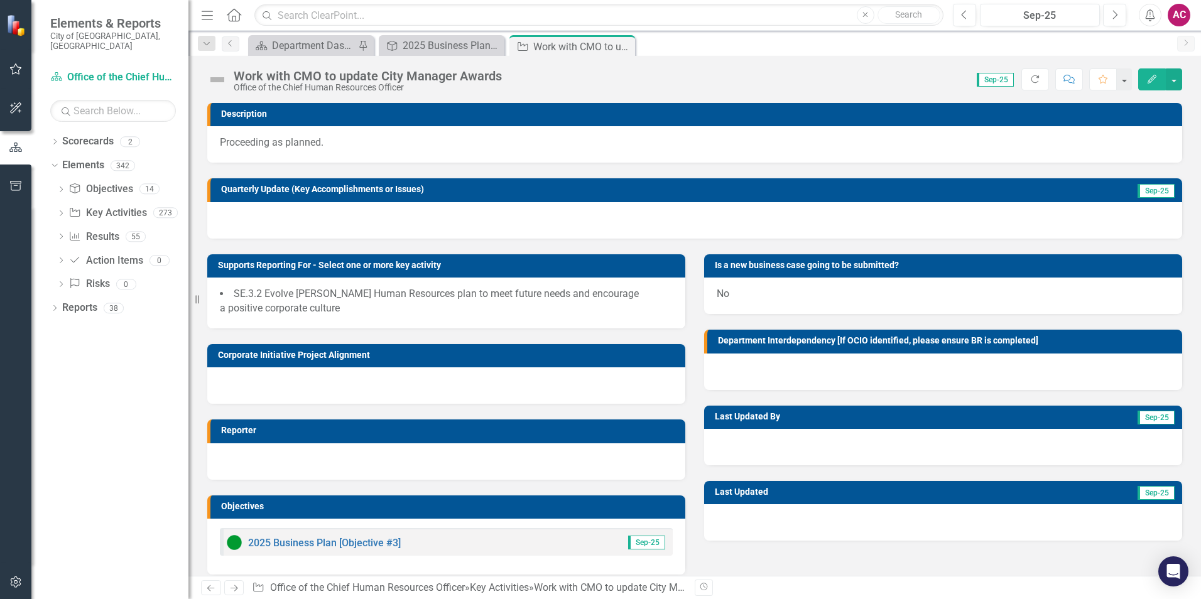
click at [288, 150] on p "Proceeding as planned." at bounding box center [695, 143] width 950 height 14
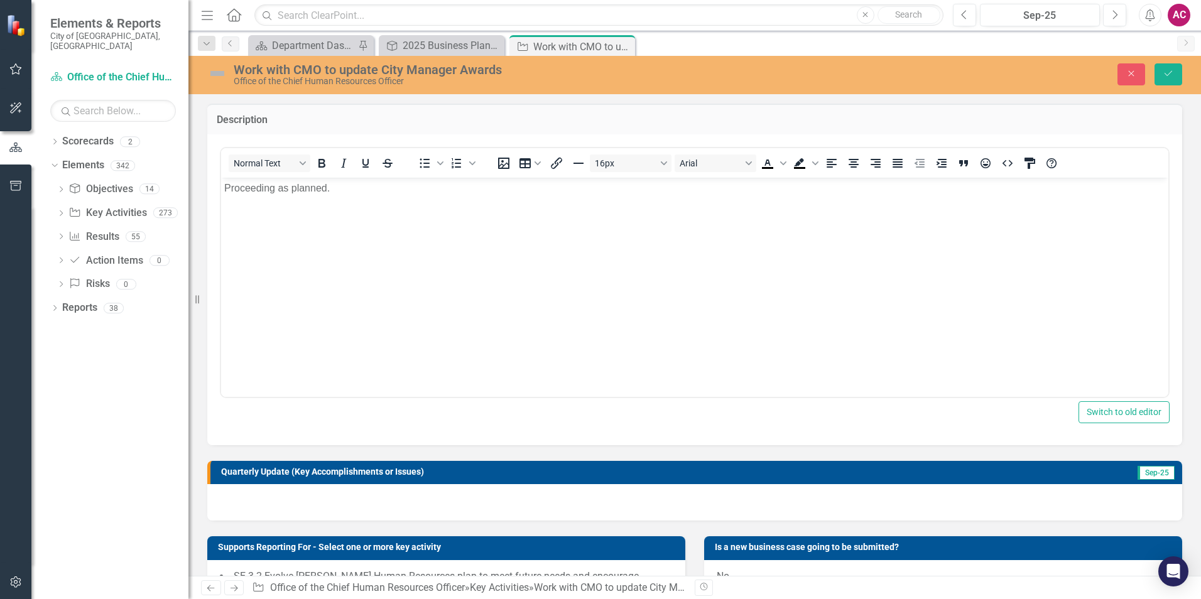
drag, startPoint x: 379, startPoint y: 208, endPoint x: 364, endPoint y: 199, distance: 16.9
click at [375, 208] on body "Proceeding as planned." at bounding box center [694, 271] width 947 height 188
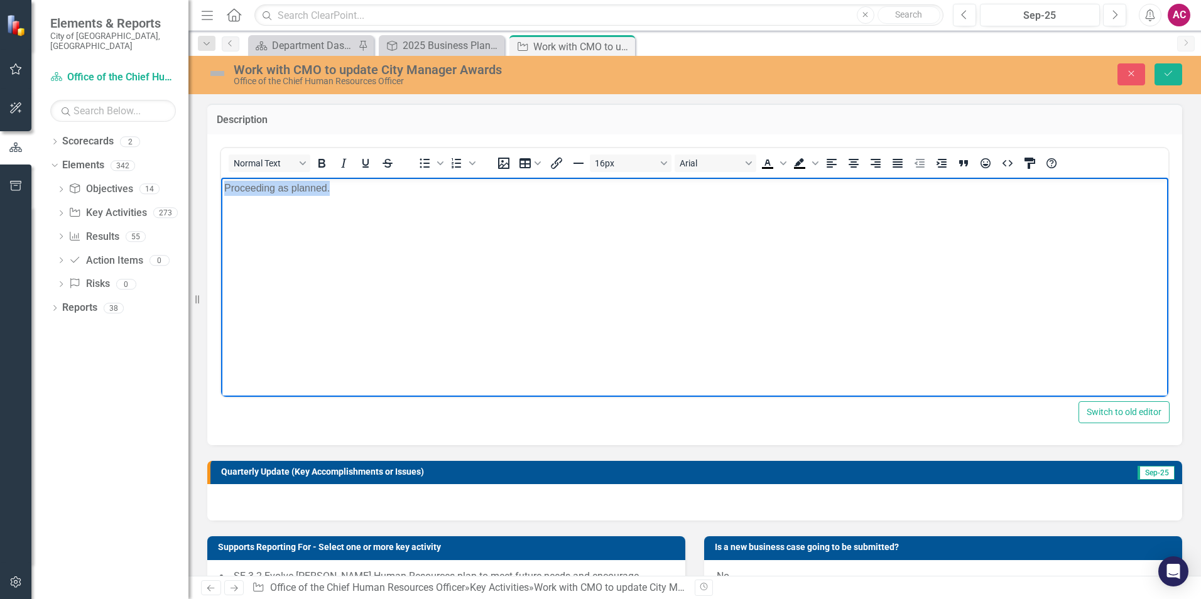
drag, startPoint x: 364, startPoint y: 198, endPoint x: -129, endPoint y: 198, distance: 492.5
click at [221, 198] on html "Proceeding as planned." at bounding box center [694, 271] width 947 height 188
click at [232, 68] on div "Work with CMO to update City Manager Awards Office of the Chief Human Resources…" at bounding box center [483, 74] width 553 height 24
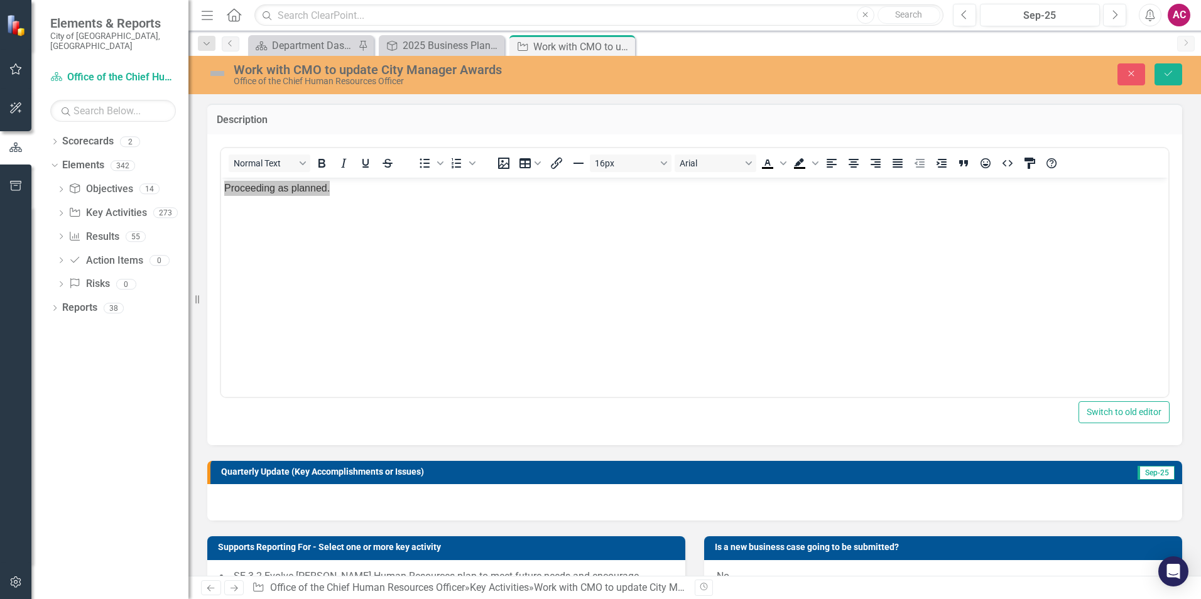
click at [207, 80] on img at bounding box center [217, 73] width 20 height 20
click at [209, 78] on img at bounding box center [217, 73] width 20 height 20
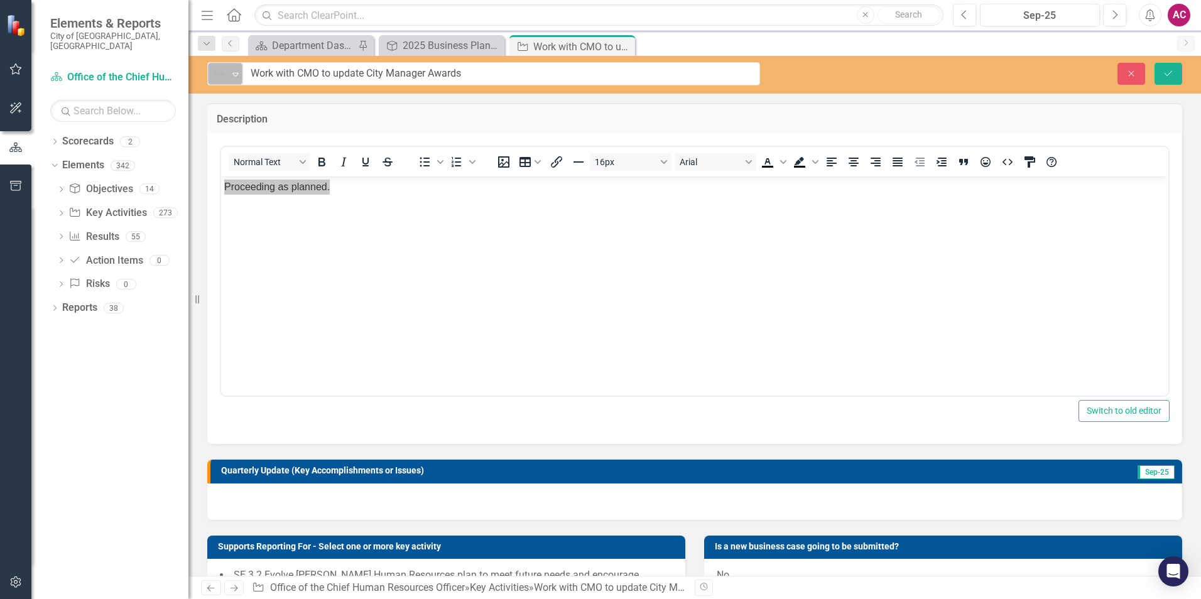
click at [214, 73] on img at bounding box center [219, 74] width 15 height 15
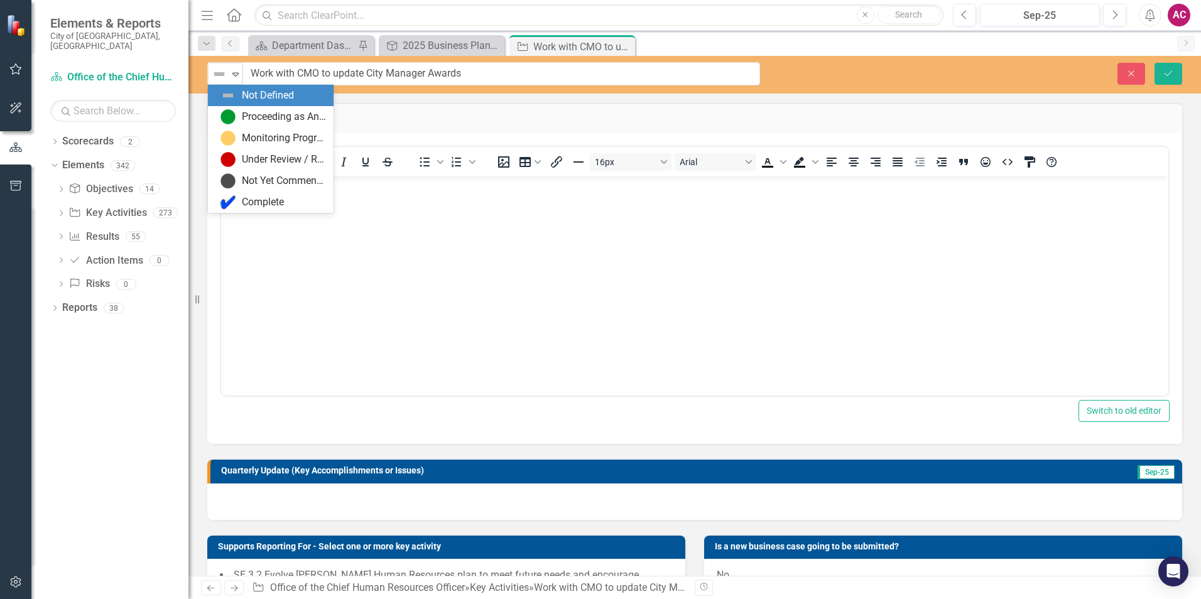
click at [233, 107] on div "Proceeding as Anticipated" at bounding box center [271, 116] width 126 height 21
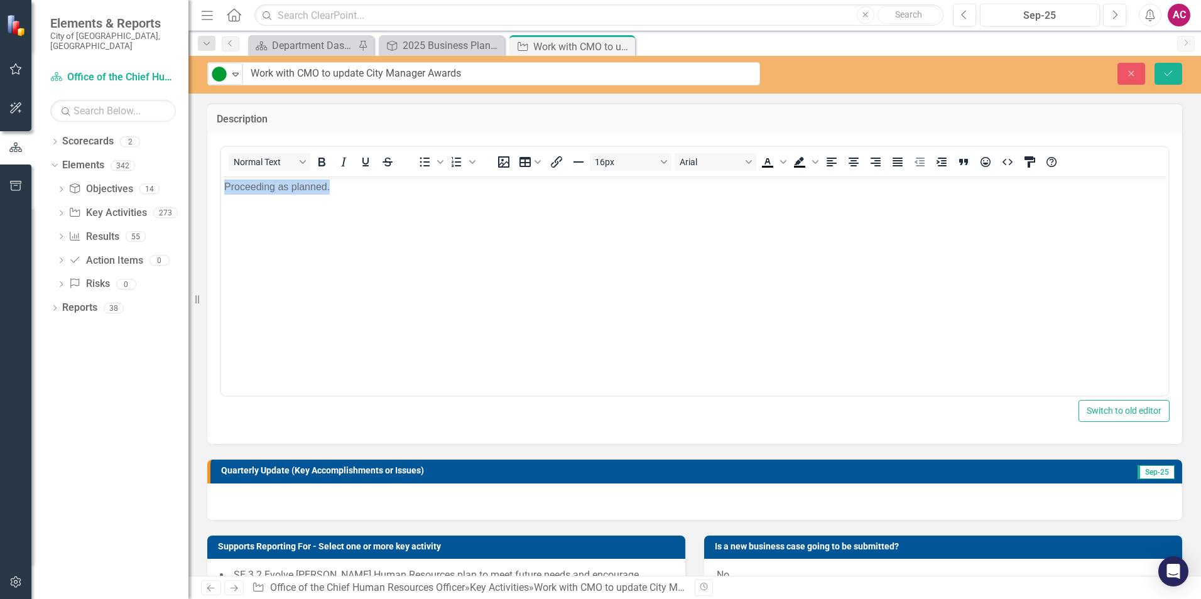
click at [371, 199] on body "Proceeding as planned." at bounding box center [694, 271] width 947 height 188
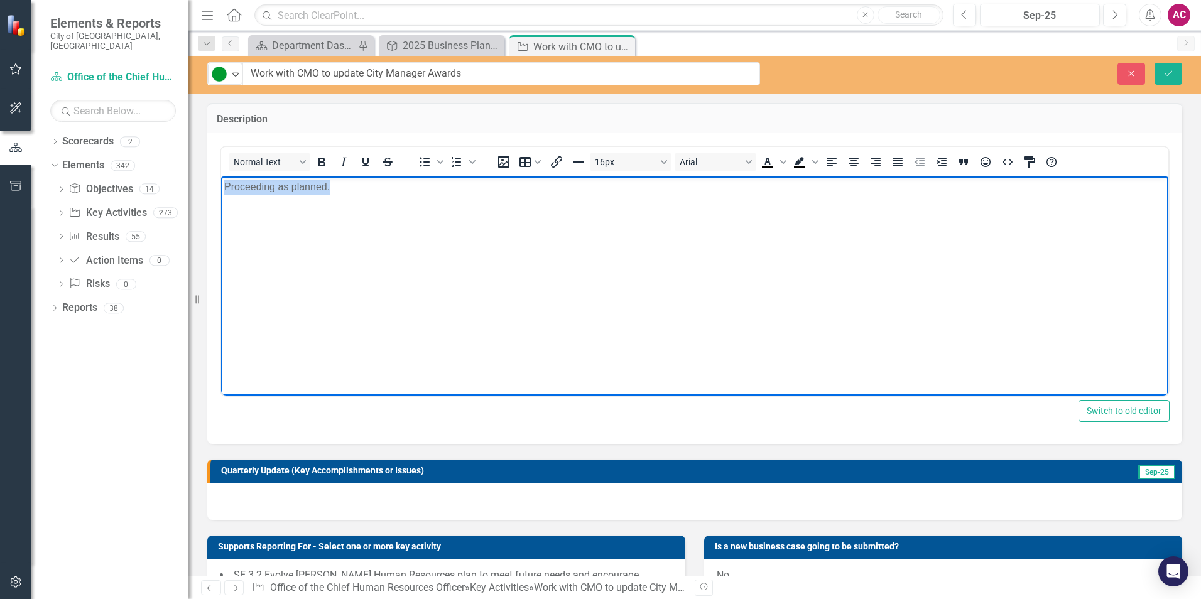
drag, startPoint x: 358, startPoint y: 192, endPoint x: 77, endPoint y: 188, distance: 280.8
click at [221, 188] on html "Proceeding as planned." at bounding box center [694, 271] width 947 height 188
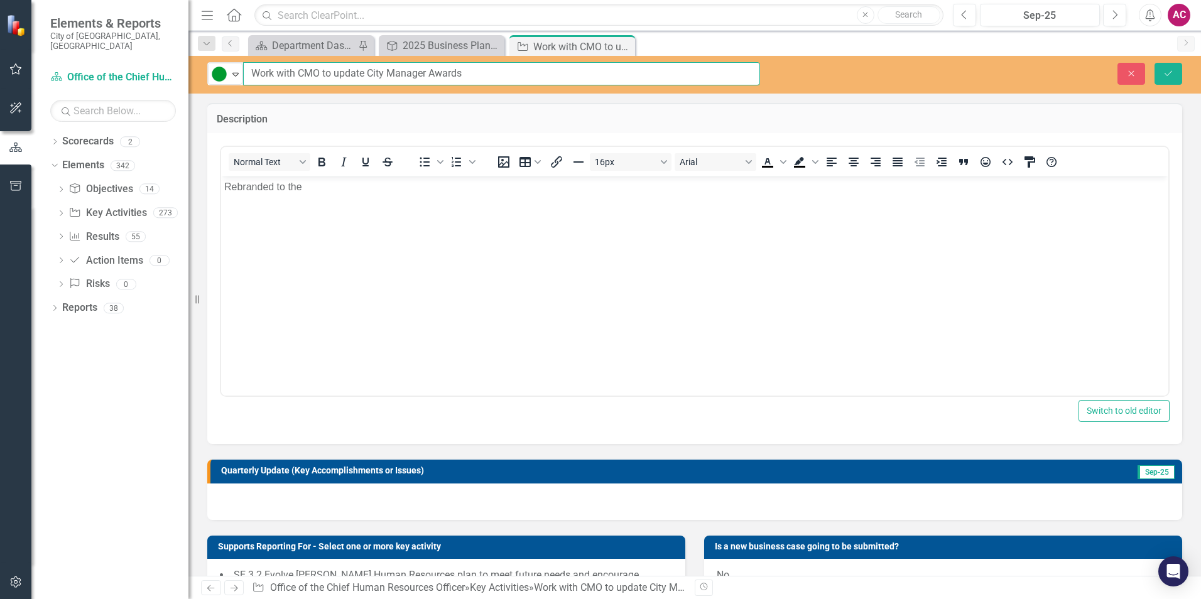
drag, startPoint x: 256, startPoint y: 73, endPoint x: 355, endPoint y: 73, distance: 98.6
click at [355, 73] on input "Work with CMO to update City Manager Awards" at bounding box center [501, 73] width 517 height 23
click at [398, 211] on body "Rebranded to the" at bounding box center [694, 271] width 947 height 188
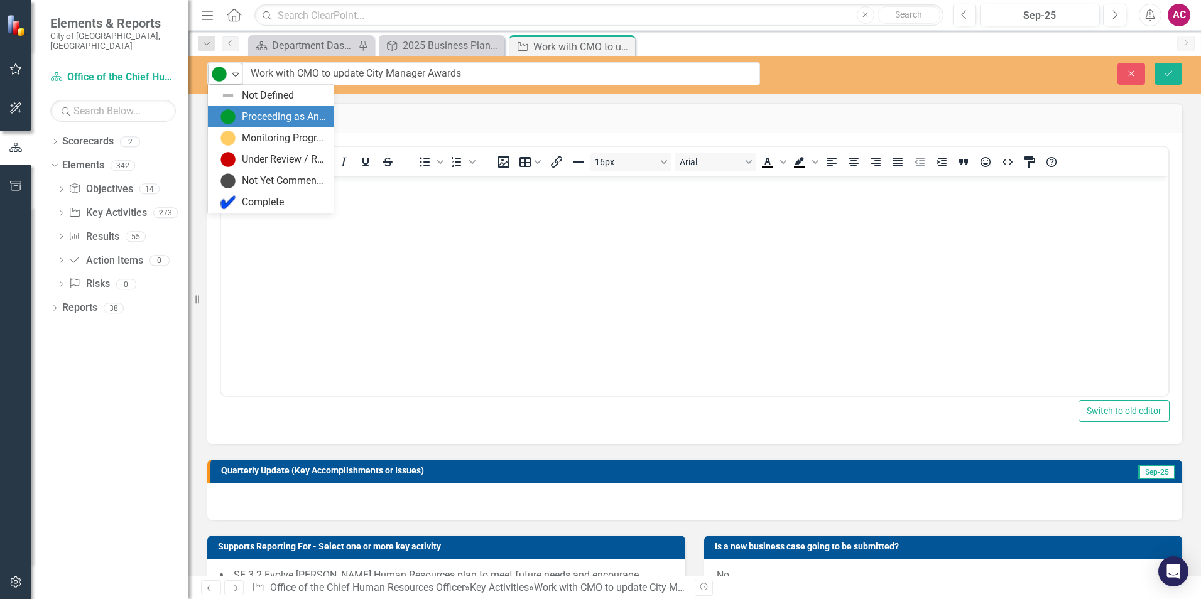
click at [236, 75] on icon at bounding box center [235, 75] width 6 height 4
click at [269, 200] on div "Complete" at bounding box center [263, 202] width 42 height 14
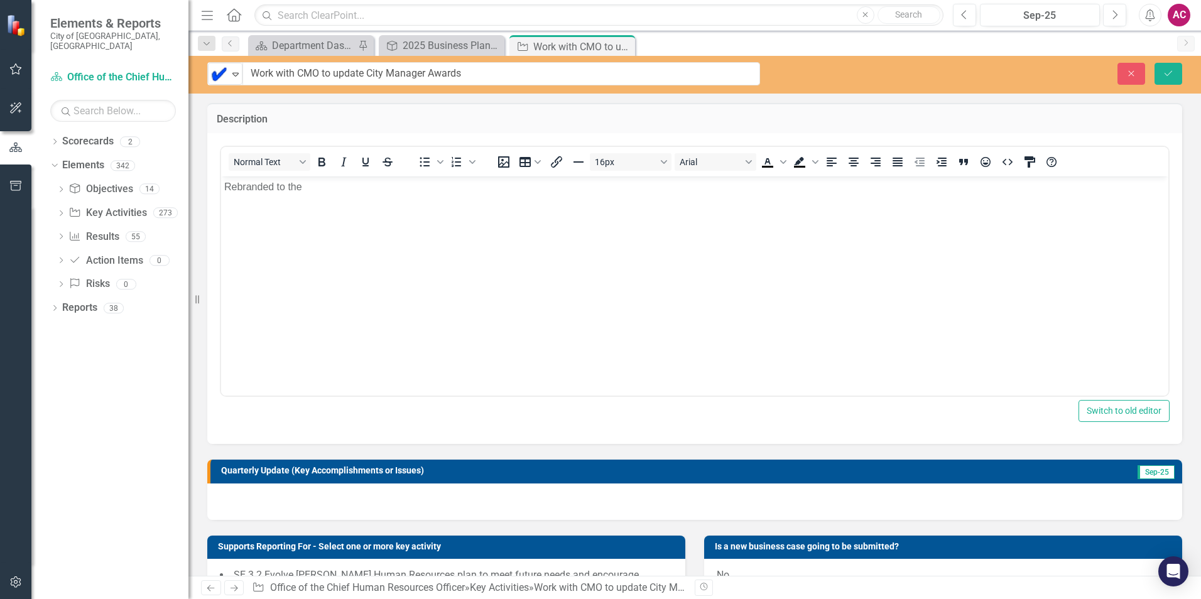
click at [320, 197] on body "Rebranded to the" at bounding box center [694, 271] width 947 height 188
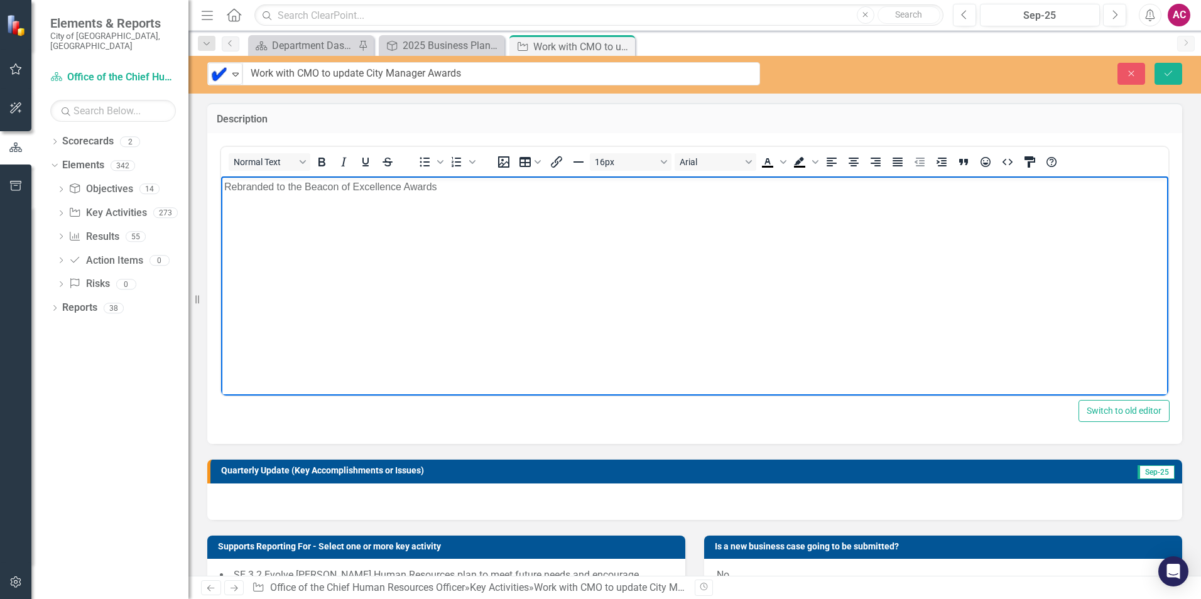
click at [226, 184] on p "Rebranded to the Beacon of Excellence Awards" at bounding box center [694, 187] width 941 height 15
click at [862, 195] on body "Work for this key activity has been completed as the City Manager Awards had be…" at bounding box center [694, 271] width 947 height 188
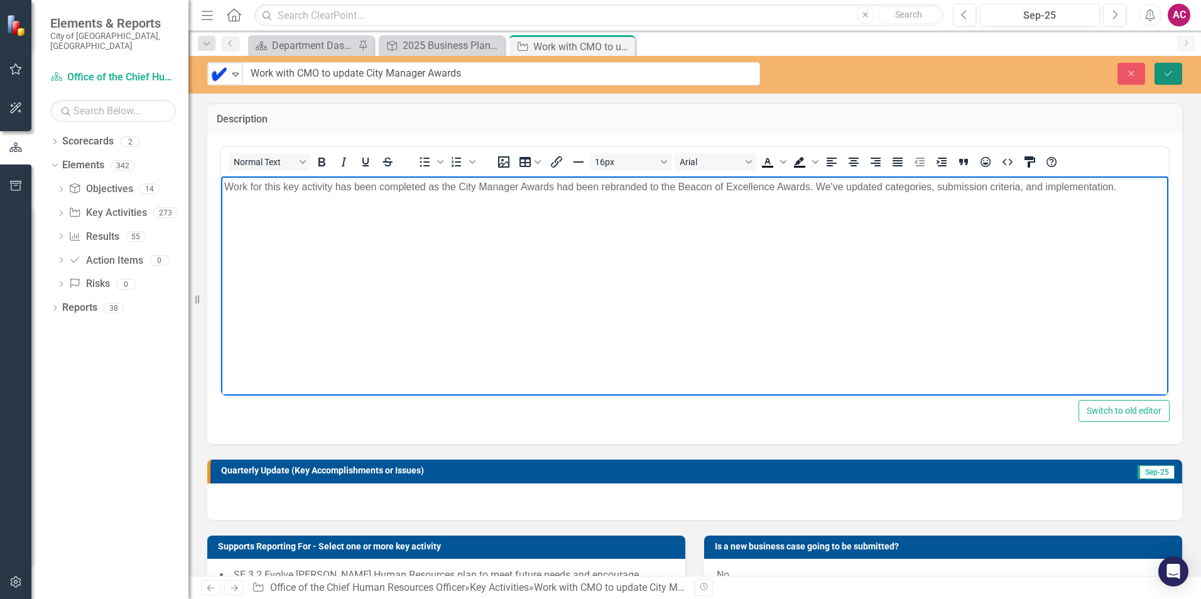
click at [1176, 68] on button "Save" at bounding box center [1169, 74] width 28 height 22
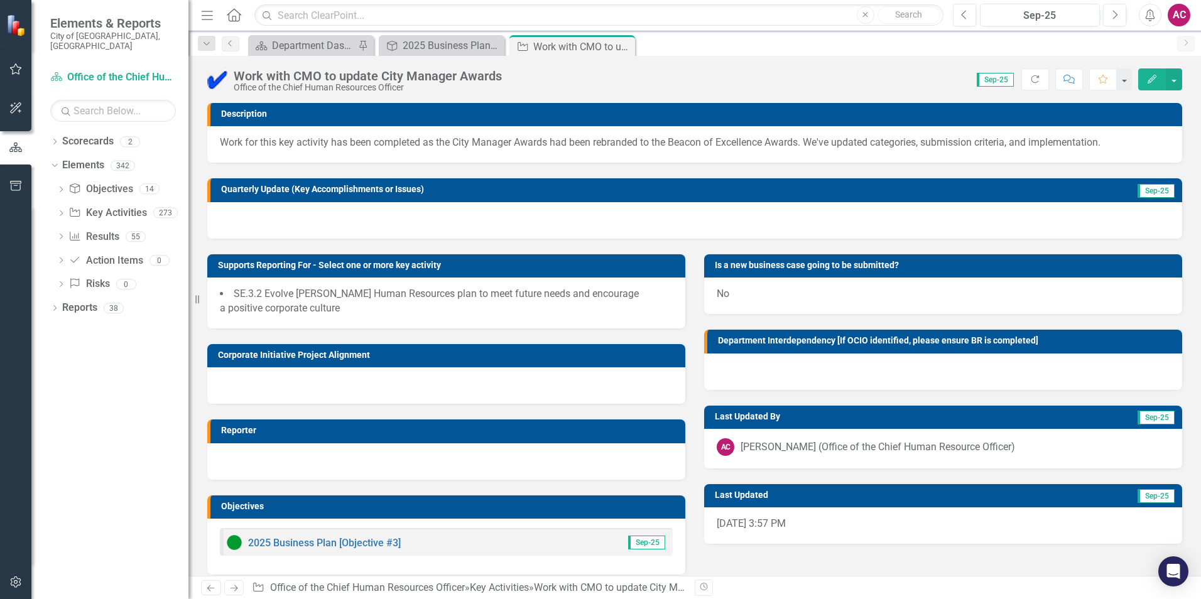
drag, startPoint x: 622, startPoint y: 46, endPoint x: 541, endPoint y: 51, distance: 80.6
click at [0, 0] on icon "Close" at bounding box center [0, 0] width 0 height 0
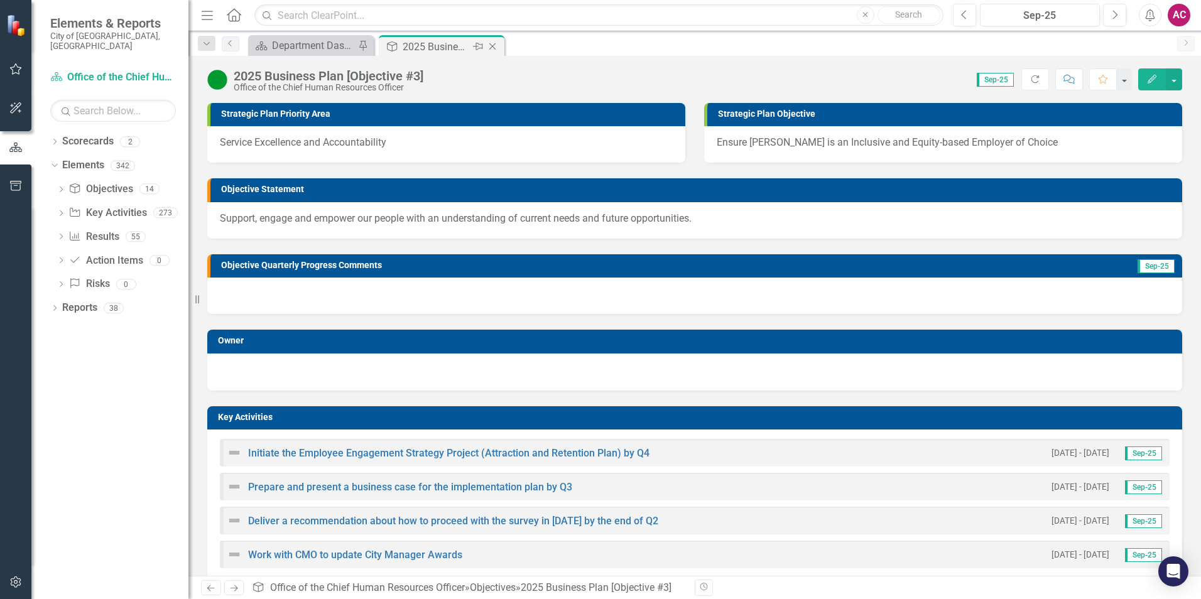
click at [492, 49] on icon "Close" at bounding box center [492, 46] width 13 height 10
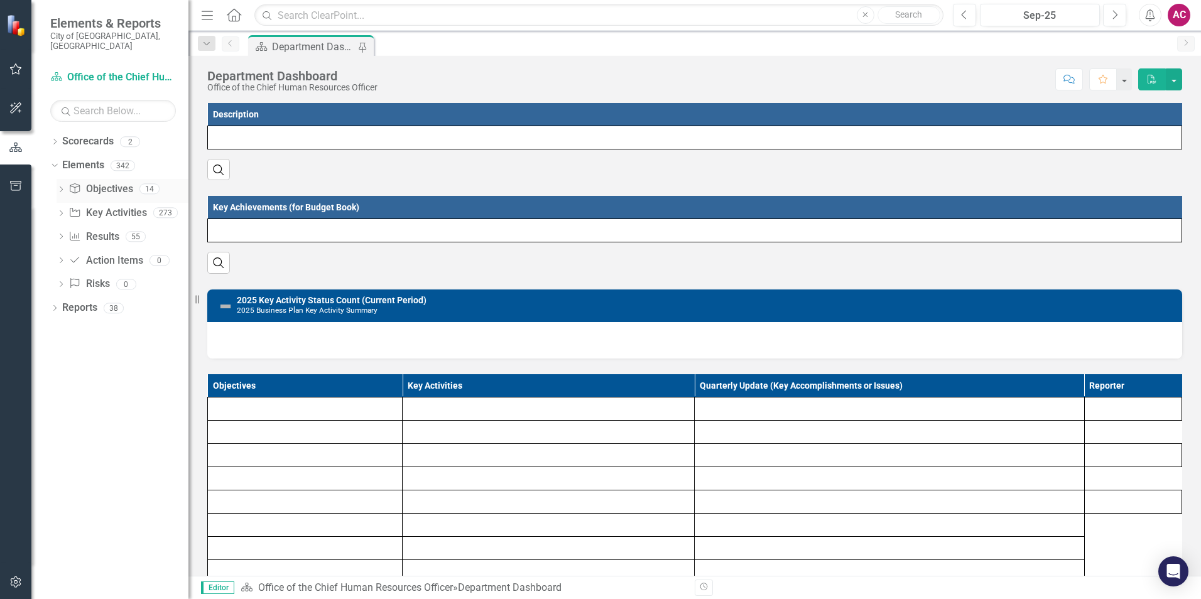
click at [62, 185] on div "Dropdown" at bounding box center [61, 190] width 9 height 11
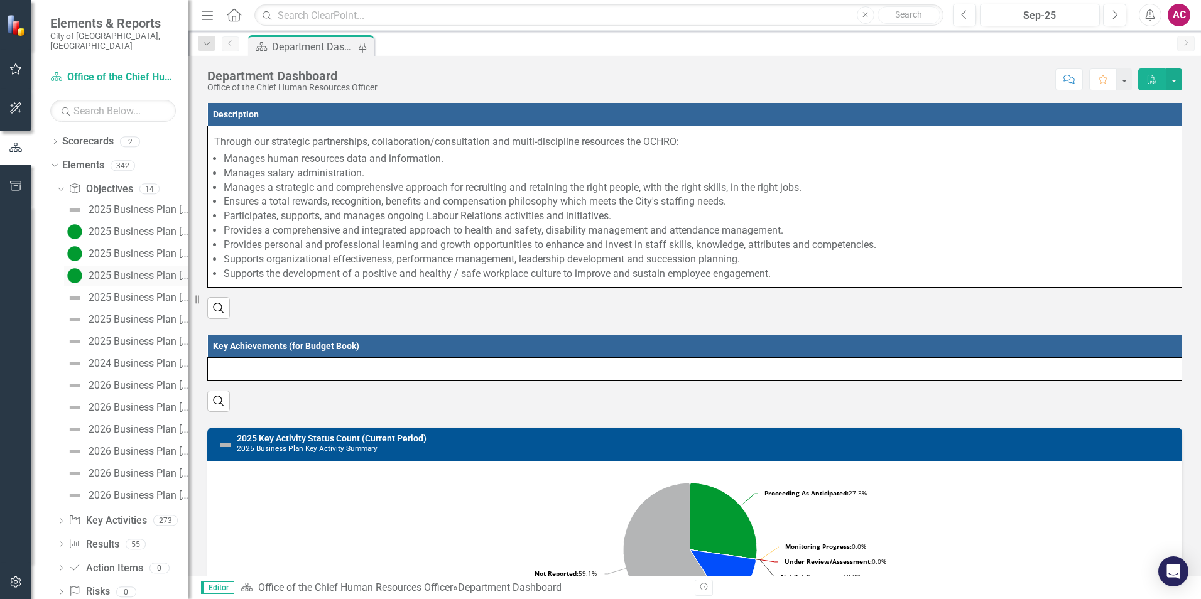
click at [111, 270] on div "2025 Business Plan [Objective #3]" at bounding box center [139, 275] width 100 height 11
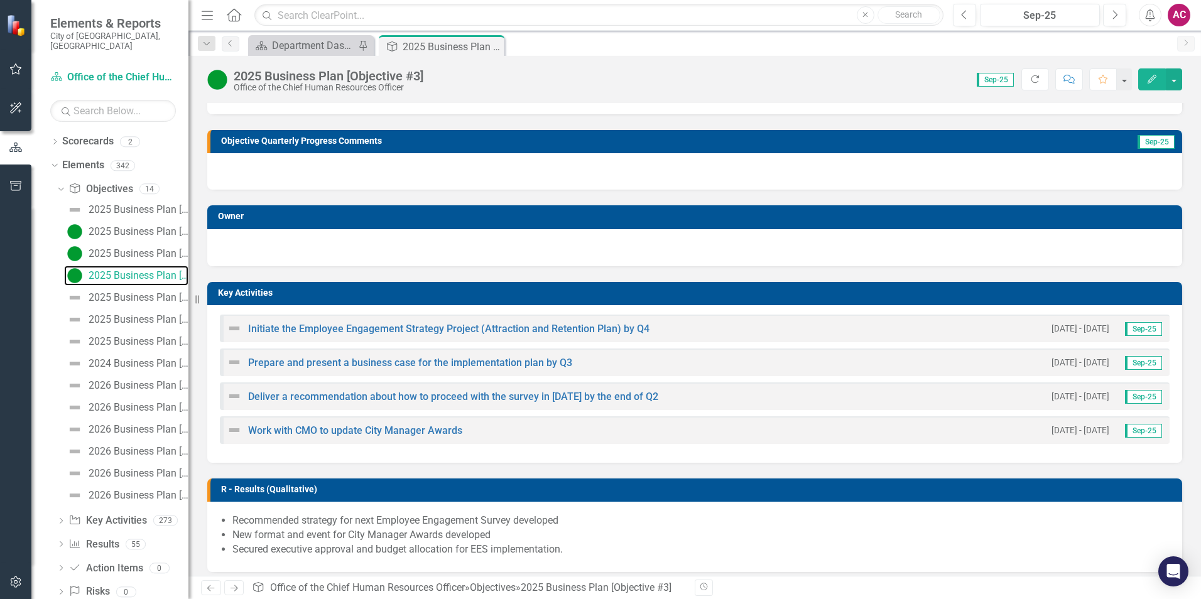
scroll to position [126, 0]
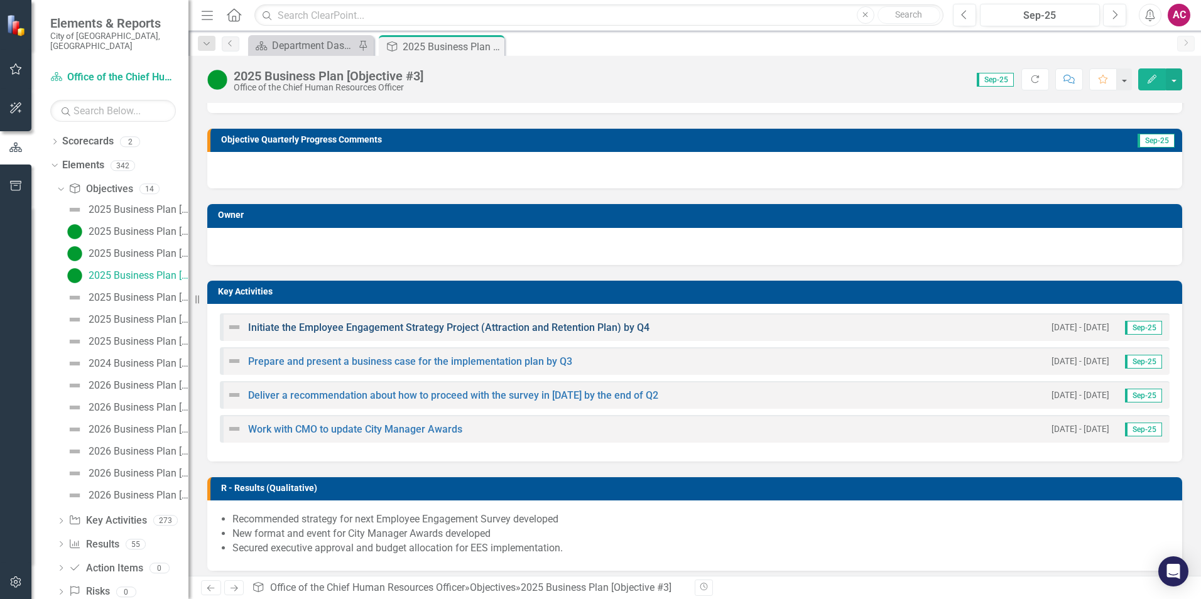
click at [388, 327] on link "Initiate the Employee Engagement Strategy Project (Attraction and Retention Pla…" at bounding box center [448, 328] width 401 height 12
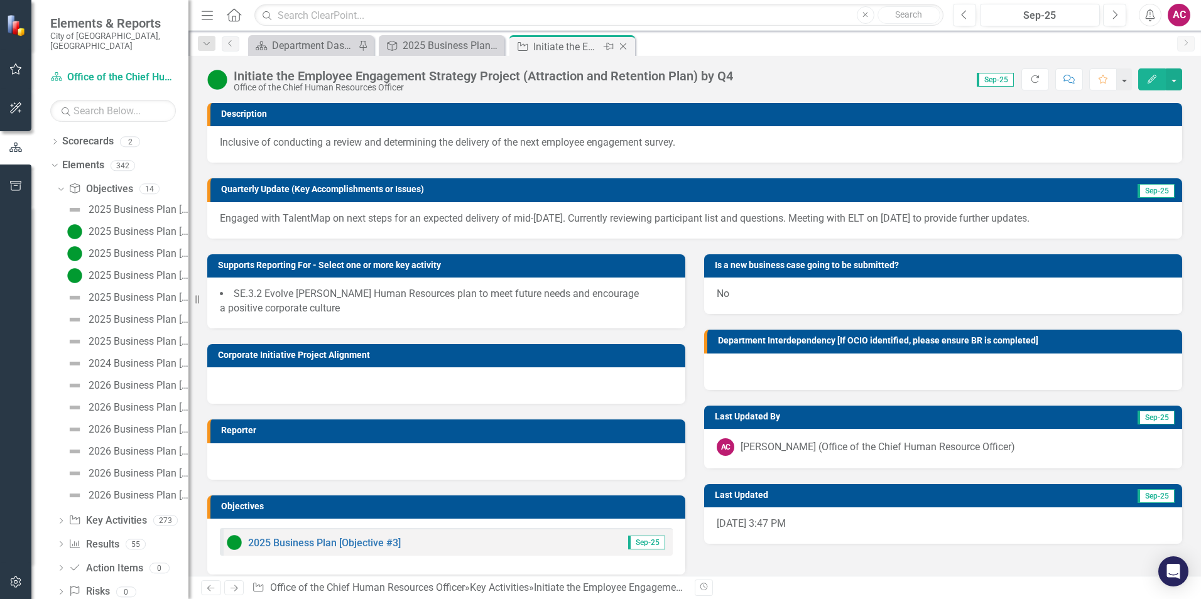
click at [622, 44] on icon "Close" at bounding box center [623, 46] width 13 height 10
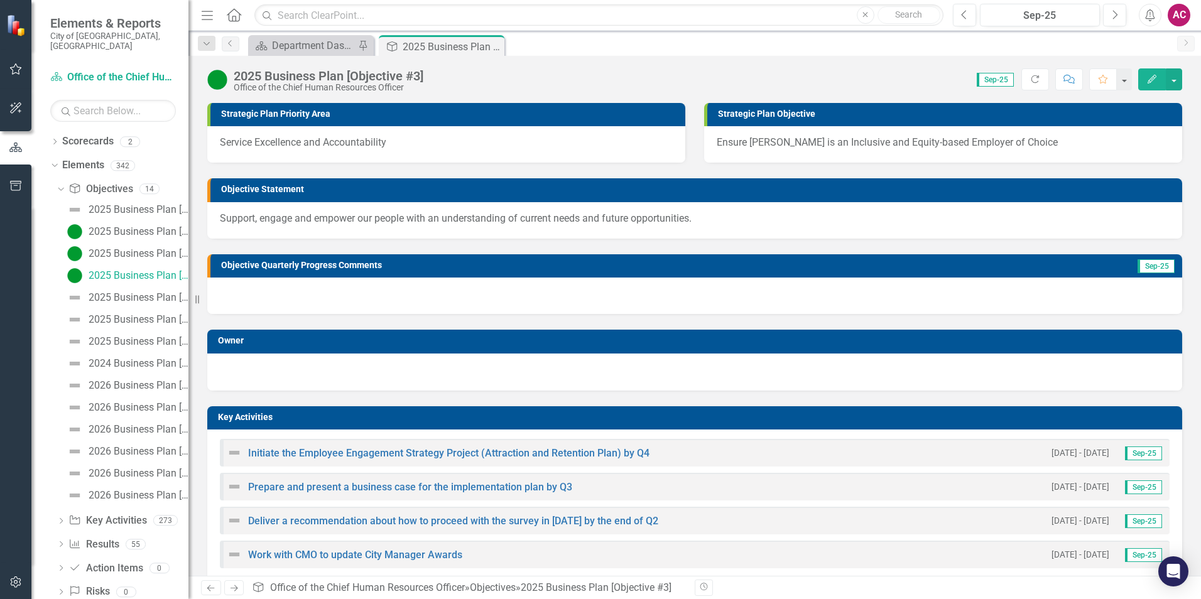
scroll to position [126, 0]
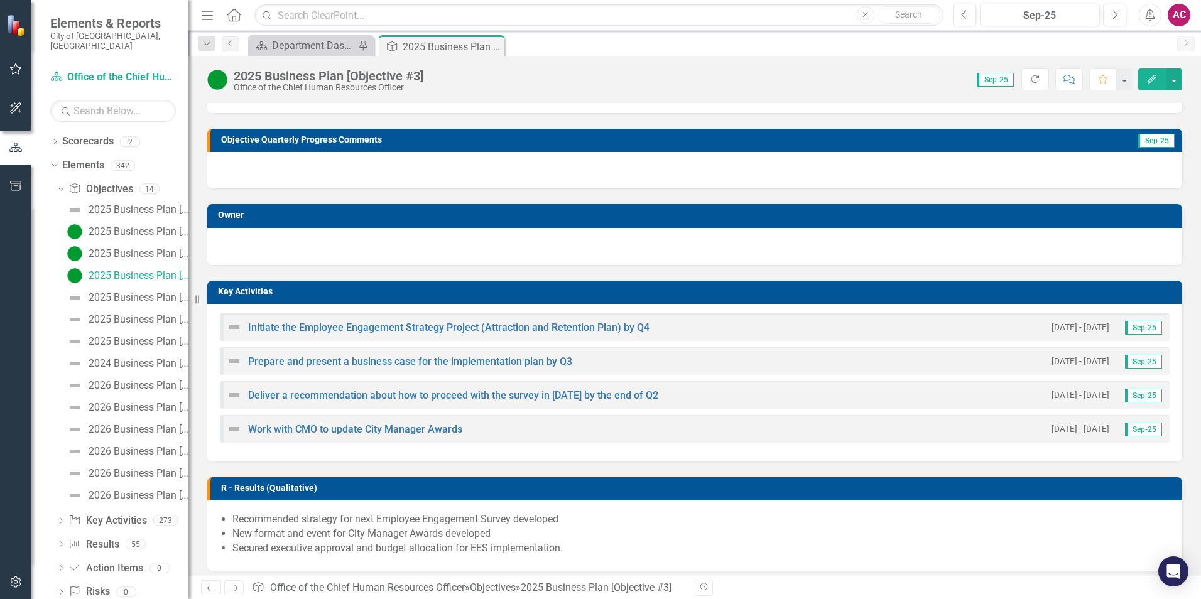
click at [233, 328] on img at bounding box center [234, 327] width 15 height 15
click at [236, 325] on img at bounding box center [234, 327] width 15 height 15
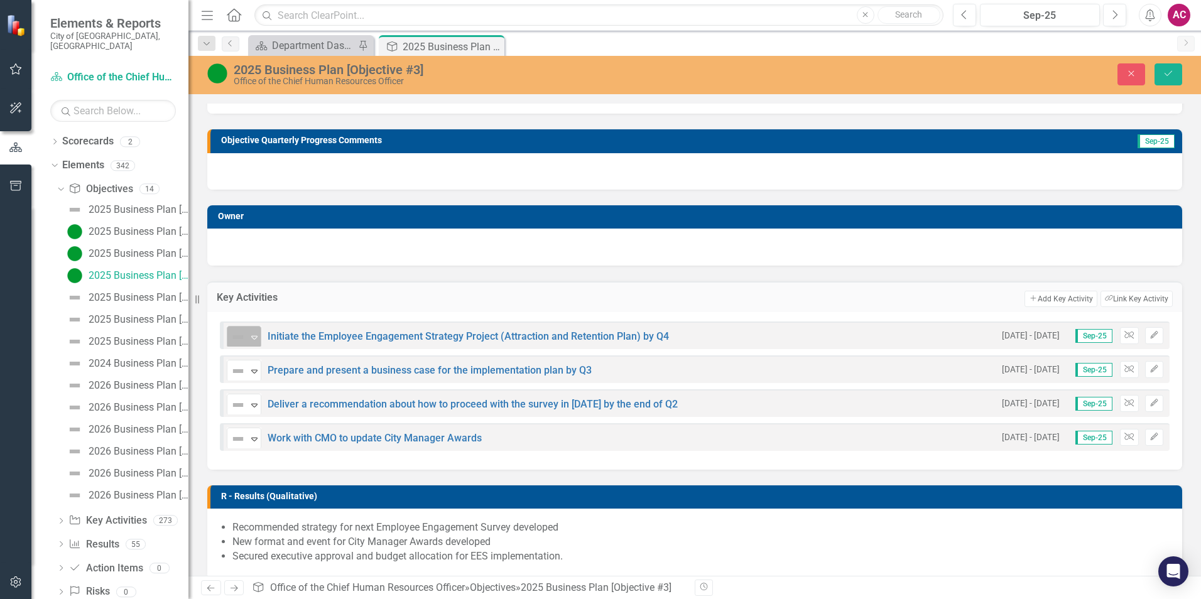
click at [250, 341] on icon "Expand" at bounding box center [254, 337] width 13 height 10
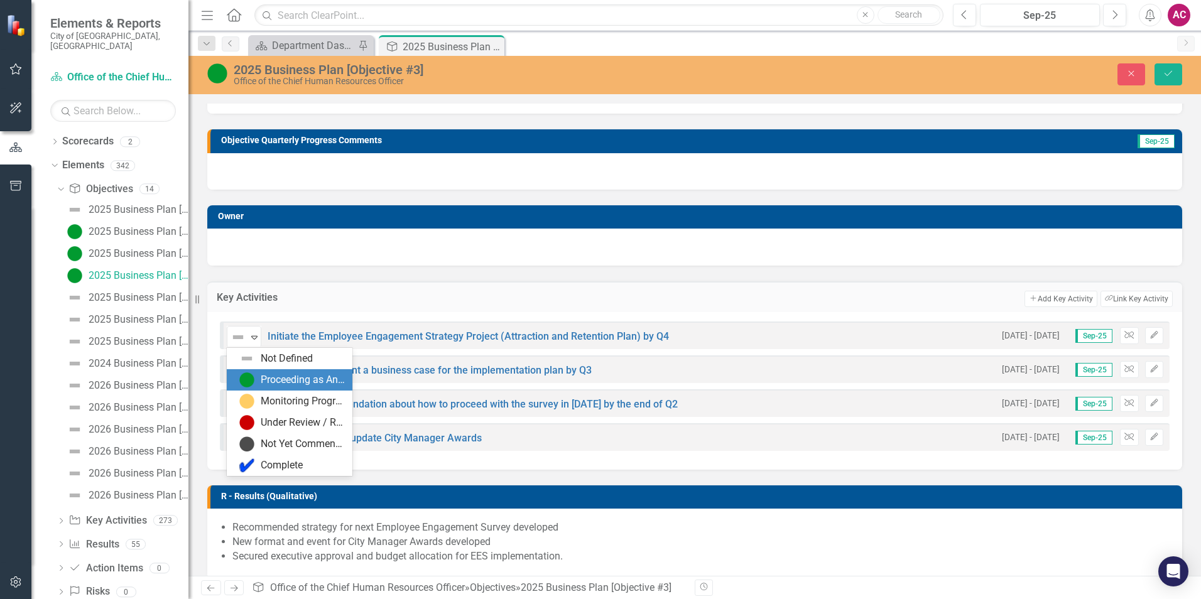
click at [268, 376] on div "Proceeding as Anticipated" at bounding box center [303, 380] width 84 height 14
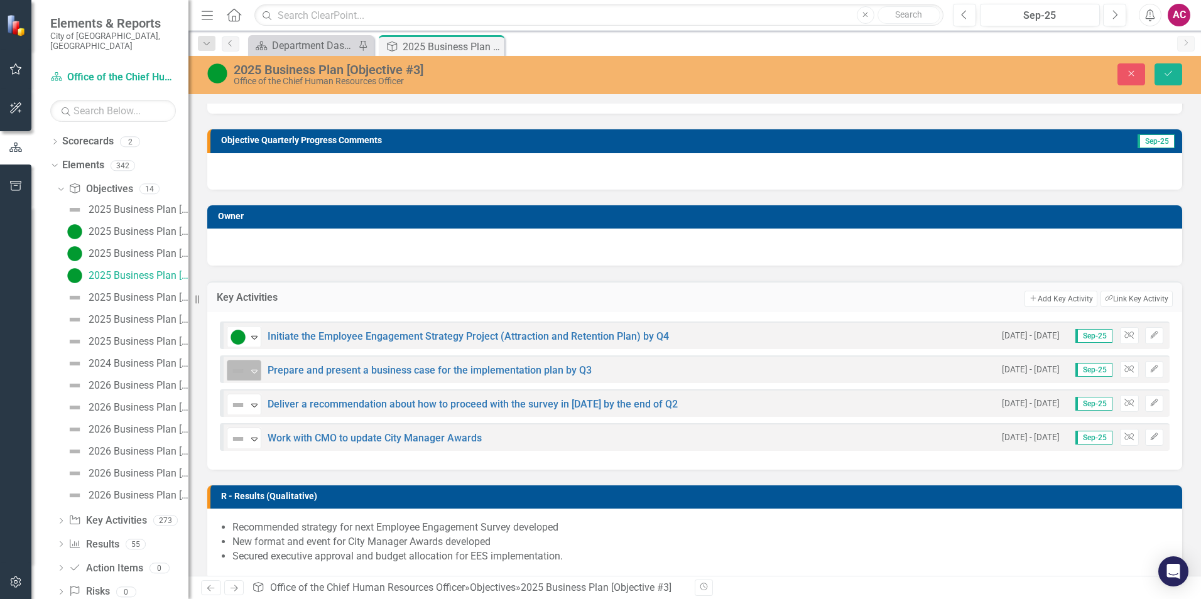
click at [245, 366] on img at bounding box center [238, 371] width 15 height 15
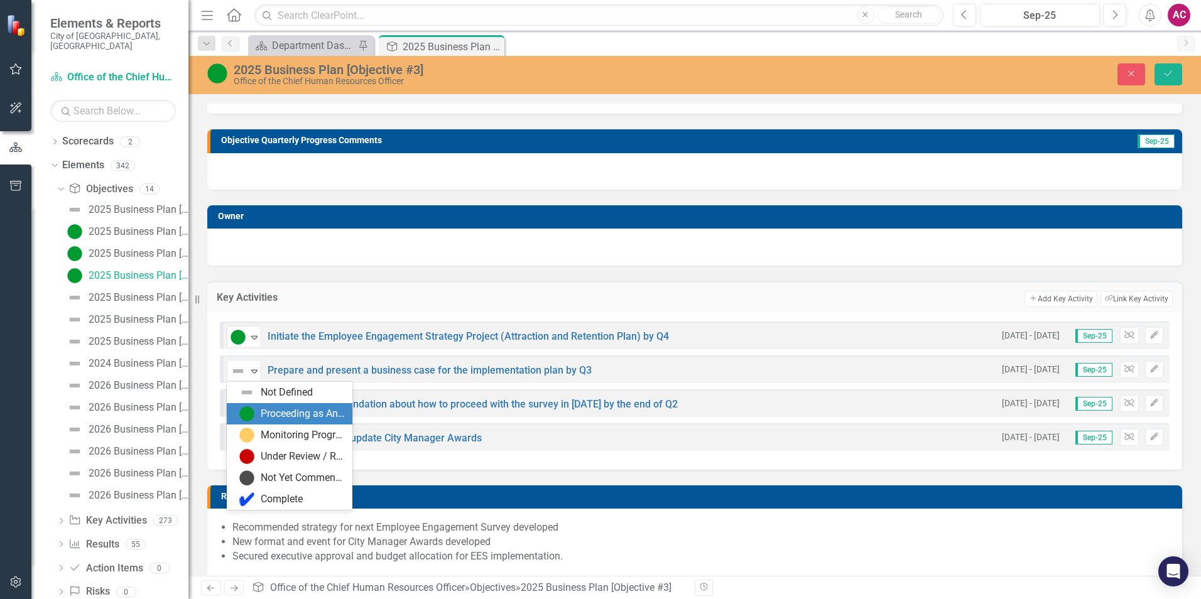
click at [279, 416] on div "Proceeding as Anticipated" at bounding box center [303, 414] width 84 height 14
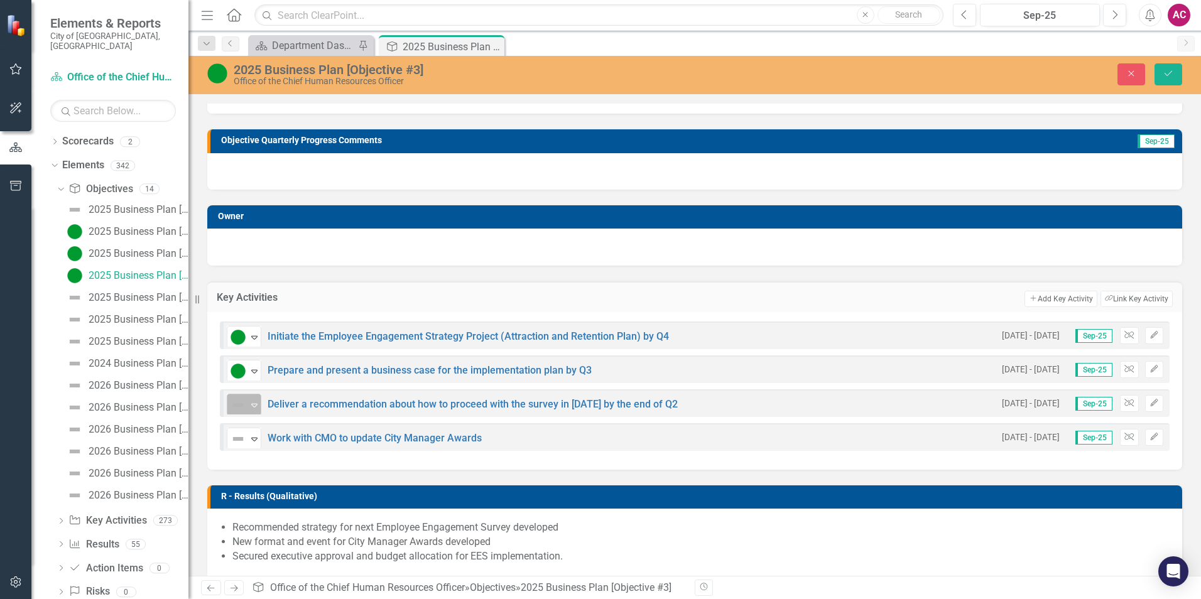
click at [251, 408] on icon "Expand" at bounding box center [254, 405] width 13 height 10
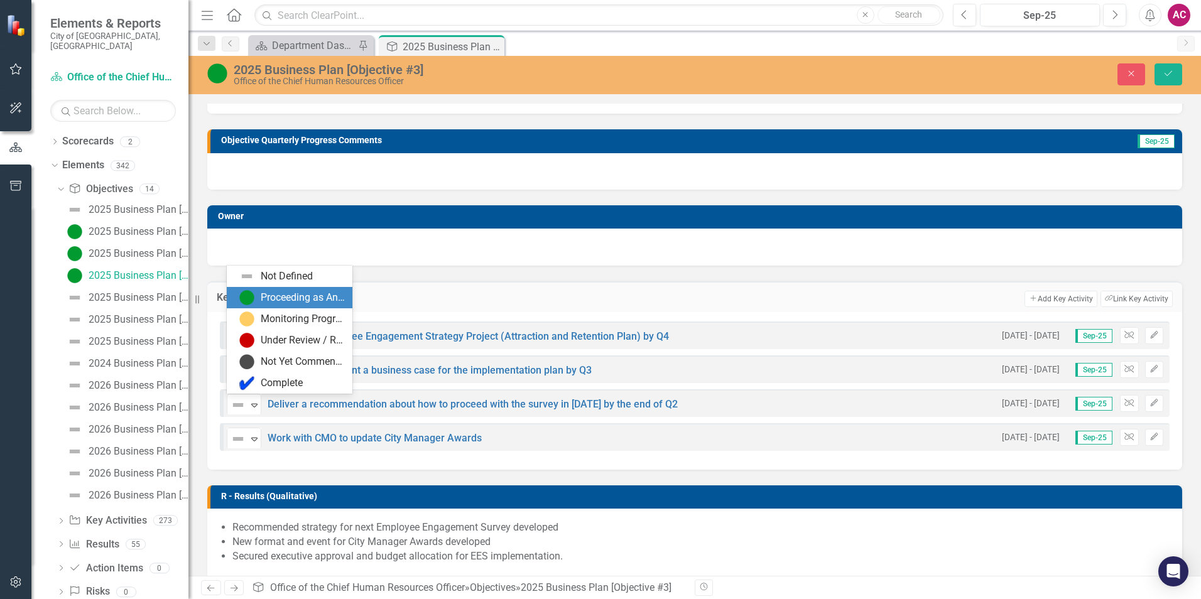
click at [313, 291] on div "Proceeding as Anticipated" at bounding box center [303, 298] width 84 height 14
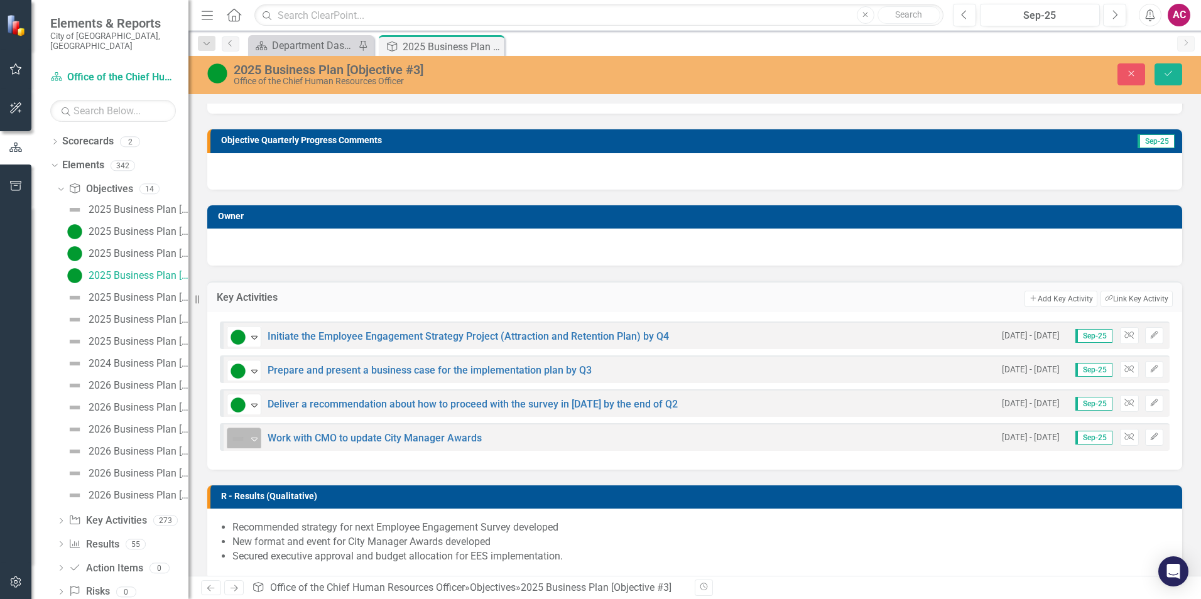
click at [254, 443] on icon "Expand" at bounding box center [254, 439] width 13 height 10
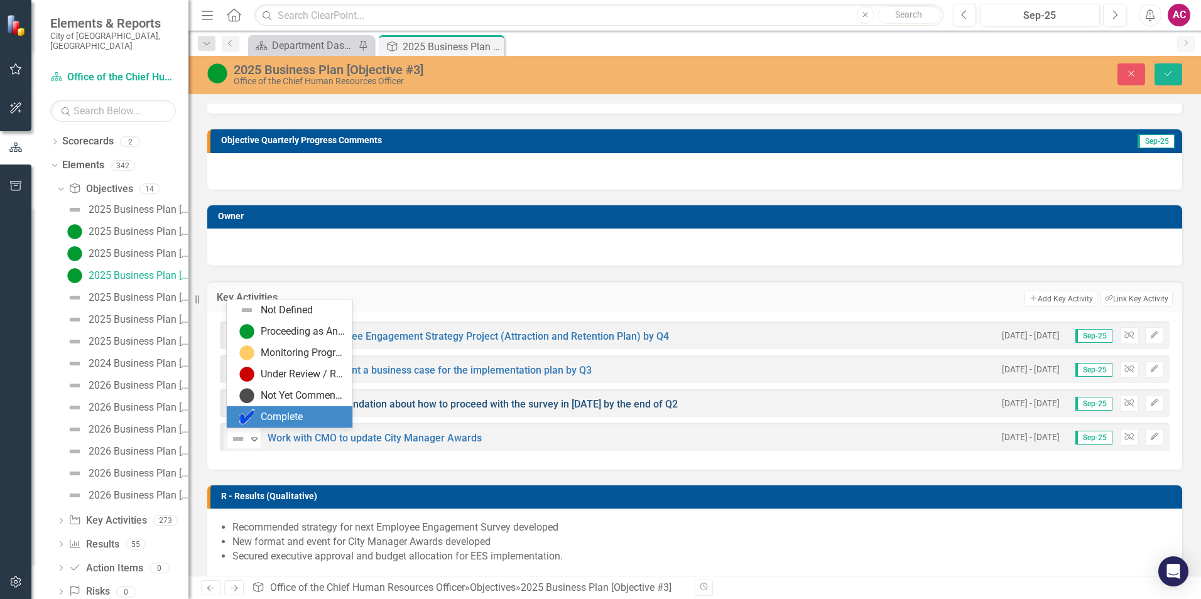
click at [282, 411] on div "Complete" at bounding box center [282, 417] width 42 height 14
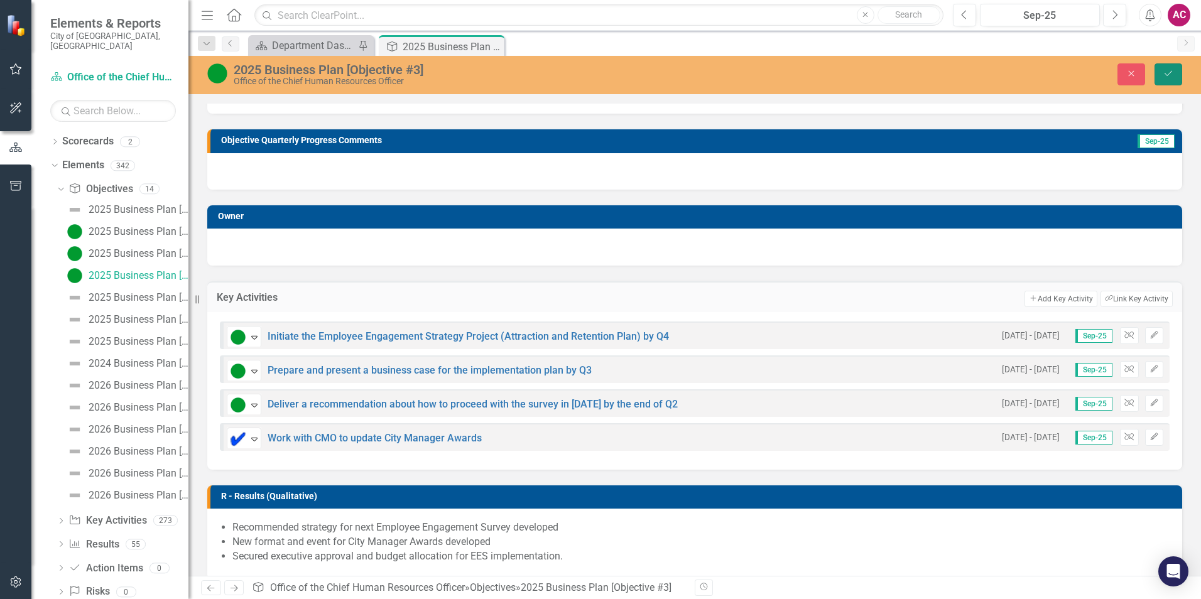
click at [1170, 68] on button "Save" at bounding box center [1169, 74] width 28 height 22
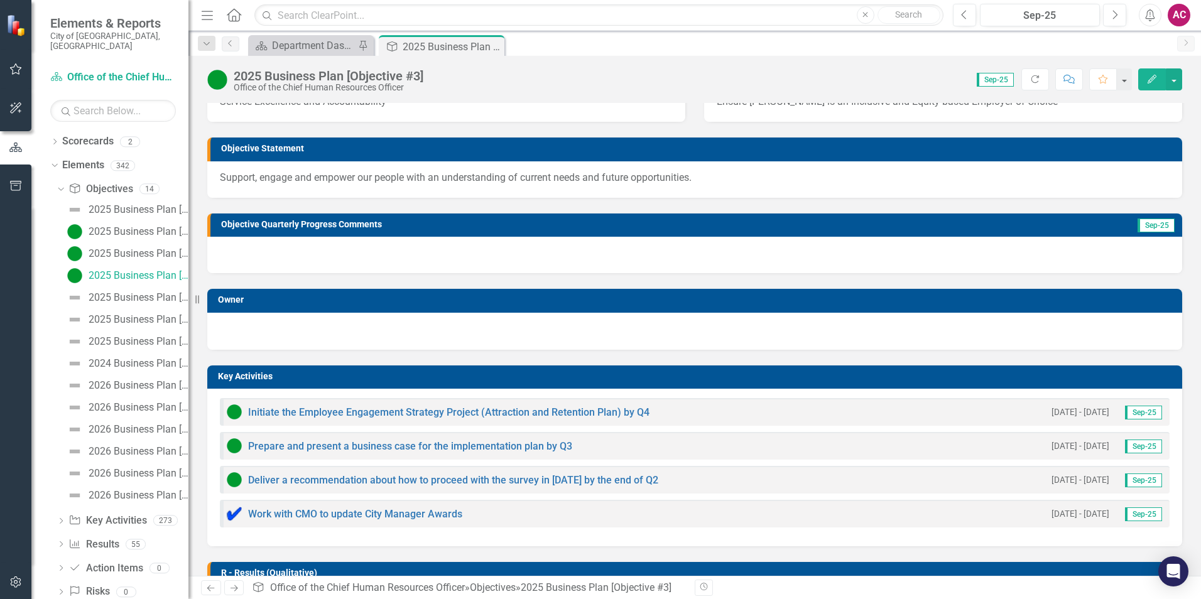
scroll to position [63, 0]
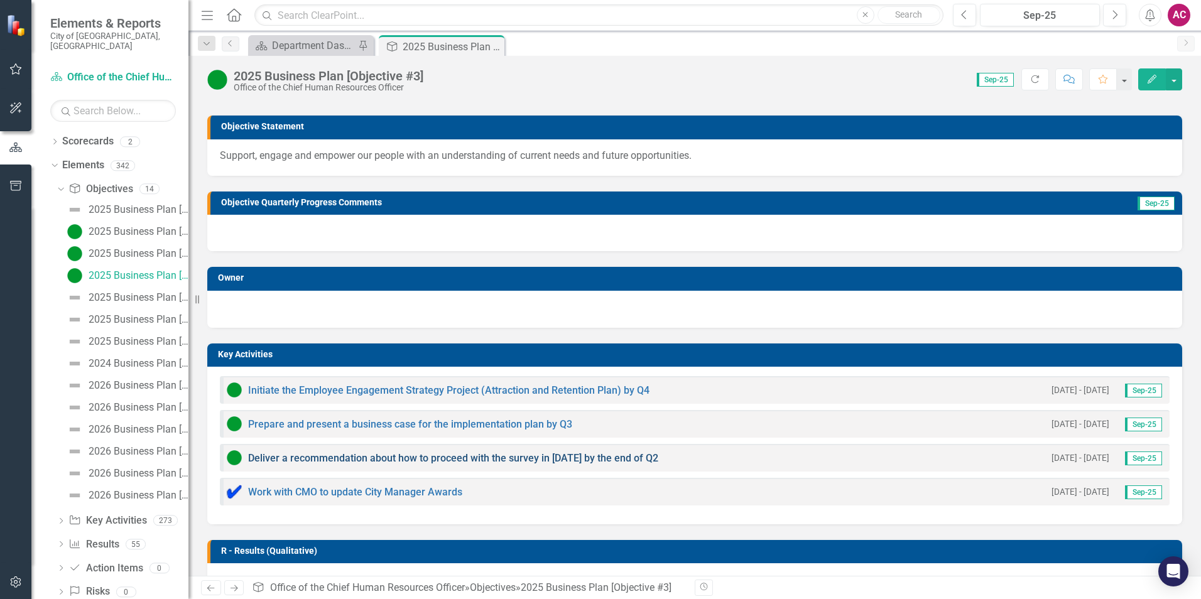
click at [352, 460] on link "Deliver a recommendation about how to proceed with the survey in [DATE] by the …" at bounding box center [453, 458] width 410 height 12
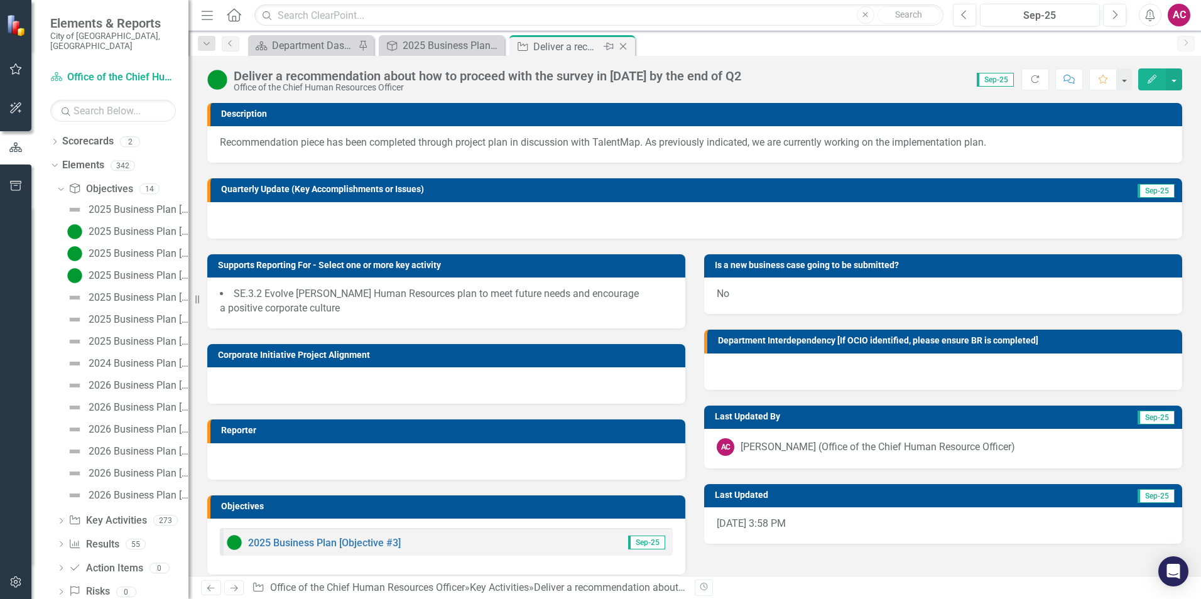
click at [620, 48] on icon "Close" at bounding box center [623, 46] width 13 height 10
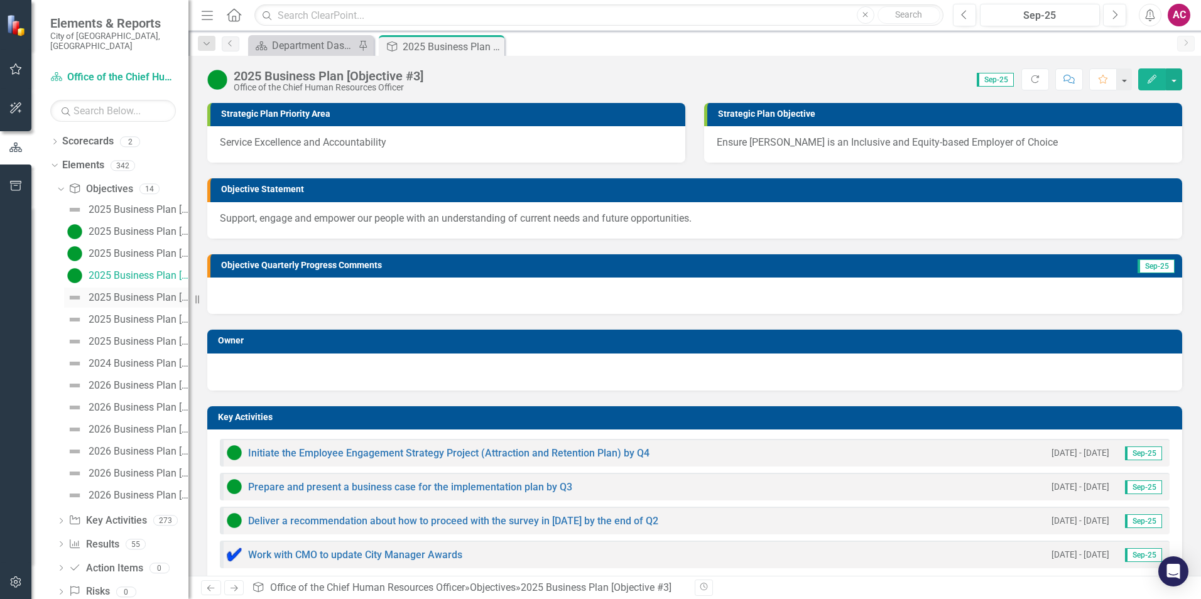
click at [142, 292] on div "2025 Business Plan [Objective #4]" at bounding box center [139, 297] width 100 height 11
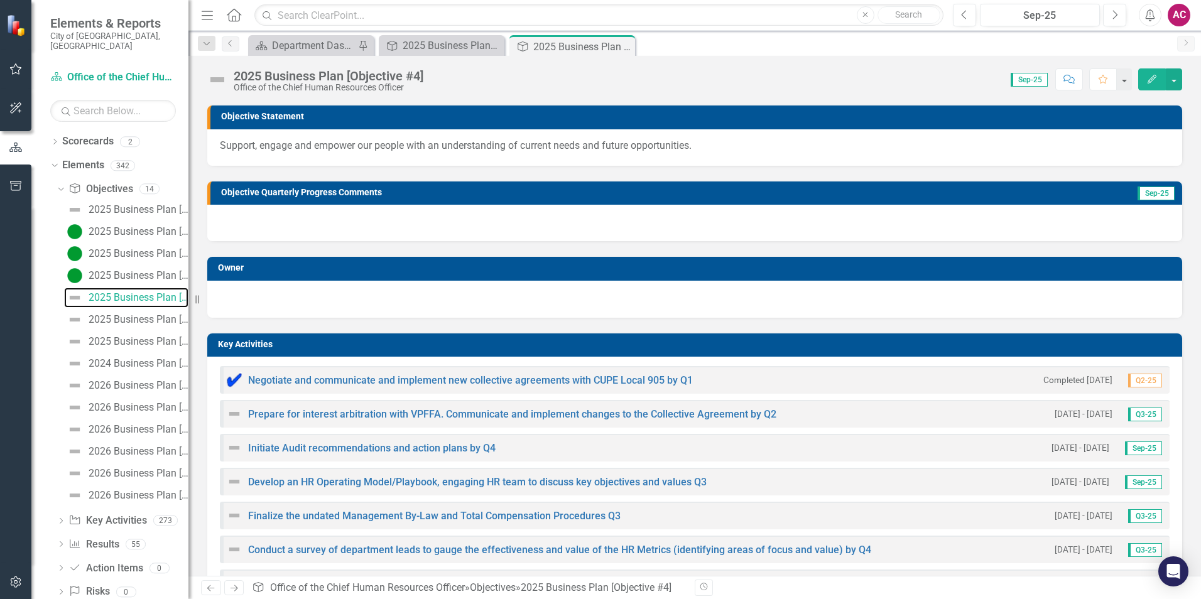
scroll to position [188, 0]
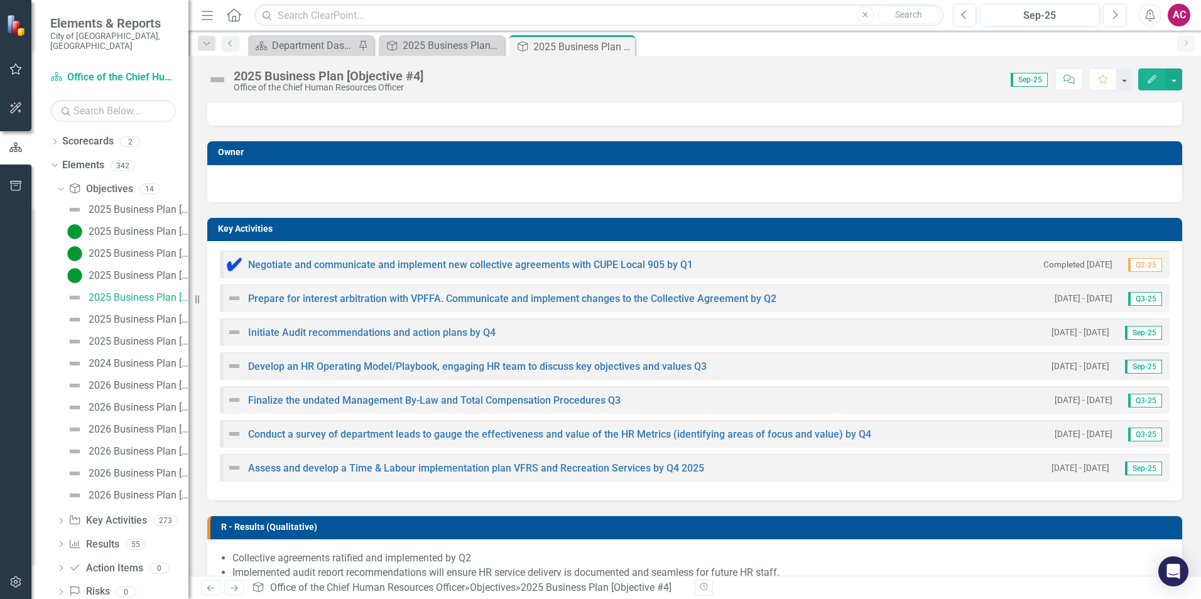
click at [232, 298] on img at bounding box center [234, 298] width 15 height 15
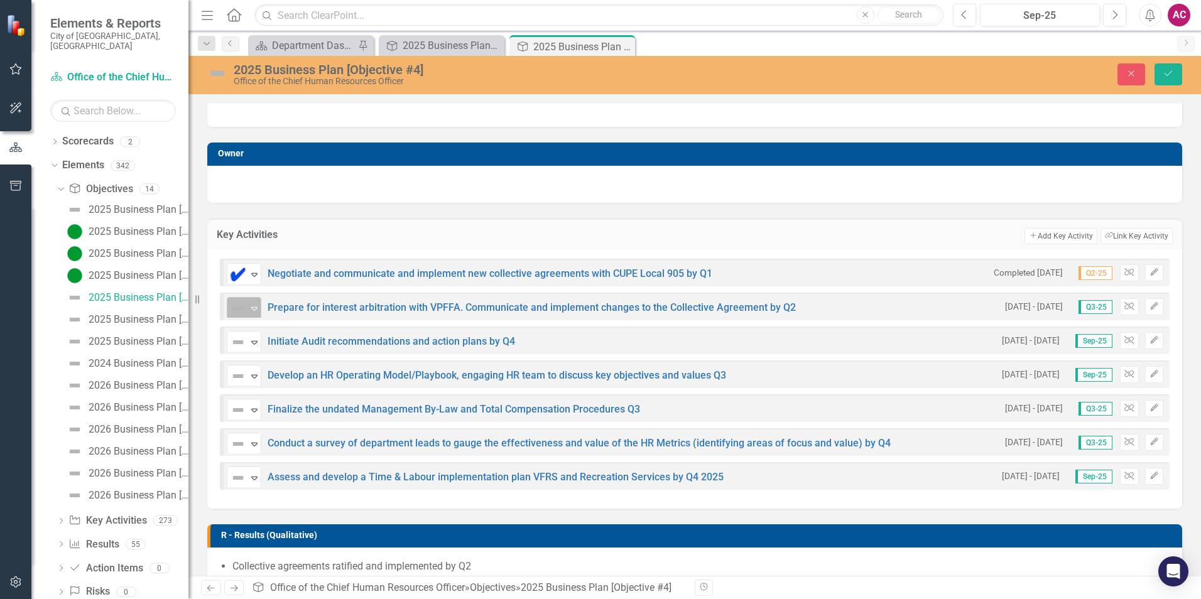
click at [237, 306] on img at bounding box center [238, 308] width 15 height 15
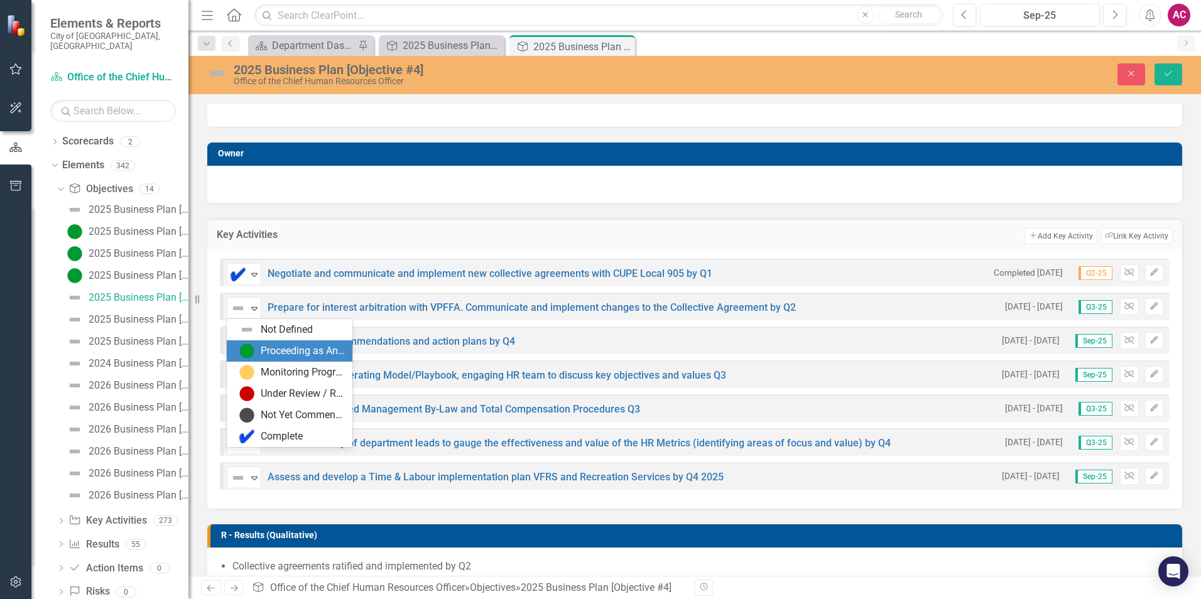
click at [303, 354] on div "Proceeding as Anticipated" at bounding box center [303, 351] width 84 height 14
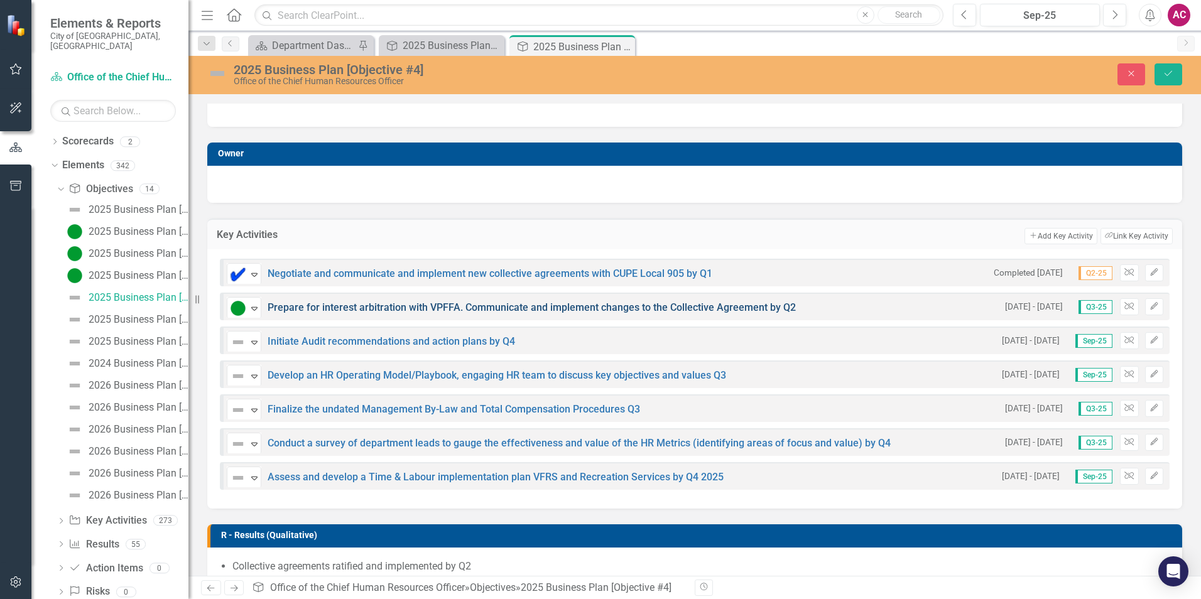
click at [416, 303] on link "Prepare for interest arbitration with VPFFA. Communicate and implement changes …" at bounding box center [532, 308] width 528 height 12
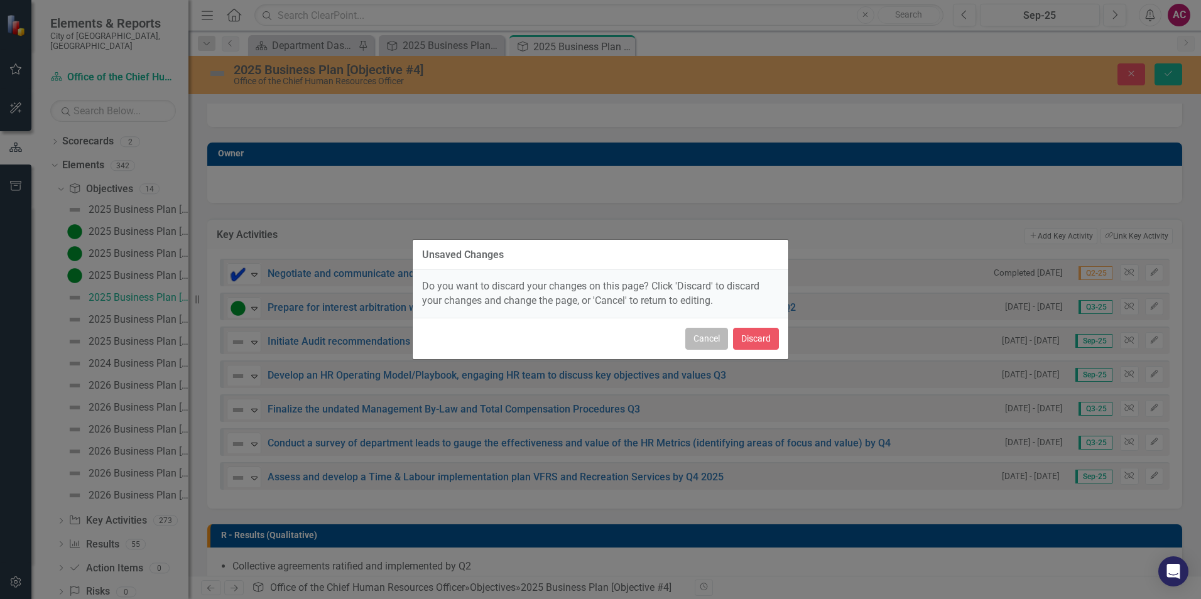
click at [715, 337] on button "Cancel" at bounding box center [706, 339] width 43 height 22
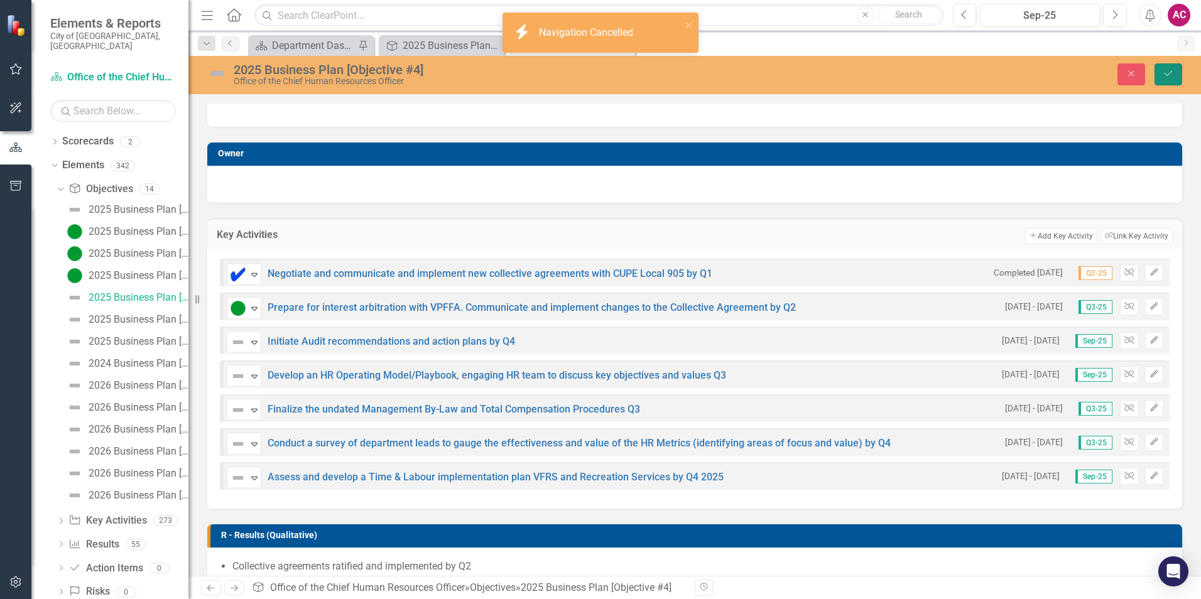
click at [1172, 72] on icon "Save" at bounding box center [1168, 73] width 11 height 9
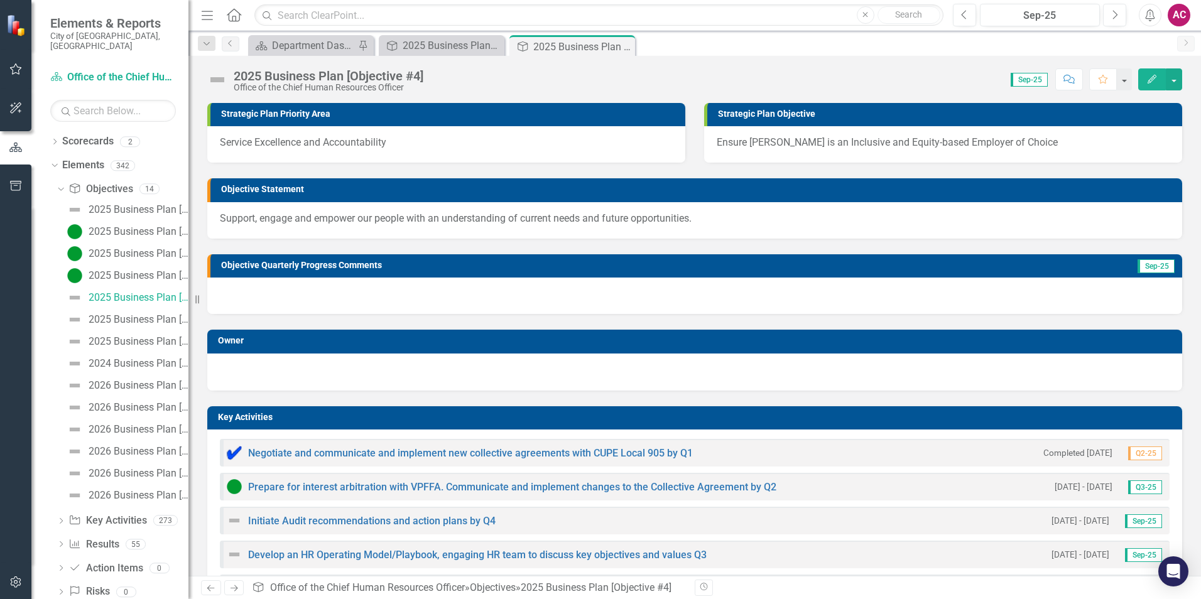
click at [222, 83] on img at bounding box center [217, 80] width 20 height 20
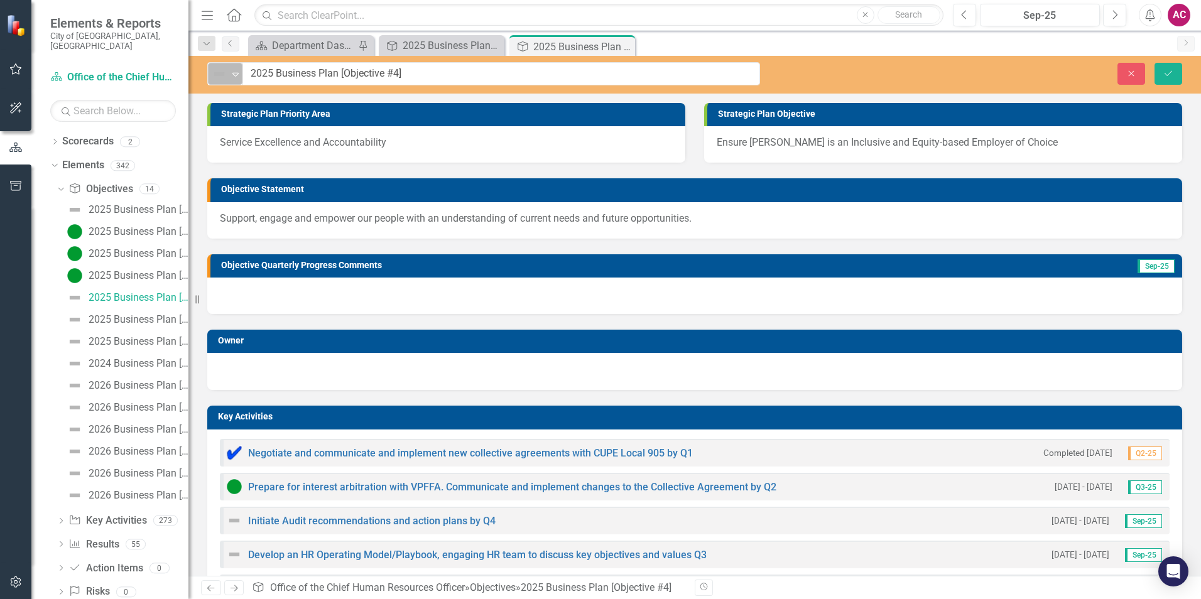
click at [236, 82] on div "Expand" at bounding box center [235, 73] width 13 height 21
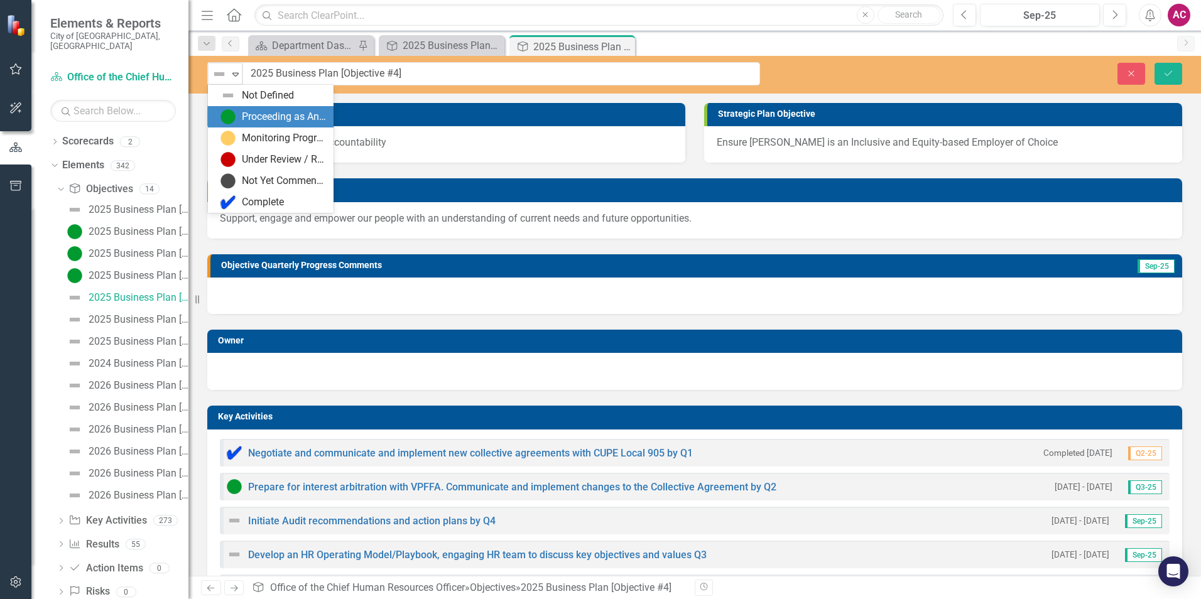
click at [302, 117] on div "Proceeding as Anticipated" at bounding box center [284, 117] width 84 height 14
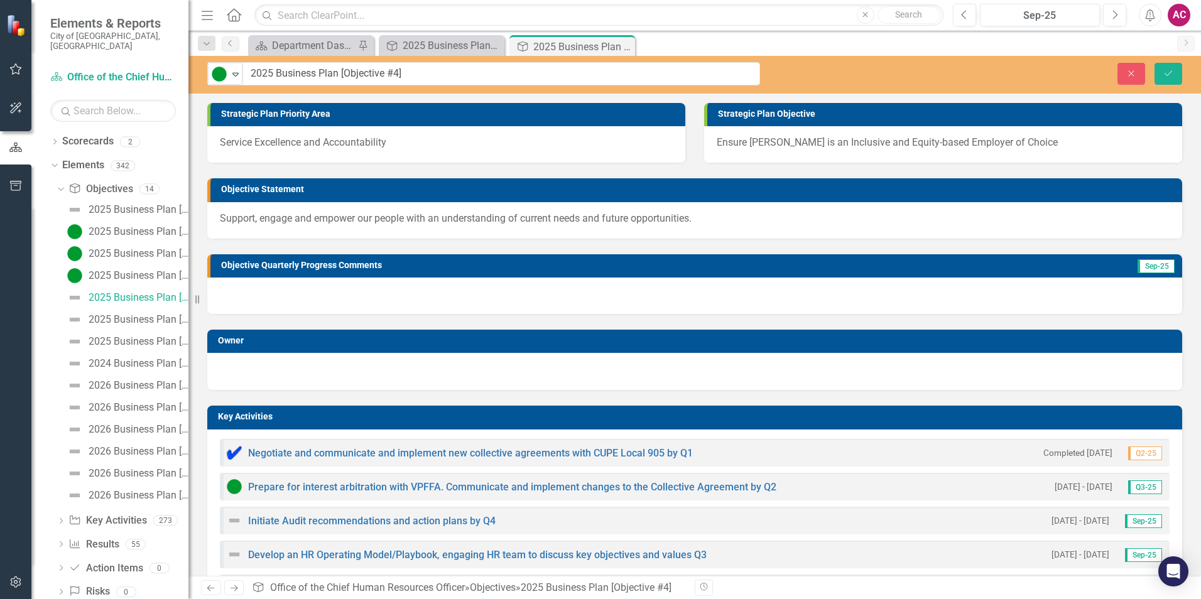
click at [294, 298] on div at bounding box center [694, 296] width 975 height 36
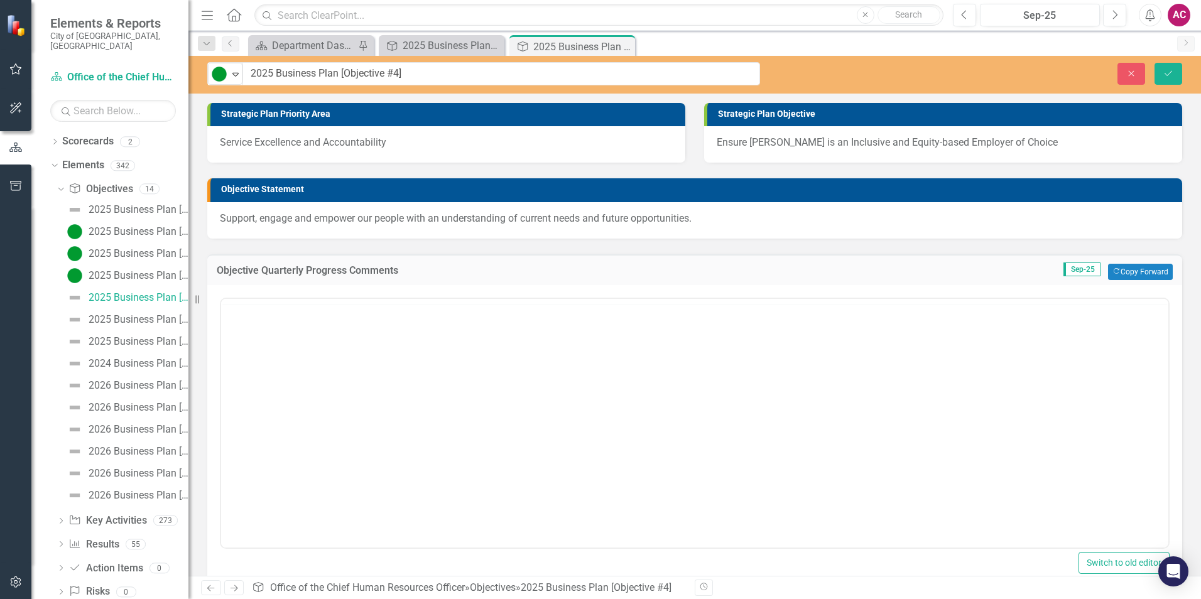
scroll to position [0, 0]
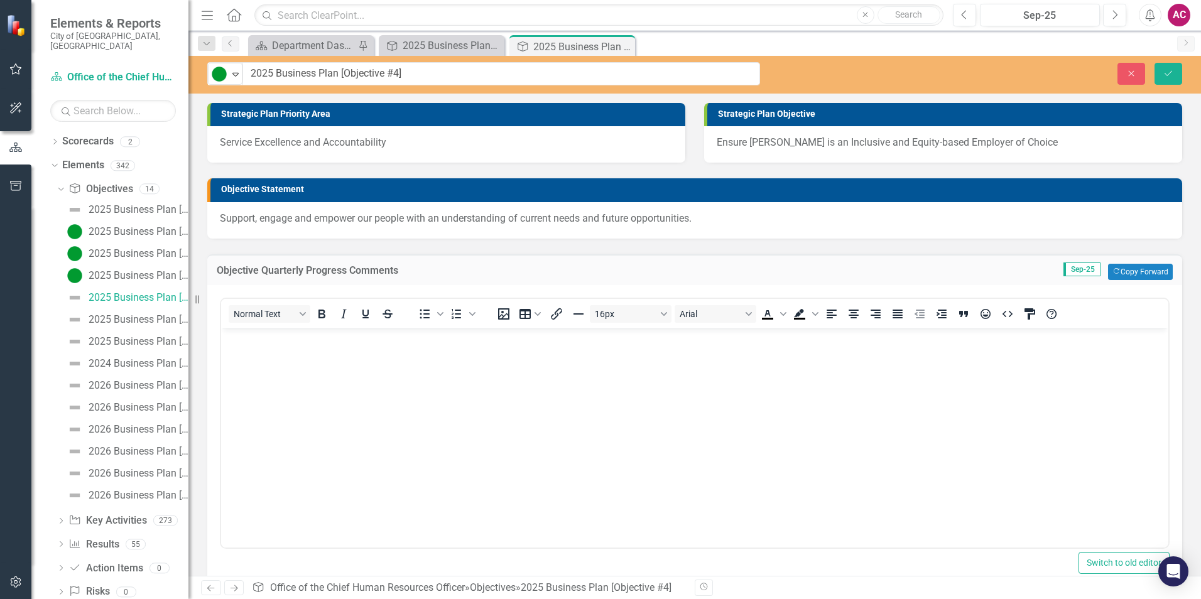
click at [263, 367] on body "Rich Text Area. Press ALT-0 for help." at bounding box center [694, 422] width 947 height 188
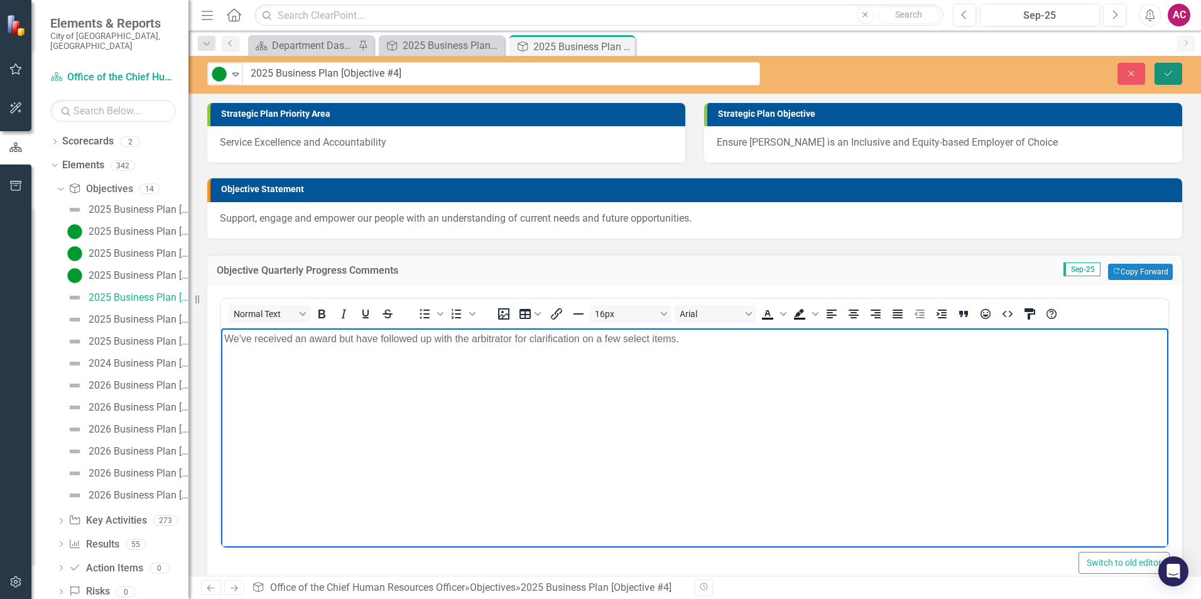
click at [1169, 70] on icon "Save" at bounding box center [1168, 73] width 11 height 9
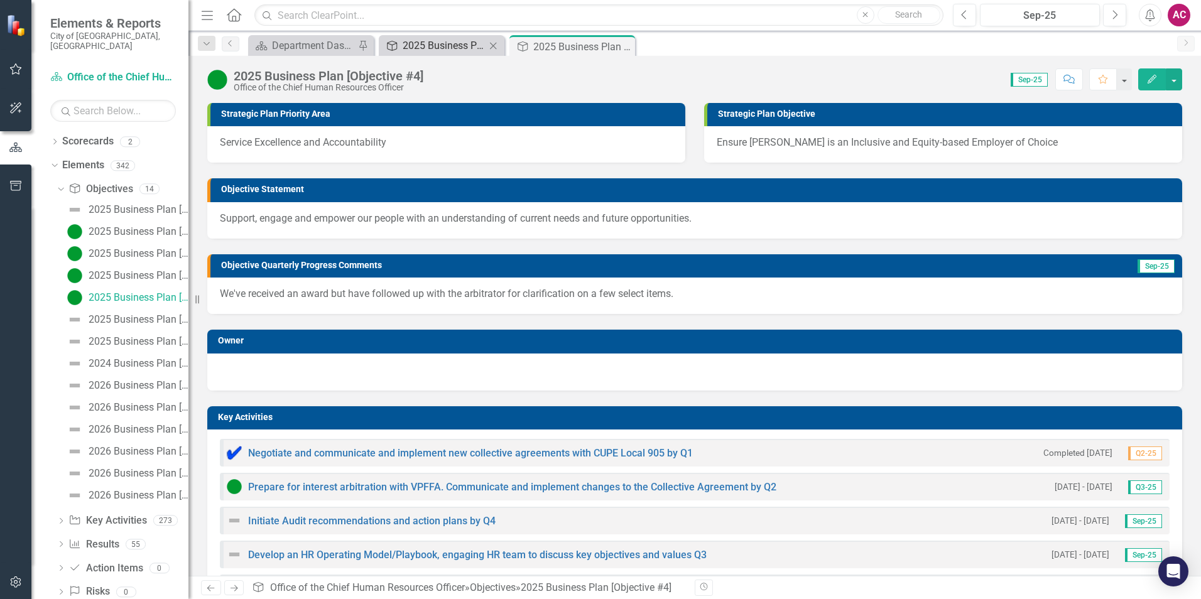
click at [458, 49] on div "2025 Business Plan [Objective #3]" at bounding box center [444, 46] width 83 height 16
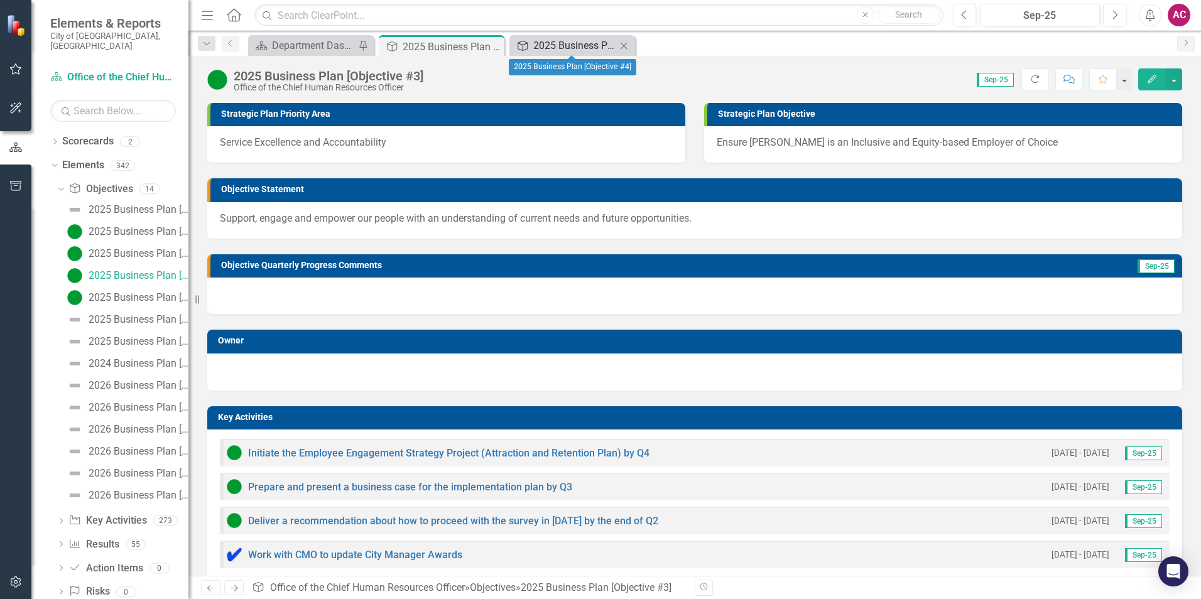
click at [563, 48] on div "2025 Business Plan [Objective #4]" at bounding box center [574, 46] width 83 height 16
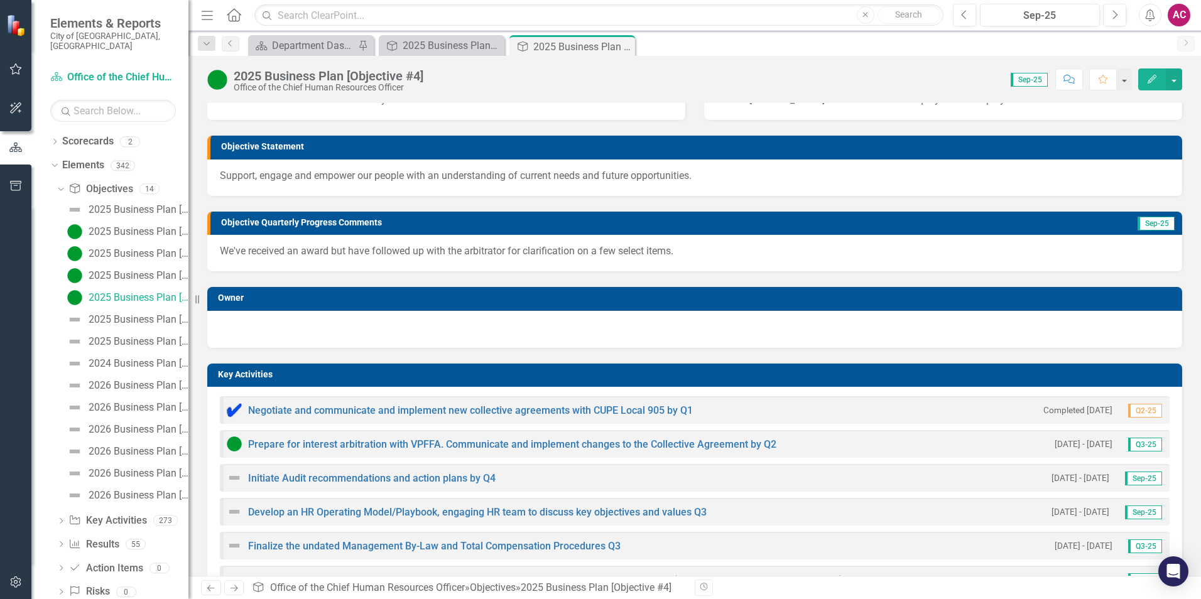
scroll to position [63, 0]
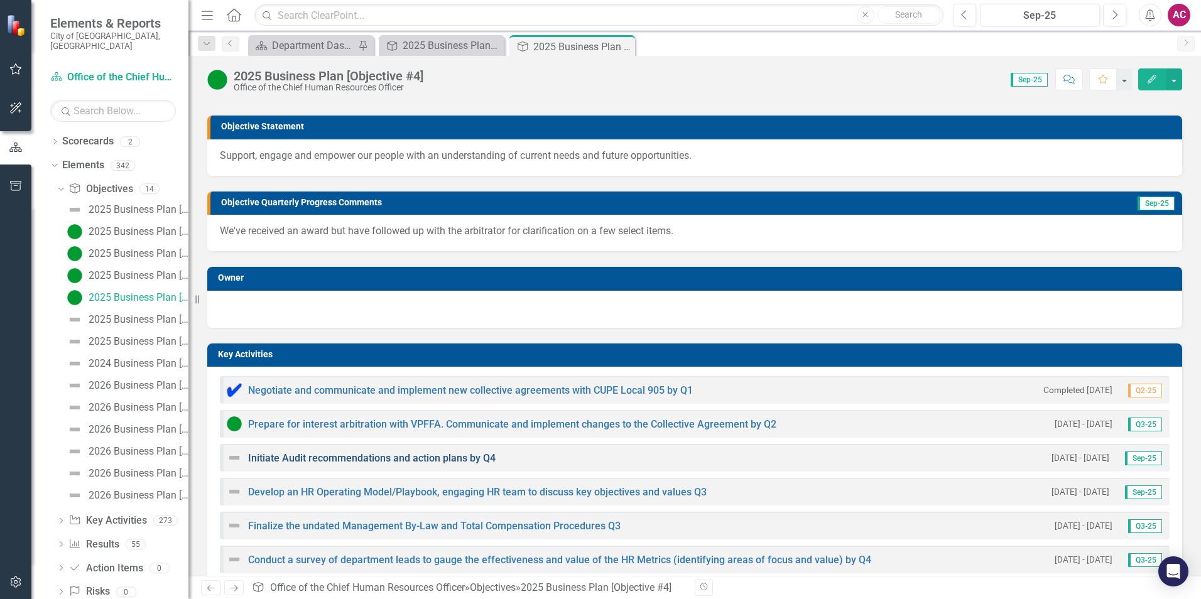
click at [315, 461] on link "Initiate Audit recommendations and action plans by Q4" at bounding box center [372, 458] width 248 height 12
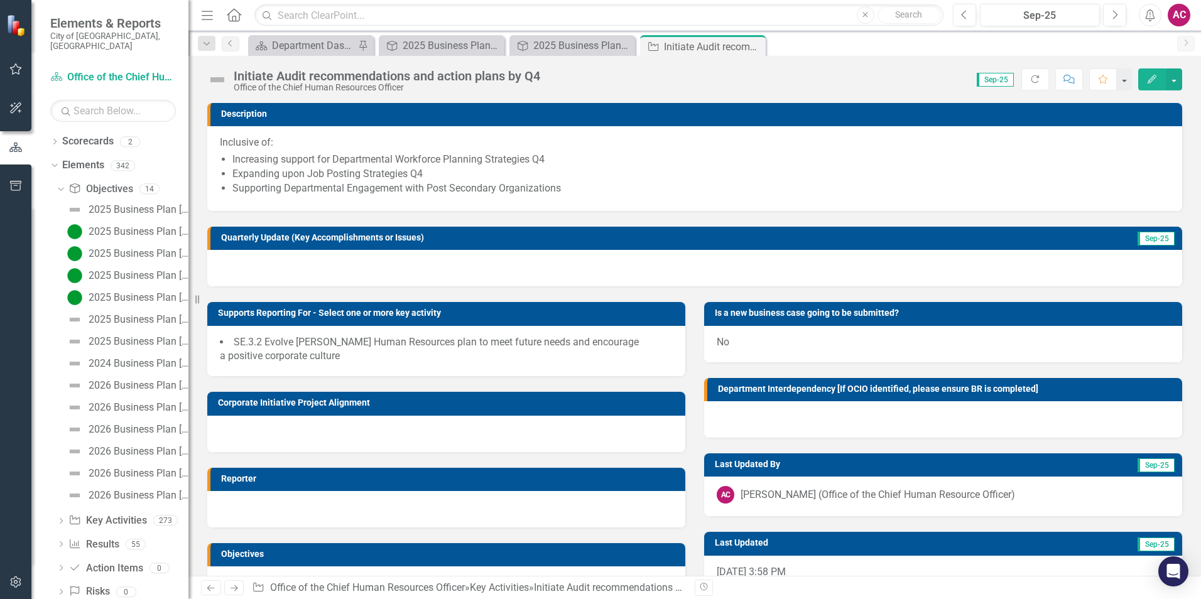
click at [210, 75] on img at bounding box center [217, 80] width 20 height 20
click at [217, 79] on img at bounding box center [217, 80] width 20 height 20
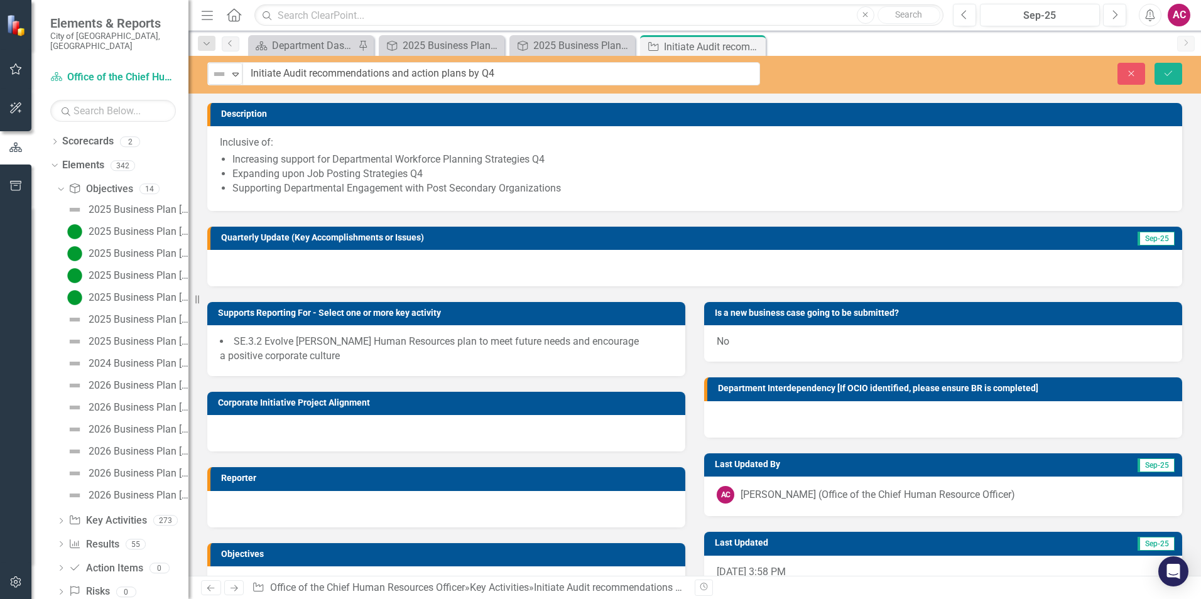
click at [217, 79] on img at bounding box center [219, 74] width 15 height 15
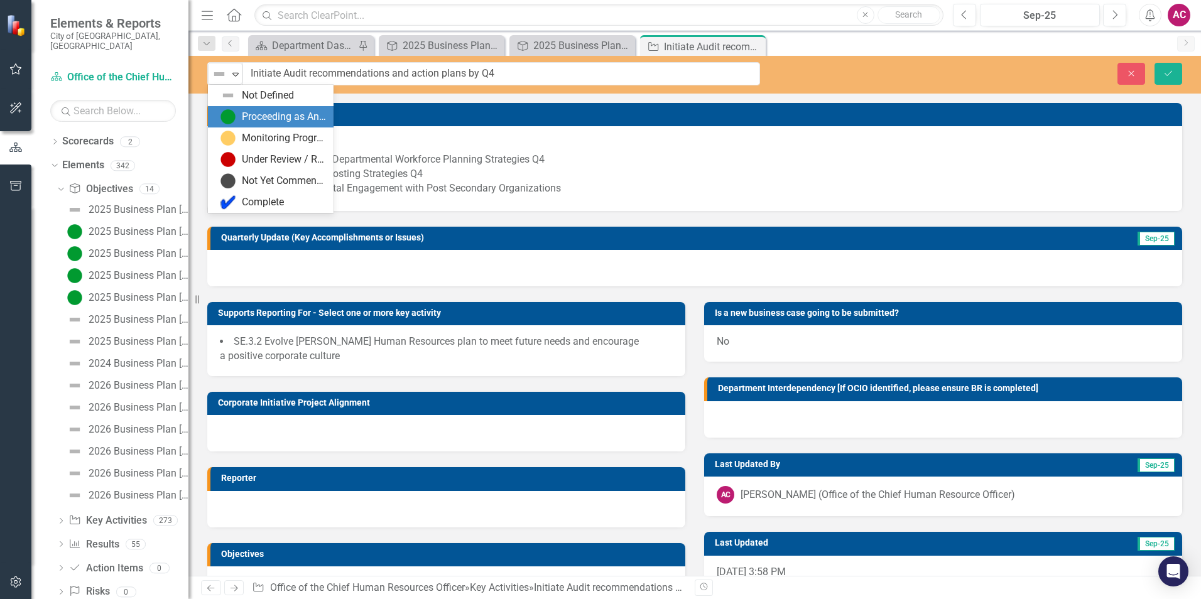
click at [250, 114] on div "Proceeding as Anticipated" at bounding box center [284, 117] width 84 height 14
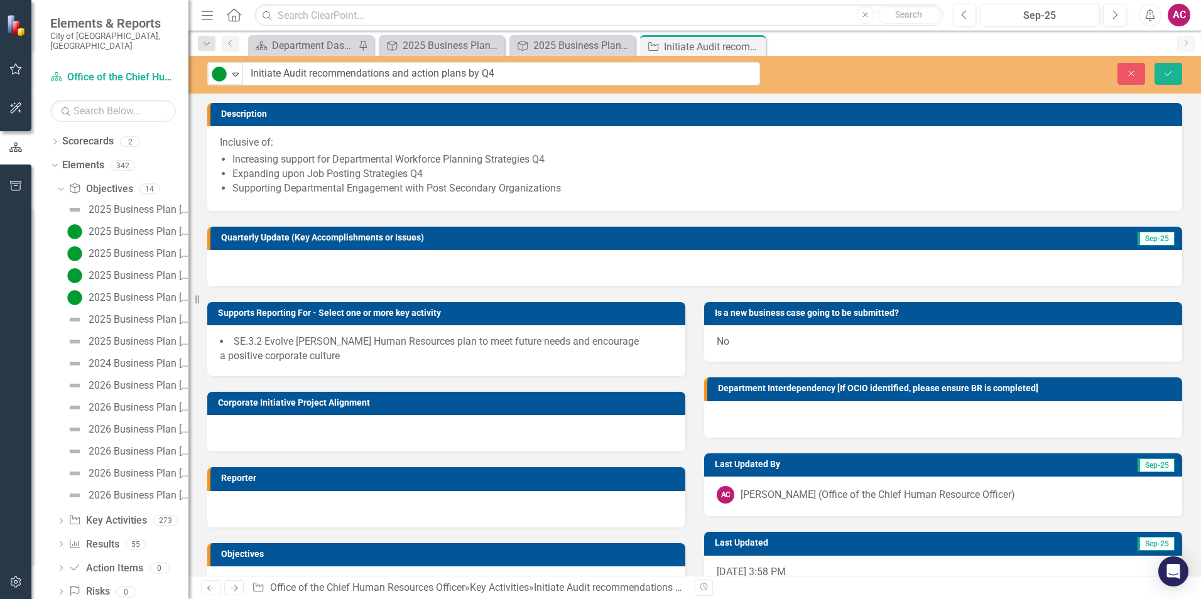
click at [293, 271] on div at bounding box center [694, 268] width 975 height 36
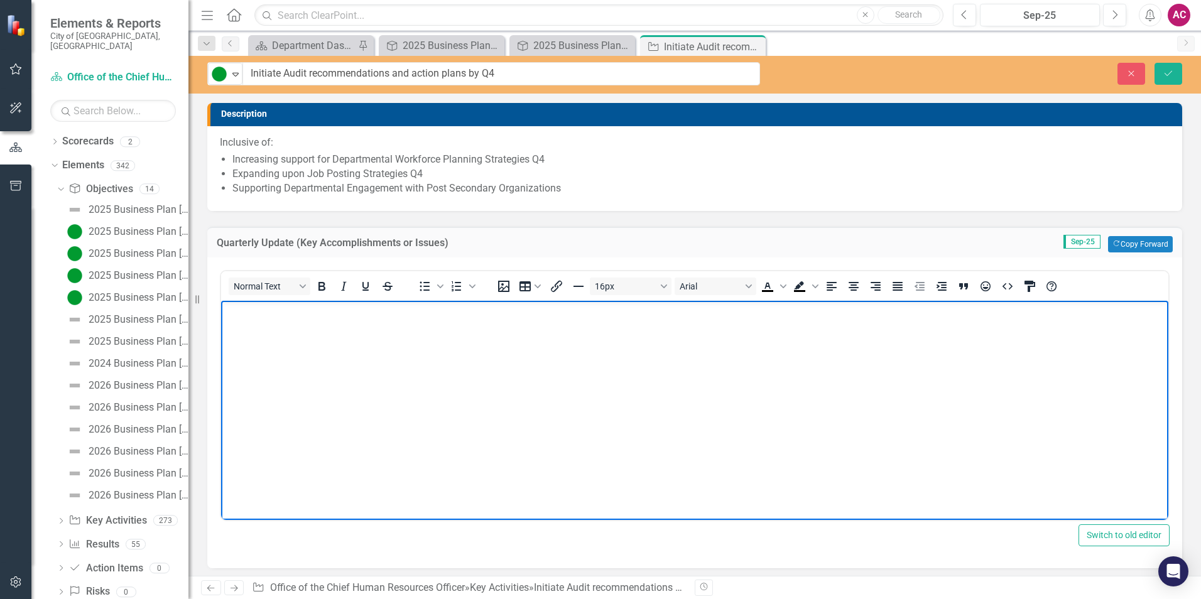
click at [293, 319] on body "Rich Text Area. Press ALT-0 for help." at bounding box center [694, 394] width 947 height 188
click at [229, 72] on icon "Expand" at bounding box center [235, 74] width 13 height 10
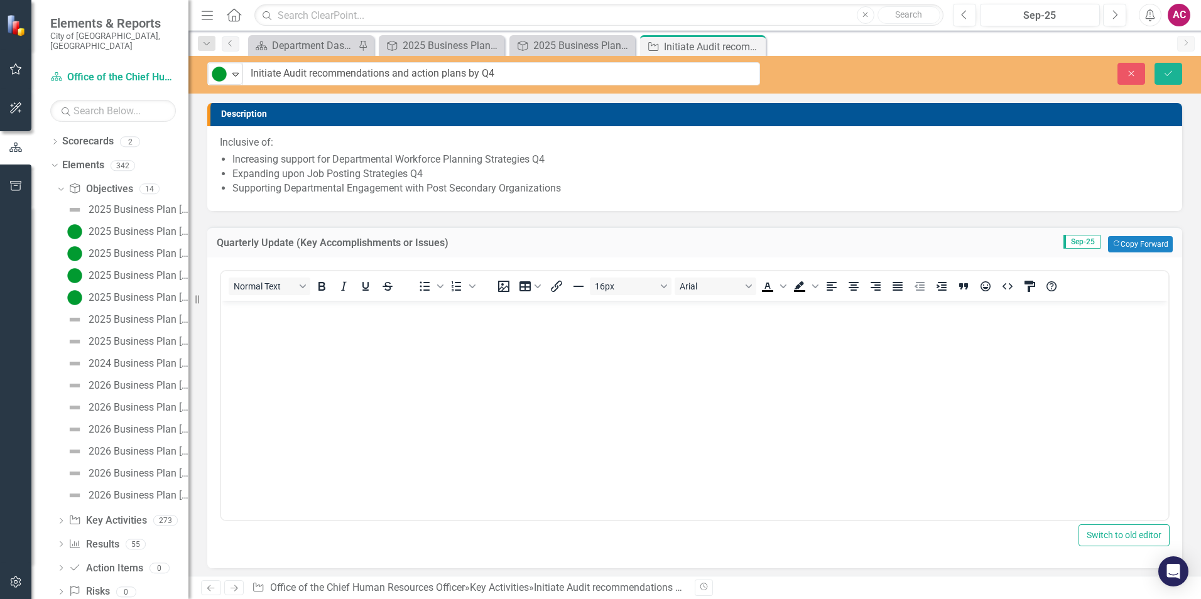
click at [437, 117] on h3 "Description" at bounding box center [698, 113] width 955 height 9
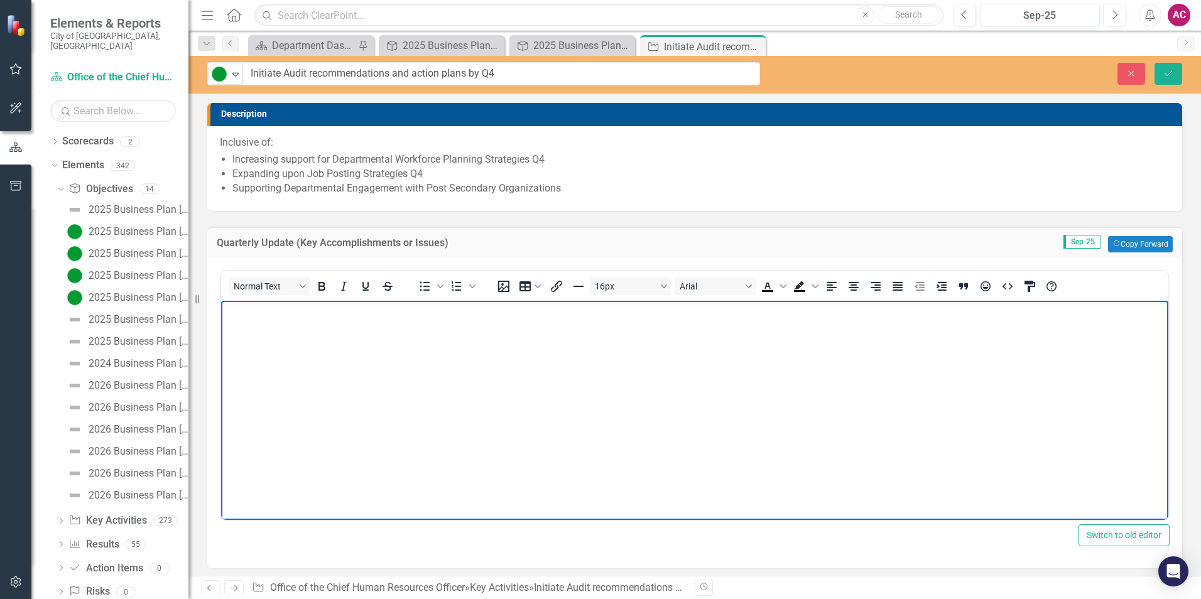
click at [486, 337] on body "Rich Text Area. Press ALT-0 for help." at bounding box center [694, 394] width 947 height 188
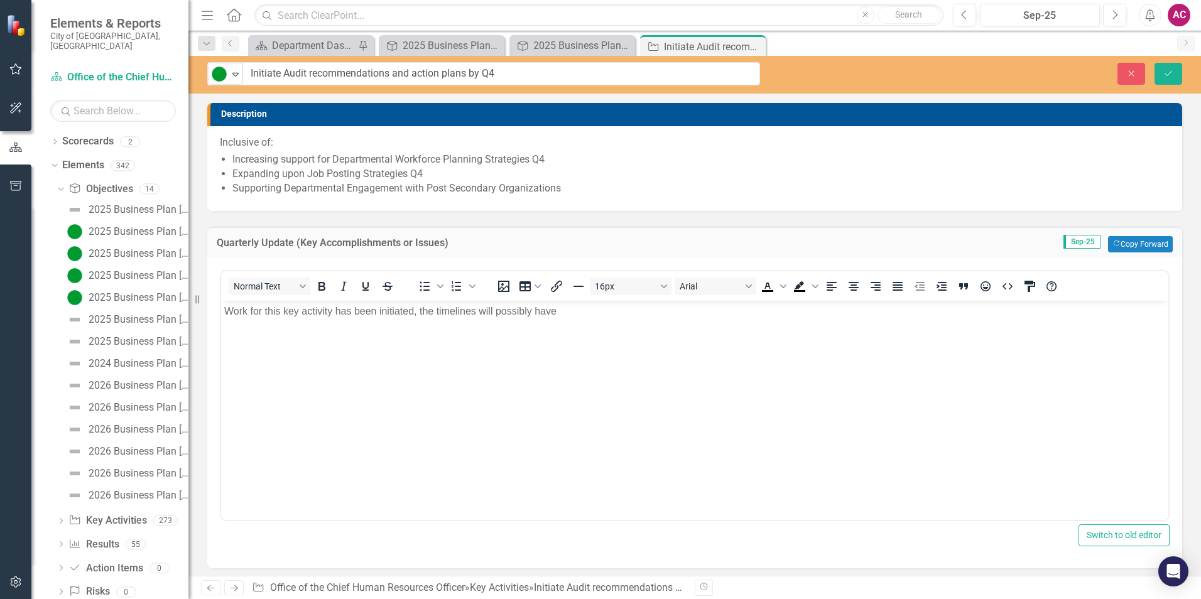
drag, startPoint x: 814, startPoint y: 601, endPoint x: 472, endPoint y: 306, distance: 451.2
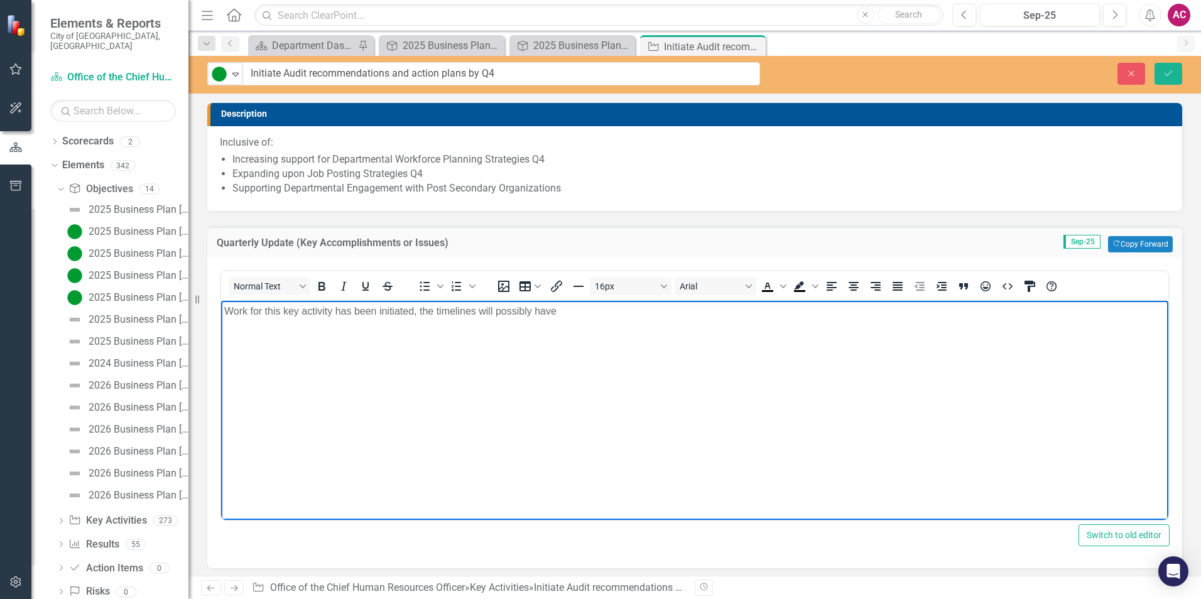
click at [476, 307] on p "Work for this key activity has been initiated, the timelines will possibly have" at bounding box center [694, 310] width 941 height 15
drag, startPoint x: 609, startPoint y: 318, endPoint x: 416, endPoint y: 313, distance: 192.9
click at [416, 313] on p "Work for this key activity has been initiated, the timelines will possibly have" at bounding box center [694, 310] width 941 height 15
click at [379, 320] on body "Work for this key activity has been initiated, the timelines will possibly have" at bounding box center [694, 394] width 947 height 188
click at [666, 354] on body "Work for this key activity has been initiated, the timelines will possibly have" at bounding box center [694, 394] width 947 height 188
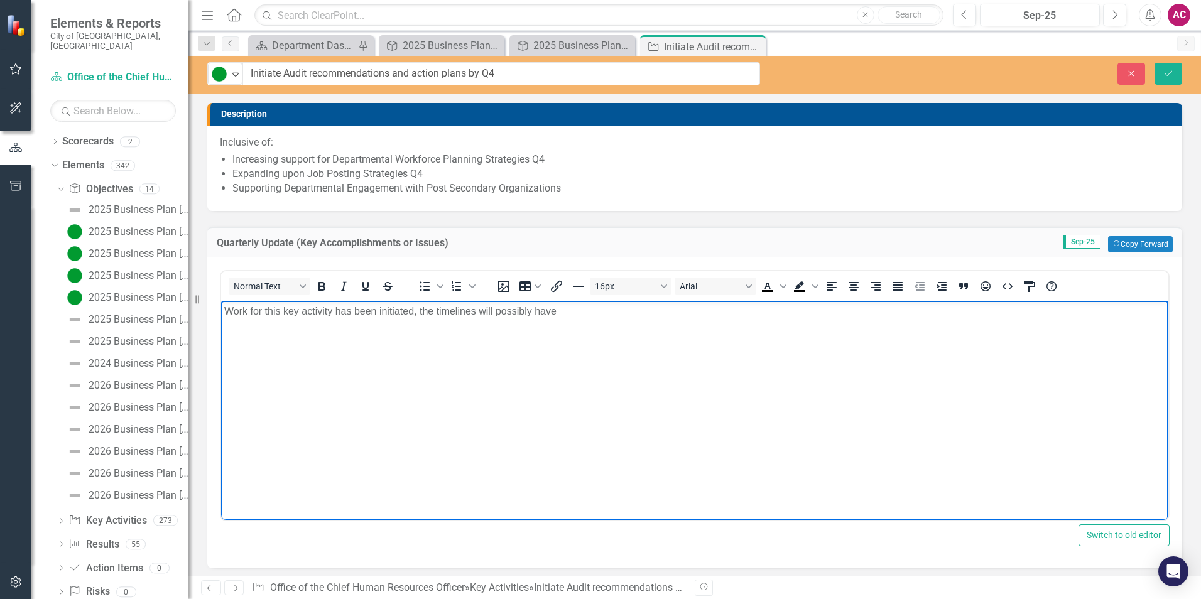
drag, startPoint x: 579, startPoint y: 315, endPoint x: 416, endPoint y: 304, distance: 163.7
click at [416, 304] on p "Work for this key activity has been initiated, the timelines will possibly have" at bounding box center [694, 310] width 941 height 15
click at [318, 343] on body "Work for this key activity has been initiated; we have appropriate recruitment …" at bounding box center [694, 394] width 947 height 188
click at [873, 310] on p "Work for this key activity has been initiated; we have appropriate recruitment …" at bounding box center [694, 310] width 941 height 15
click at [394, 309] on p "Work for this key activity has been initiated; we have appropriate recruitment …" at bounding box center [694, 310] width 941 height 15
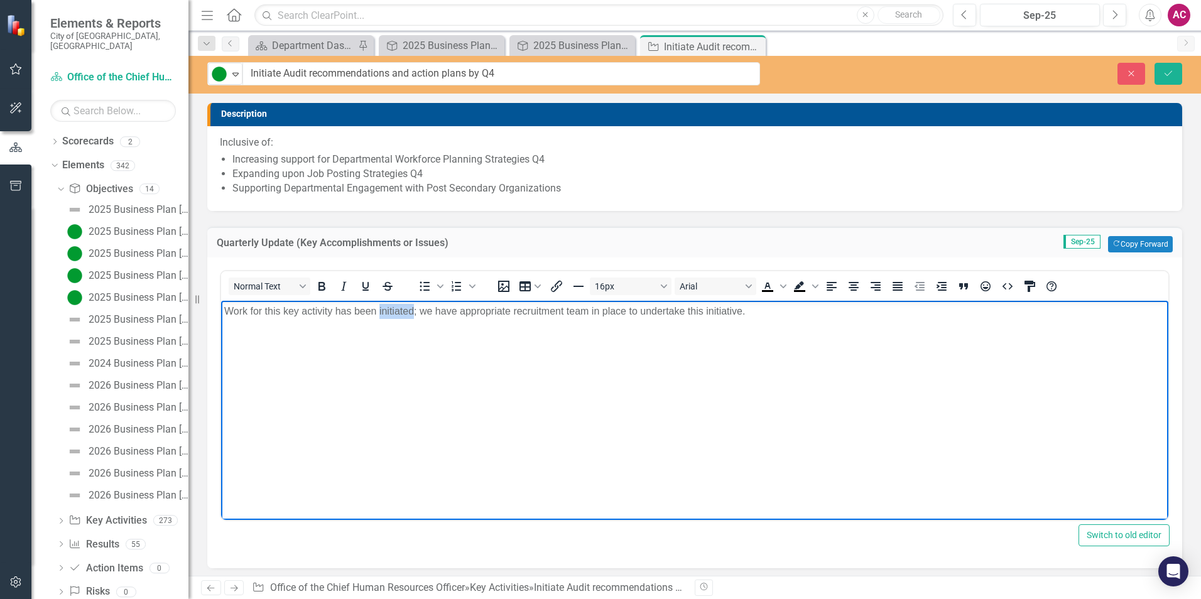
click at [394, 309] on p "Work for this key activity has been initiated; we have appropriate recruitment …" at bounding box center [694, 310] width 941 height 15
click at [394, 334] on body "Work for this key activity is ongoing; we have appropriate recruitment team in …" at bounding box center [694, 394] width 947 height 188
drag, startPoint x: 704, startPoint y: 332, endPoint x: 743, endPoint y: 317, distance: 41.8
click at [705, 332] on body "Work for this key activity is ongoing; we have appropriate recruitment team in …" at bounding box center [694, 394] width 947 height 188
click at [1167, 69] on icon "Save" at bounding box center [1168, 73] width 11 height 9
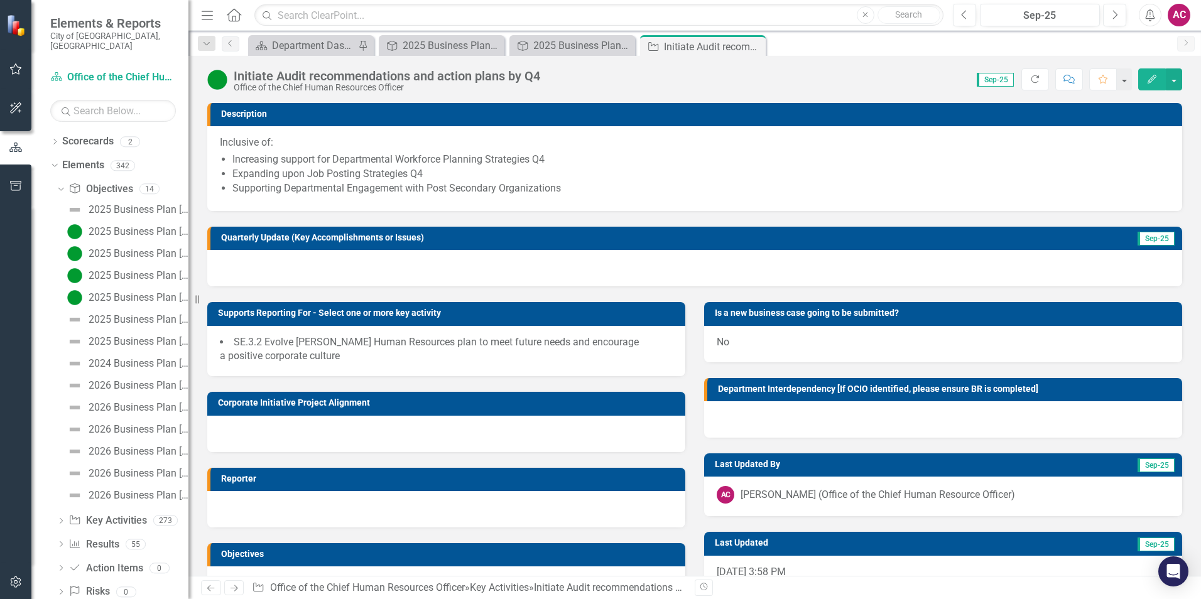
drag, startPoint x: 759, startPoint y: 48, endPoint x: 710, endPoint y: 75, distance: 56.5
click at [0, 0] on icon "Close" at bounding box center [0, 0] width 0 height 0
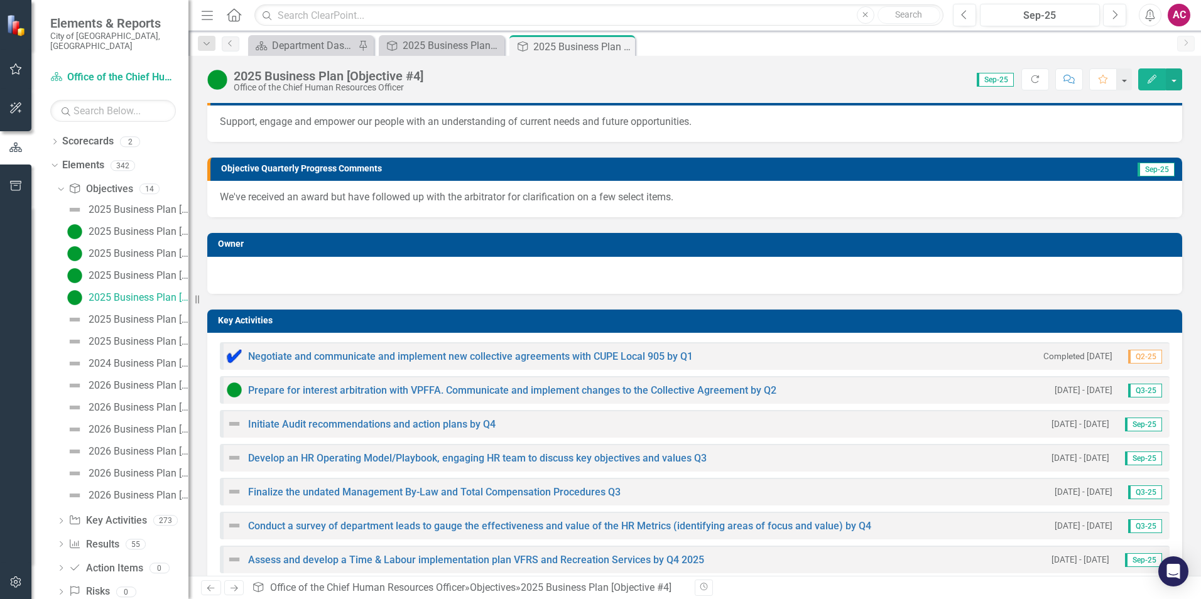
scroll to position [126, 0]
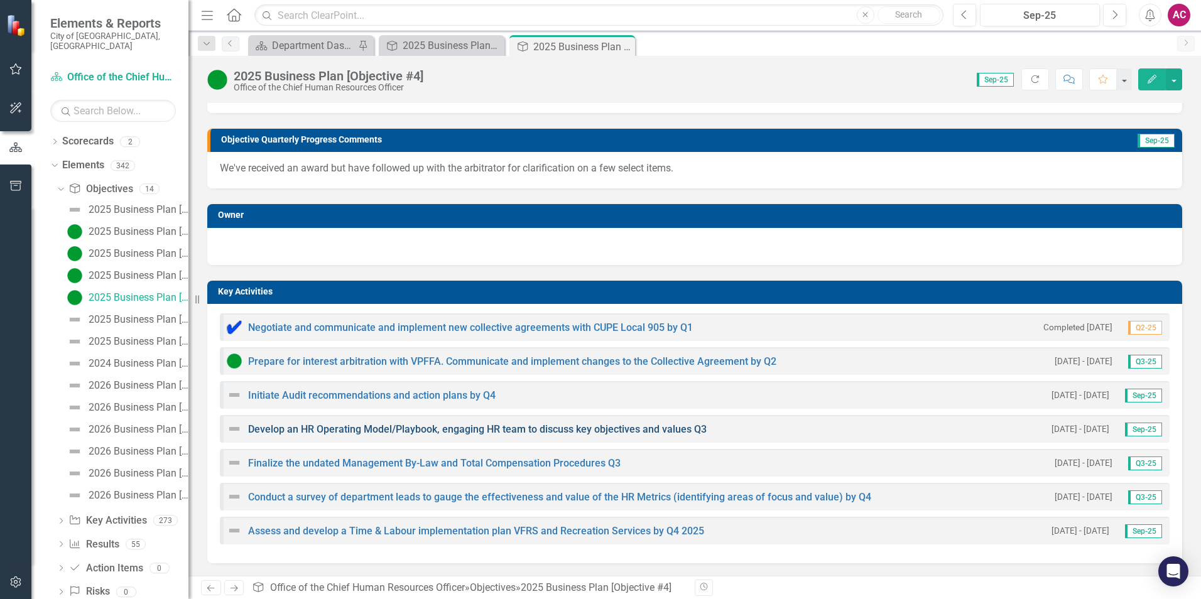
click at [308, 426] on link "Develop an HR Operating Model/Playbook, engaging HR team to discuss key objecti…" at bounding box center [477, 429] width 459 height 12
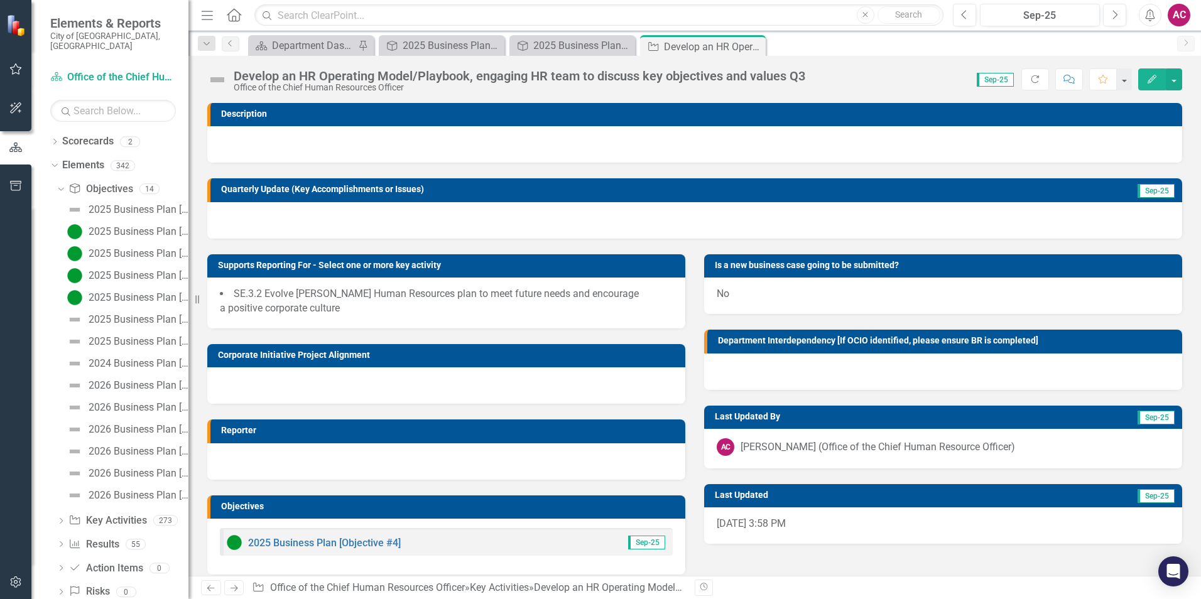
click at [290, 204] on div at bounding box center [694, 220] width 975 height 36
click at [280, 222] on div at bounding box center [694, 220] width 975 height 36
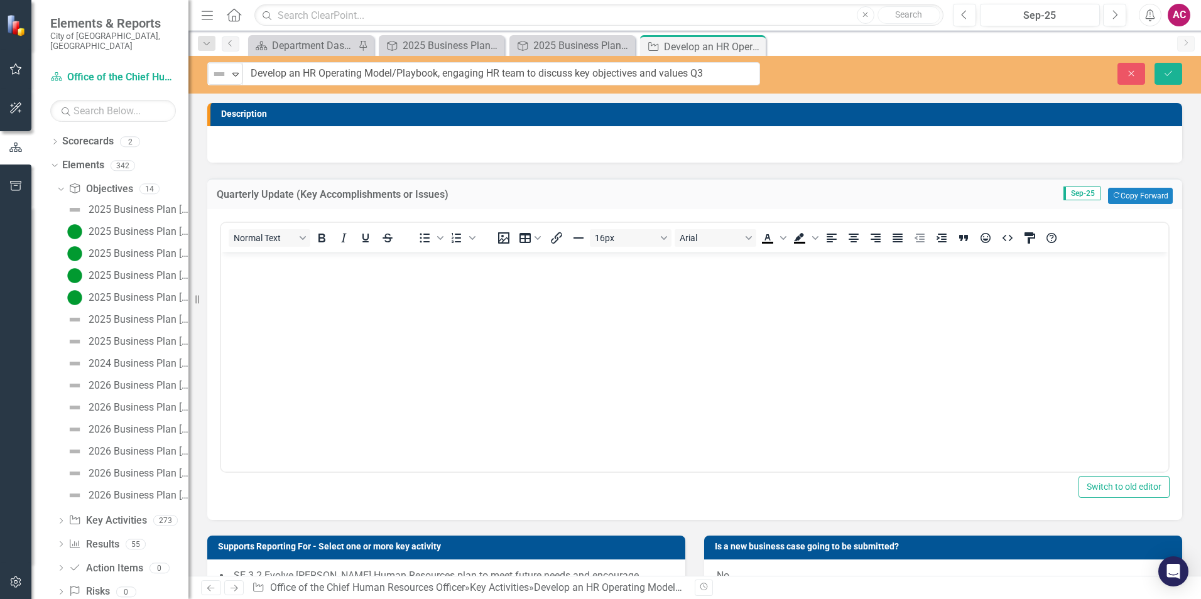
drag, startPoint x: 310, startPoint y: 70, endPoint x: 408, endPoint y: 72, distance: 98.0
click at [332, 323] on body "Rich Text Area. Press ALT-0 for help." at bounding box center [694, 347] width 947 height 188
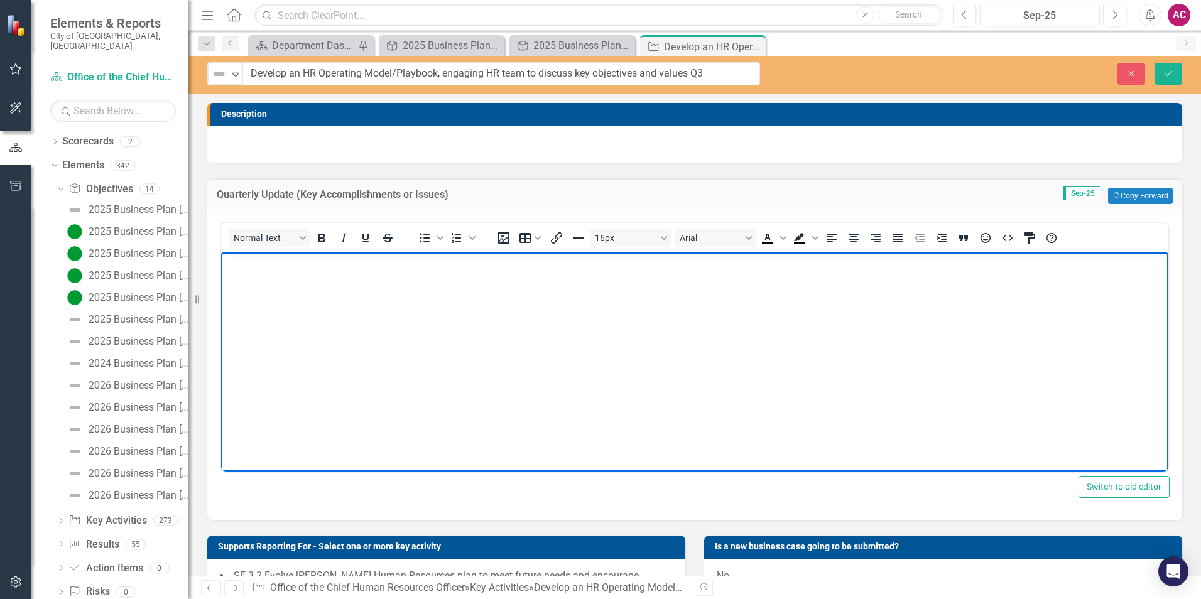
click at [331, 323] on body "Rich Text Area. Press ALT-0 for help." at bounding box center [694, 347] width 947 height 188
click at [227, 72] on div "Not Defined" at bounding box center [219, 74] width 19 height 18
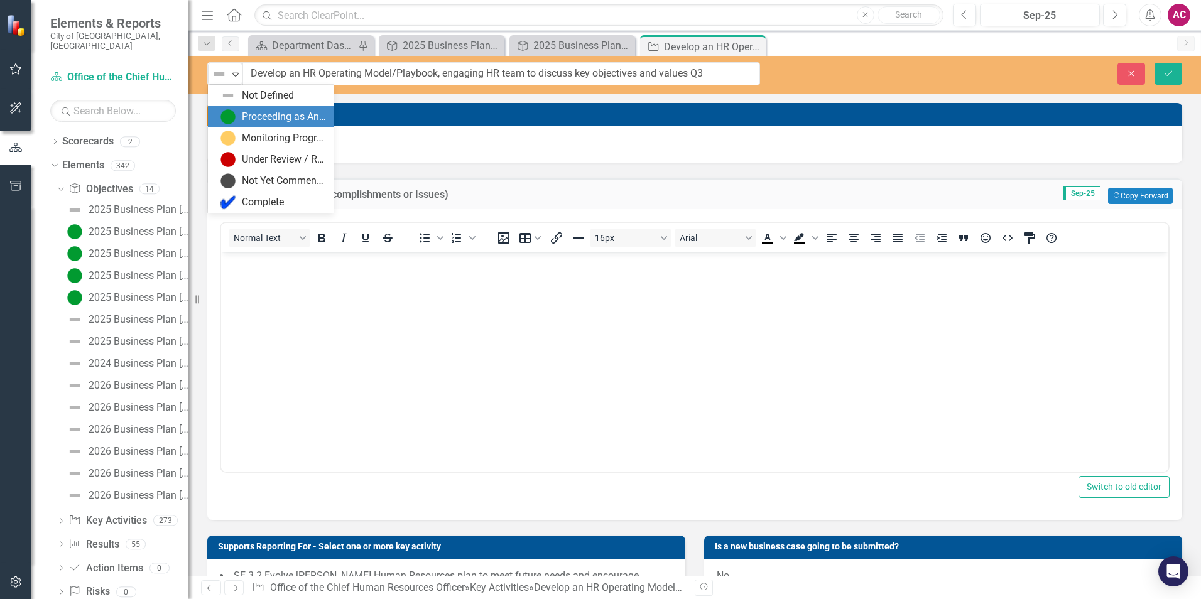
click at [414, 96] on div "6 results available. Use Up and Down to choose options, press Enter to select t…" at bounding box center [694, 316] width 1013 height 520
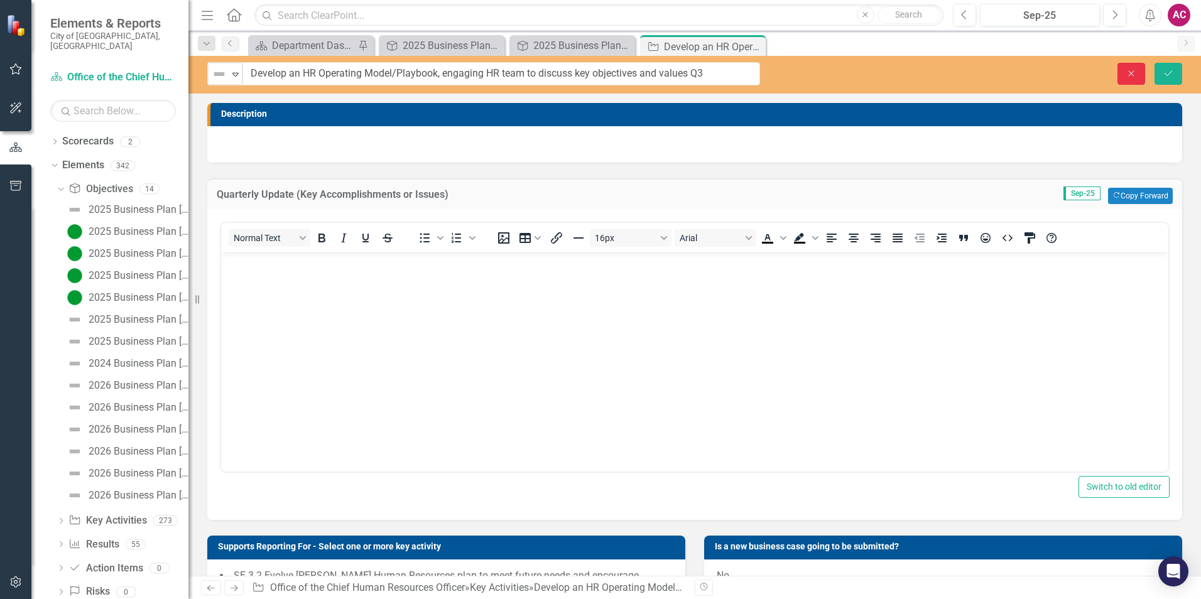
click at [1122, 81] on button "Close" at bounding box center [1132, 74] width 28 height 22
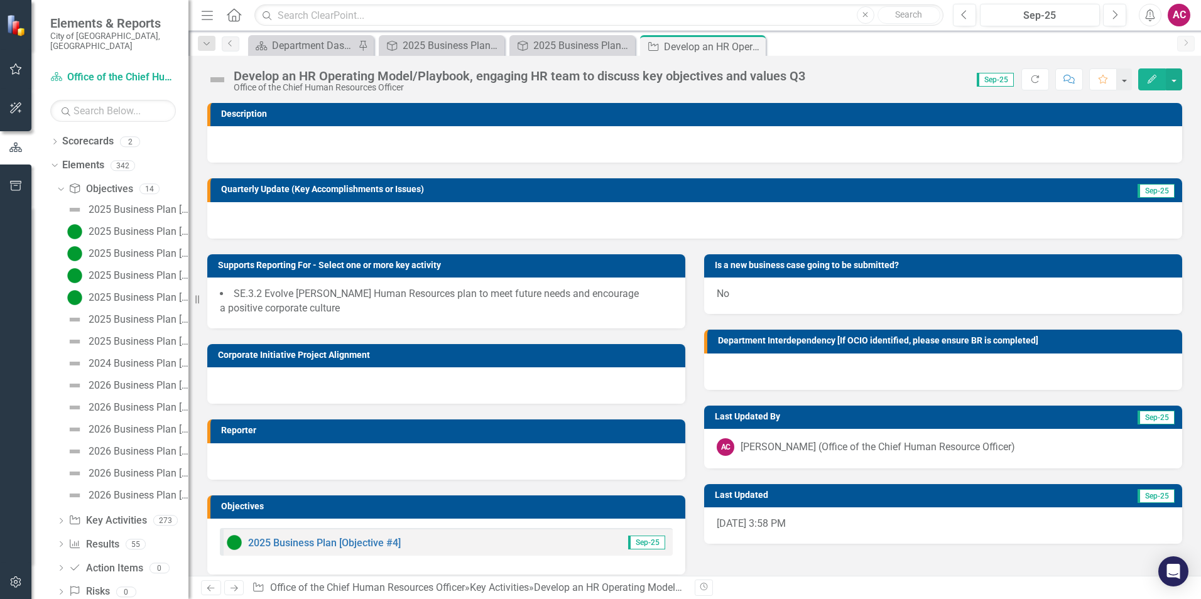
click at [256, 222] on div at bounding box center [694, 220] width 975 height 36
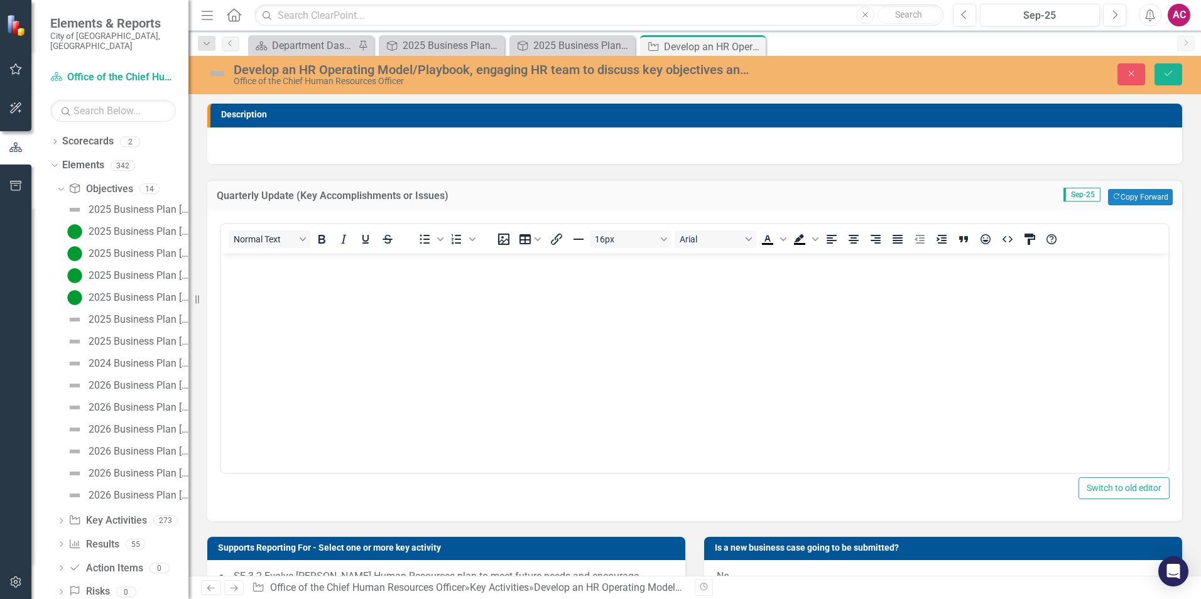
click at [285, 325] on body "Rich Text Area. Press ALT-0 for help." at bounding box center [694, 347] width 947 height 188
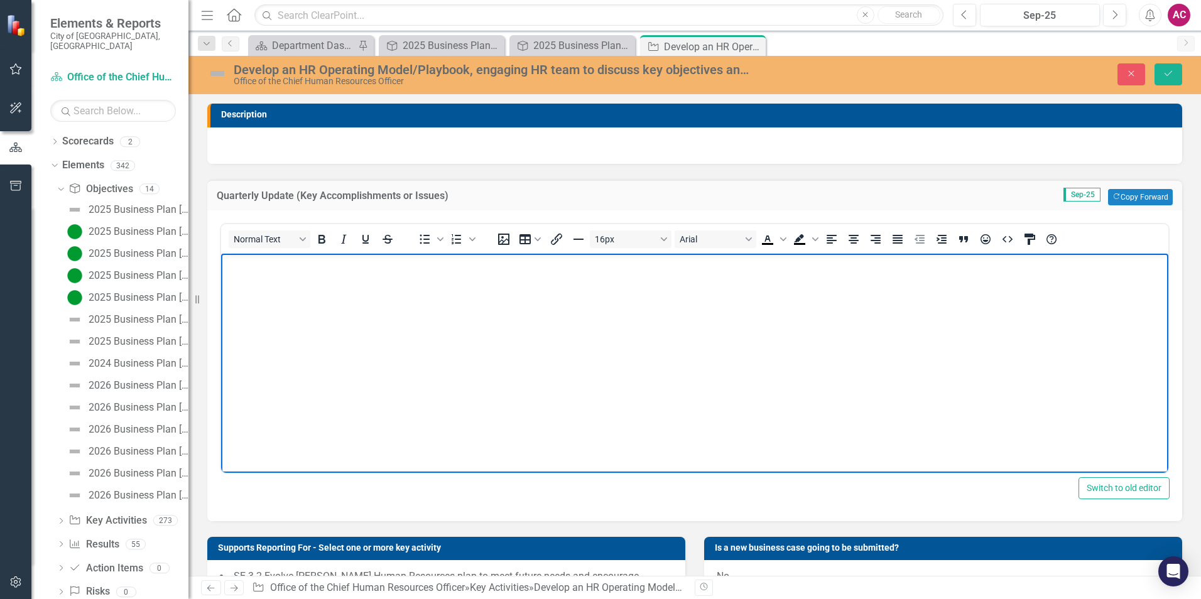
click at [217, 73] on img at bounding box center [217, 73] width 20 height 20
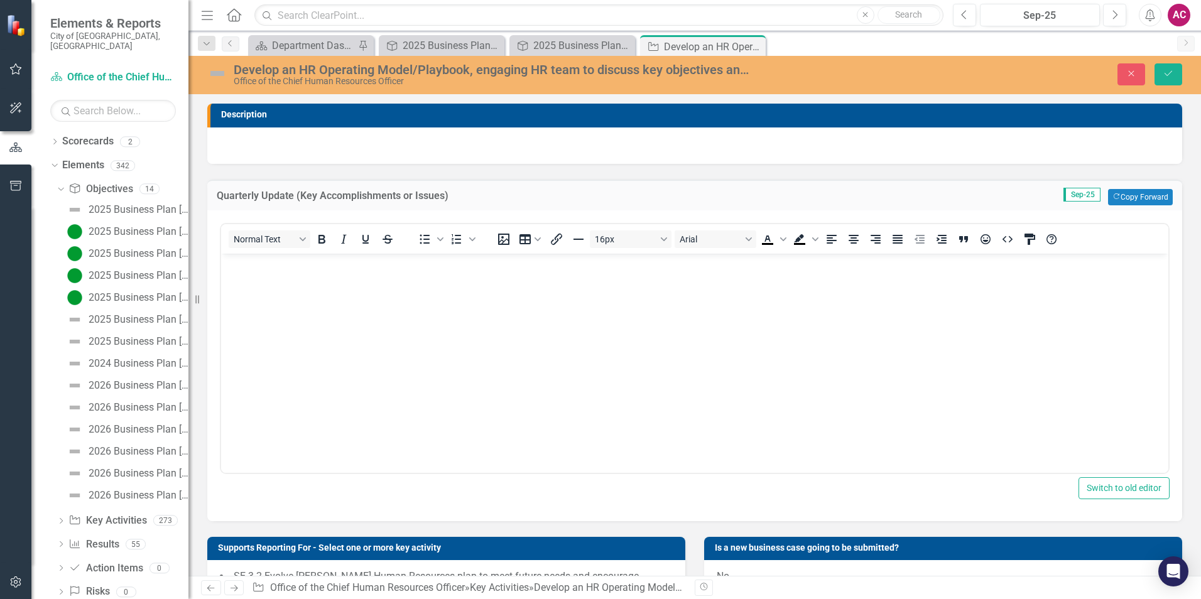
click at [217, 73] on img at bounding box center [217, 73] width 20 height 20
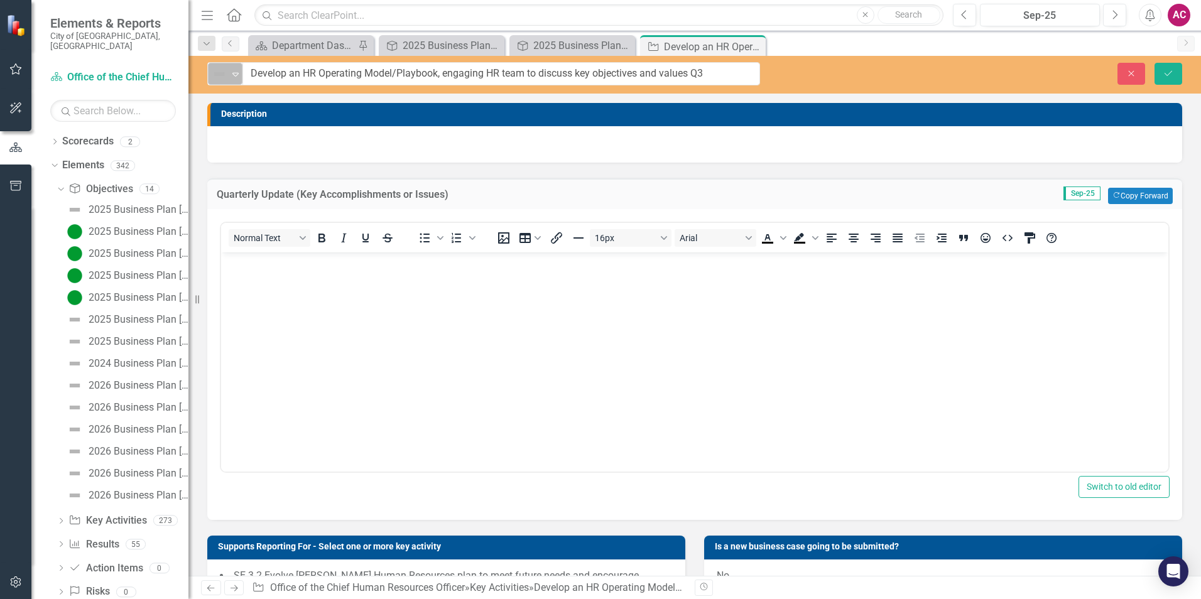
click at [226, 73] on img at bounding box center [219, 74] width 15 height 15
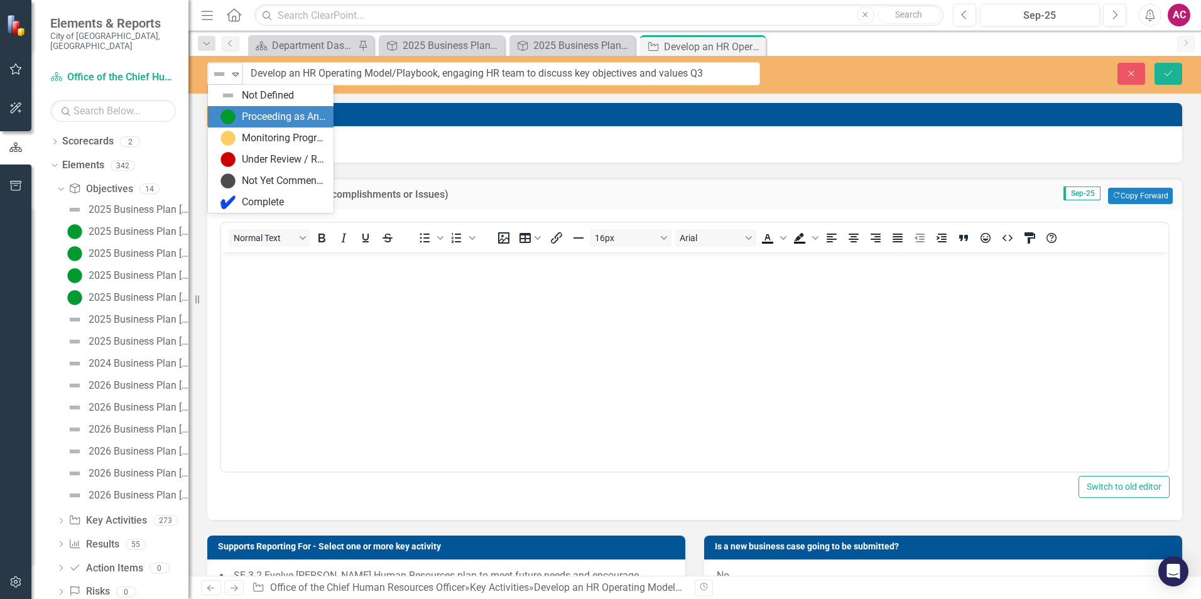
click at [281, 114] on div "Proceeding as Anticipated" at bounding box center [284, 117] width 84 height 14
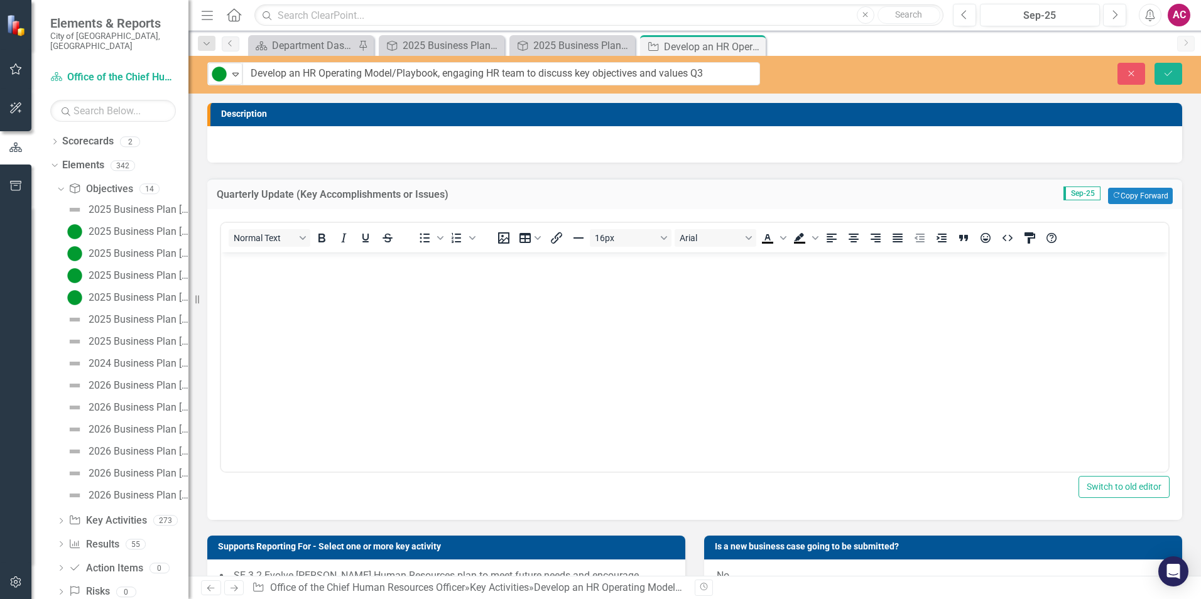
click at [272, 271] on body "Rich Text Area. Press ALT-0 for help." at bounding box center [694, 347] width 947 height 188
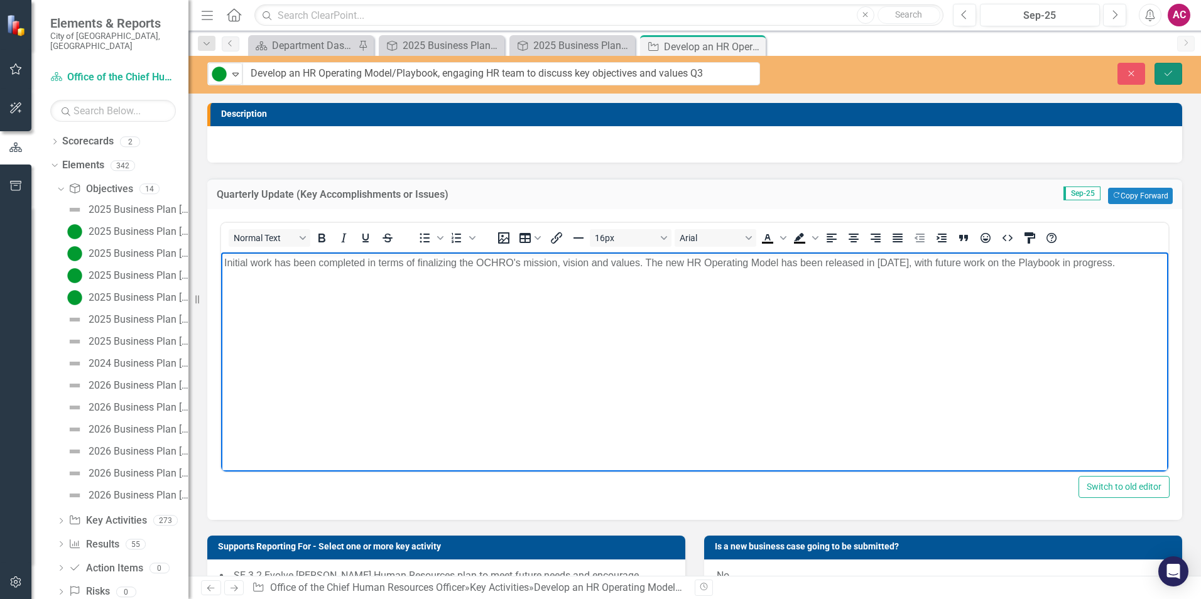
click at [1172, 80] on button "Save" at bounding box center [1169, 74] width 28 height 22
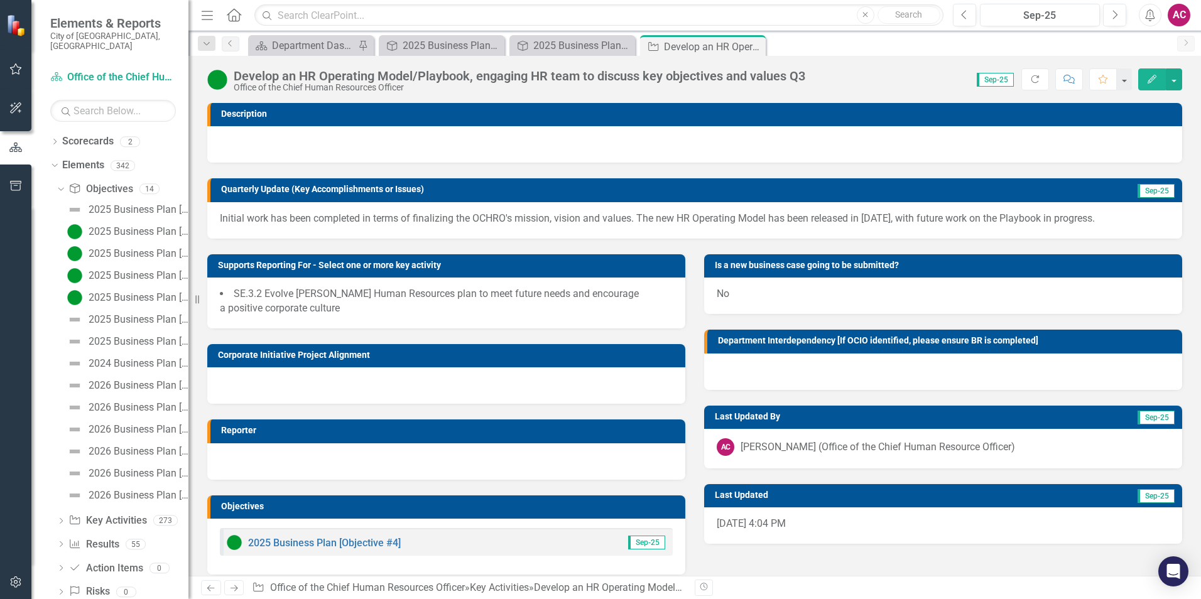
drag, startPoint x: 758, startPoint y: 46, endPoint x: 729, endPoint y: 47, distance: 28.3
click at [0, 0] on icon "Close" at bounding box center [0, 0] width 0 height 0
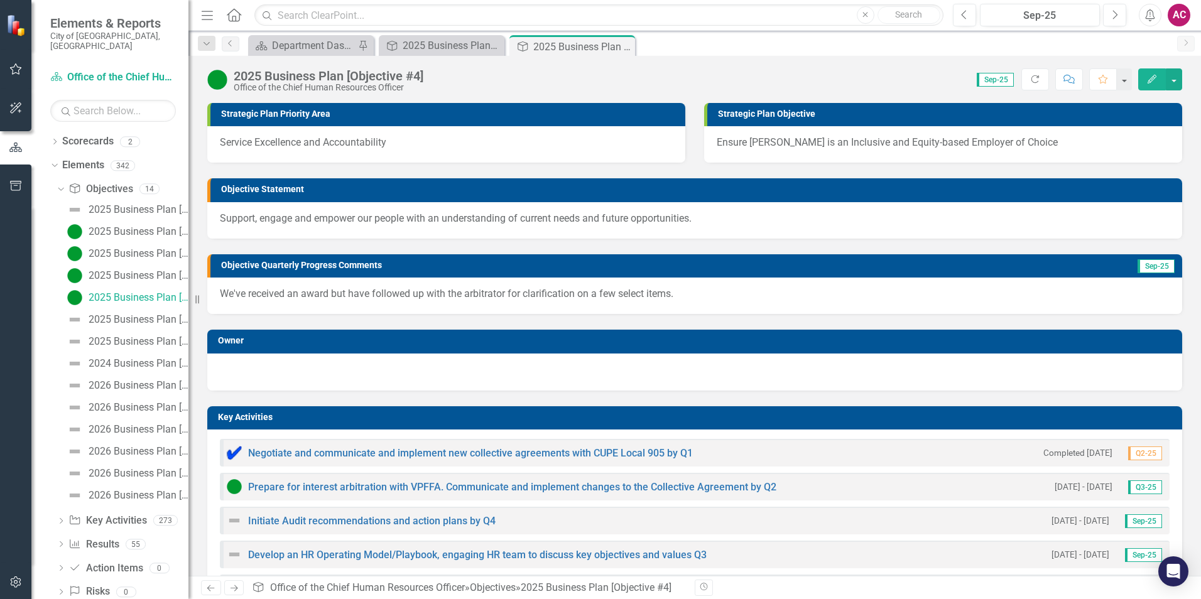
click at [228, 530] on div "Initiate Audit recommendations and action plans by Q4 [DATE] - [DATE] Sep-25" at bounding box center [695, 521] width 950 height 28
click at [236, 520] on img at bounding box center [234, 520] width 15 height 15
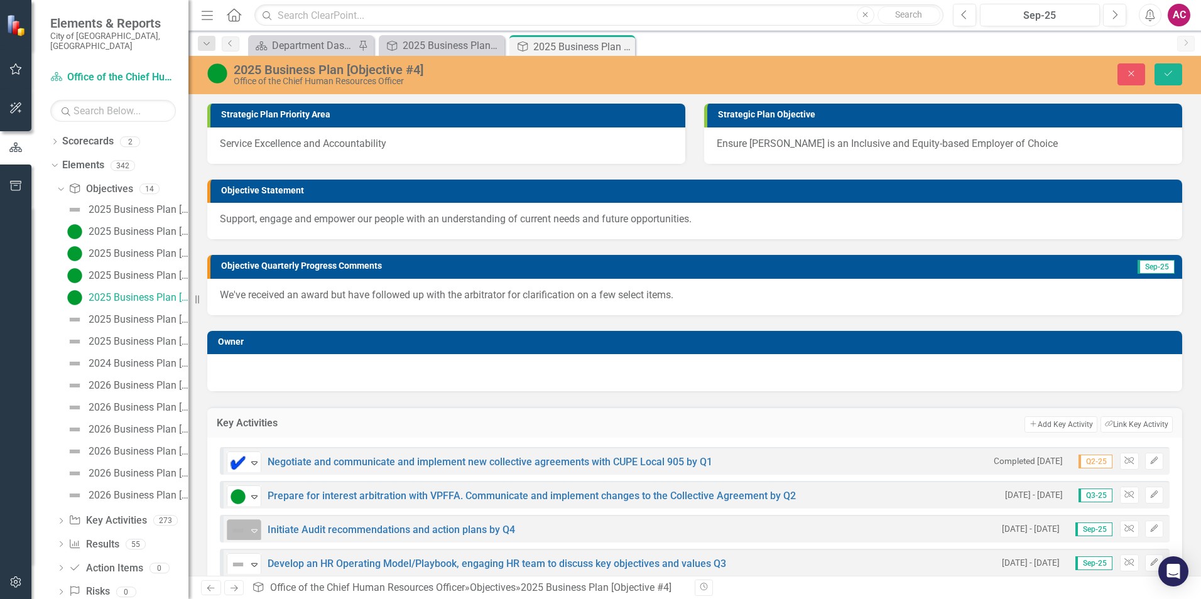
click at [241, 530] on img at bounding box center [238, 530] width 15 height 15
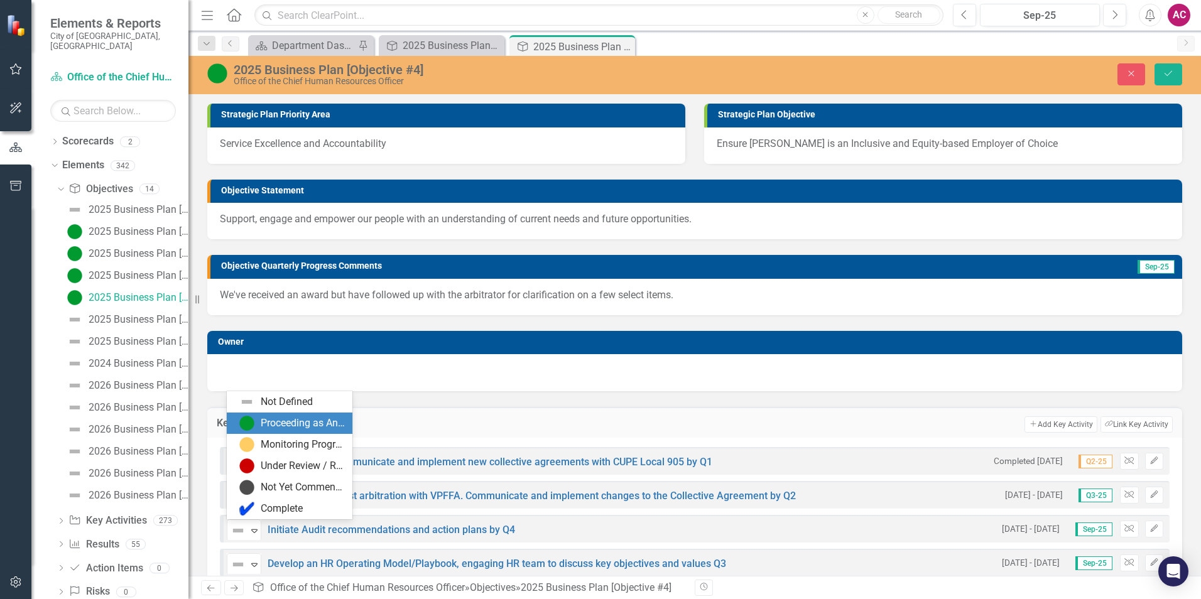
click at [293, 419] on div "Proceeding as Anticipated" at bounding box center [303, 423] width 84 height 14
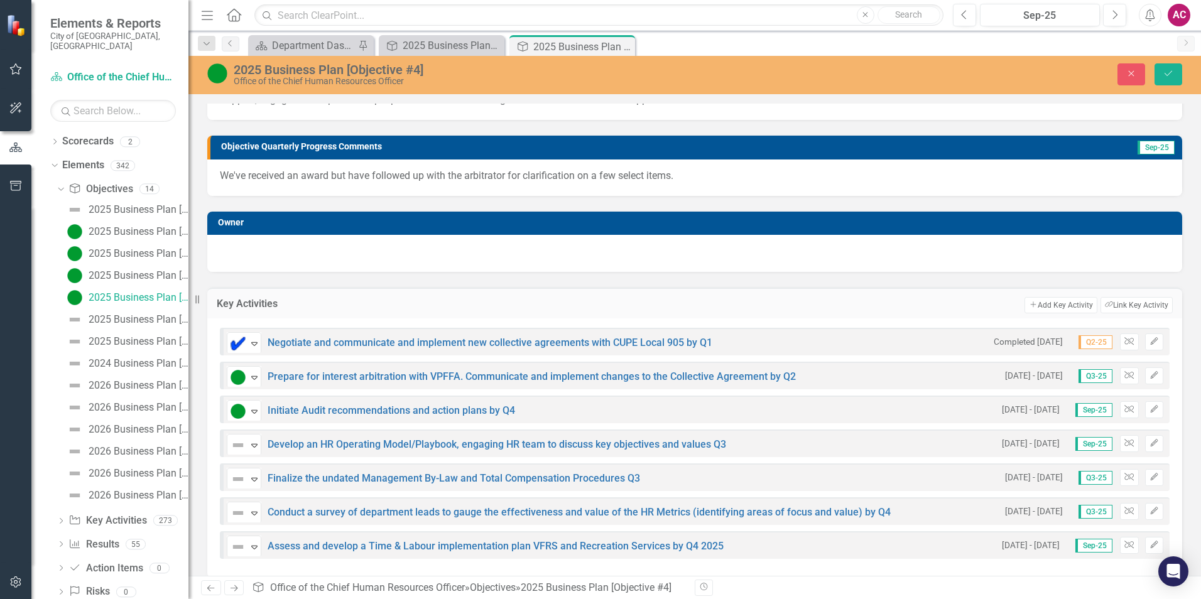
scroll to position [251, 0]
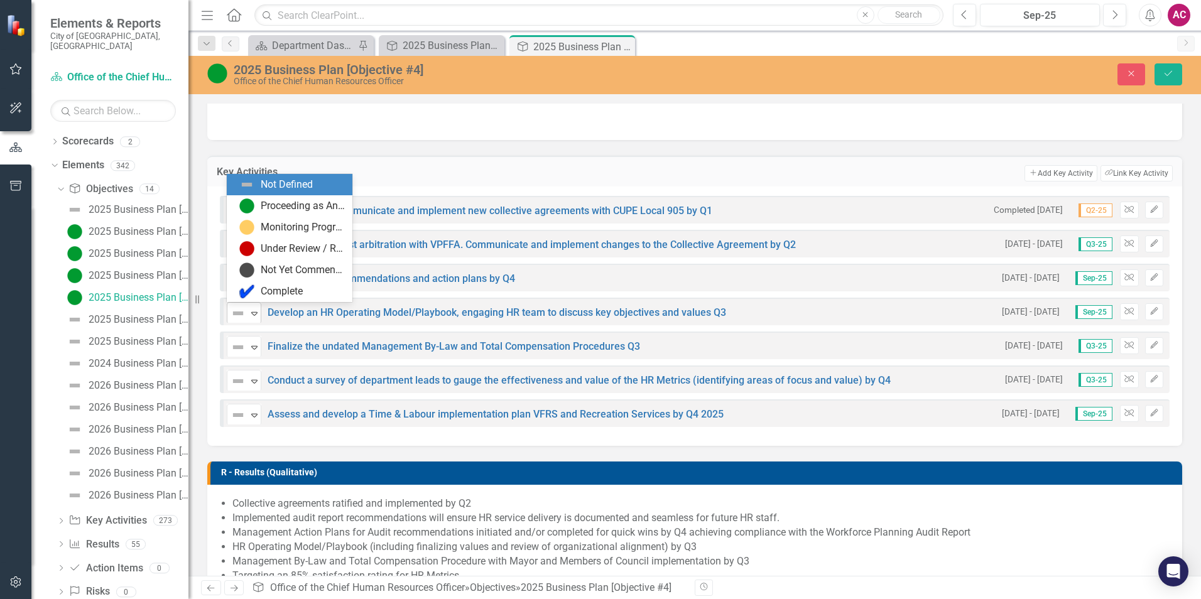
click at [250, 315] on icon "Expand" at bounding box center [254, 313] width 13 height 10
click at [308, 203] on div "Proceeding as Anticipated" at bounding box center [303, 206] width 84 height 14
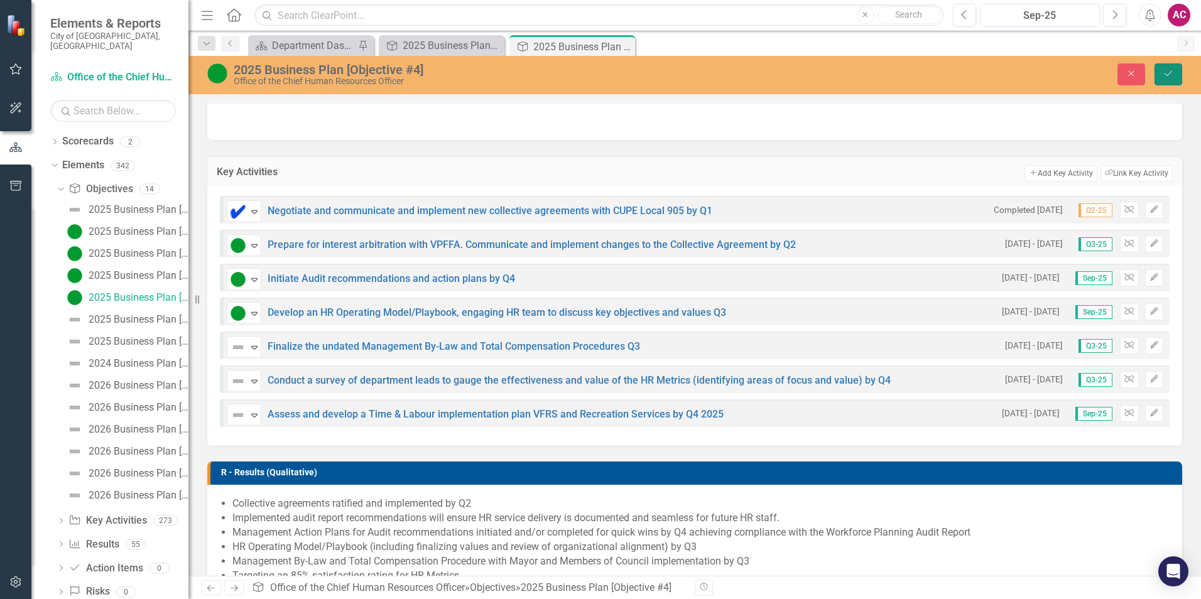
click at [1173, 71] on icon "Save" at bounding box center [1168, 73] width 11 height 9
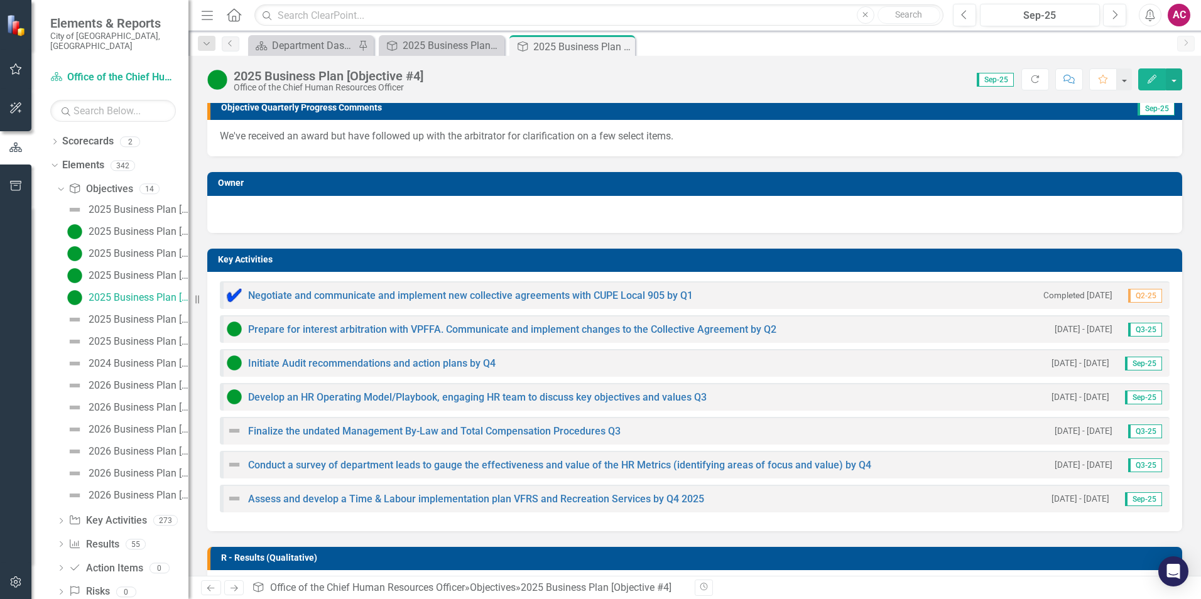
scroll to position [188, 0]
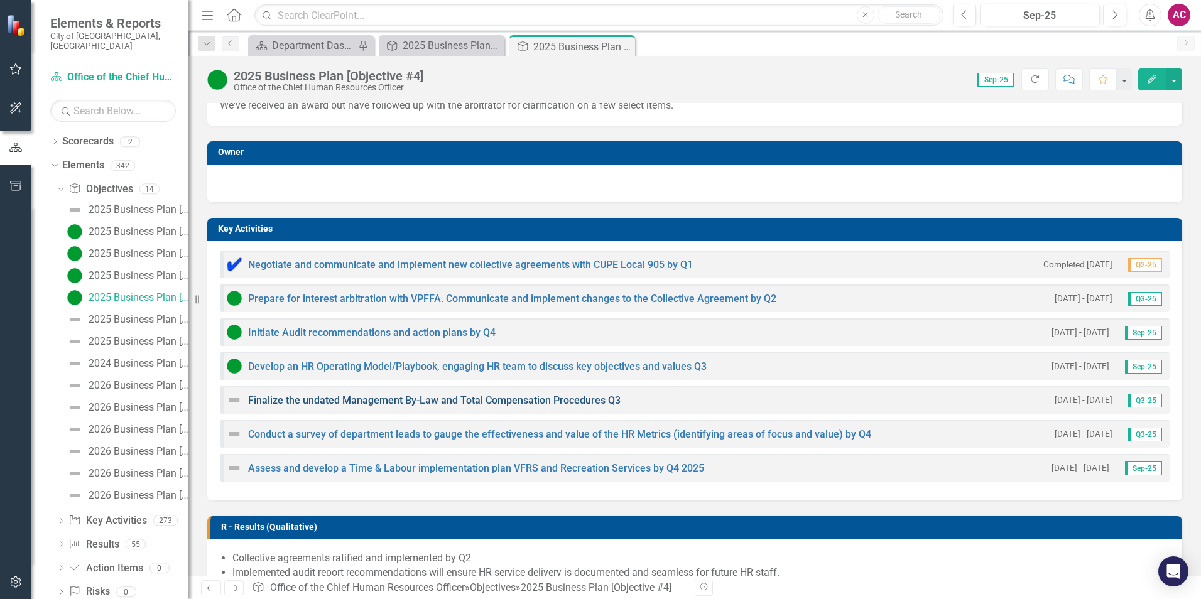
click at [315, 404] on link "Finalize the undated Management By-Law and Total Compensation Procedures Q3" at bounding box center [434, 400] width 373 height 12
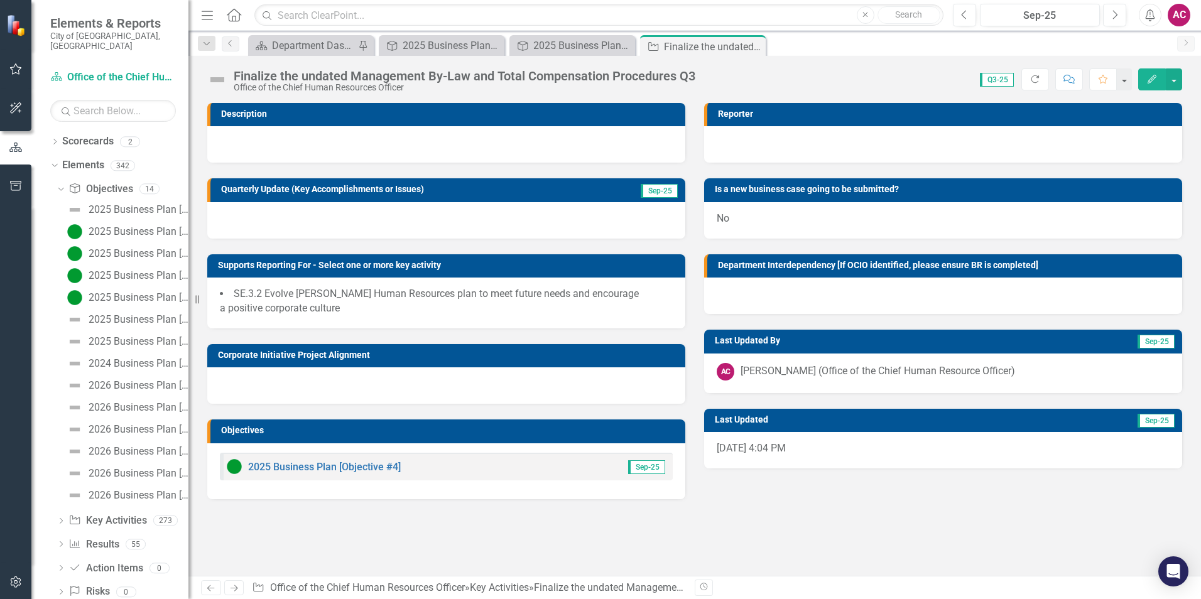
click at [329, 215] on div at bounding box center [446, 220] width 478 height 36
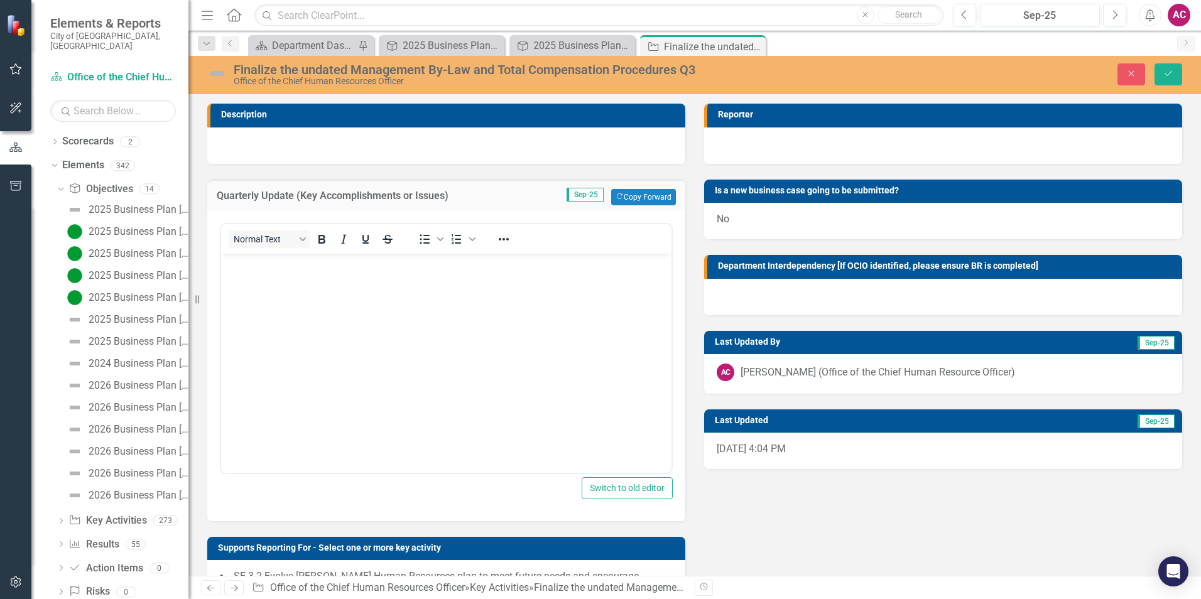
click at [296, 271] on body "Rich Text Area. Press ALT-0 for help." at bounding box center [446, 347] width 450 height 188
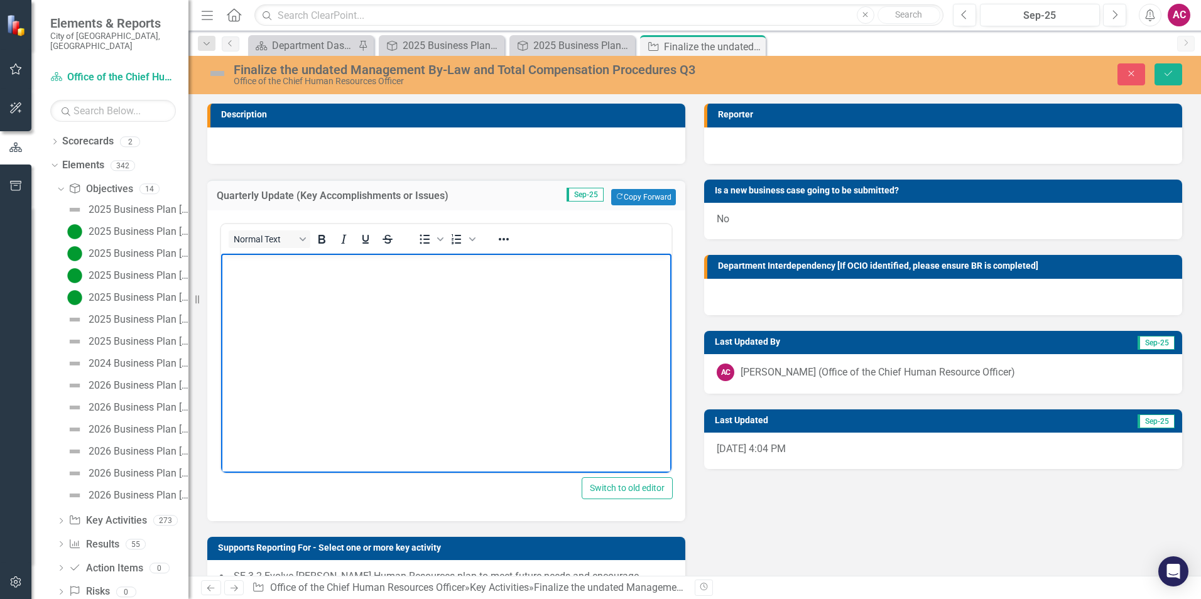
click at [223, 74] on img at bounding box center [217, 73] width 20 height 20
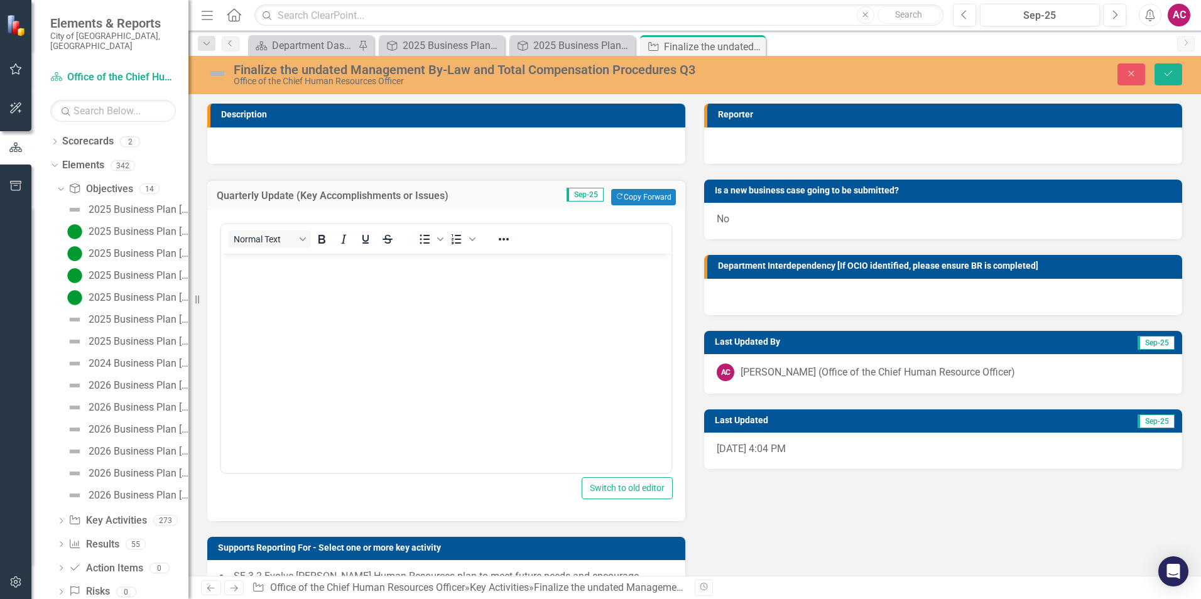
click at [223, 74] on img at bounding box center [217, 73] width 20 height 20
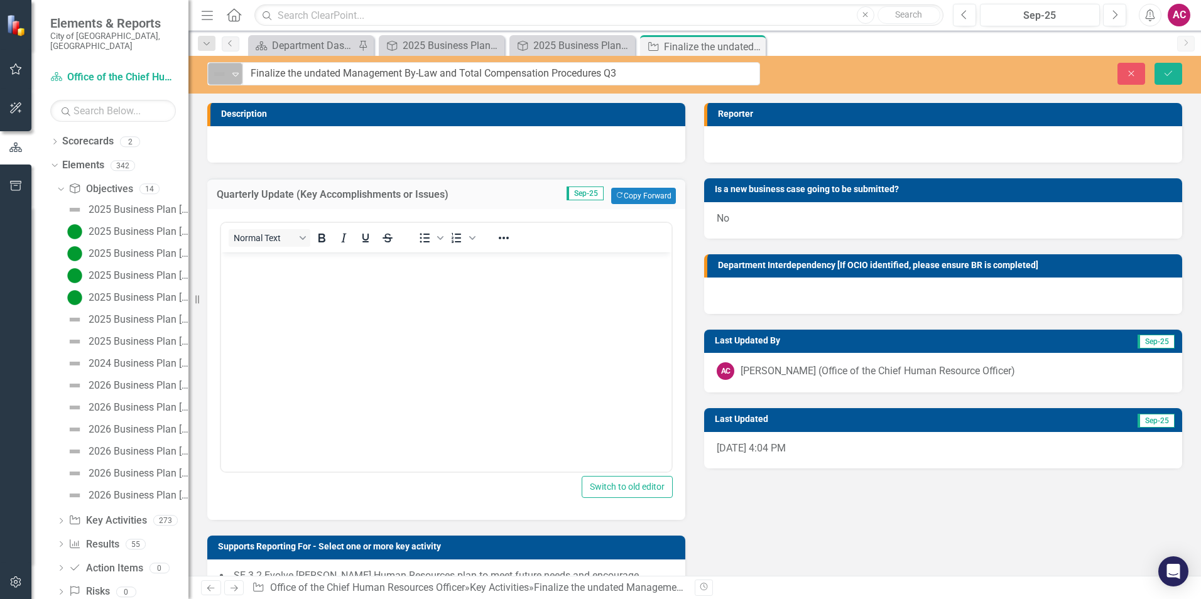
click at [216, 74] on img at bounding box center [219, 74] width 15 height 15
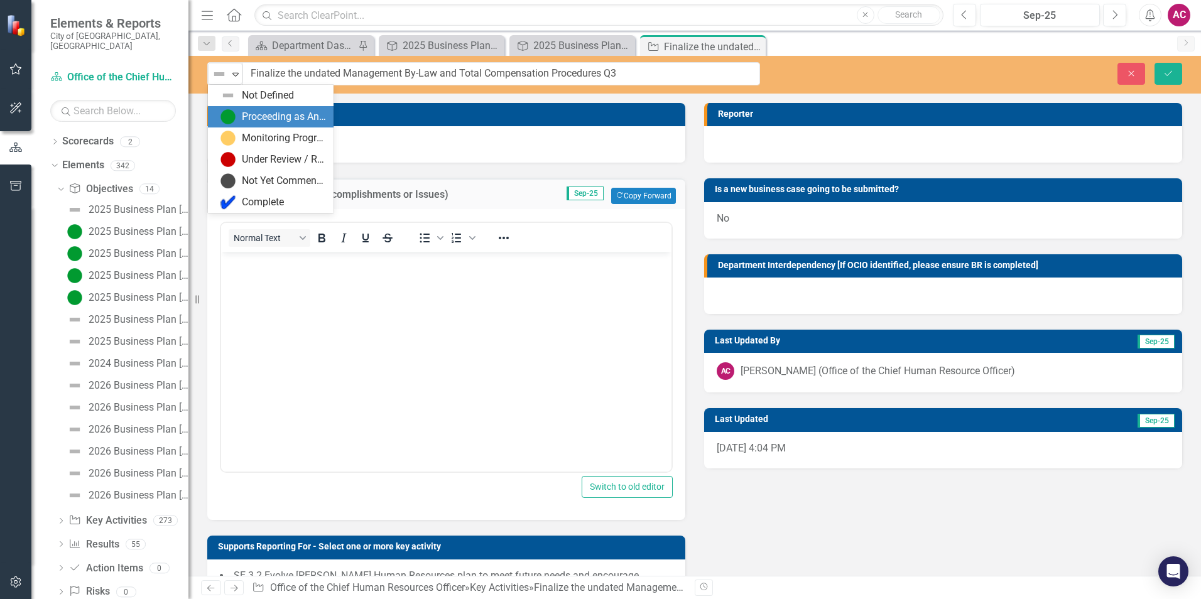
click at [249, 113] on div "Proceeding as Anticipated" at bounding box center [284, 117] width 84 height 14
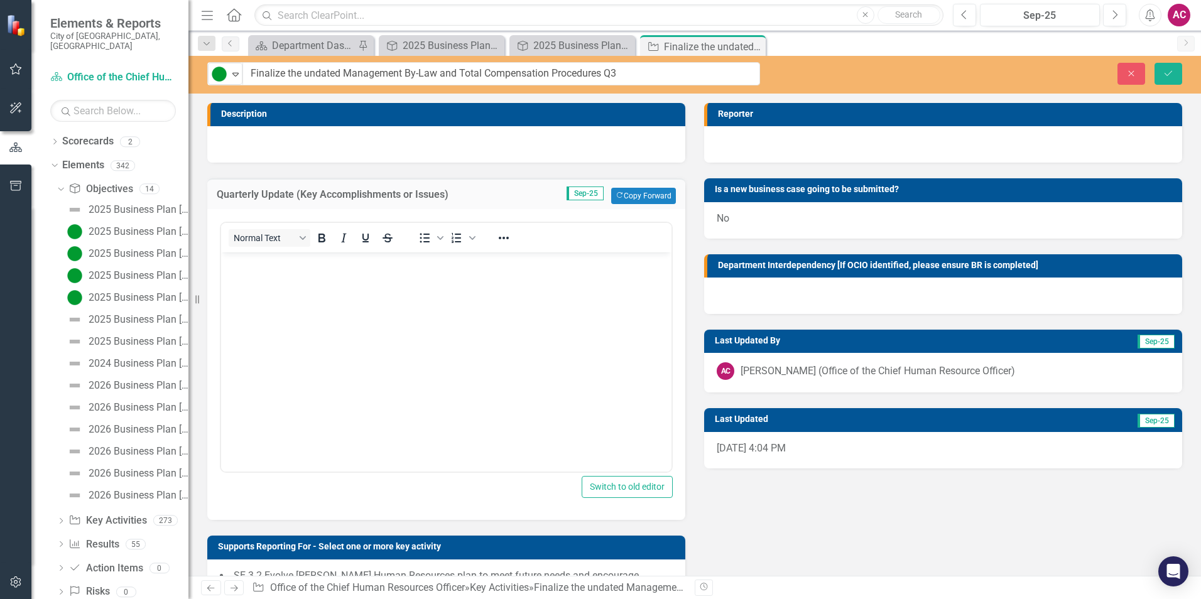
click at [269, 259] on p "Rich Text Area. Press ALT-0 for help." at bounding box center [446, 263] width 444 height 15
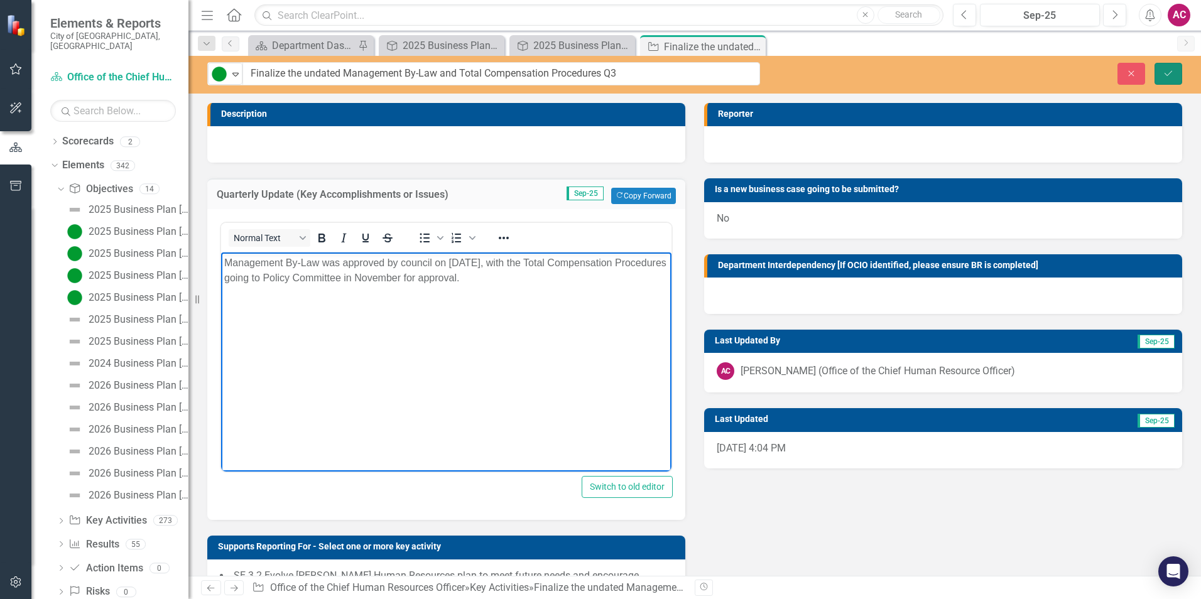
click at [1177, 75] on button "Save" at bounding box center [1169, 74] width 28 height 22
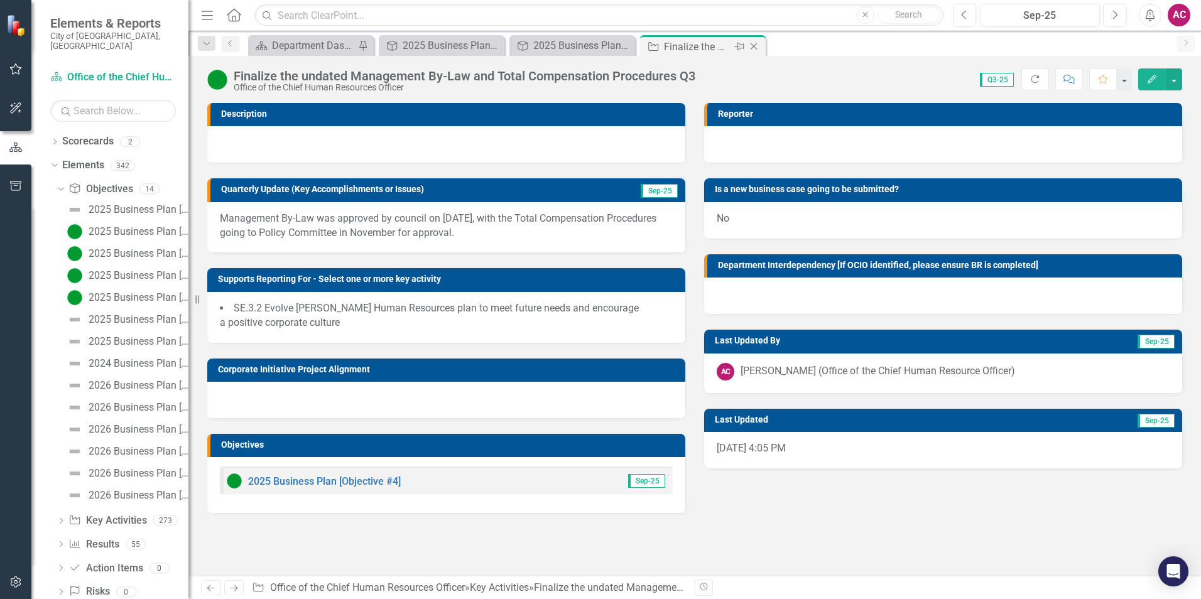
click at [753, 46] on icon "Close" at bounding box center [754, 46] width 13 height 10
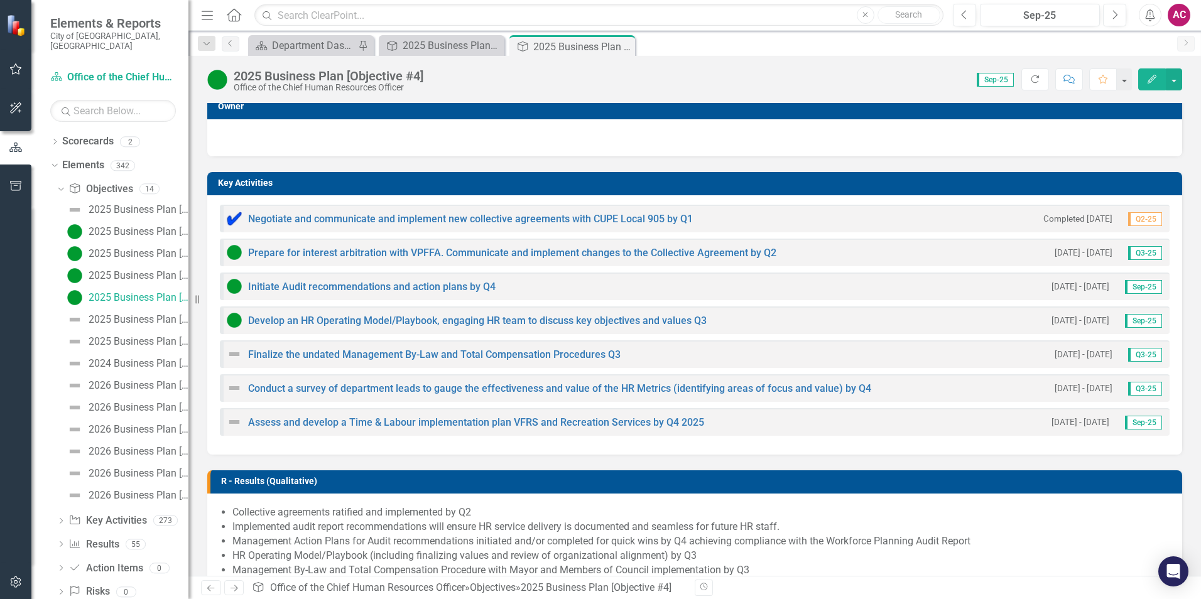
scroll to position [251, 0]
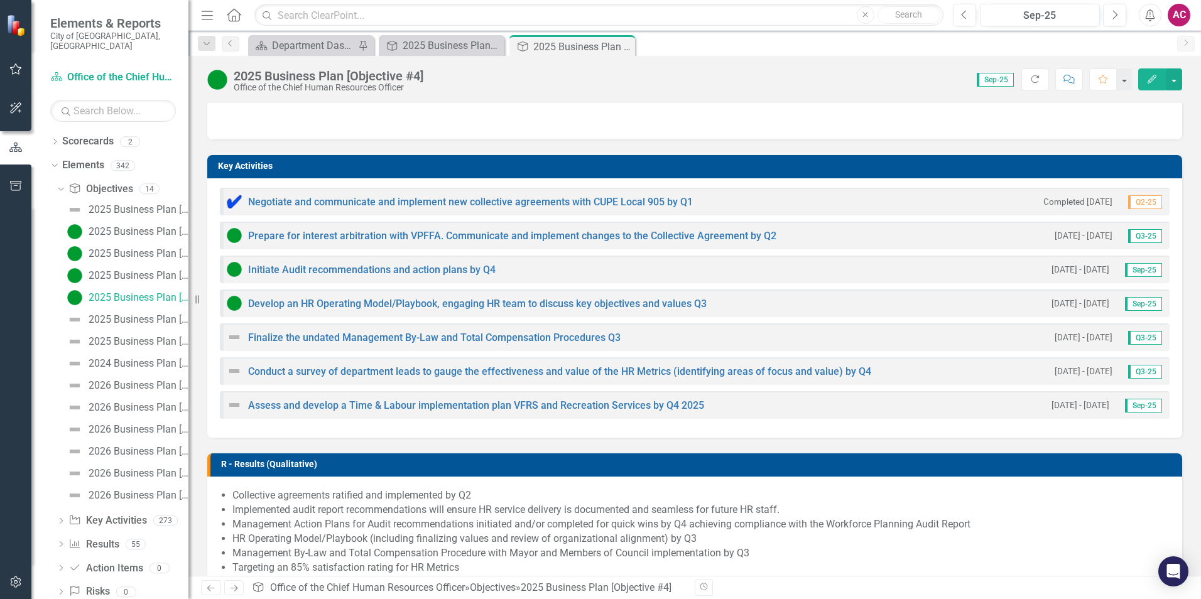
click at [237, 336] on img at bounding box center [234, 337] width 15 height 15
click at [236, 339] on img at bounding box center [234, 337] width 15 height 15
click at [239, 339] on img at bounding box center [234, 337] width 15 height 15
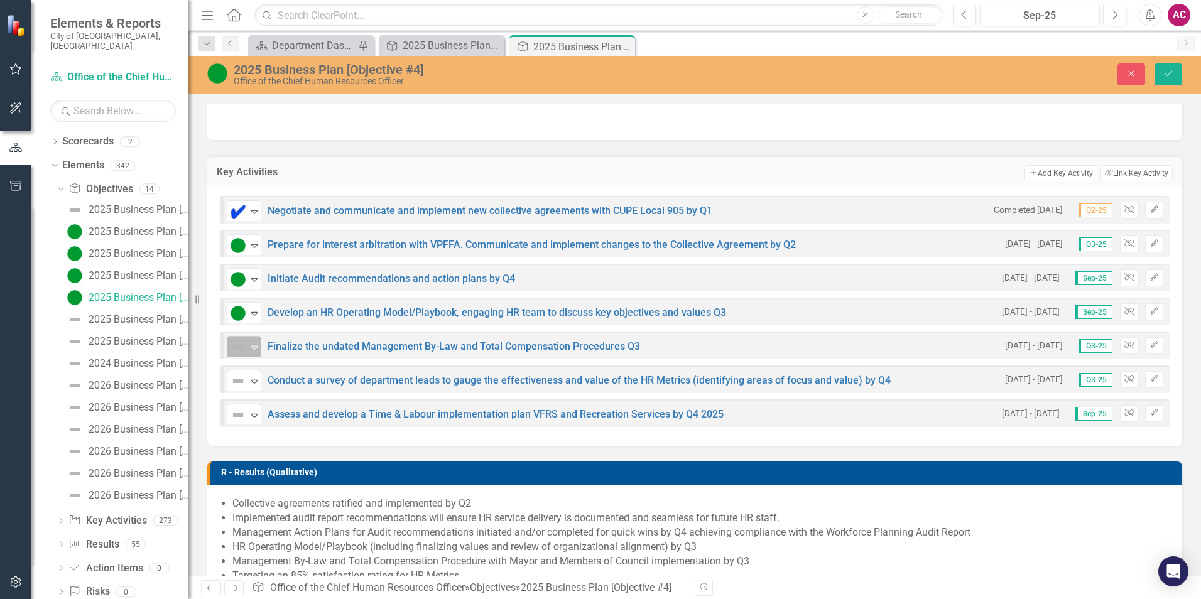
click at [247, 347] on div "Not Defined" at bounding box center [238, 348] width 19 height 18
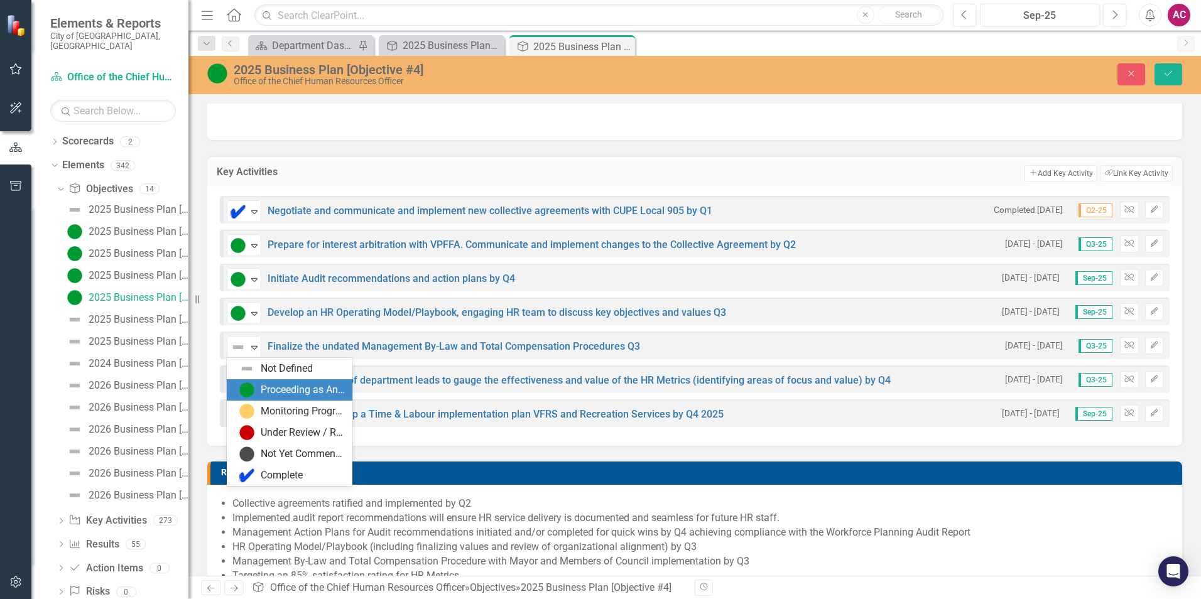
click at [312, 388] on div "Proceeding as Anticipated" at bounding box center [303, 390] width 84 height 14
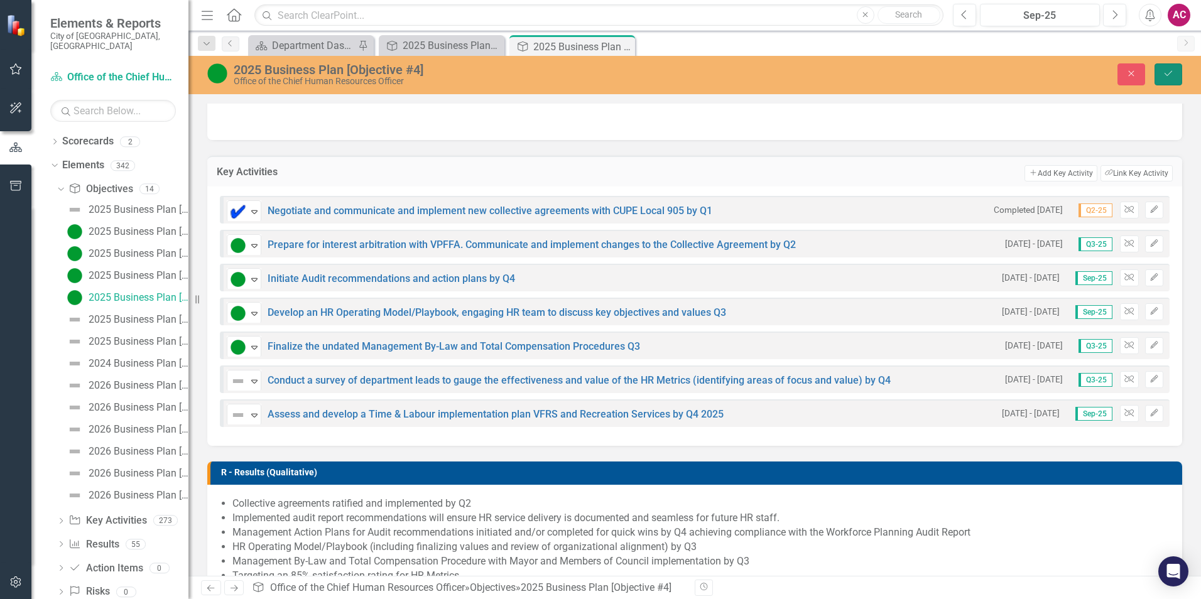
click at [1168, 69] on button "Save" at bounding box center [1169, 74] width 28 height 22
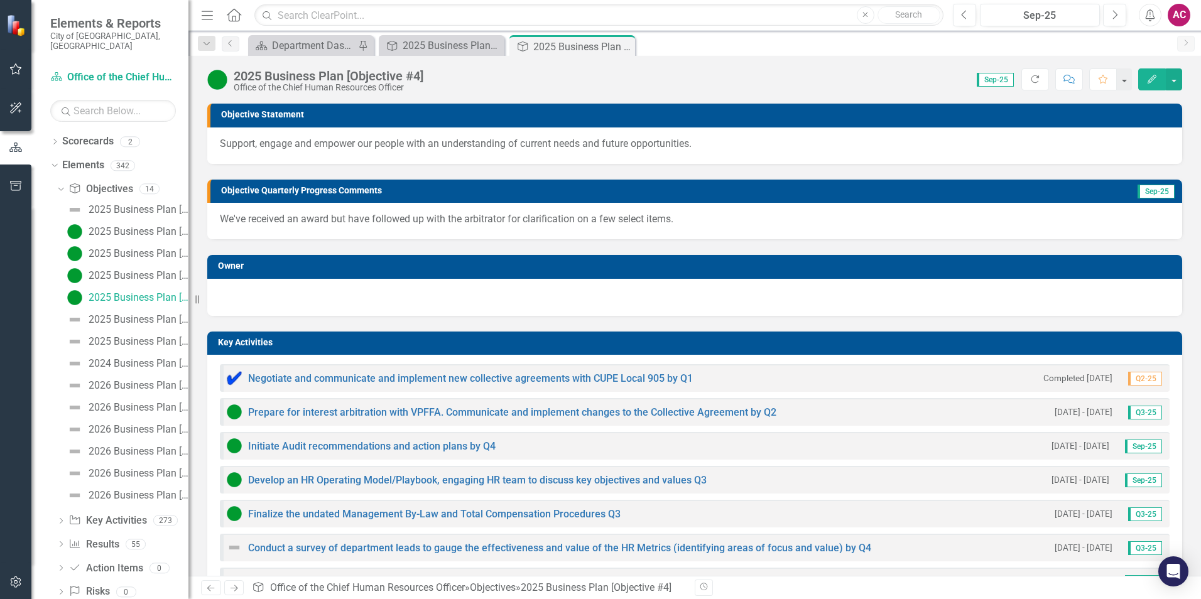
scroll to position [314, 0]
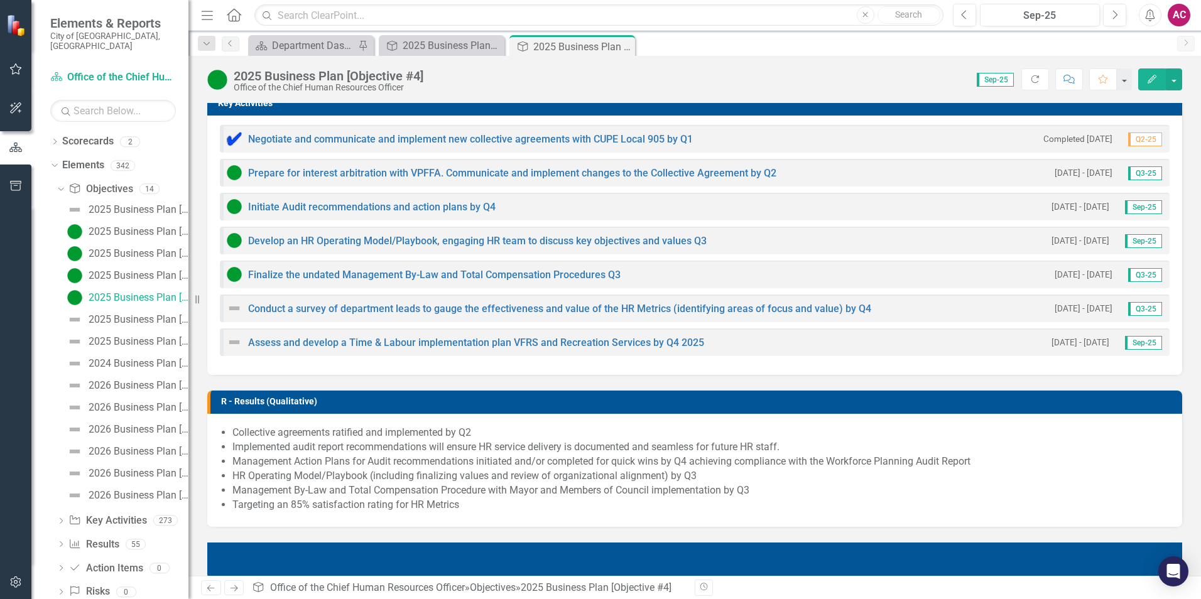
click at [234, 343] on img at bounding box center [234, 342] width 15 height 15
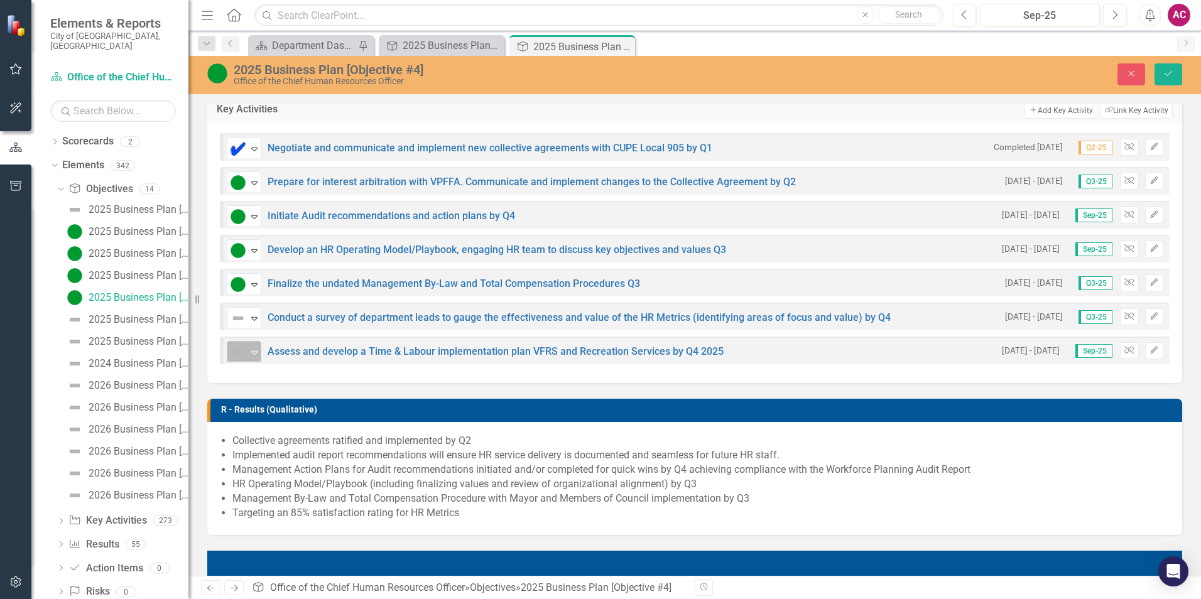
click at [234, 348] on img at bounding box center [238, 352] width 15 height 15
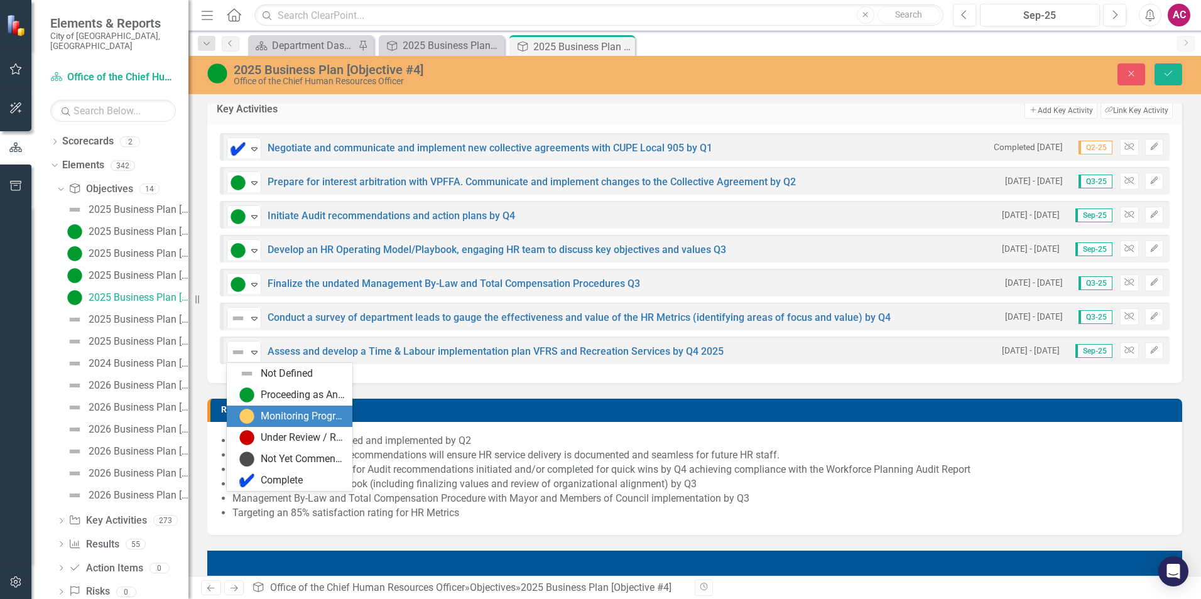
click at [302, 422] on div "Monitoring Progress" at bounding box center [303, 417] width 84 height 14
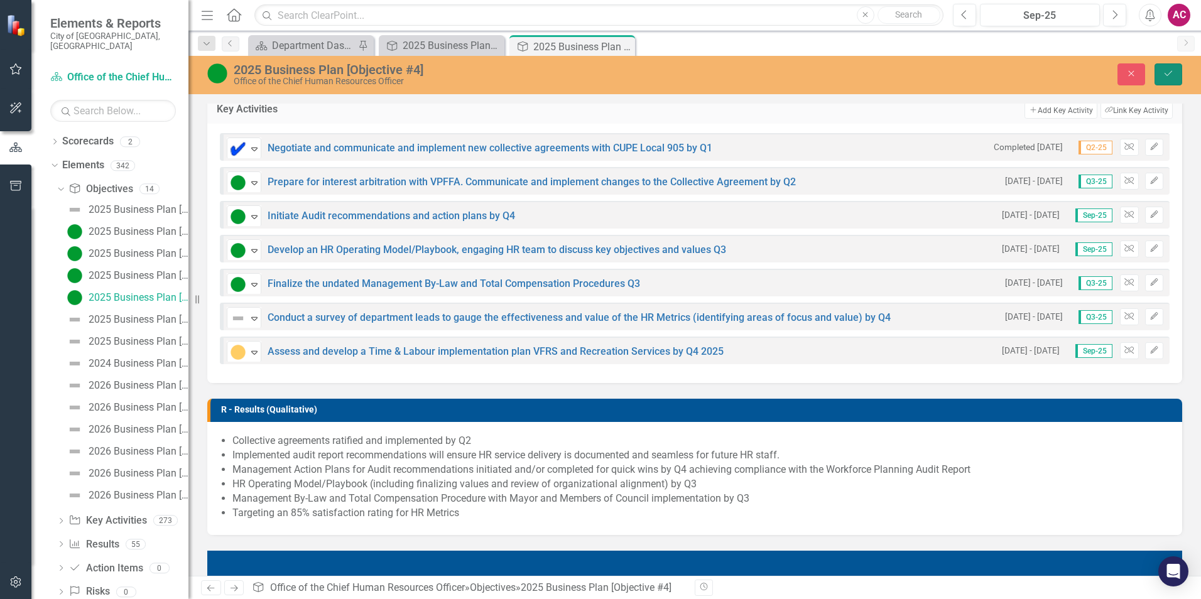
click at [1177, 75] on button "Save" at bounding box center [1169, 74] width 28 height 22
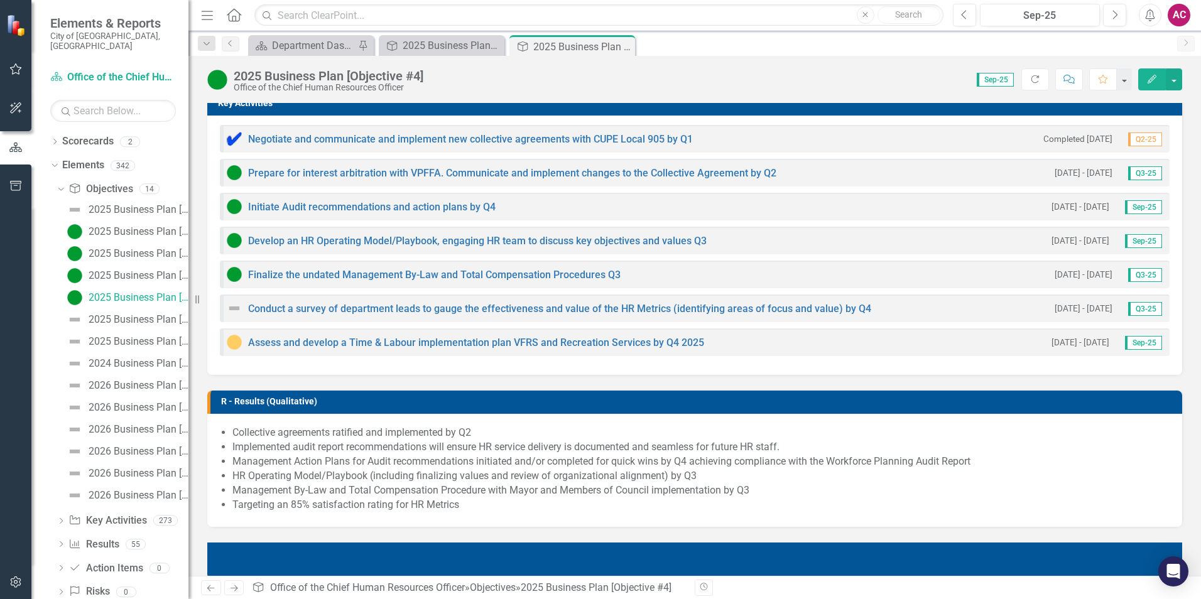
click at [451, 334] on div "Assess and develop a Time & Labour implementation plan VFRS and Recreation Serv…" at bounding box center [695, 343] width 950 height 28
click at [447, 344] on link "Assess and develop a Time & Labour implementation plan VFRS and Recreation Serv…" at bounding box center [476, 343] width 456 height 12
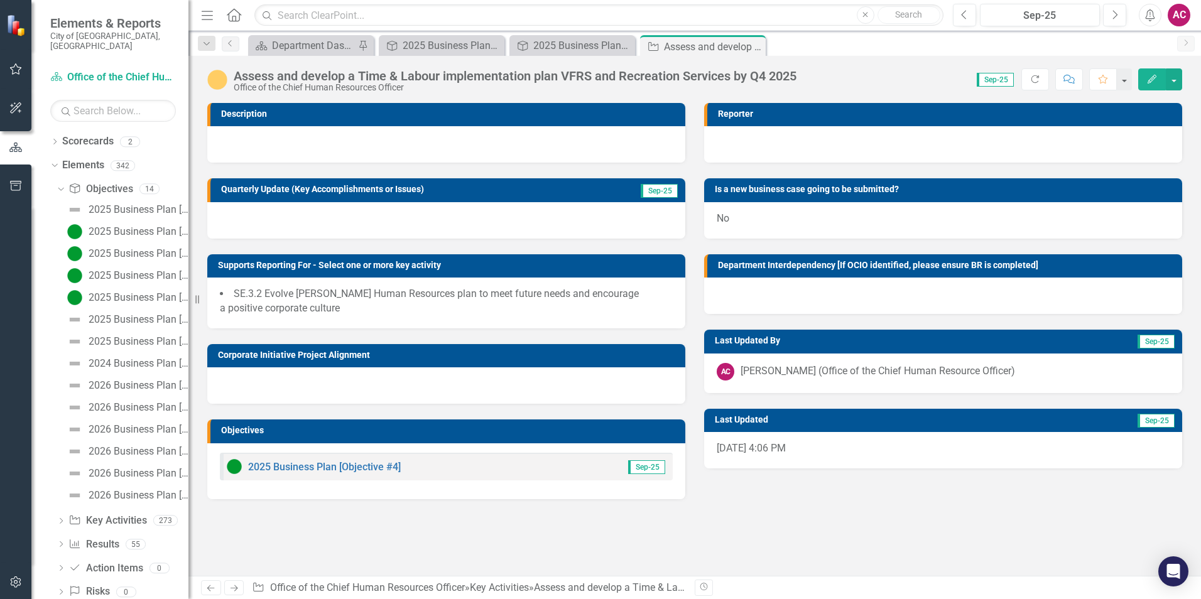
click at [241, 234] on div at bounding box center [446, 220] width 478 height 36
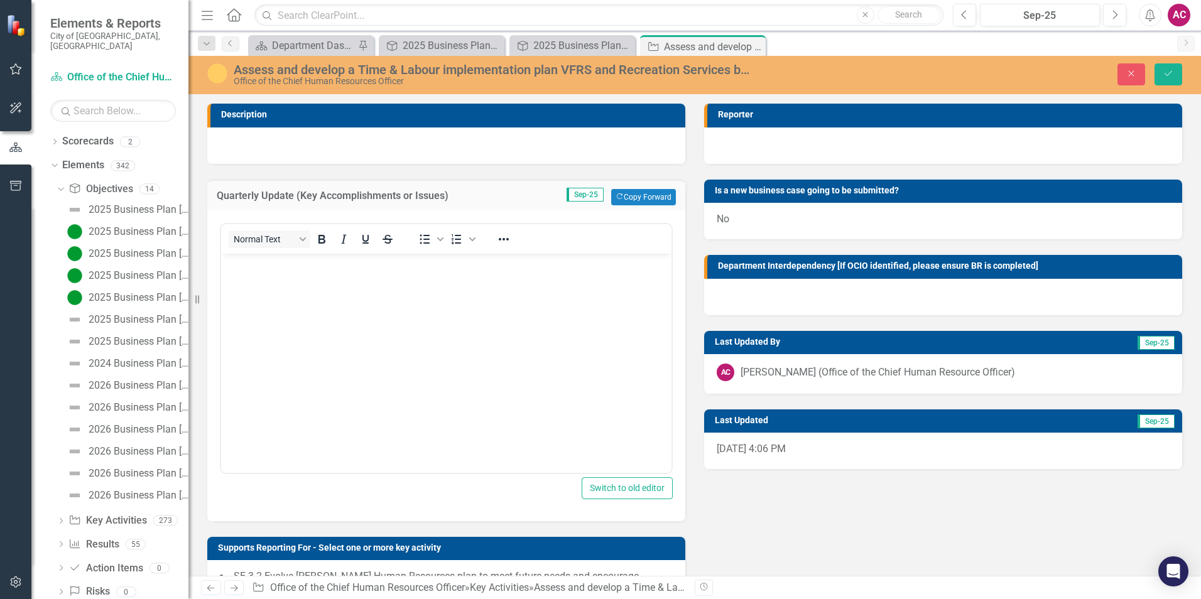
click at [263, 275] on body "Rich Text Area. Press ALT-0 for help." at bounding box center [446, 347] width 450 height 188
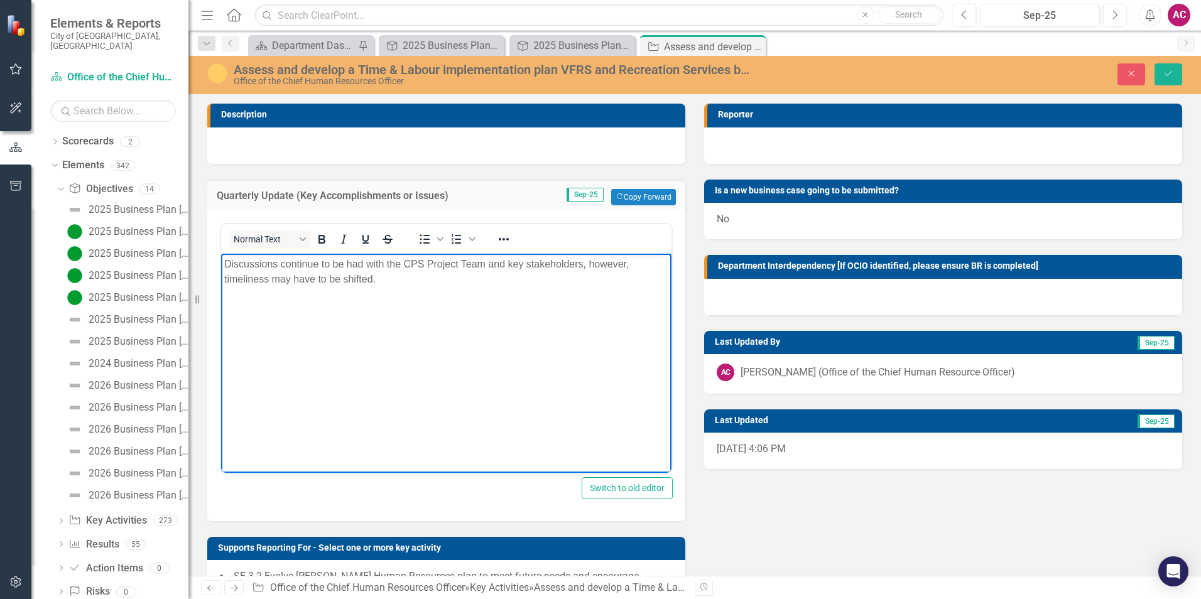
drag, startPoint x: 573, startPoint y: 264, endPoint x: 589, endPoint y: 256, distance: 17.4
click at [589, 256] on p "Discussions continue to be had with the CPS Project Team and key stakeholders, …" at bounding box center [446, 271] width 444 height 30
click at [1161, 72] on button "Save" at bounding box center [1169, 74] width 28 height 22
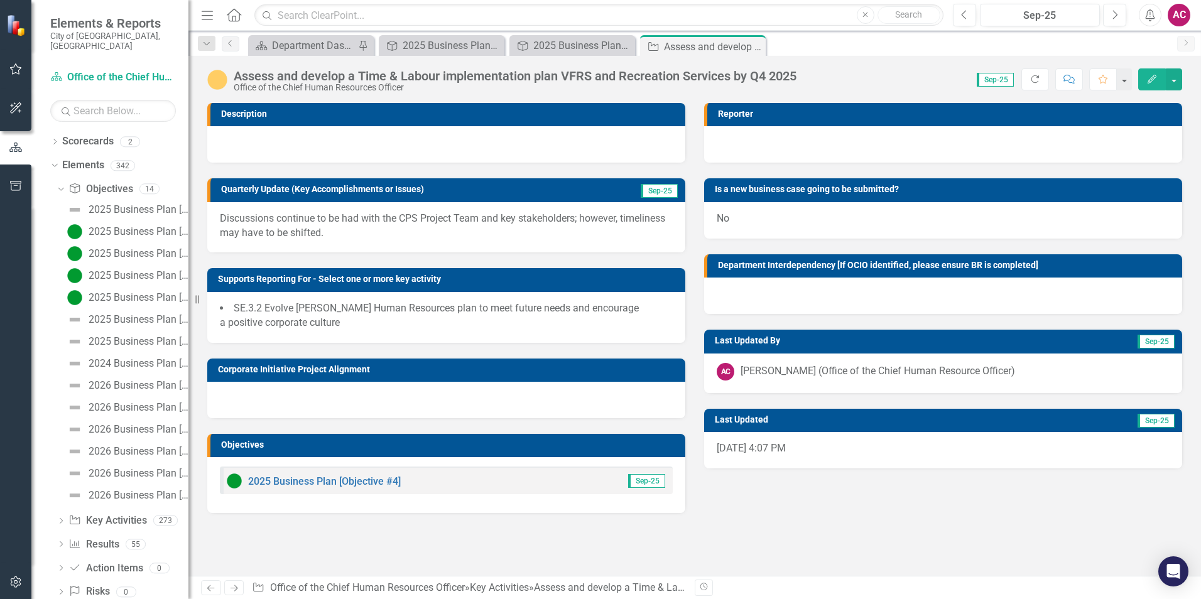
click at [0, 0] on icon "Close" at bounding box center [0, 0] width 0 height 0
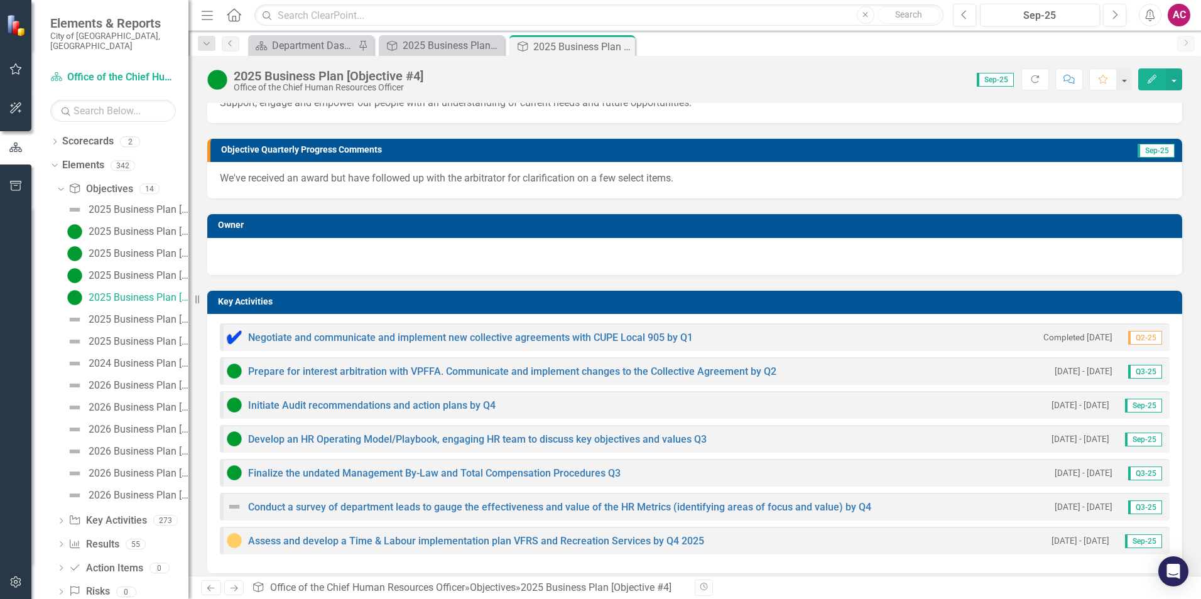
scroll to position [188, 0]
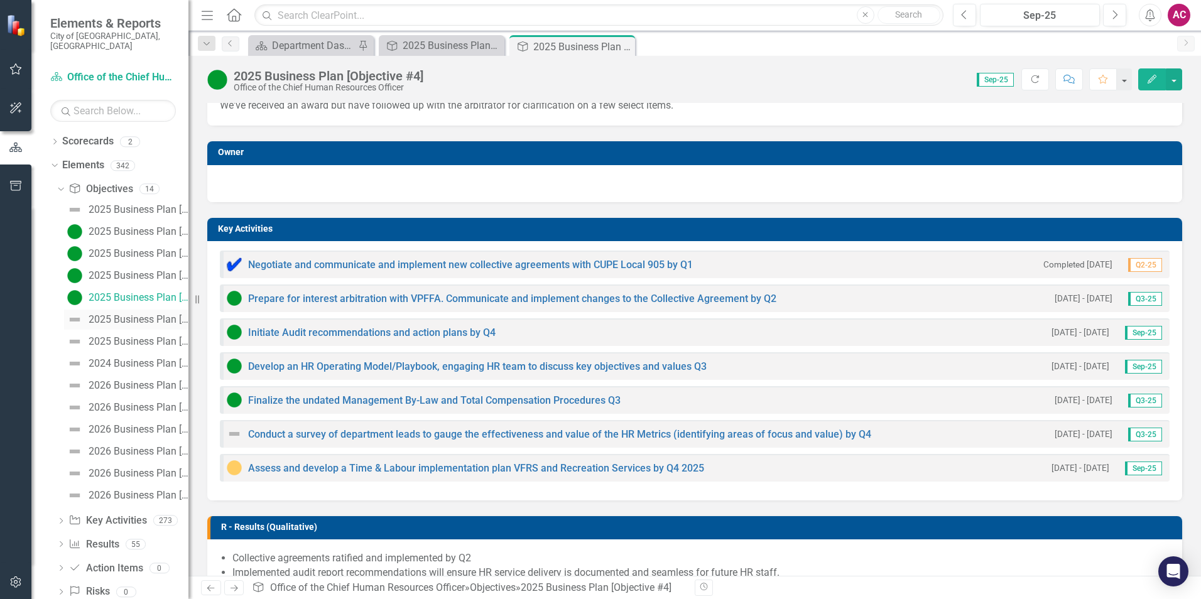
click at [132, 314] on div "2025 Business Plan [Objective #5]" at bounding box center [139, 319] width 100 height 11
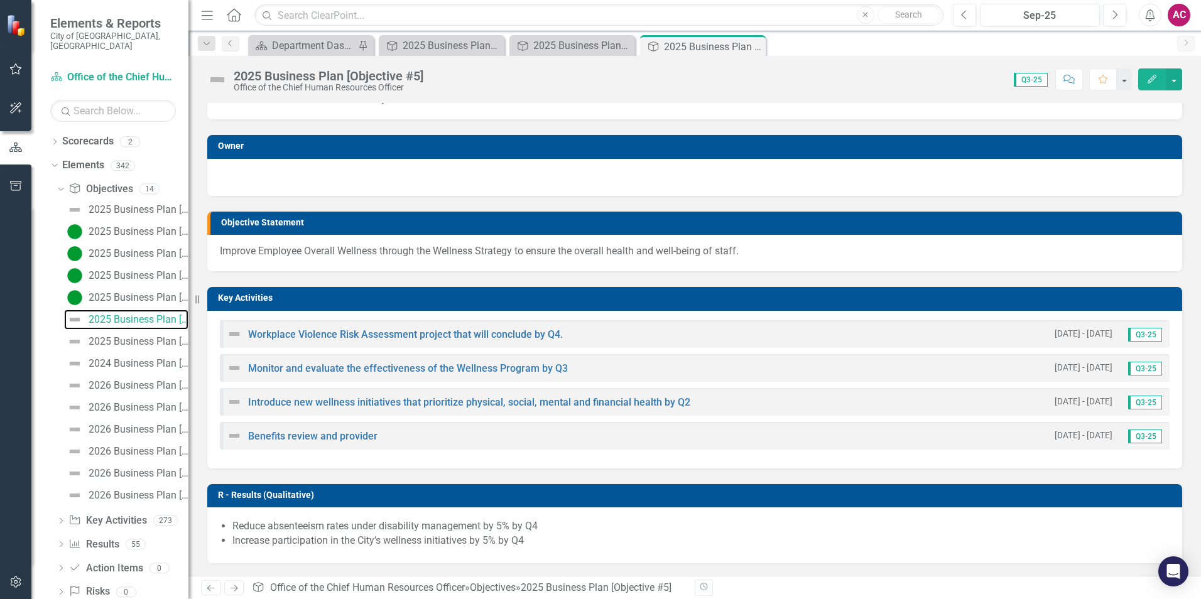
scroll to position [33, 0]
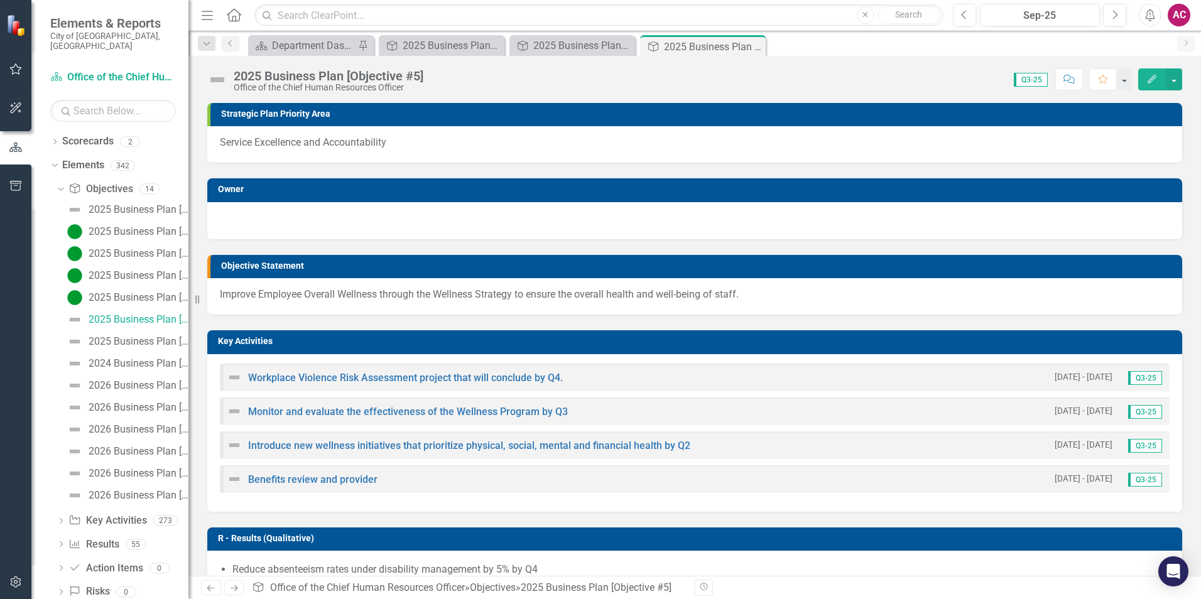
click at [220, 81] on img at bounding box center [217, 80] width 20 height 20
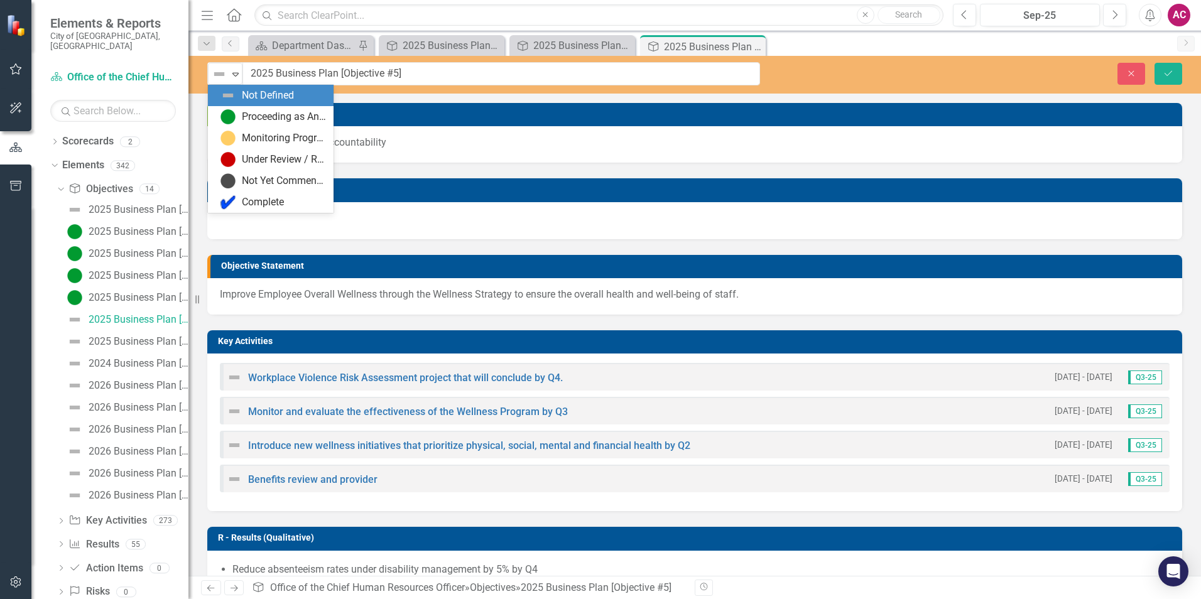
click at [220, 81] on img at bounding box center [219, 74] width 15 height 15
click at [254, 112] on div "Proceeding as Anticipated" at bounding box center [284, 117] width 84 height 14
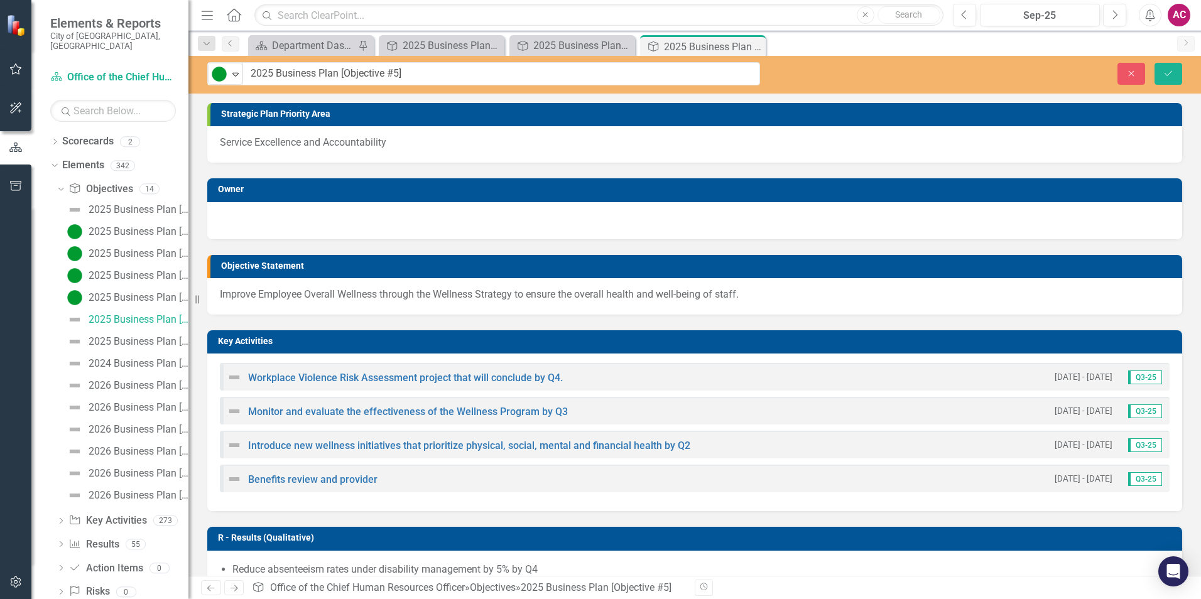
click at [401, 321] on div "Key Activities Workplace Violence Risk Assessment project that will conclude by…" at bounding box center [695, 413] width 994 height 197
click at [234, 378] on img at bounding box center [234, 377] width 15 height 15
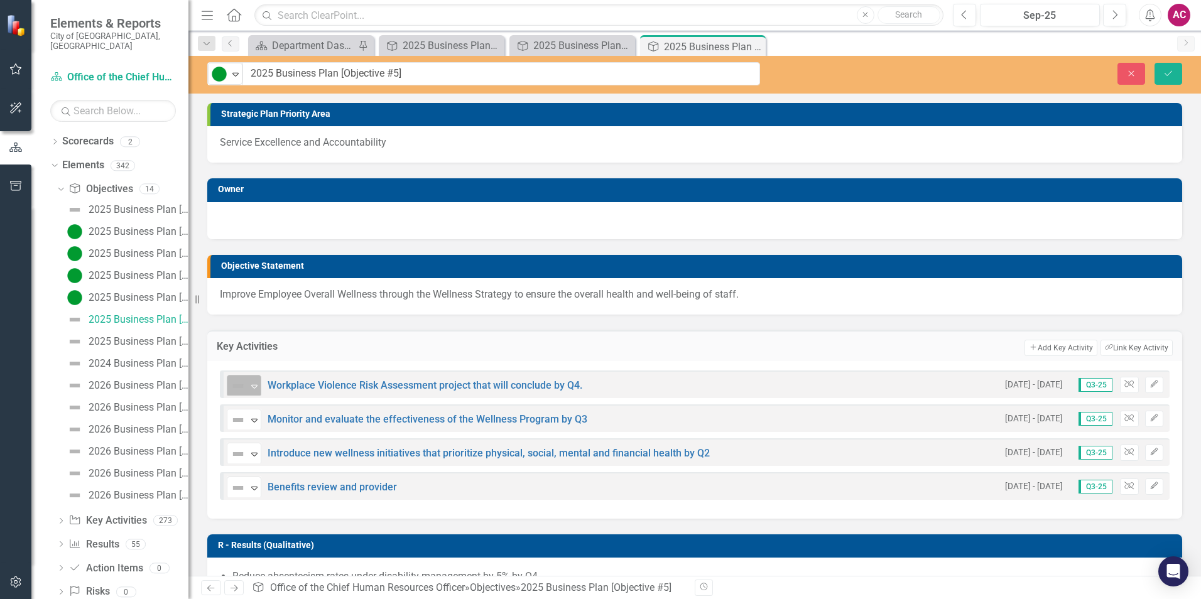
click at [237, 380] on img at bounding box center [238, 386] width 15 height 15
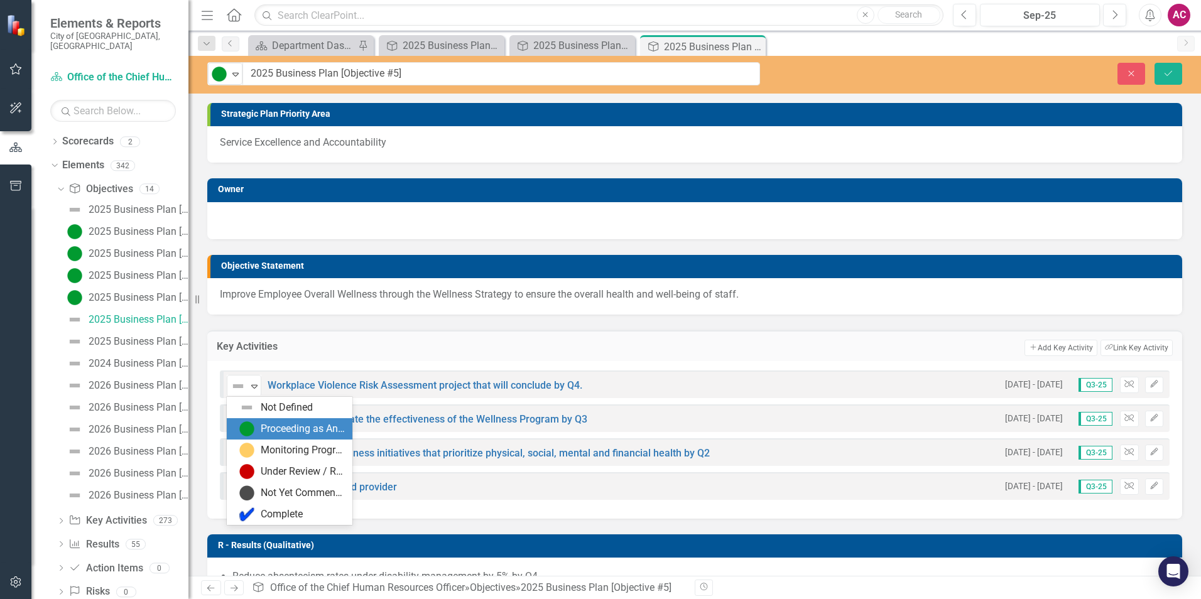
click at [266, 429] on div "Proceeding as Anticipated" at bounding box center [303, 429] width 84 height 14
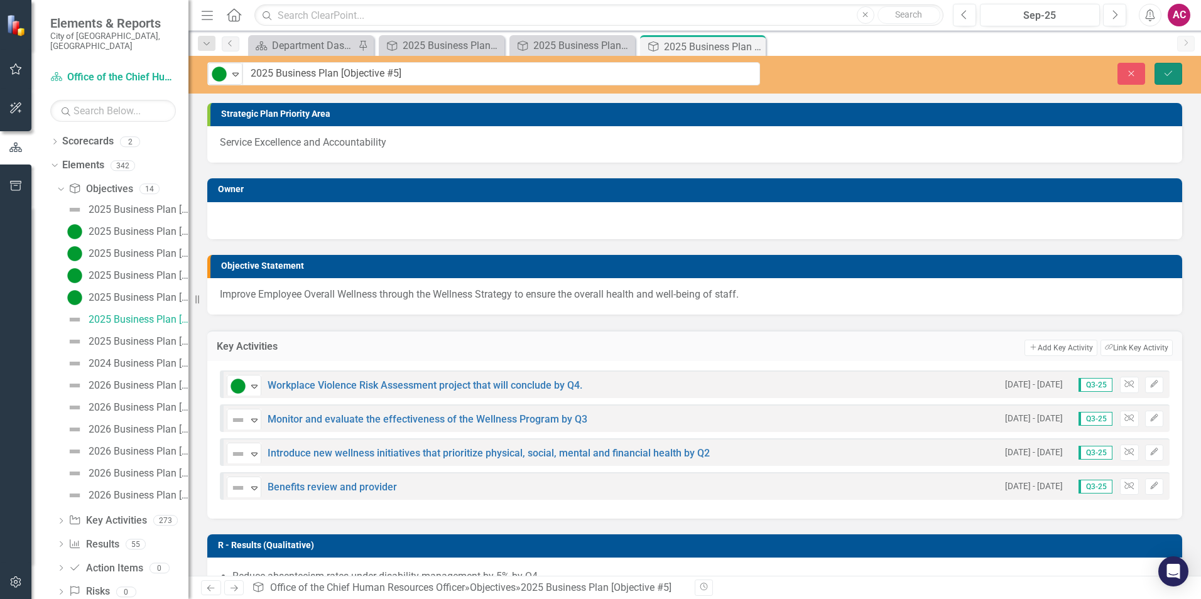
click at [1167, 64] on button "Save" at bounding box center [1169, 74] width 28 height 22
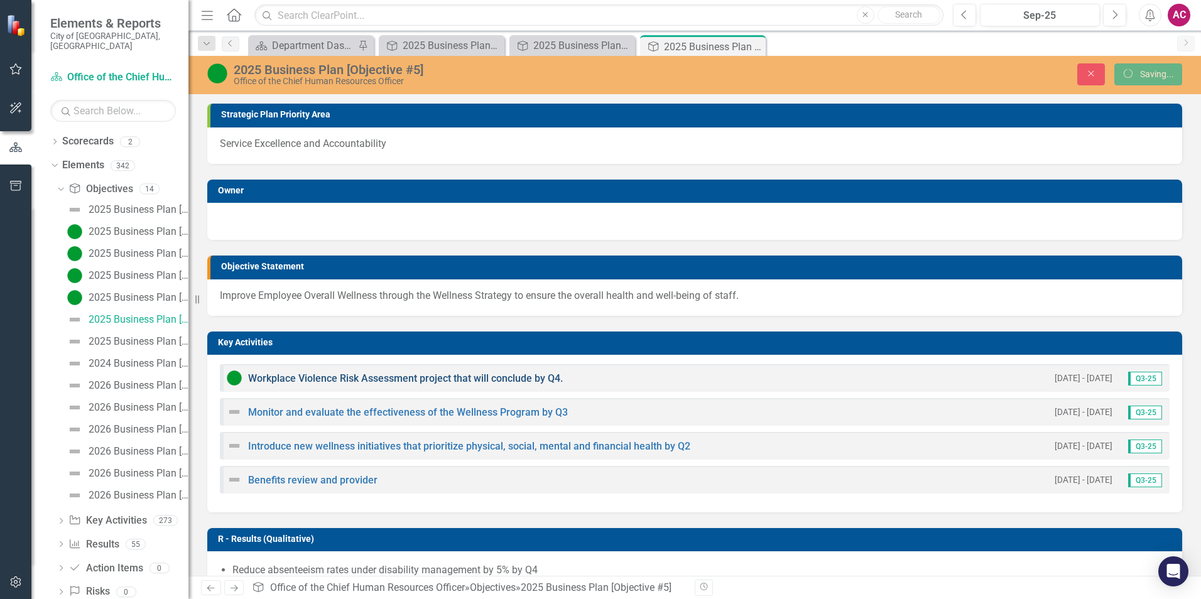
click at [389, 381] on link "Workplace Violence Risk Assessment project that will conclude by Q4." at bounding box center [405, 379] width 315 height 12
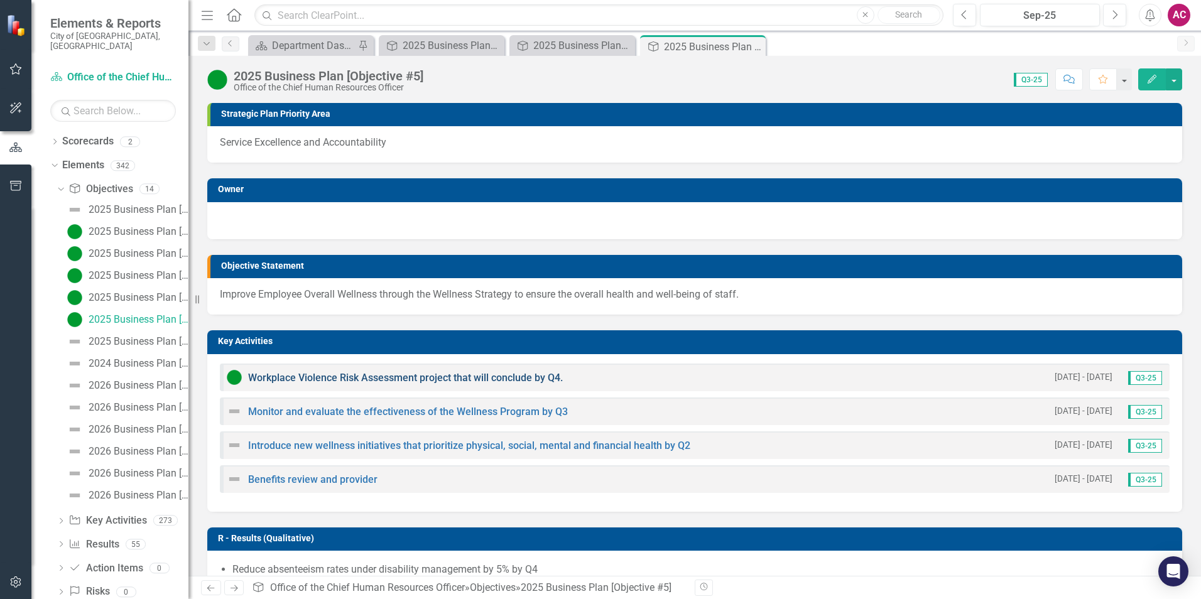
click at [443, 380] on link "Workplace Violence Risk Assessment project that will conclude by Q4." at bounding box center [405, 378] width 315 height 12
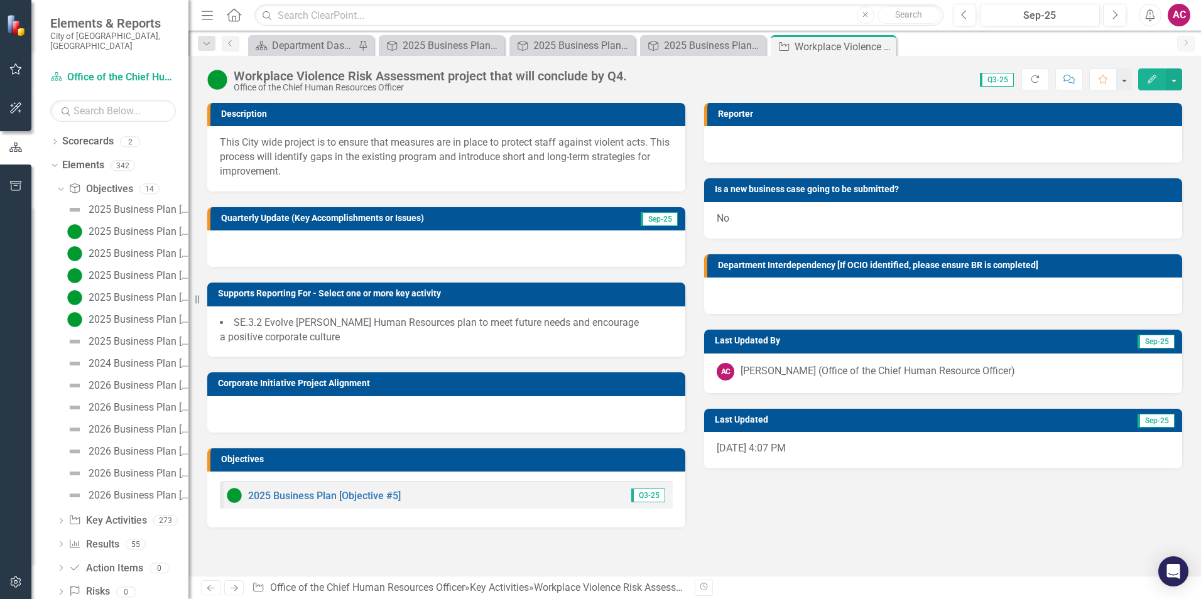
click at [261, 243] on div at bounding box center [446, 249] width 478 height 36
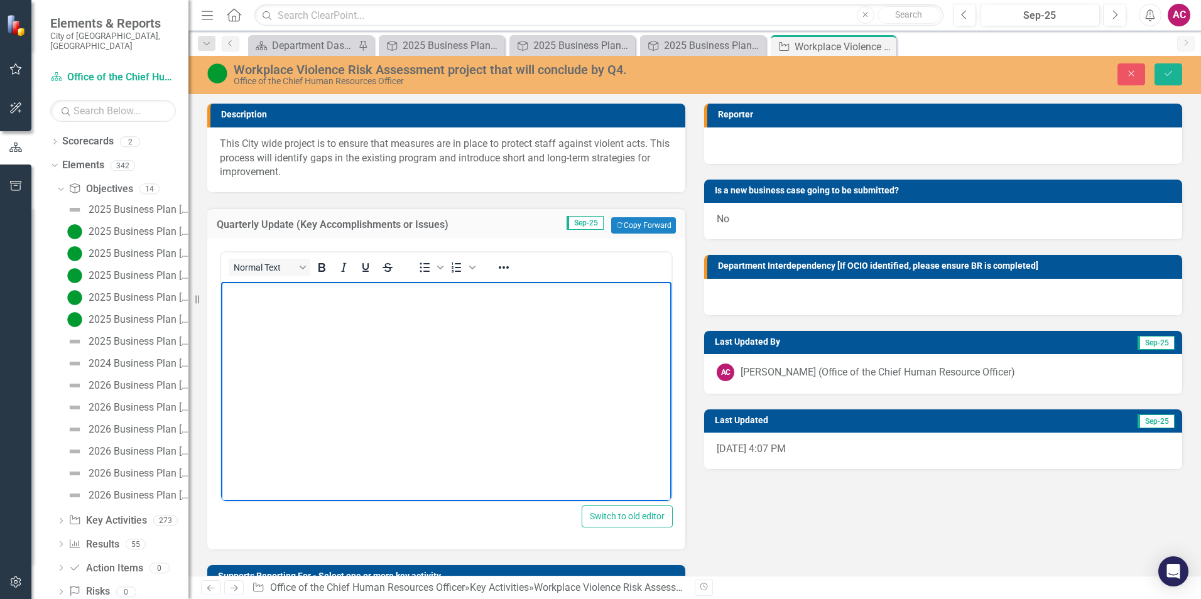
click at [286, 315] on body "Rich Text Area. Press ALT-0 for help." at bounding box center [446, 376] width 450 height 188
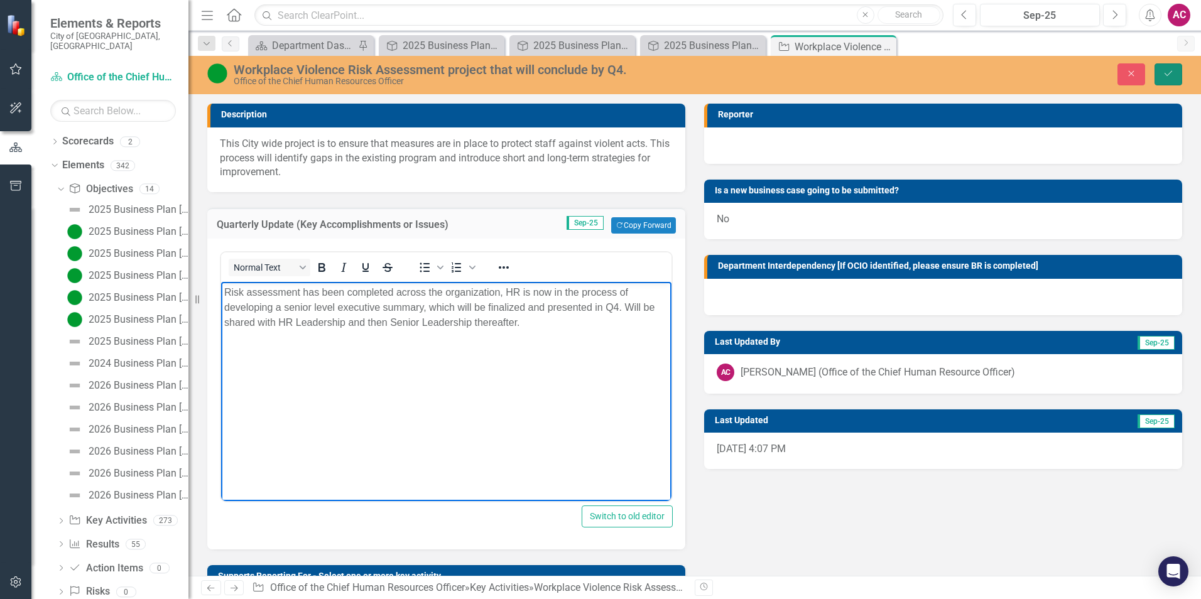
click at [1178, 77] on button "Save" at bounding box center [1169, 74] width 28 height 22
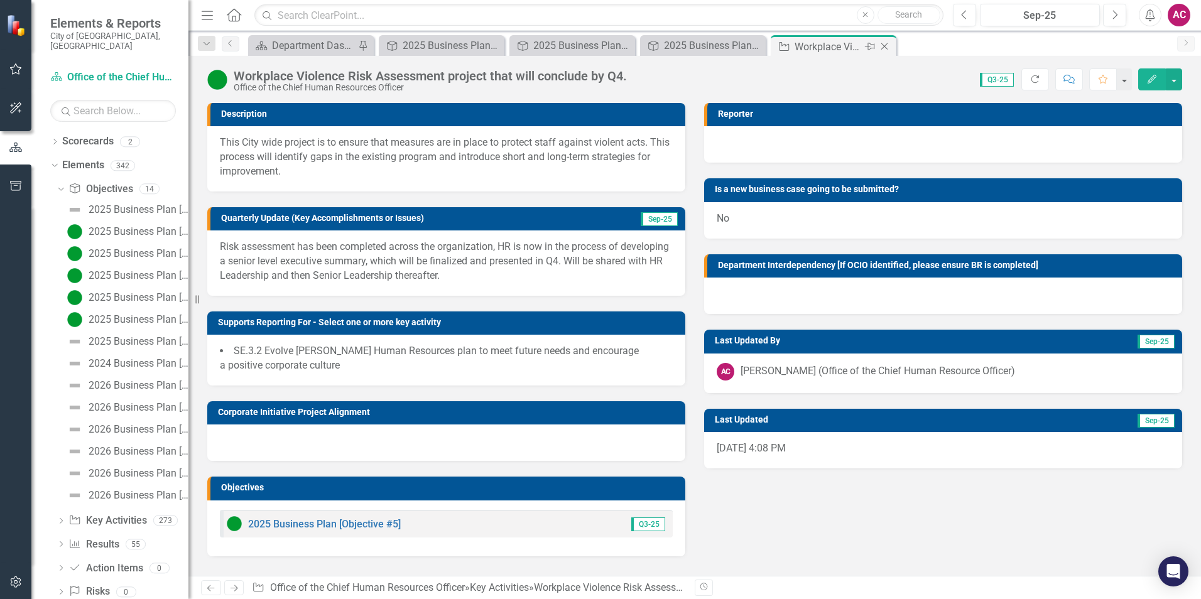
click at [885, 46] on icon at bounding box center [884, 46] width 7 height 7
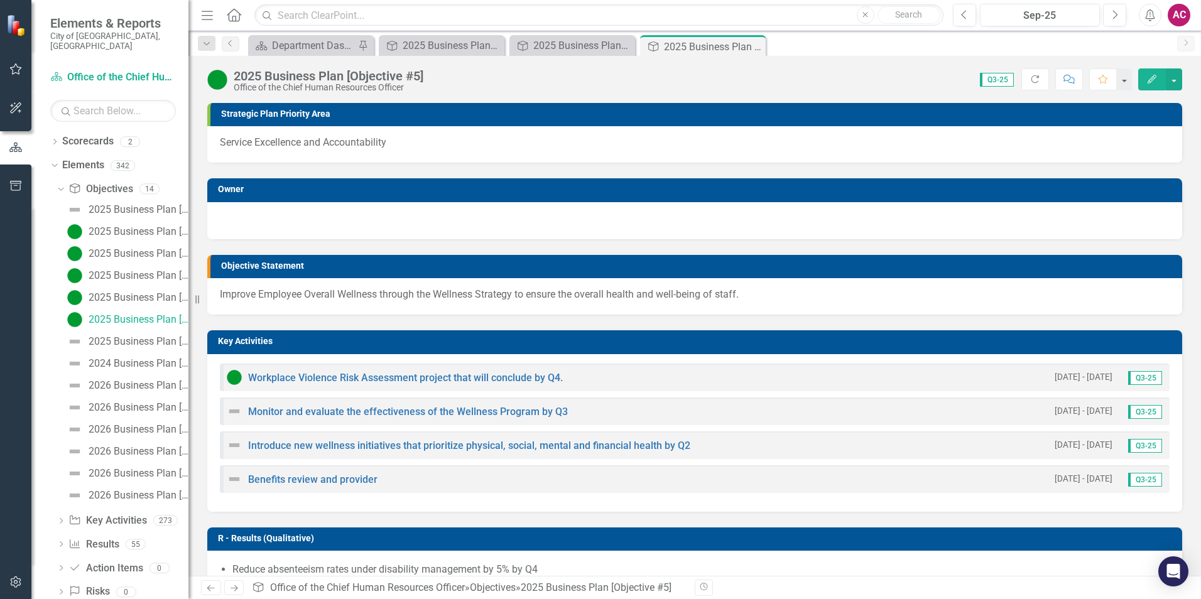
click at [233, 411] on img at bounding box center [234, 411] width 15 height 15
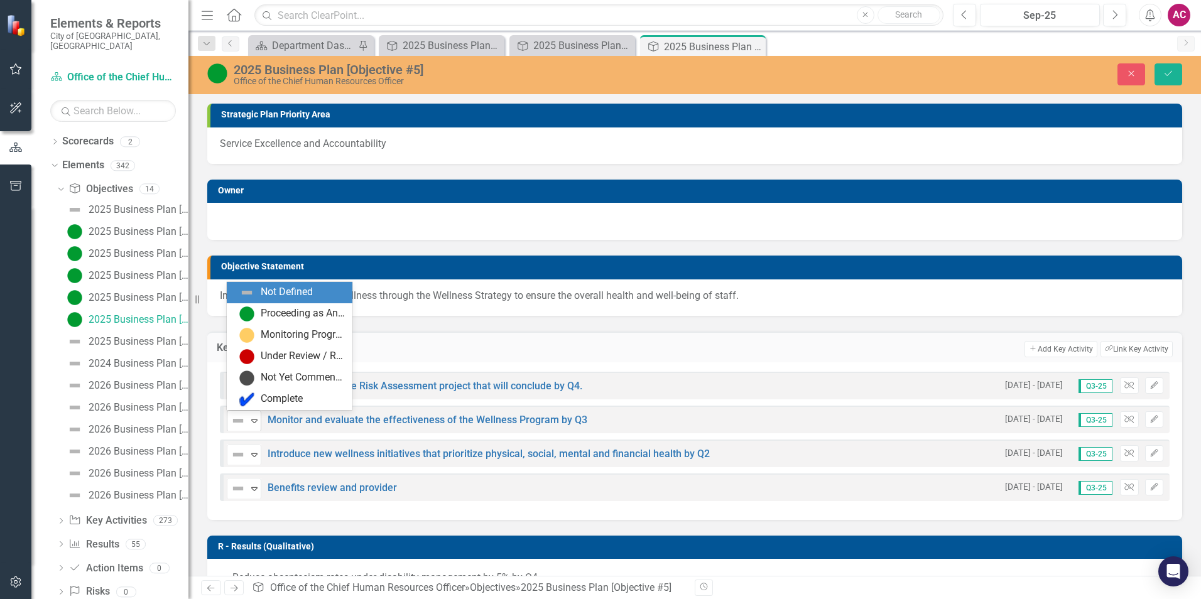
click at [249, 420] on icon "Expand" at bounding box center [254, 421] width 13 height 10
click at [311, 316] on div "Proceeding as Anticipated" at bounding box center [303, 314] width 84 height 14
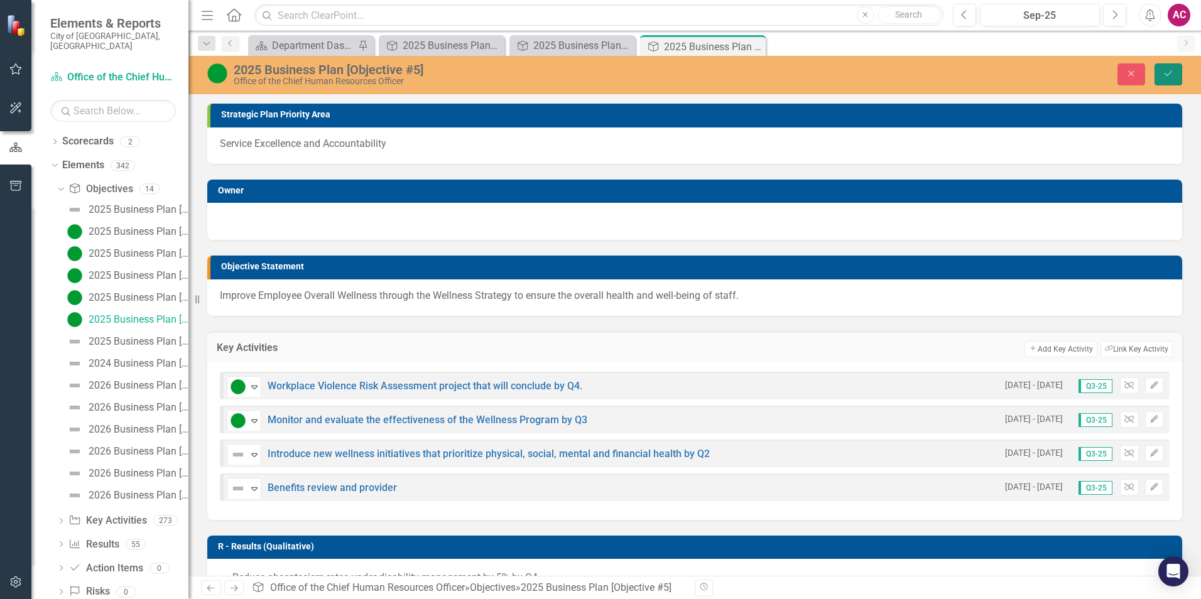
drag, startPoint x: 1172, startPoint y: 74, endPoint x: 930, endPoint y: 201, distance: 273.1
click at [1172, 75] on icon "Save" at bounding box center [1168, 73] width 11 height 9
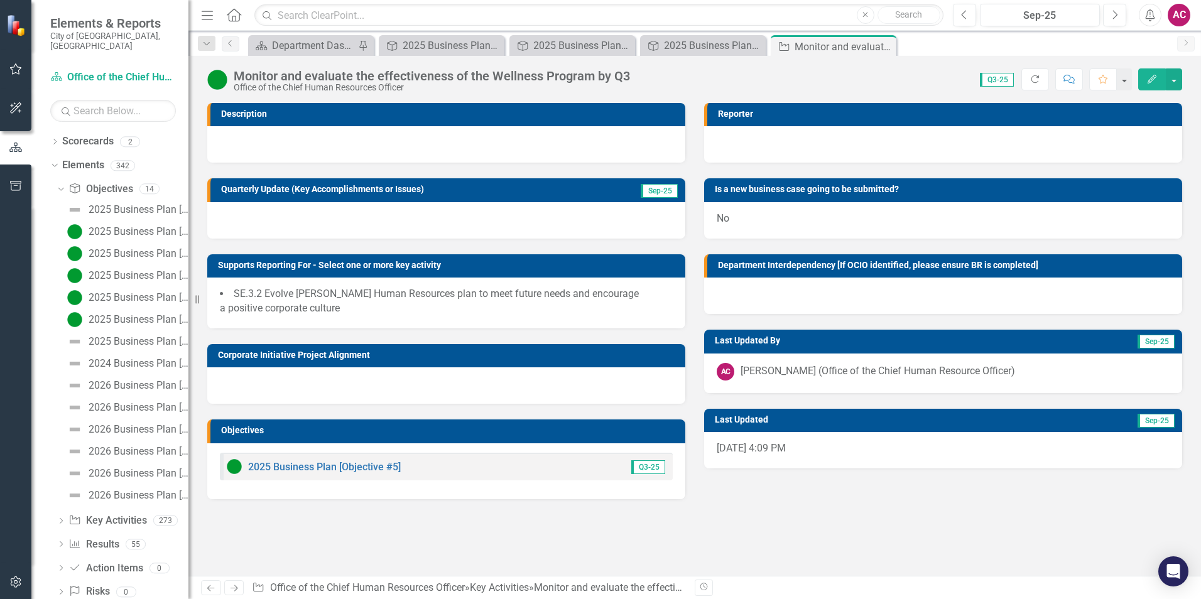
click at [386, 221] on div at bounding box center [446, 220] width 478 height 36
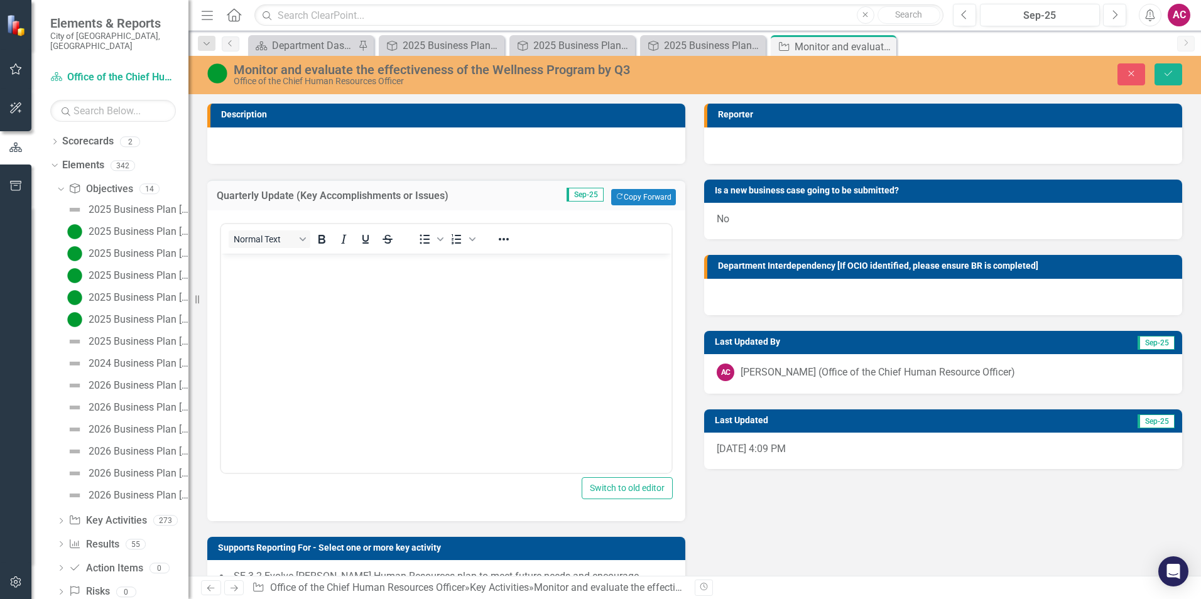
click at [286, 286] on body "Rich Text Area. Press ALT-0 for help." at bounding box center [446, 347] width 450 height 188
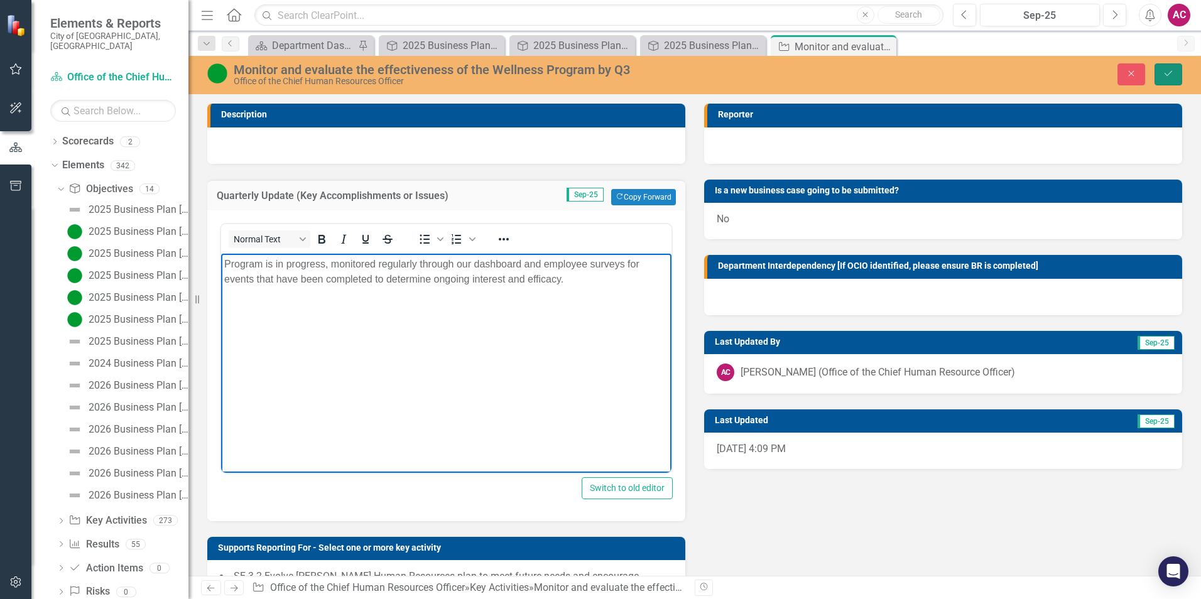
click at [1168, 70] on icon "Save" at bounding box center [1168, 73] width 11 height 9
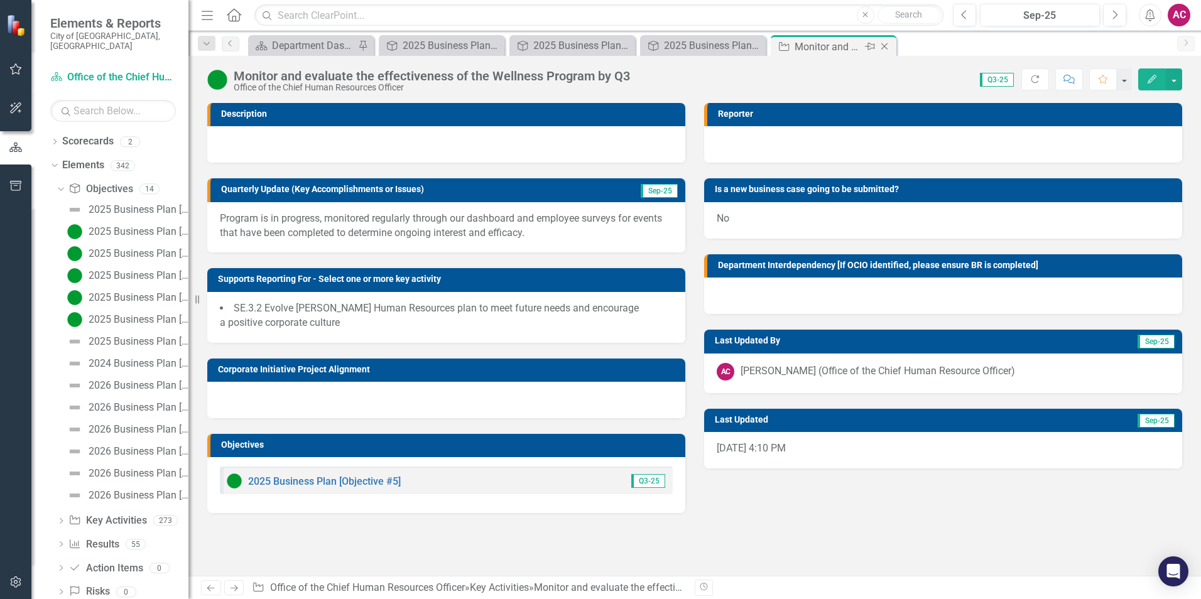
click at [889, 46] on icon "Close" at bounding box center [884, 46] width 13 height 10
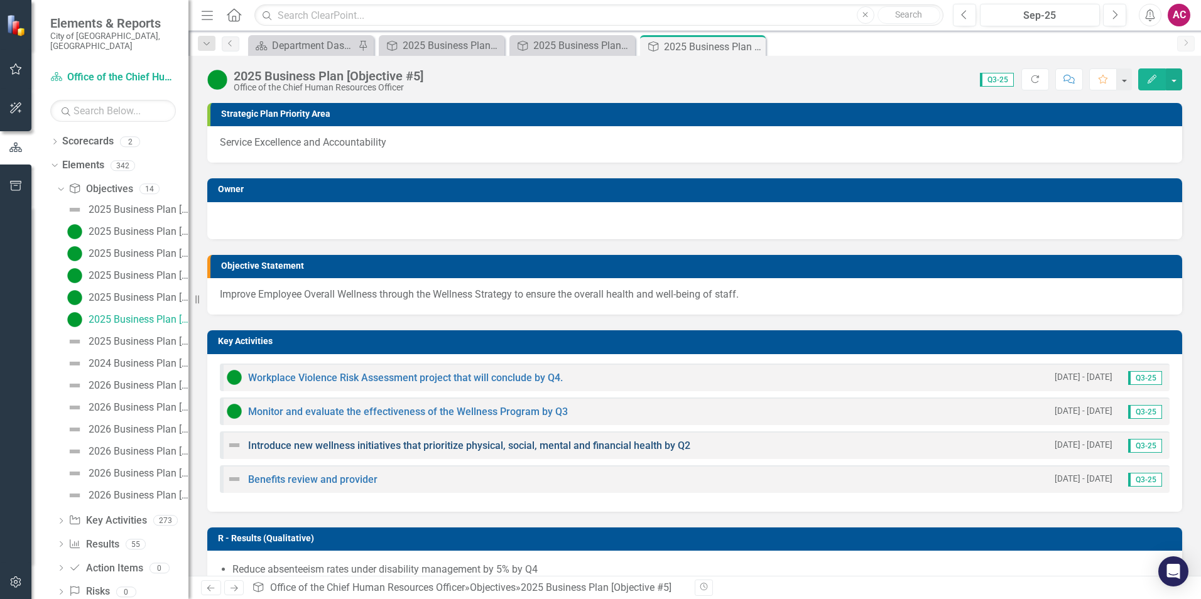
click at [327, 447] on link "Introduce new wellness initiatives that prioritize physical, social, mental and…" at bounding box center [469, 446] width 442 height 12
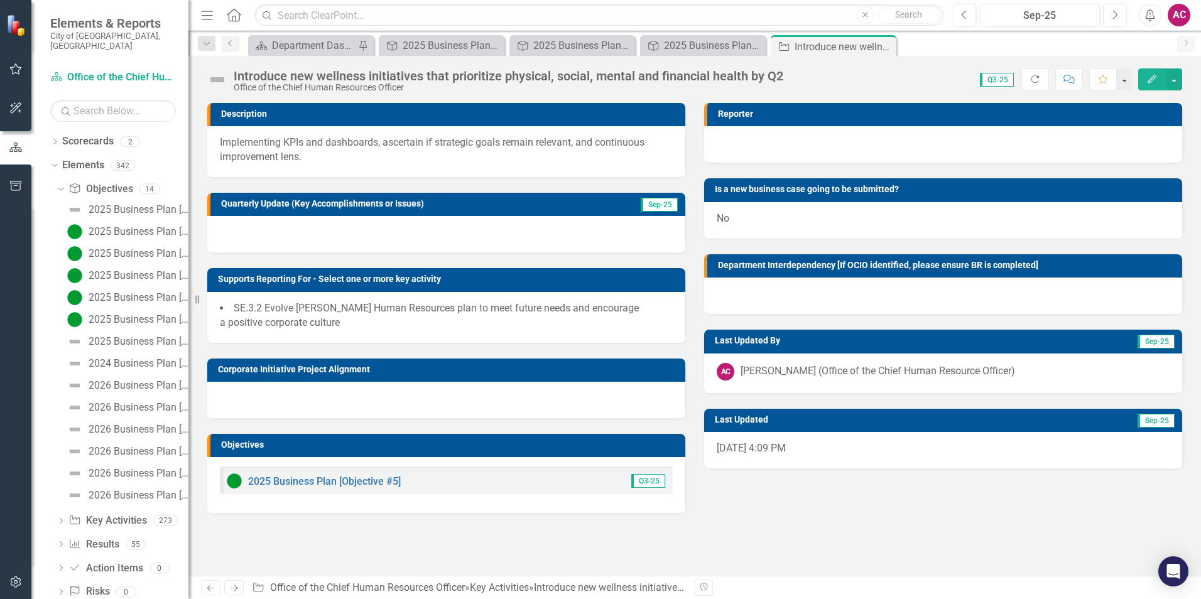
click at [217, 77] on img at bounding box center [217, 80] width 20 height 20
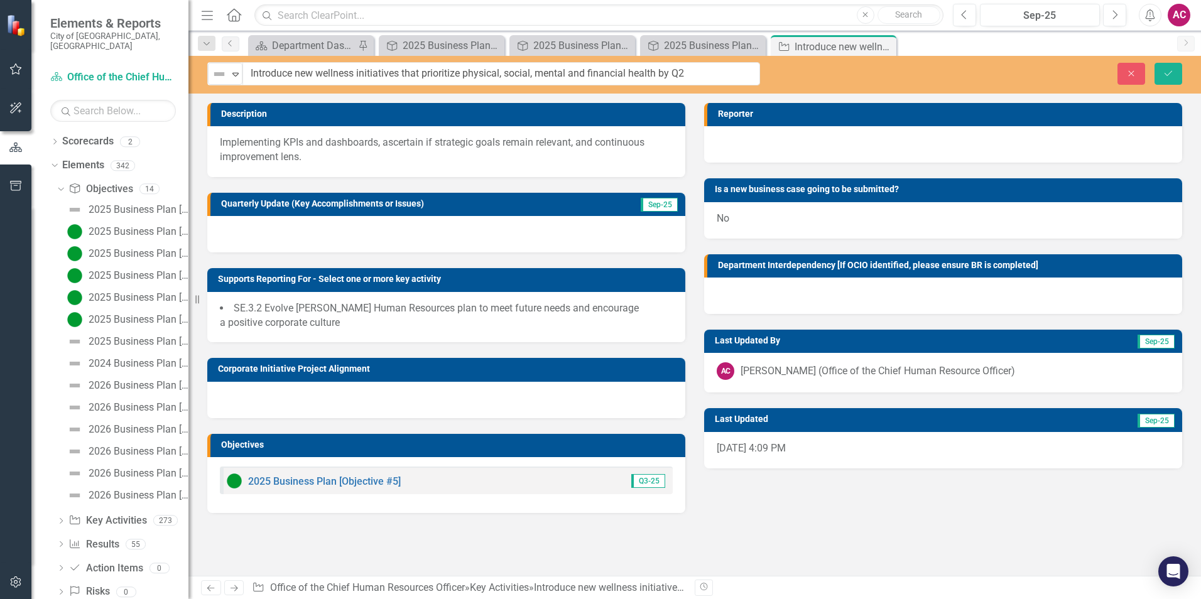
drag, startPoint x: 217, startPoint y: 77, endPoint x: 236, endPoint y: 75, distance: 18.9
click at [218, 77] on img at bounding box center [219, 74] width 15 height 15
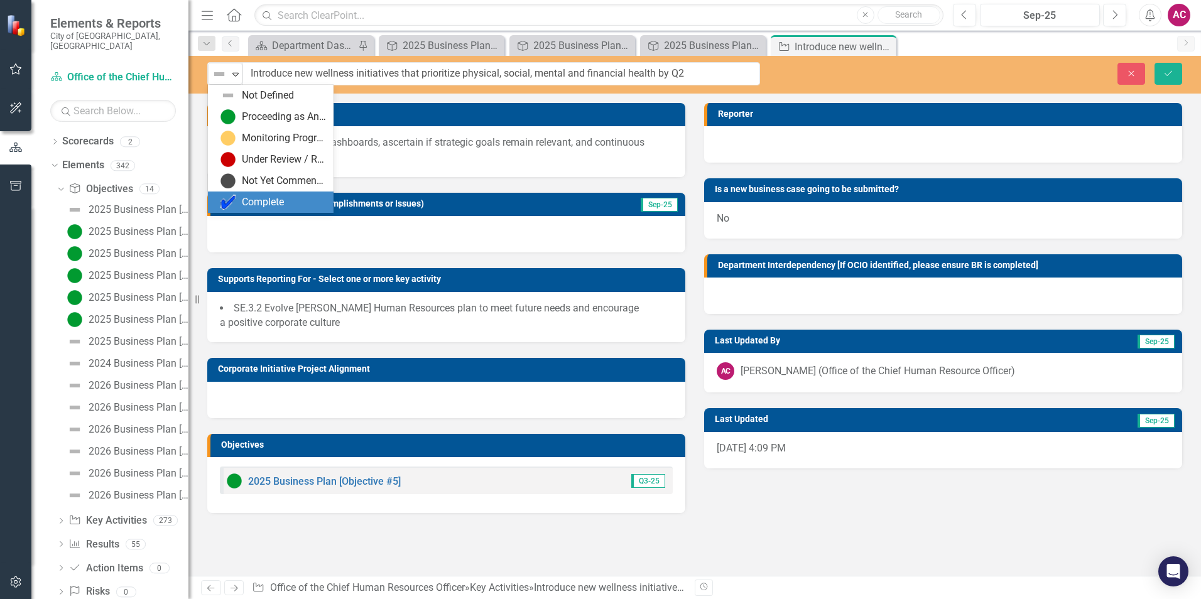
click at [275, 200] on div "Complete" at bounding box center [263, 202] width 42 height 14
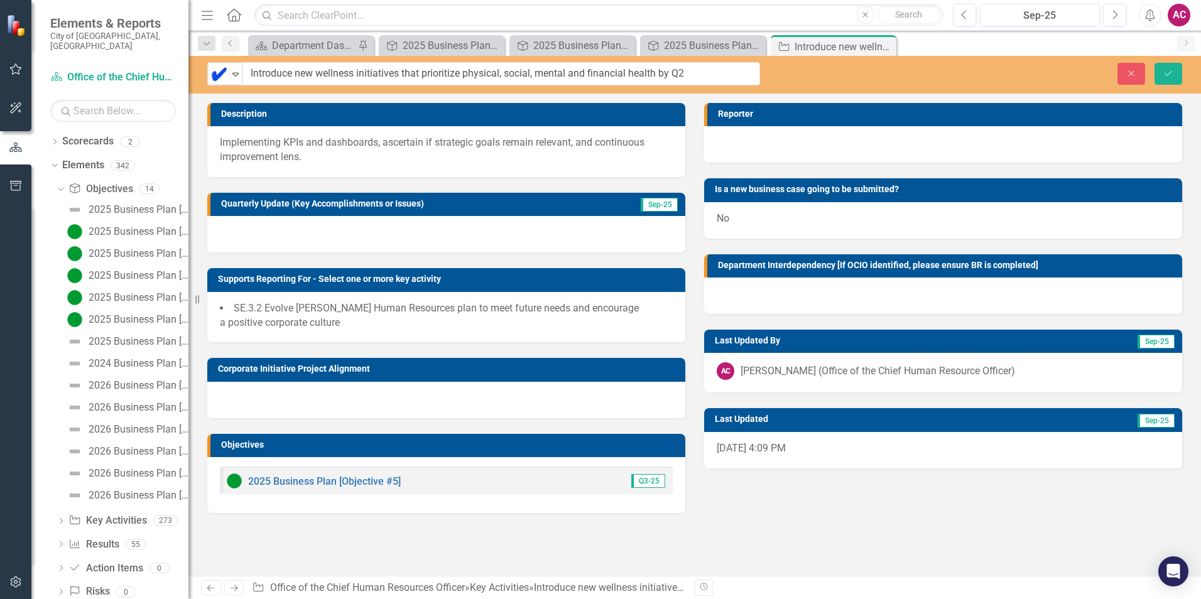
click at [263, 231] on div at bounding box center [446, 234] width 478 height 36
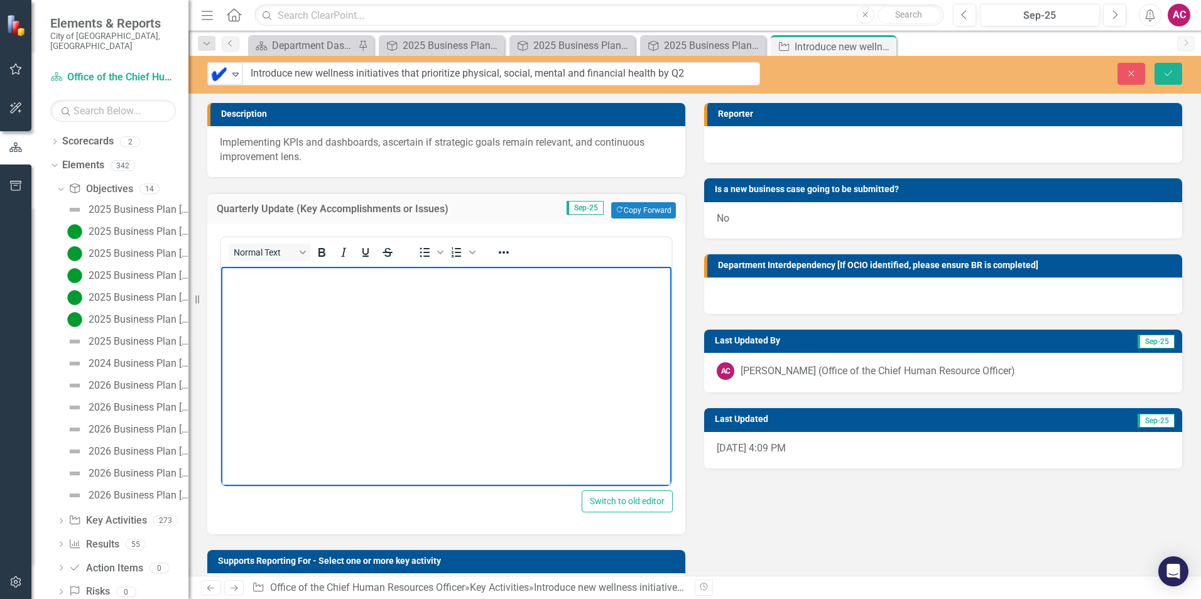
click at [297, 307] on body "Rich Text Area. Press ALT-0 for help." at bounding box center [446, 360] width 450 height 188
click at [322, 312] on body "Rich Text Area. Press ALT-0 for help." at bounding box center [446, 360] width 450 height 188
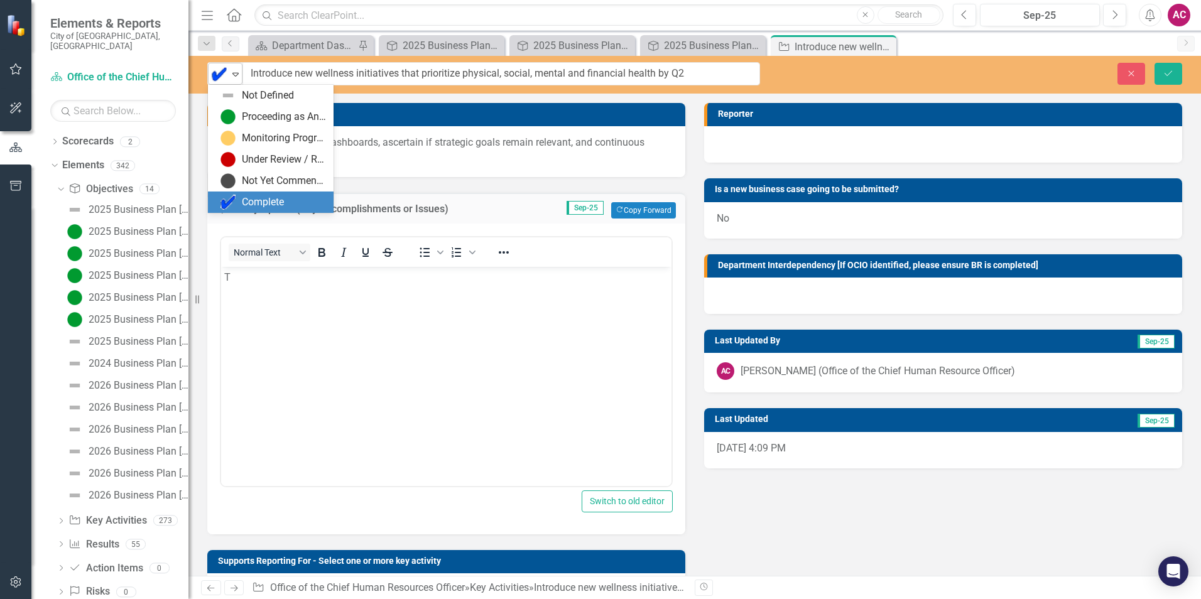
click at [227, 81] on div "Complete" at bounding box center [220, 74] width 16 height 15
click at [288, 121] on div "Proceeding as Anticipated" at bounding box center [284, 117] width 84 height 14
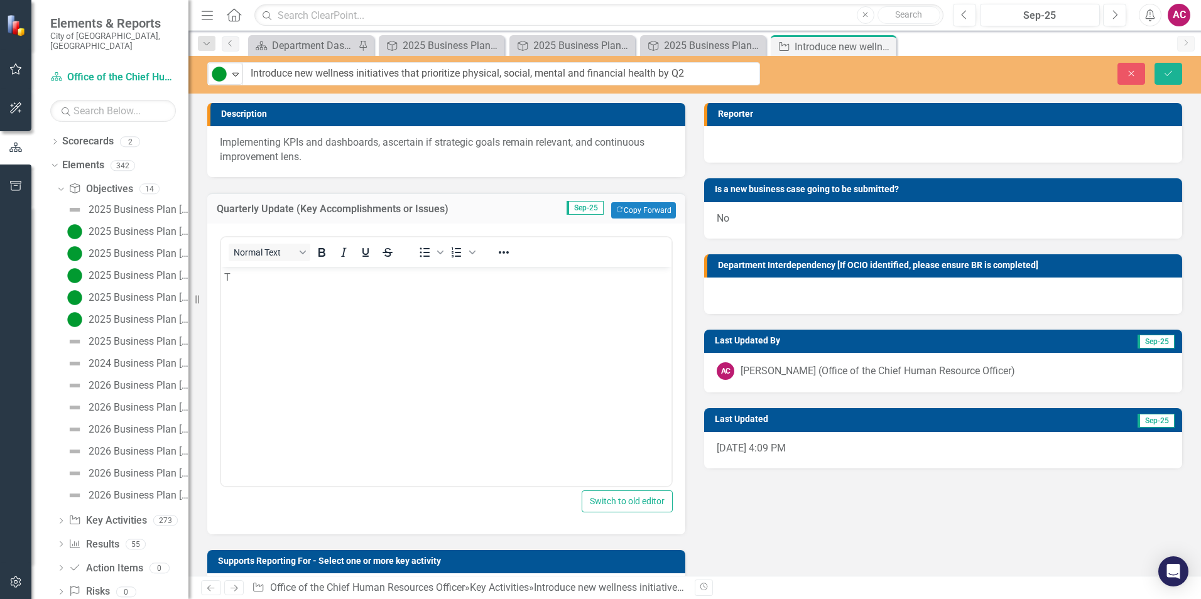
click at [248, 308] on body "T" at bounding box center [446, 360] width 450 height 188
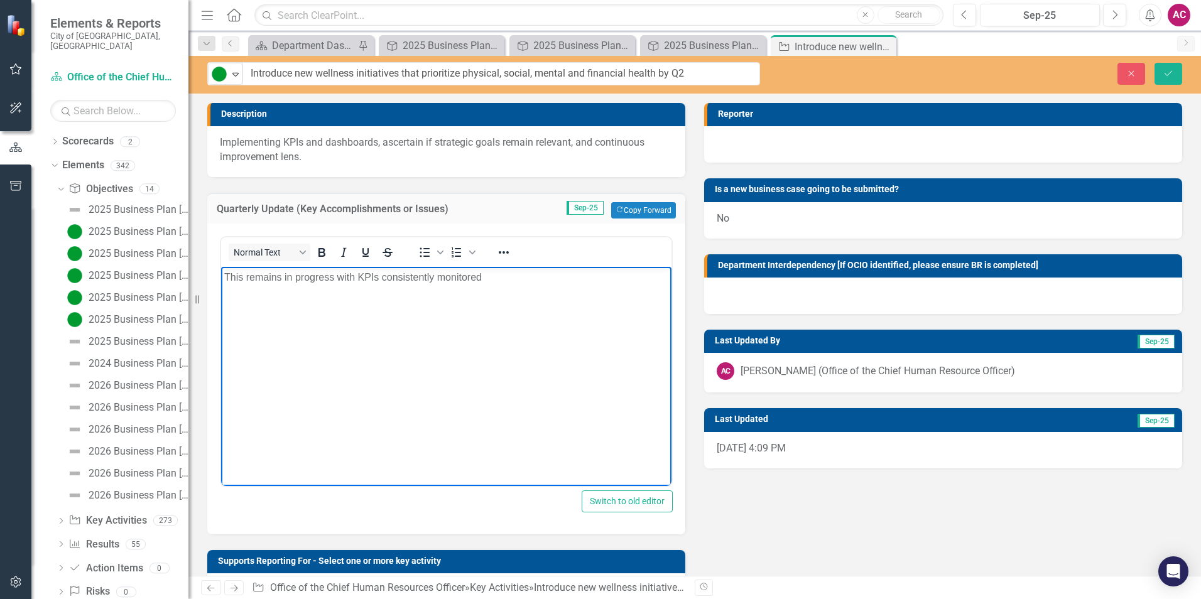
click at [517, 283] on p "This remains in progress with KPIs consistently monitored" at bounding box center [446, 276] width 444 height 15
click at [1167, 72] on icon "Save" at bounding box center [1168, 73] width 11 height 9
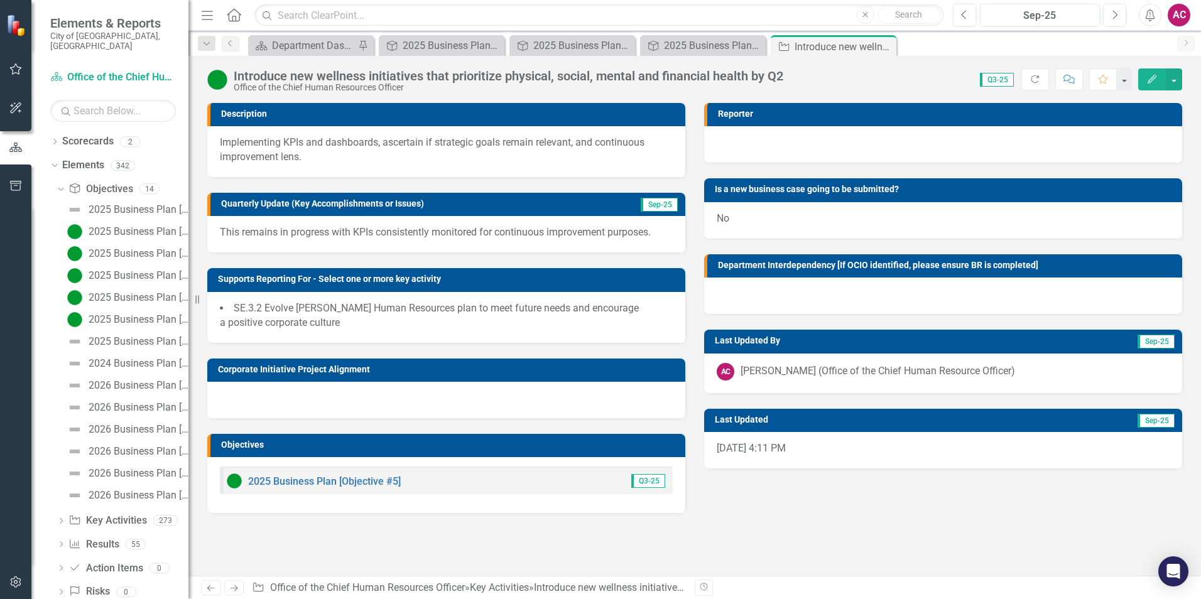
drag, startPoint x: 886, startPoint y: 49, endPoint x: 795, endPoint y: 72, distance: 94.0
click at [0, 0] on icon "Close" at bounding box center [0, 0] width 0 height 0
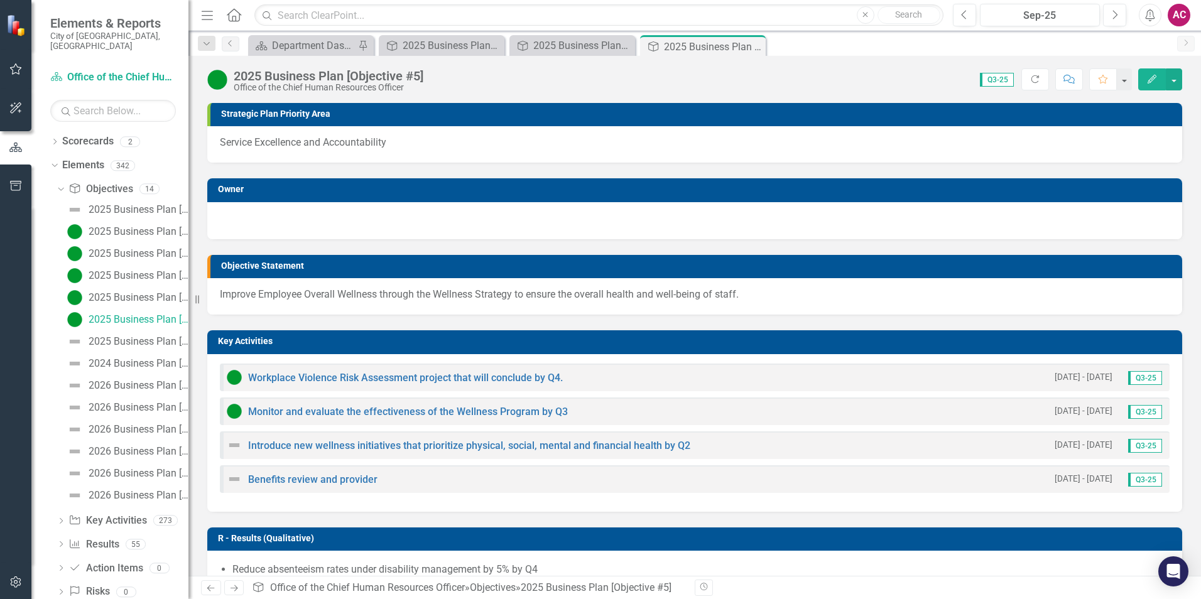
click at [234, 450] on img at bounding box center [234, 445] width 15 height 15
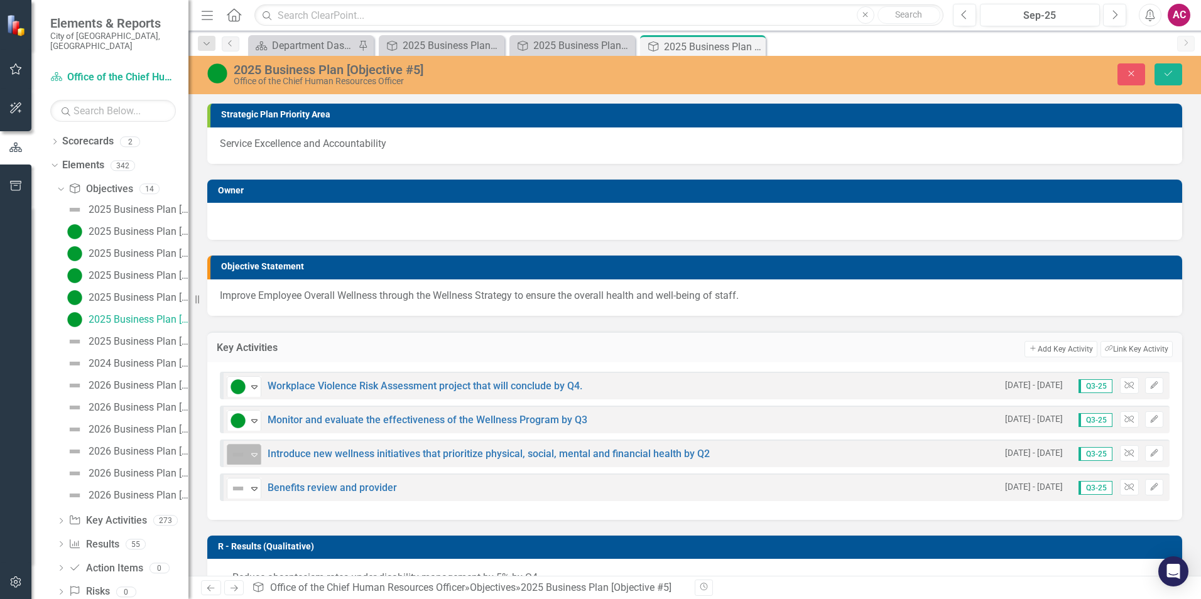
click at [242, 448] on img at bounding box center [238, 454] width 15 height 15
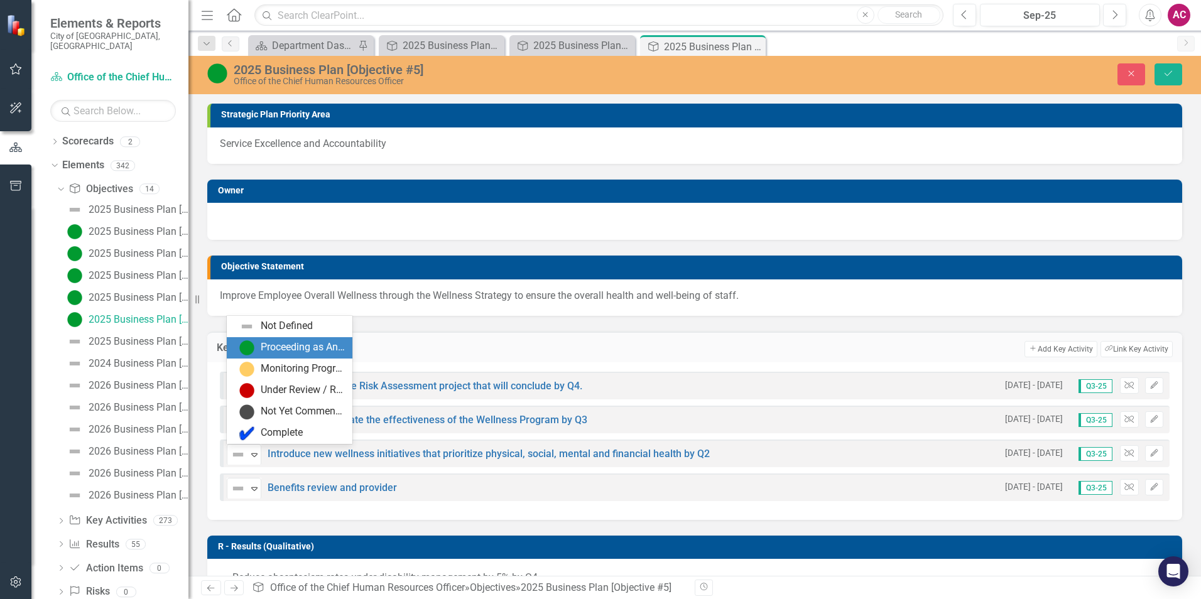
click at [298, 341] on div "Proceeding as Anticipated" at bounding box center [303, 347] width 84 height 14
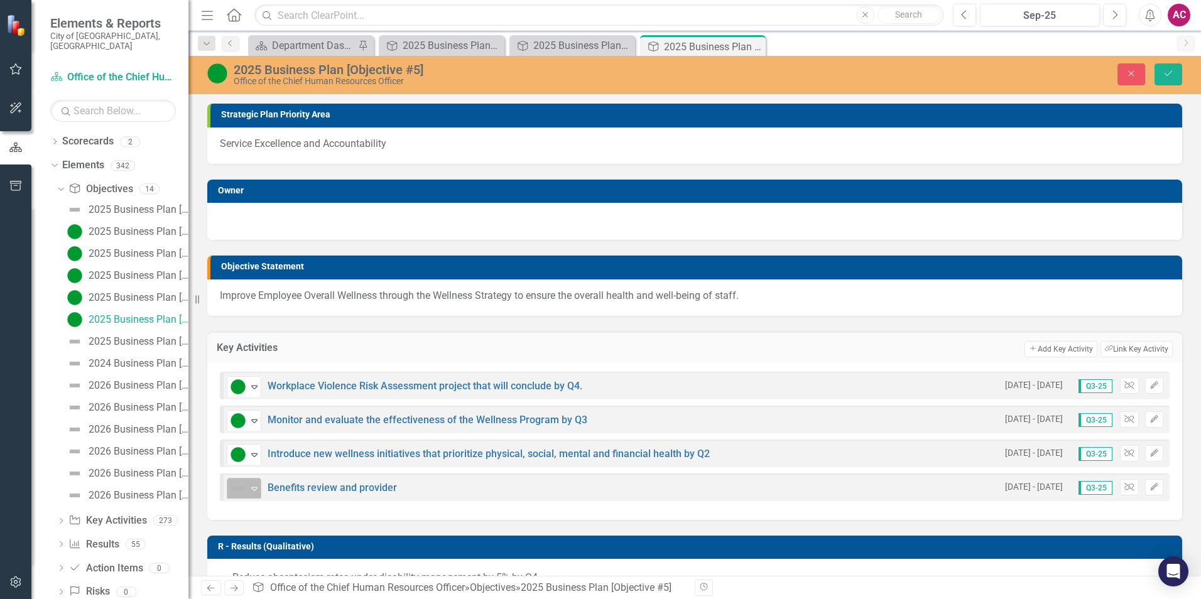
click at [242, 487] on img at bounding box center [238, 488] width 15 height 15
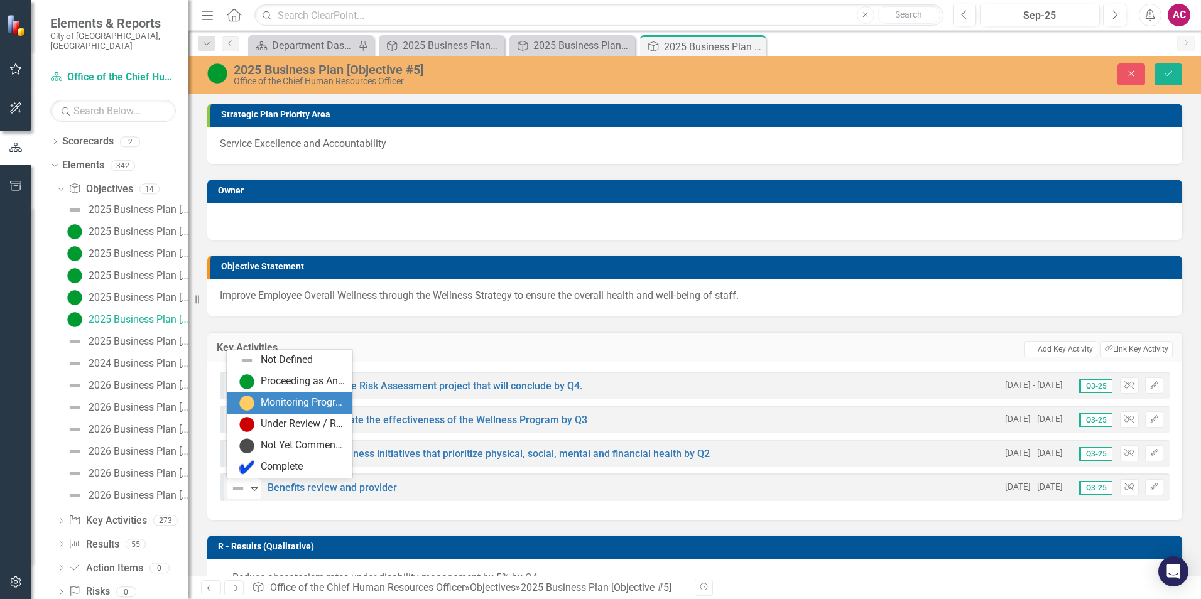
click at [563, 342] on td "Add Add Key Activity Link Tag Link Key Activity" at bounding box center [834, 349] width 678 height 16
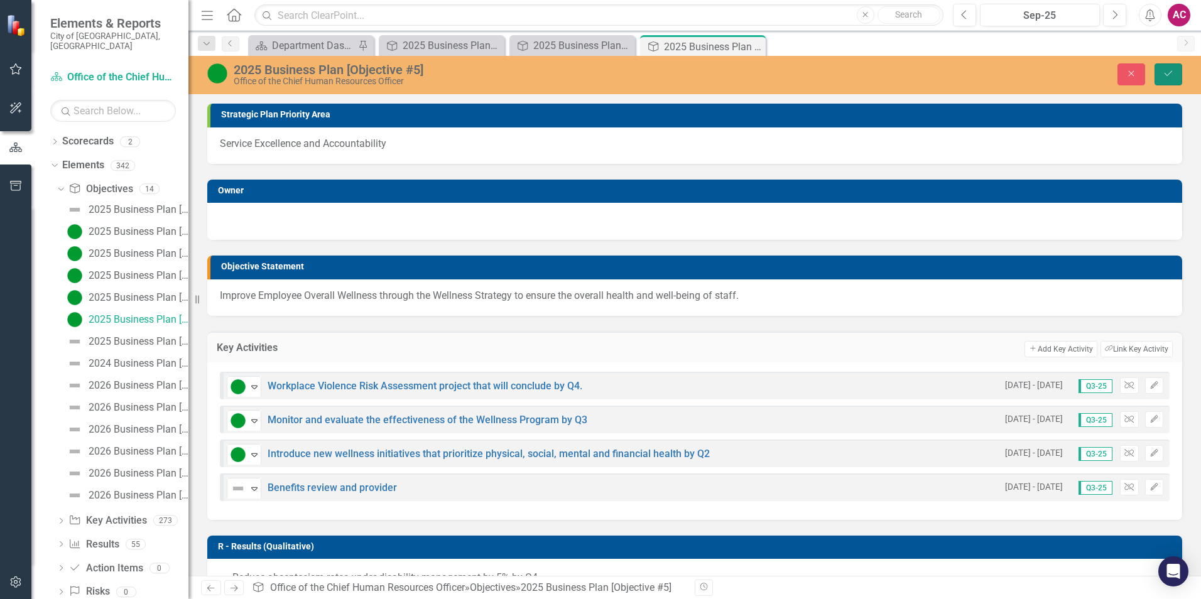
click at [1177, 68] on button "Save" at bounding box center [1169, 74] width 28 height 22
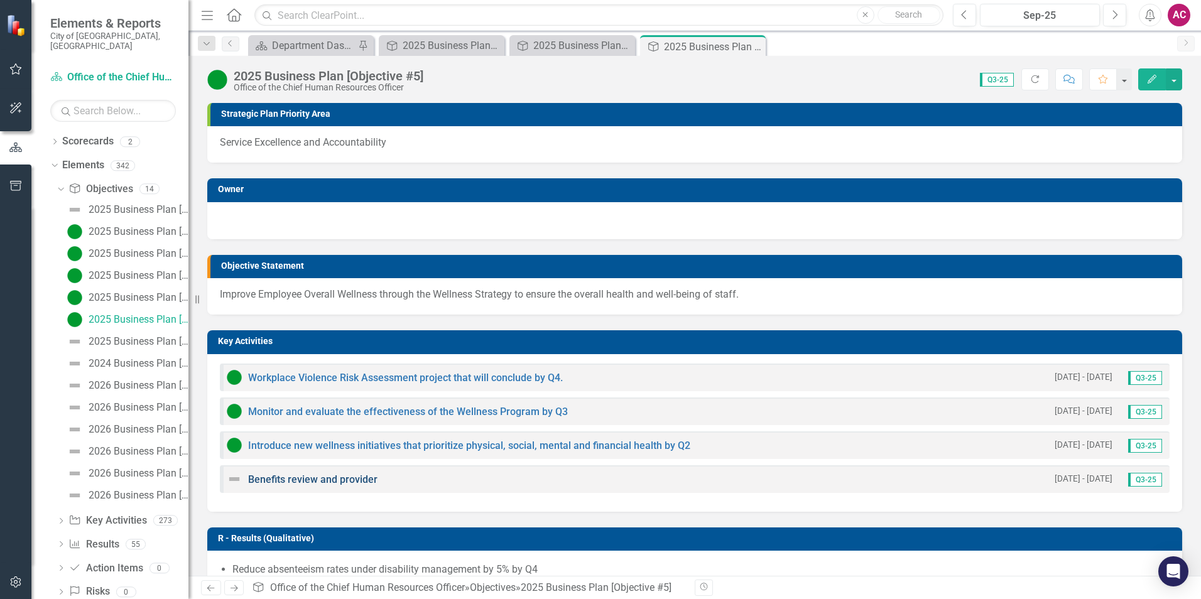
click at [309, 477] on link "Benefits review and provider" at bounding box center [312, 480] width 129 height 12
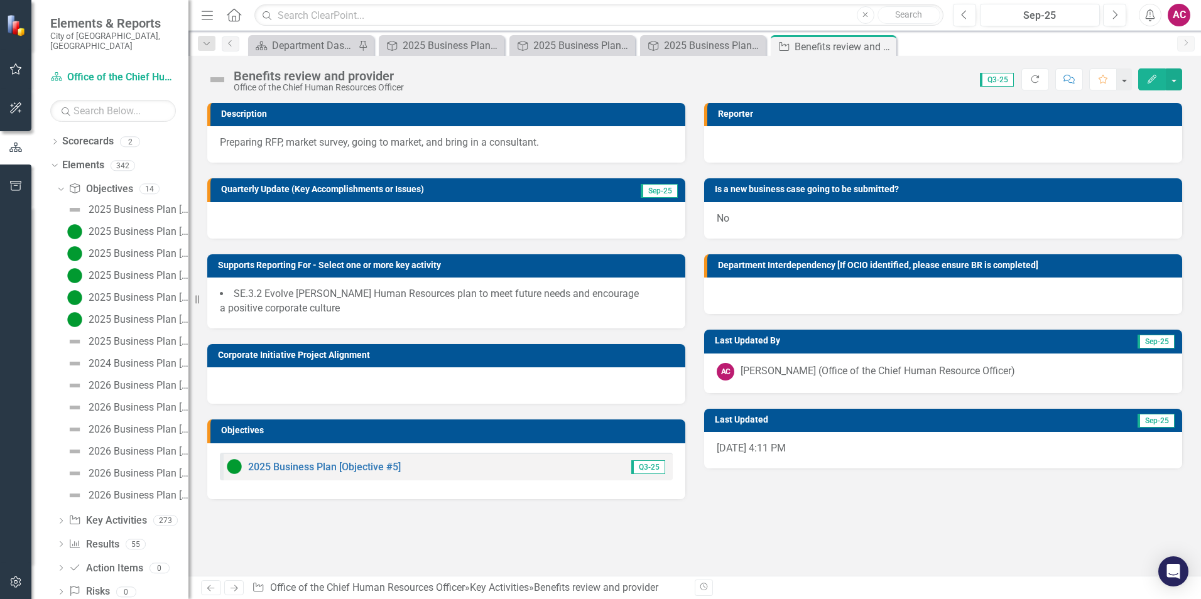
drag, startPoint x: 227, startPoint y: 74, endPoint x: 214, endPoint y: 80, distance: 14.6
click at [226, 74] on div "Benefits review and provider Office of the Chief Human Resources Officer" at bounding box center [308, 80] width 203 height 24
click at [213, 81] on img at bounding box center [217, 80] width 20 height 20
click at [214, 80] on img at bounding box center [217, 80] width 20 height 20
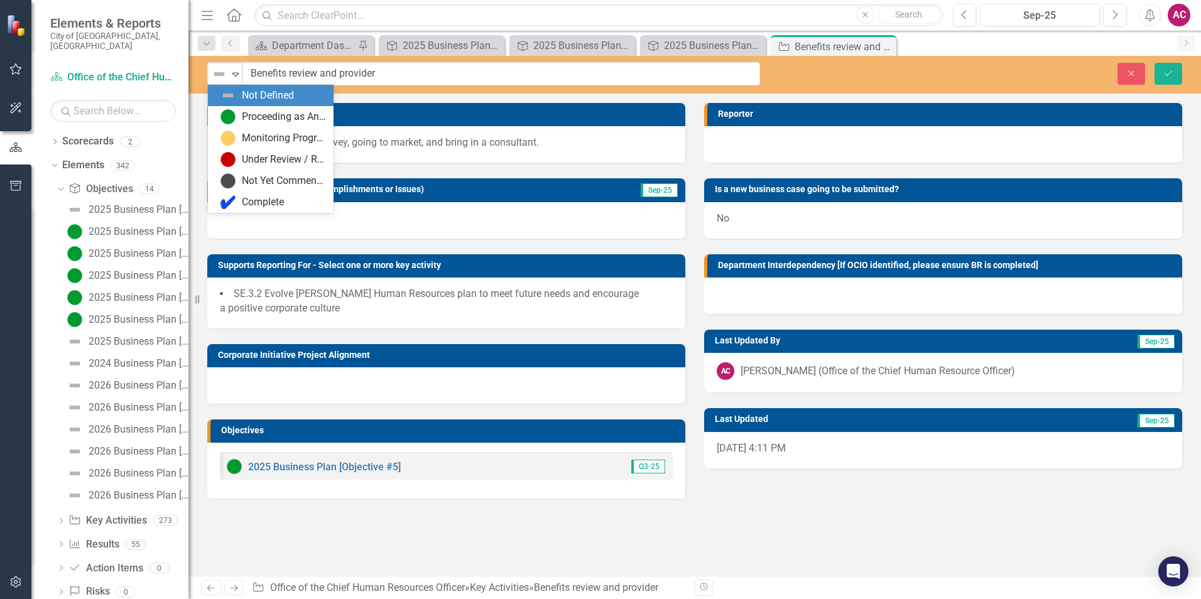
click at [216, 76] on img at bounding box center [219, 74] width 15 height 15
click at [259, 125] on div "Proceeding as Anticipated" at bounding box center [271, 116] width 126 height 21
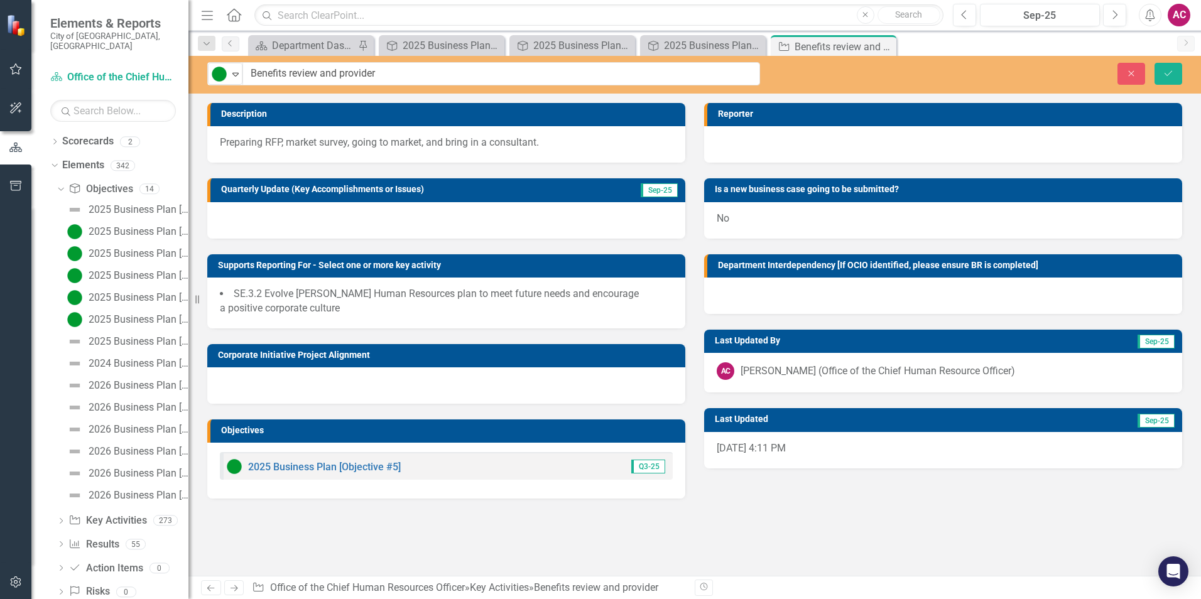
click at [257, 213] on div at bounding box center [446, 220] width 478 height 36
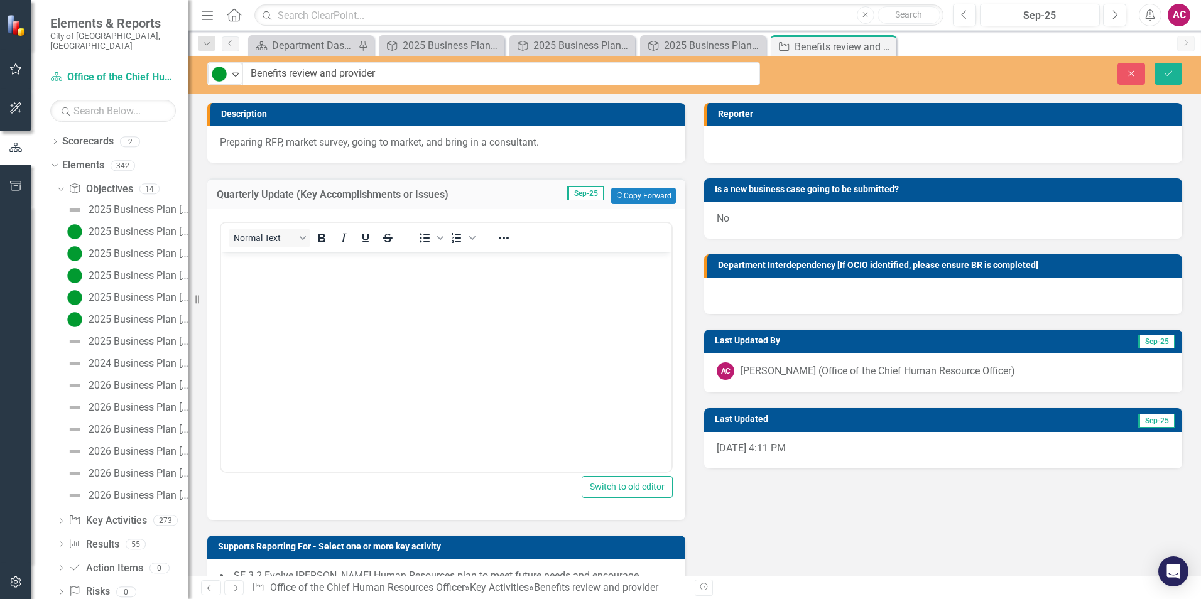
click at [253, 272] on body "Rich Text Area. Press ALT-0 for help." at bounding box center [446, 347] width 450 height 188
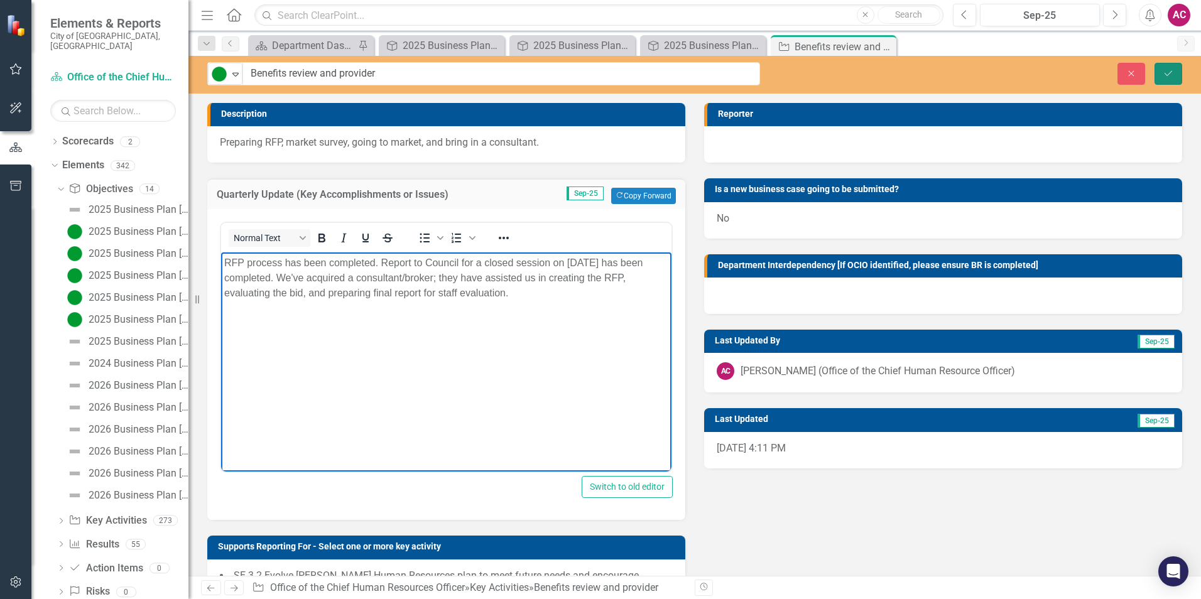
click at [1163, 71] on icon "Save" at bounding box center [1168, 73] width 11 height 9
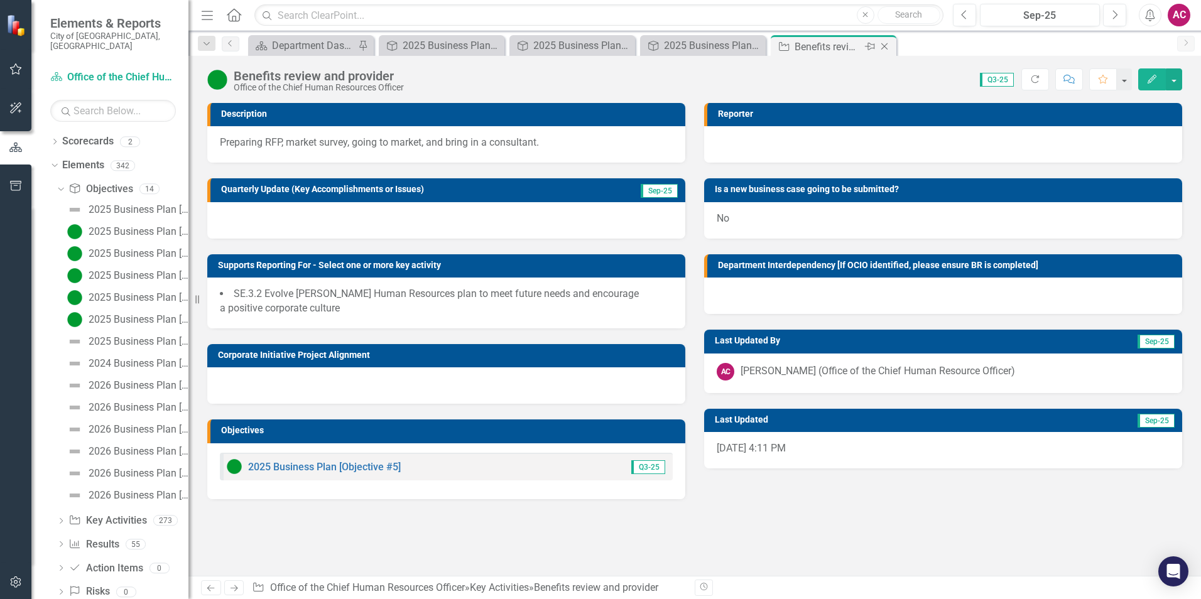
click at [883, 44] on icon "Close" at bounding box center [884, 46] width 13 height 10
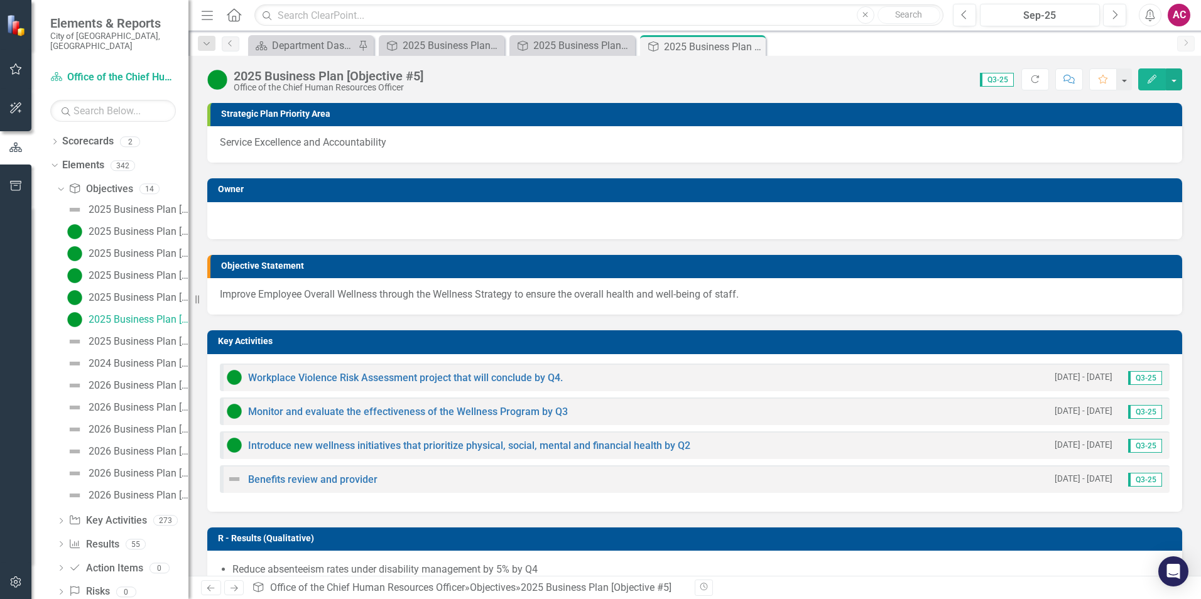
click at [231, 479] on img at bounding box center [234, 479] width 15 height 15
click at [231, 480] on img at bounding box center [234, 479] width 15 height 15
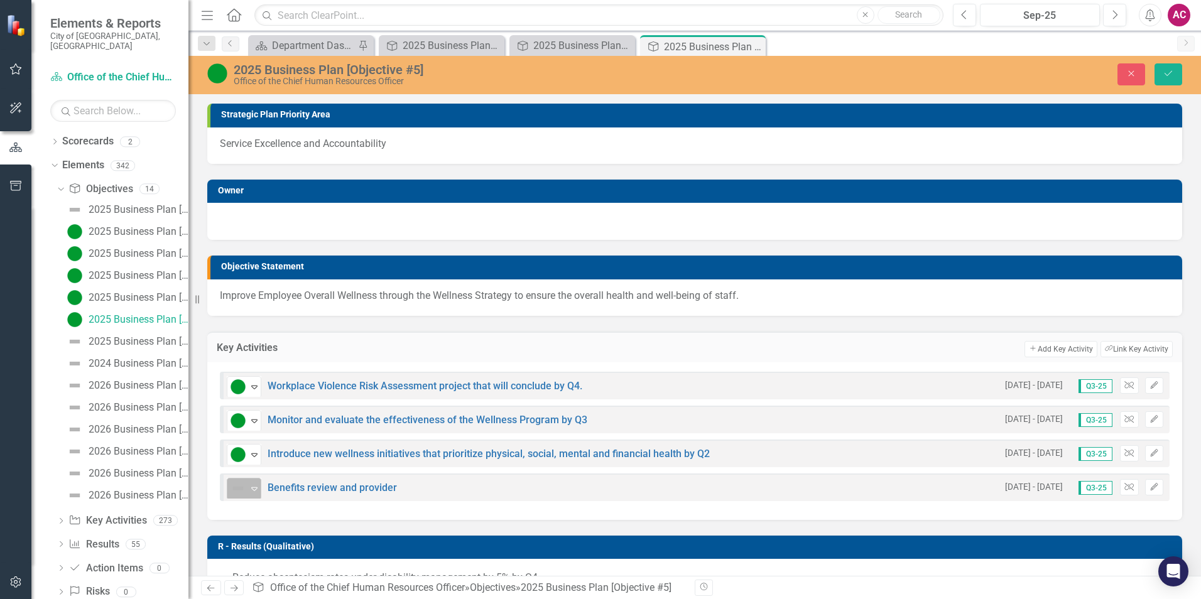
click at [244, 484] on img at bounding box center [238, 488] width 15 height 15
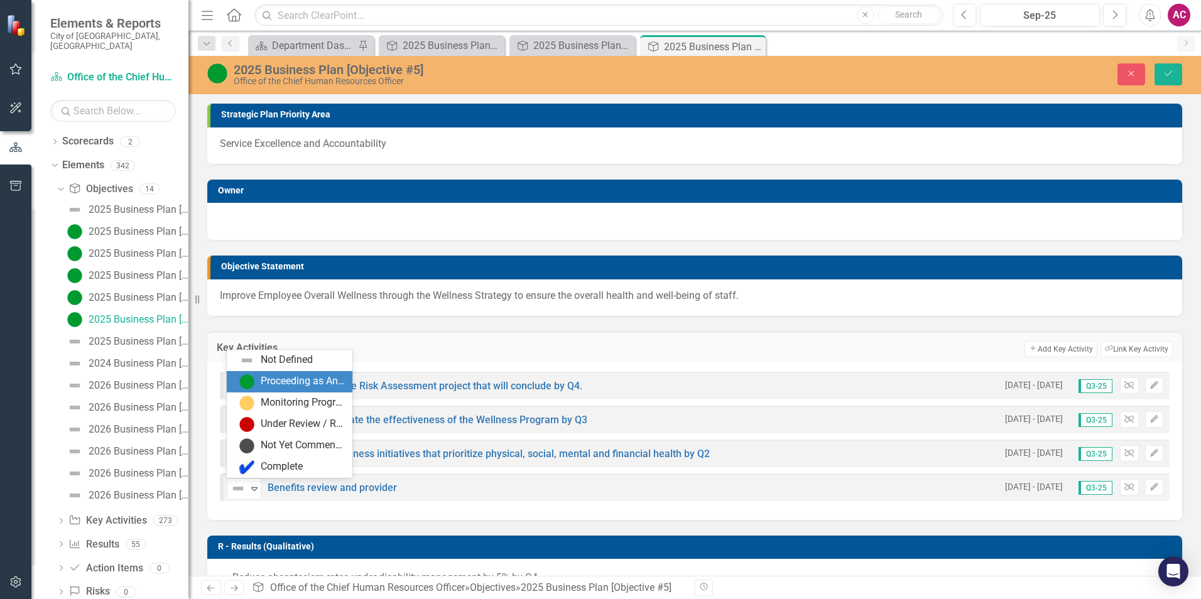
click at [308, 382] on div "Proceeding as Anticipated" at bounding box center [303, 381] width 84 height 14
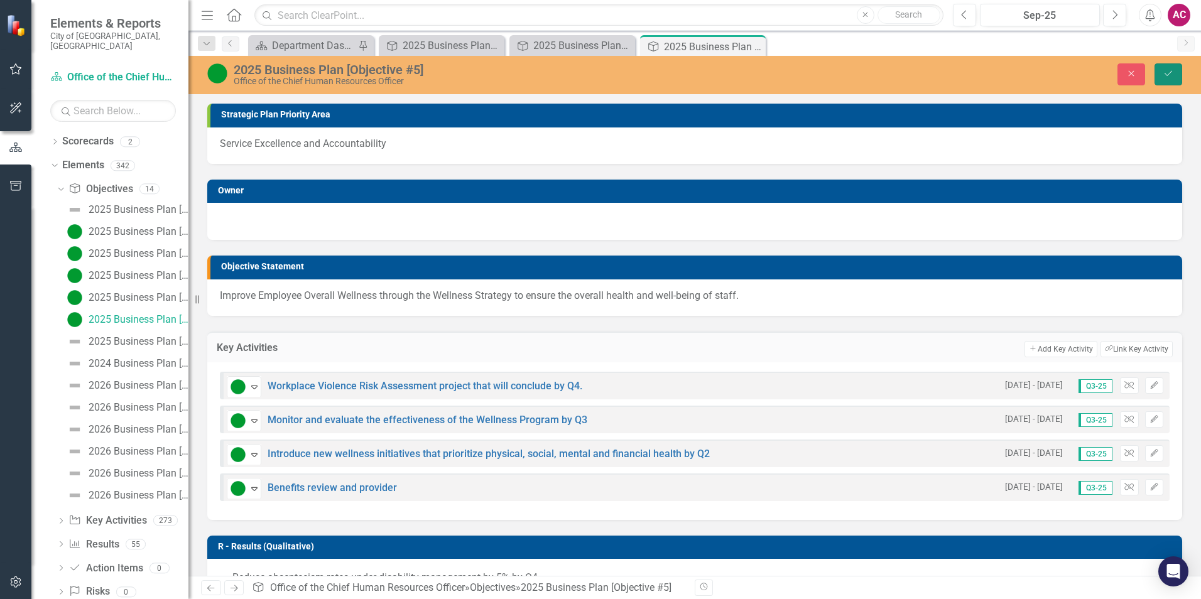
click at [1174, 66] on button "Save" at bounding box center [1169, 74] width 28 height 22
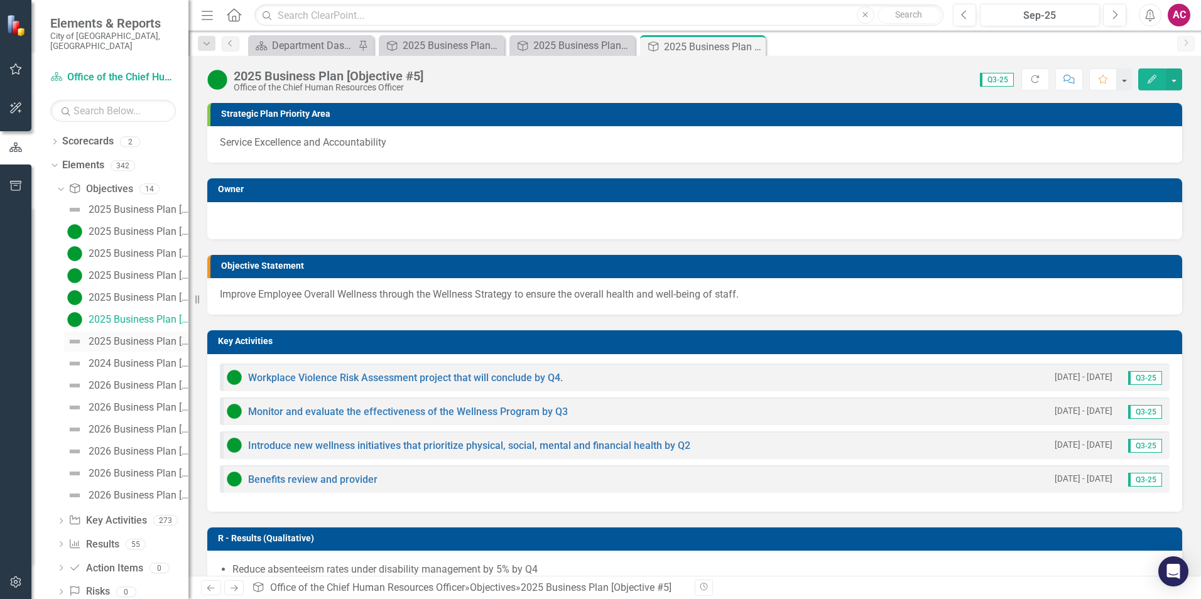
click at [126, 336] on div "2025 Business Plan [Objective #6]" at bounding box center [139, 341] width 100 height 11
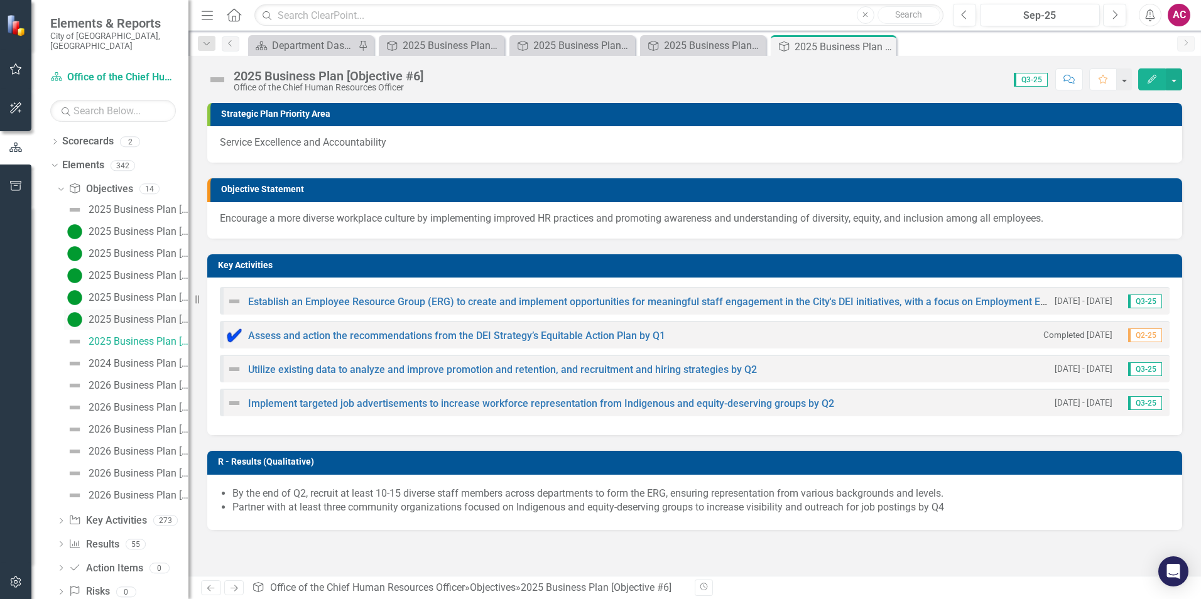
drag, startPoint x: 146, startPoint y: 312, endPoint x: 127, endPoint y: 302, distance: 21.1
click at [146, 314] on div "2025 Business Plan [Objective #5]" at bounding box center [139, 319] width 100 height 11
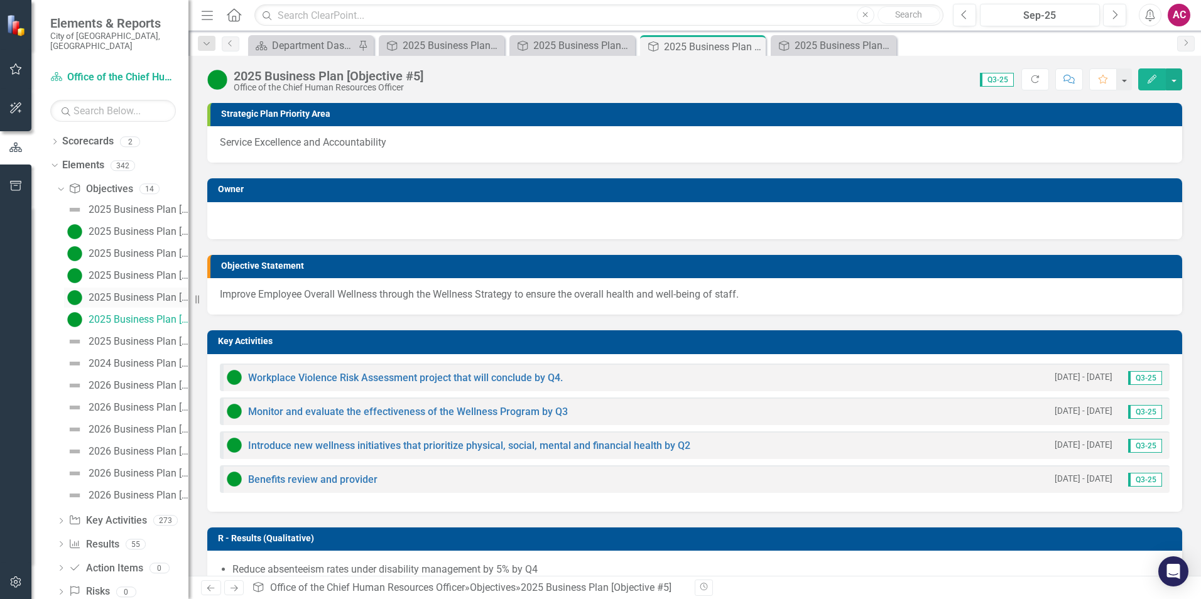
click at [119, 292] on div "2025 Business Plan [Objective #4]" at bounding box center [139, 297] width 100 height 11
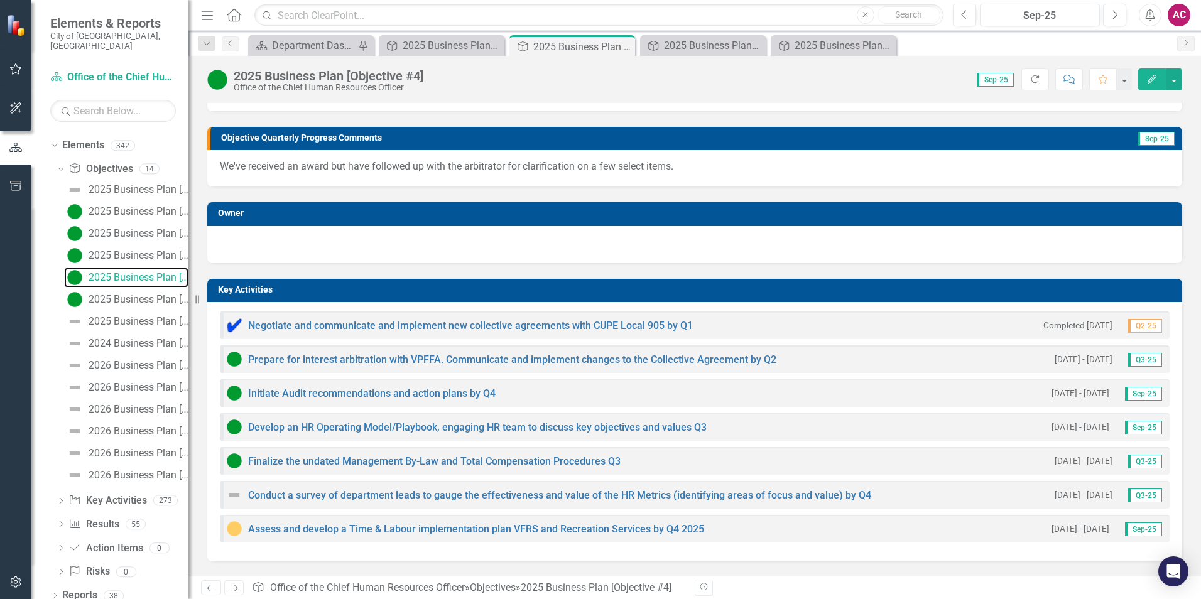
scroll to position [188, 0]
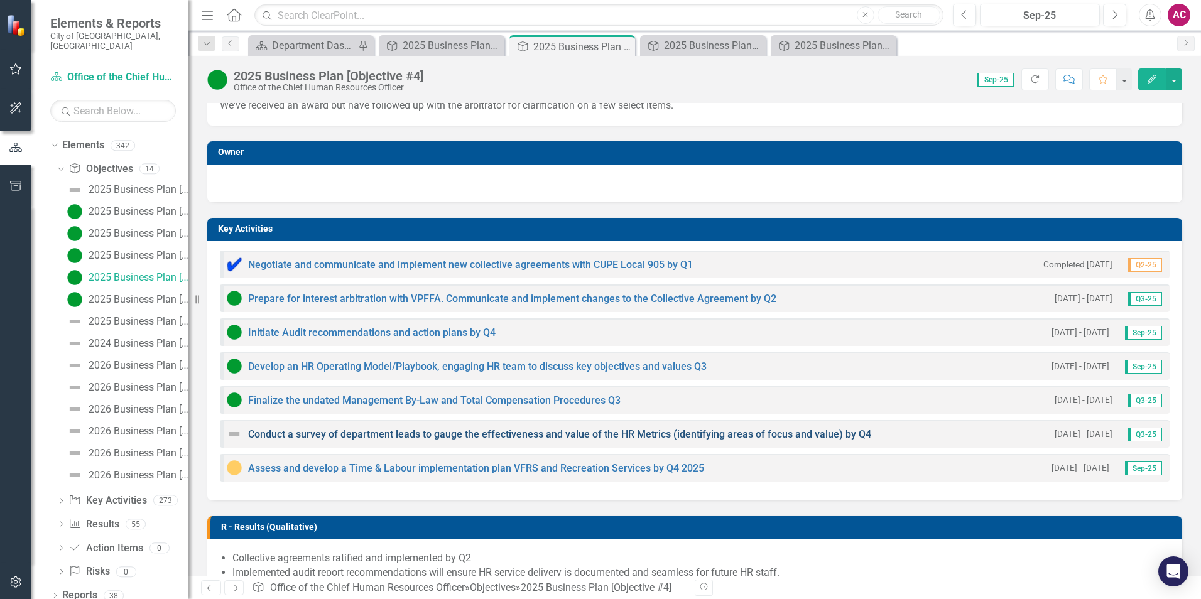
click at [854, 433] on link "Conduct a survey of department leads to gauge the effectiveness and value of th…" at bounding box center [559, 434] width 623 height 12
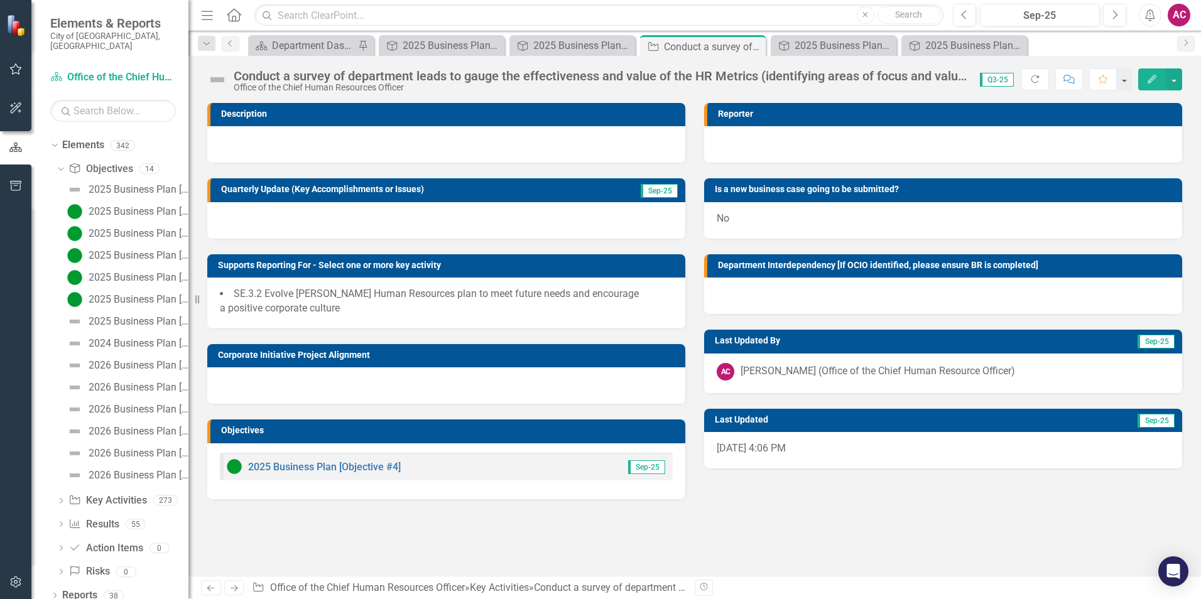
click at [690, 79] on div "Conduct a survey of department leads to gauge the effectiveness and value of th…" at bounding box center [601, 76] width 734 height 14
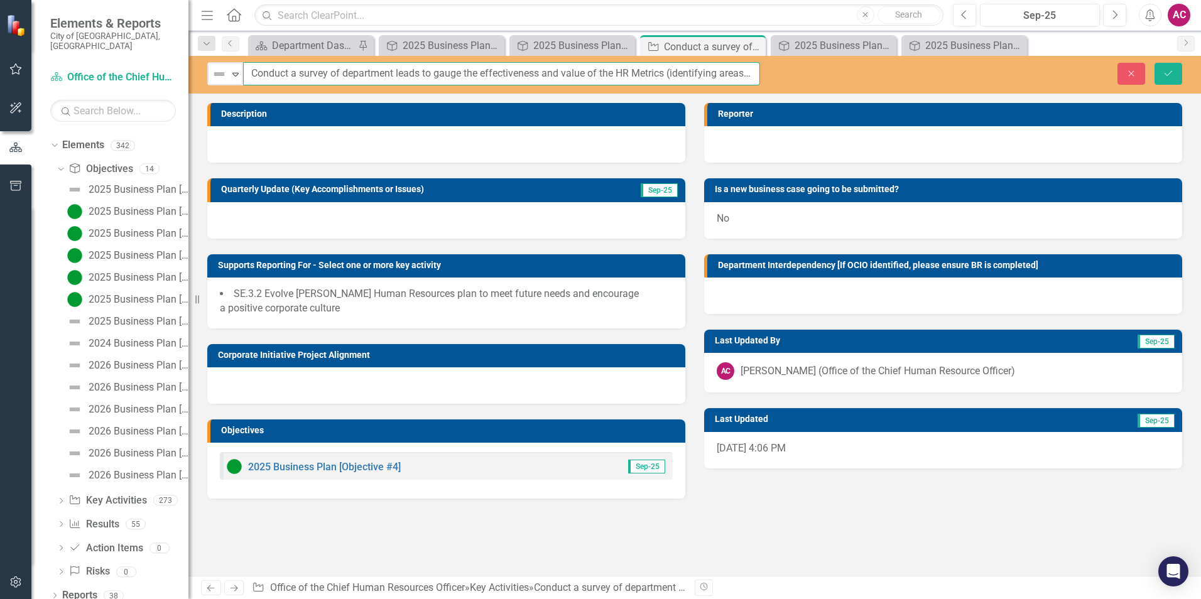
click at [709, 75] on input "Conduct a survey of department leads to gauge the effectiveness and value of th…" at bounding box center [501, 73] width 517 height 23
click at [226, 73] on img at bounding box center [219, 74] width 15 height 15
click at [416, 95] on div "Not Defined Expand Conduct a survey of department leads to gauge the effectiven…" at bounding box center [694, 316] width 1013 height 520
click at [1136, 72] on icon "Close" at bounding box center [1131, 73] width 11 height 9
